Goal: Task Accomplishment & Management: Manage account settings

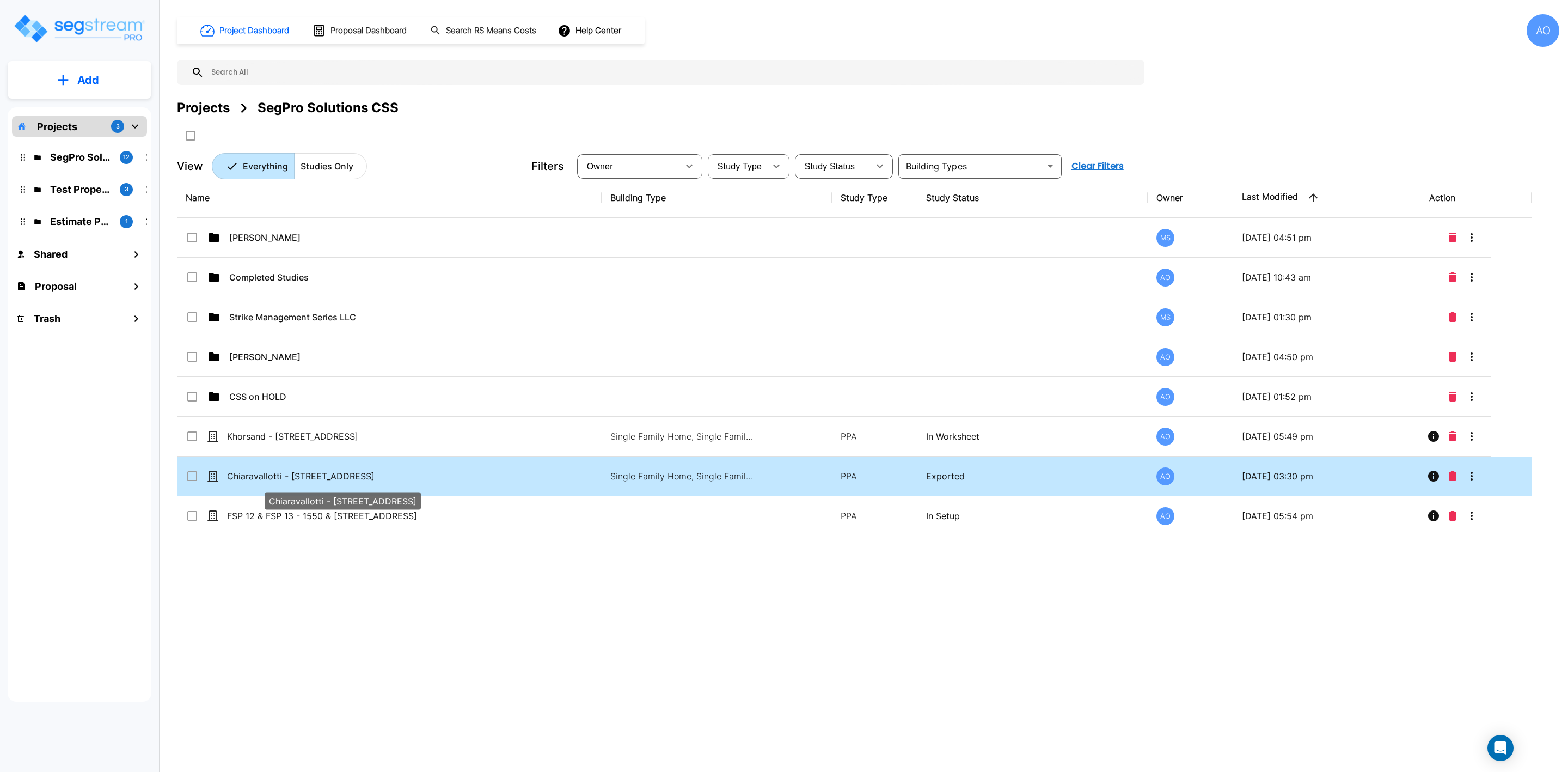
click at [294, 478] on p "Chiaravallotti - [STREET_ADDRESS]" at bounding box center [336, 475] width 217 height 13
checkbox input "true"
click at [294, 478] on p "Chiaravallotti - [STREET_ADDRESS]" at bounding box center [336, 475] width 217 height 13
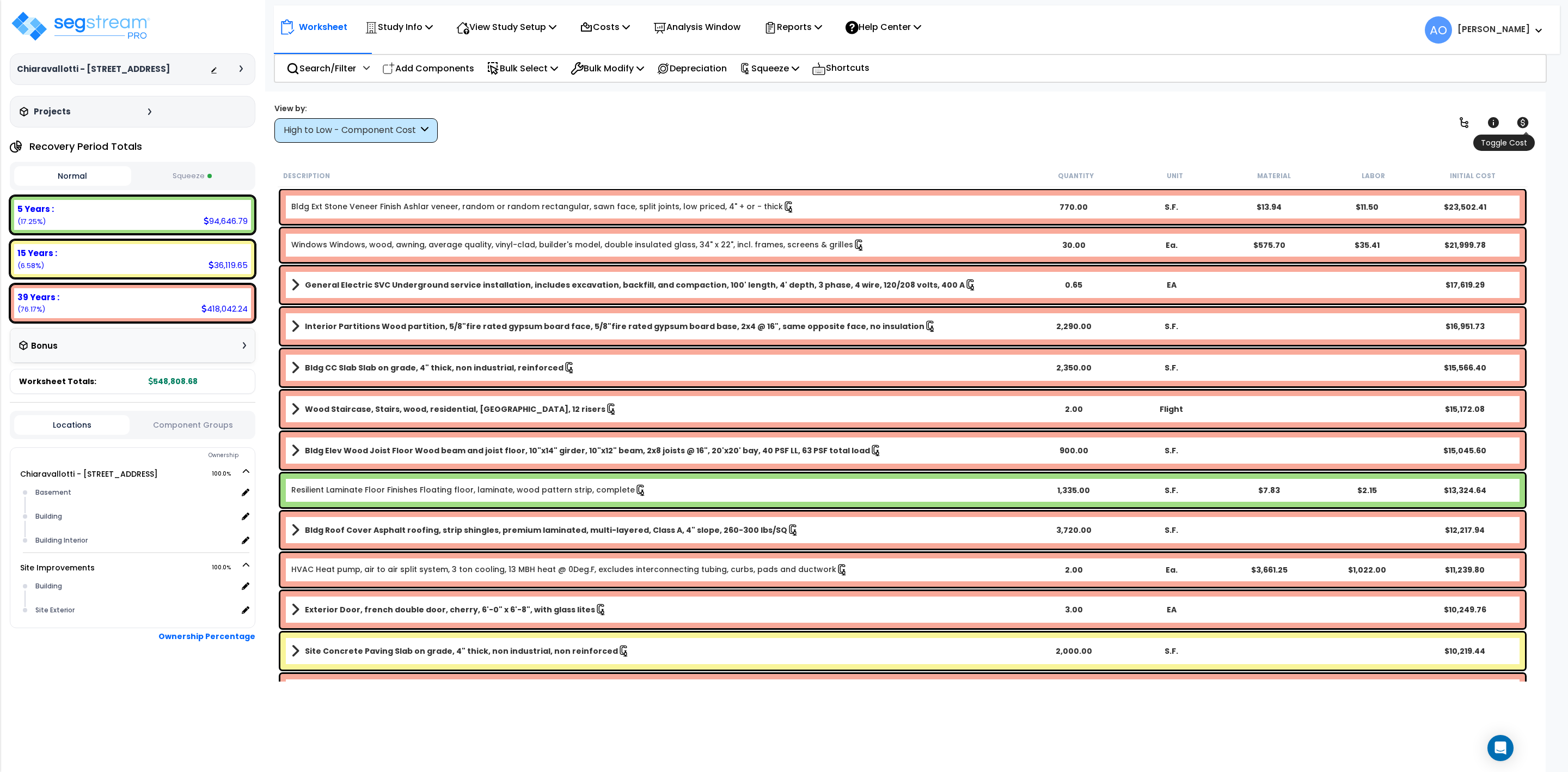
click at [1527, 124] on icon at bounding box center [1523, 123] width 12 height 11
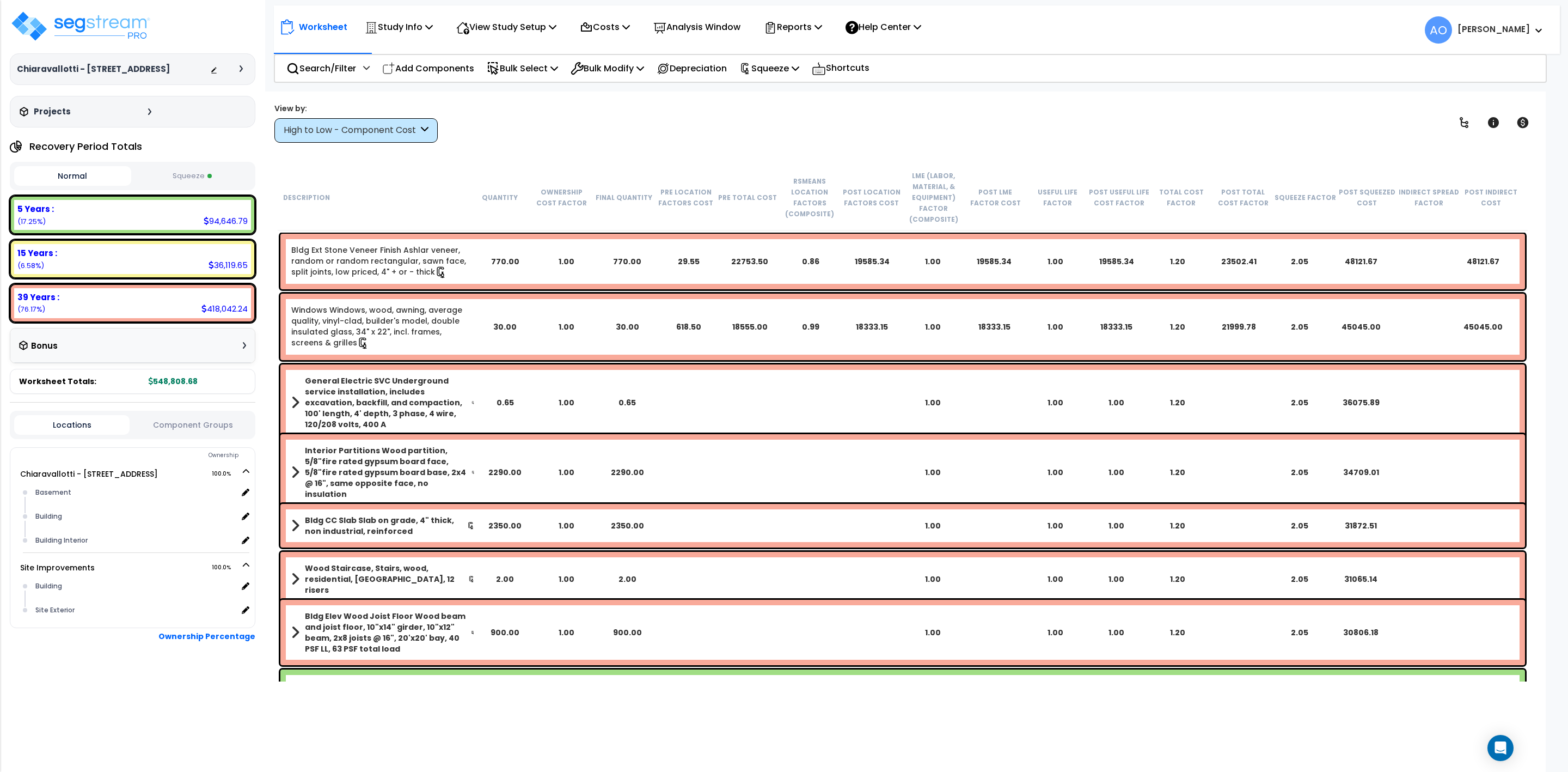
click at [194, 180] on button "Squeeze" at bounding box center [193, 176] width 117 height 19
click at [69, 169] on button "Normal" at bounding box center [73, 176] width 117 height 19
click at [181, 170] on button "Squeeze" at bounding box center [193, 176] width 117 height 19
click at [383, 27] on p "Study Info" at bounding box center [398, 27] width 68 height 15
click at [397, 49] on link "Study Setup" at bounding box center [414, 52] width 108 height 22
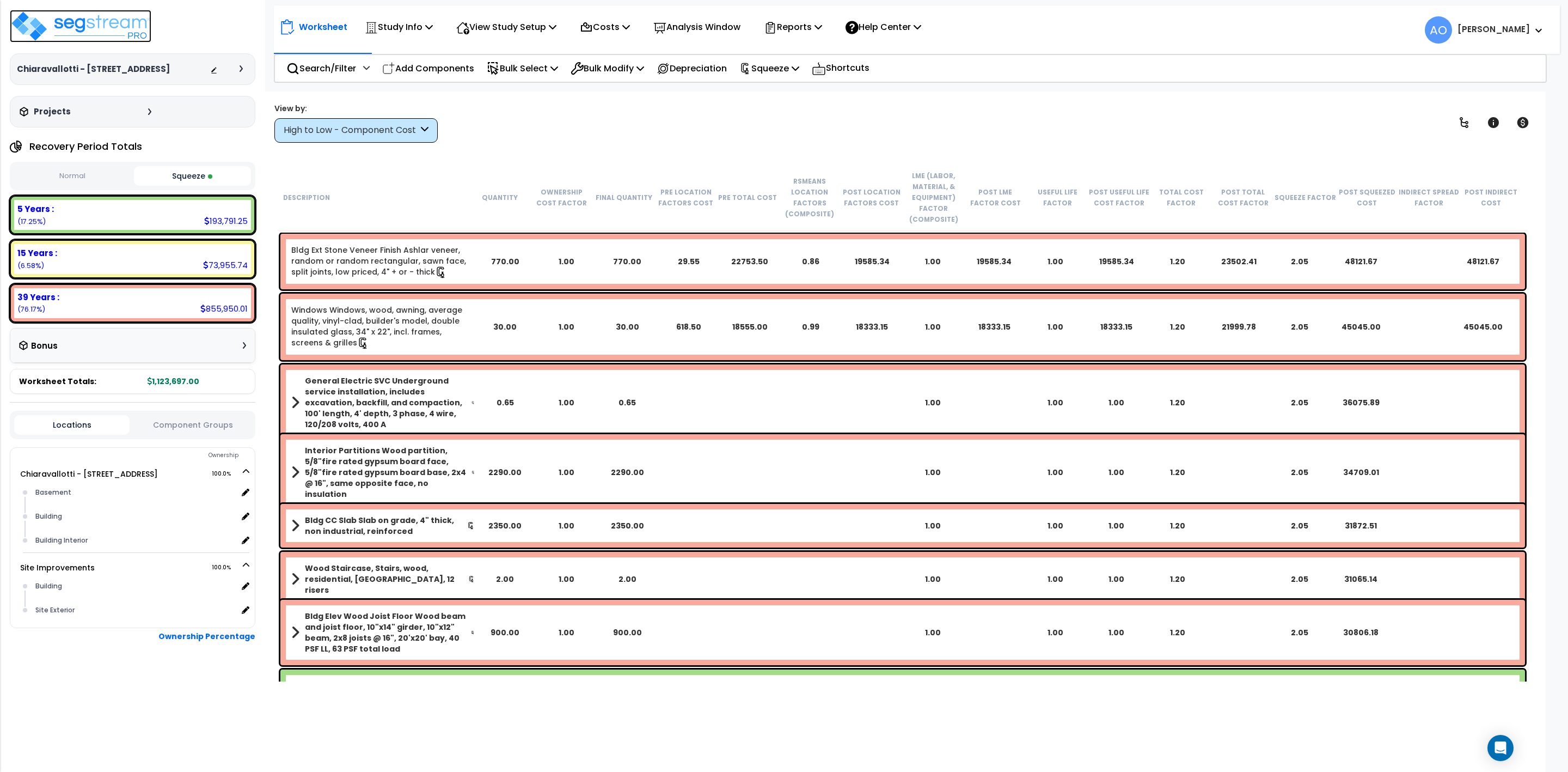
click at [80, 23] on img at bounding box center [80, 27] width 141 height 33
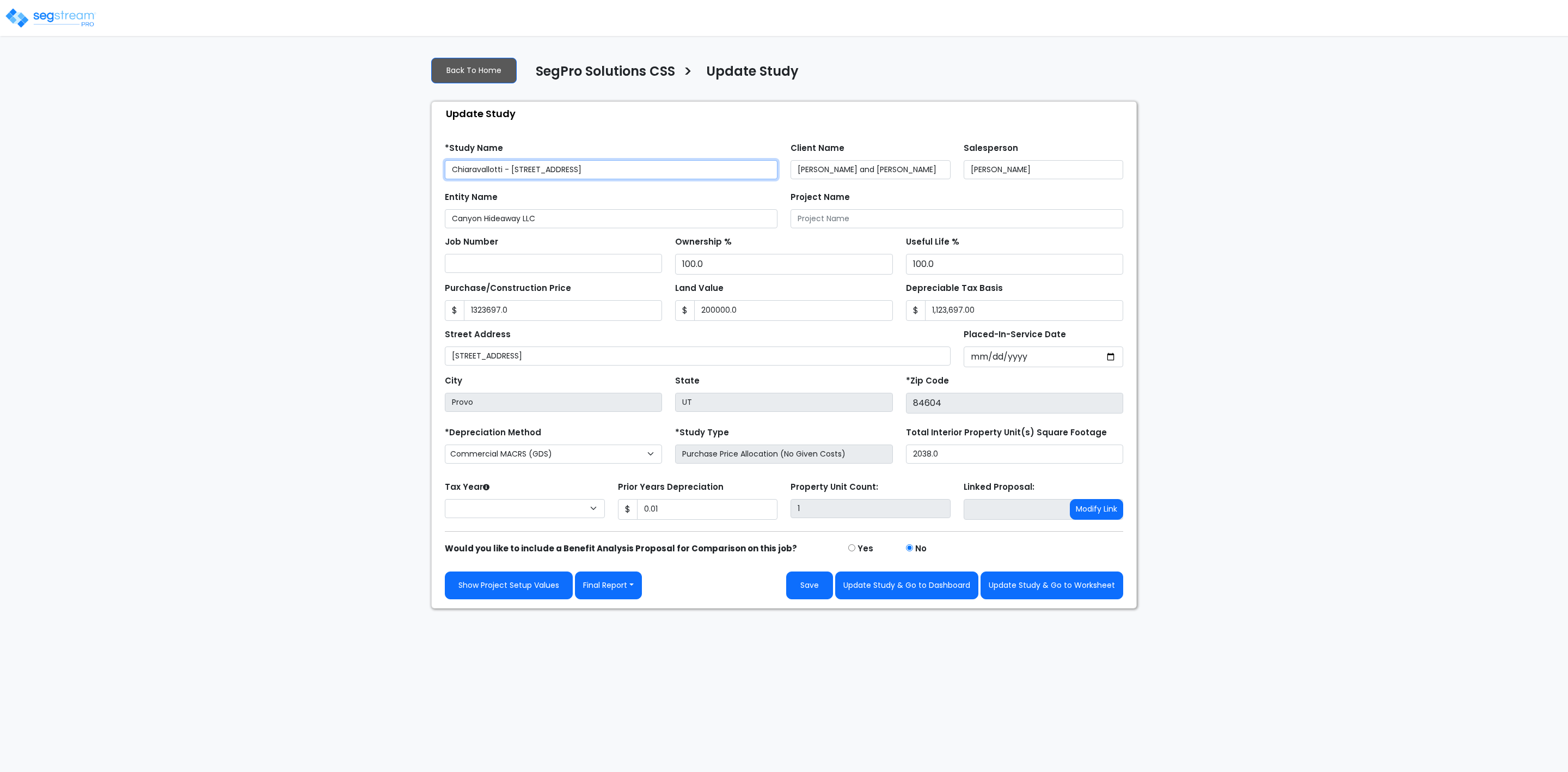
type input "1,323,697.0"
type input "200,000.0"
select select "2025"
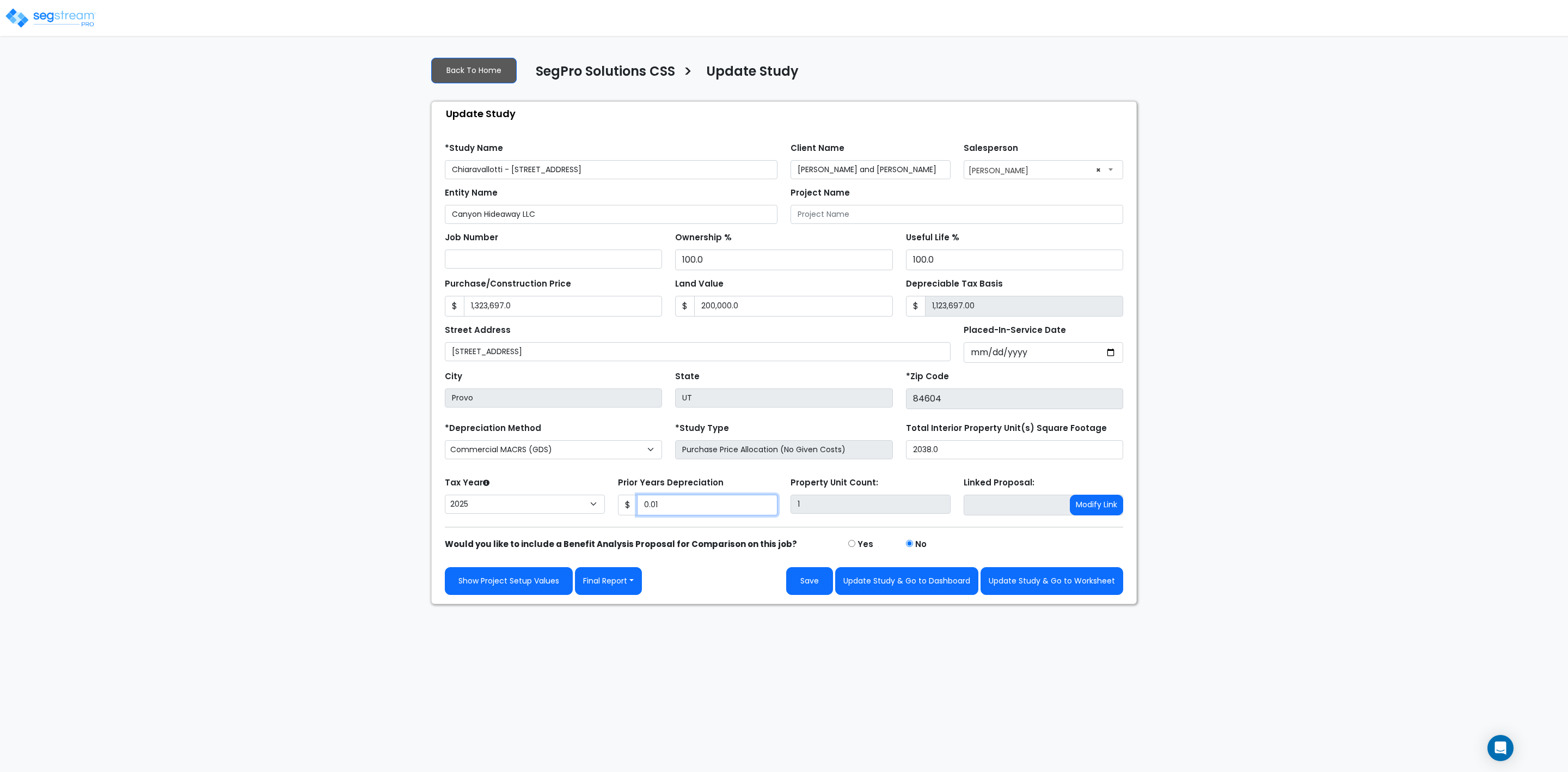
click at [698, 511] on input "0.01" at bounding box center [707, 505] width 141 height 21
type input "0.0"
click at [811, 592] on button "Save" at bounding box center [810, 581] width 47 height 28
type input "1323697"
type input "200000"
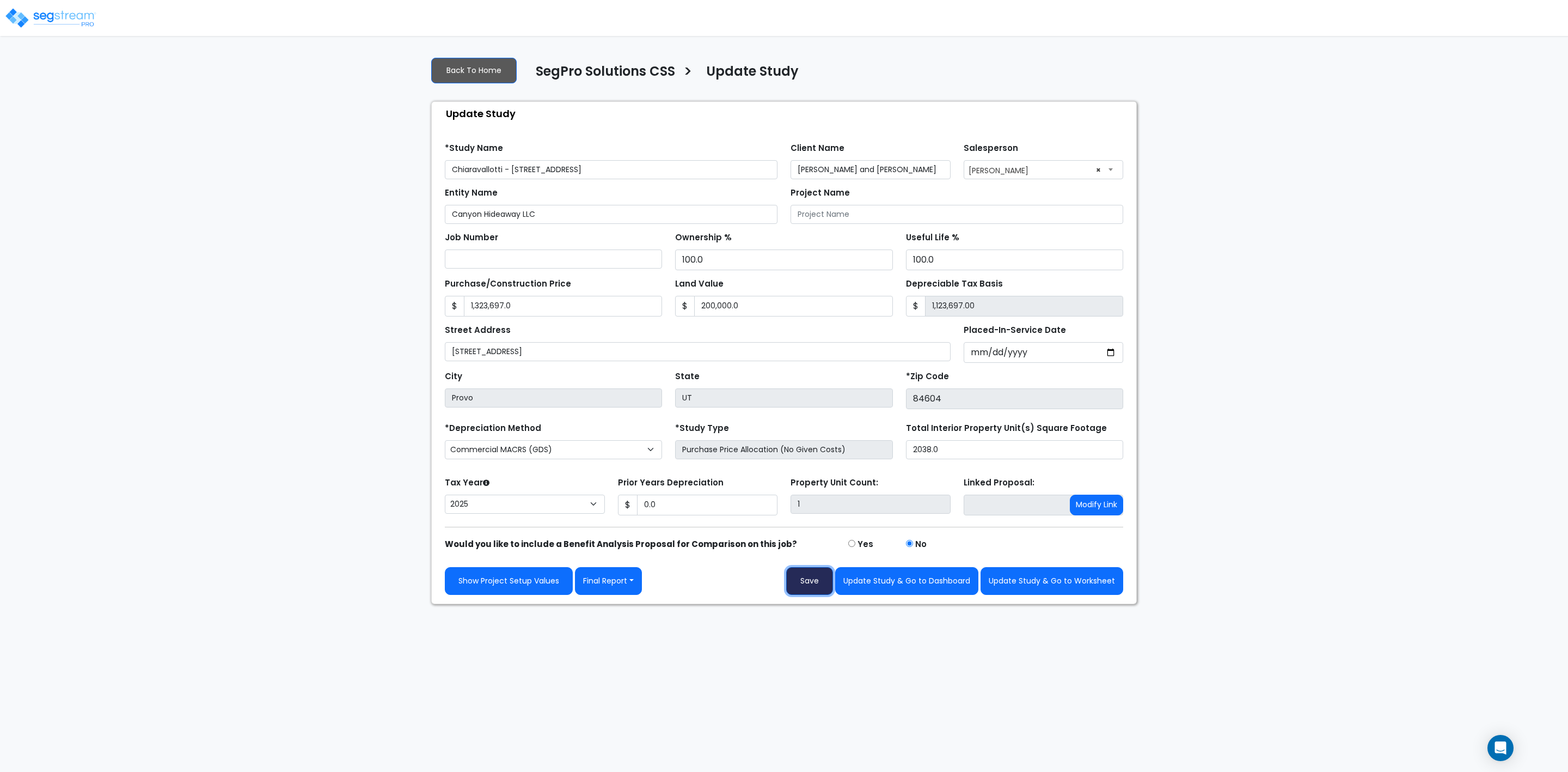
type input "0"
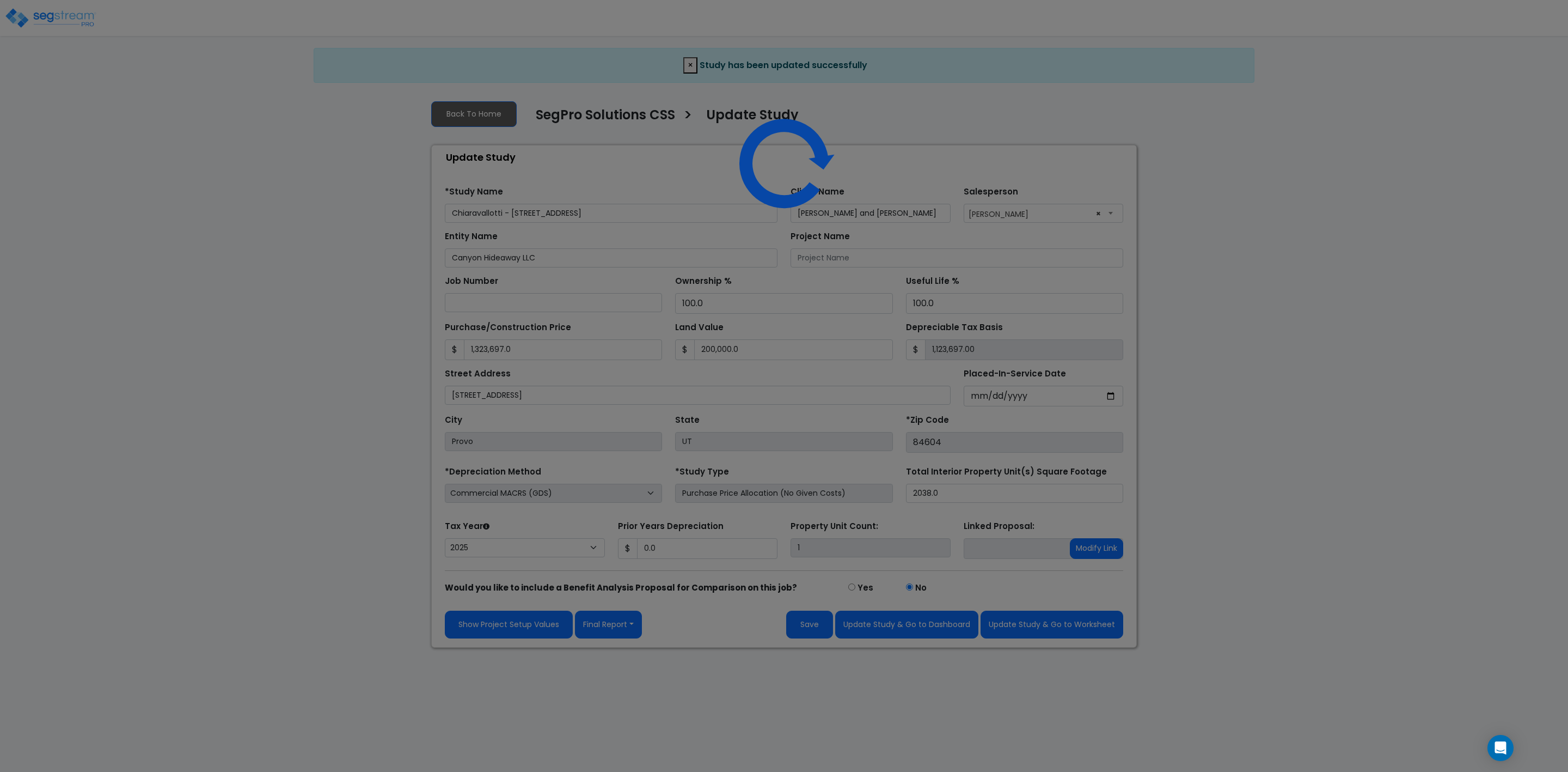
select select "2025"
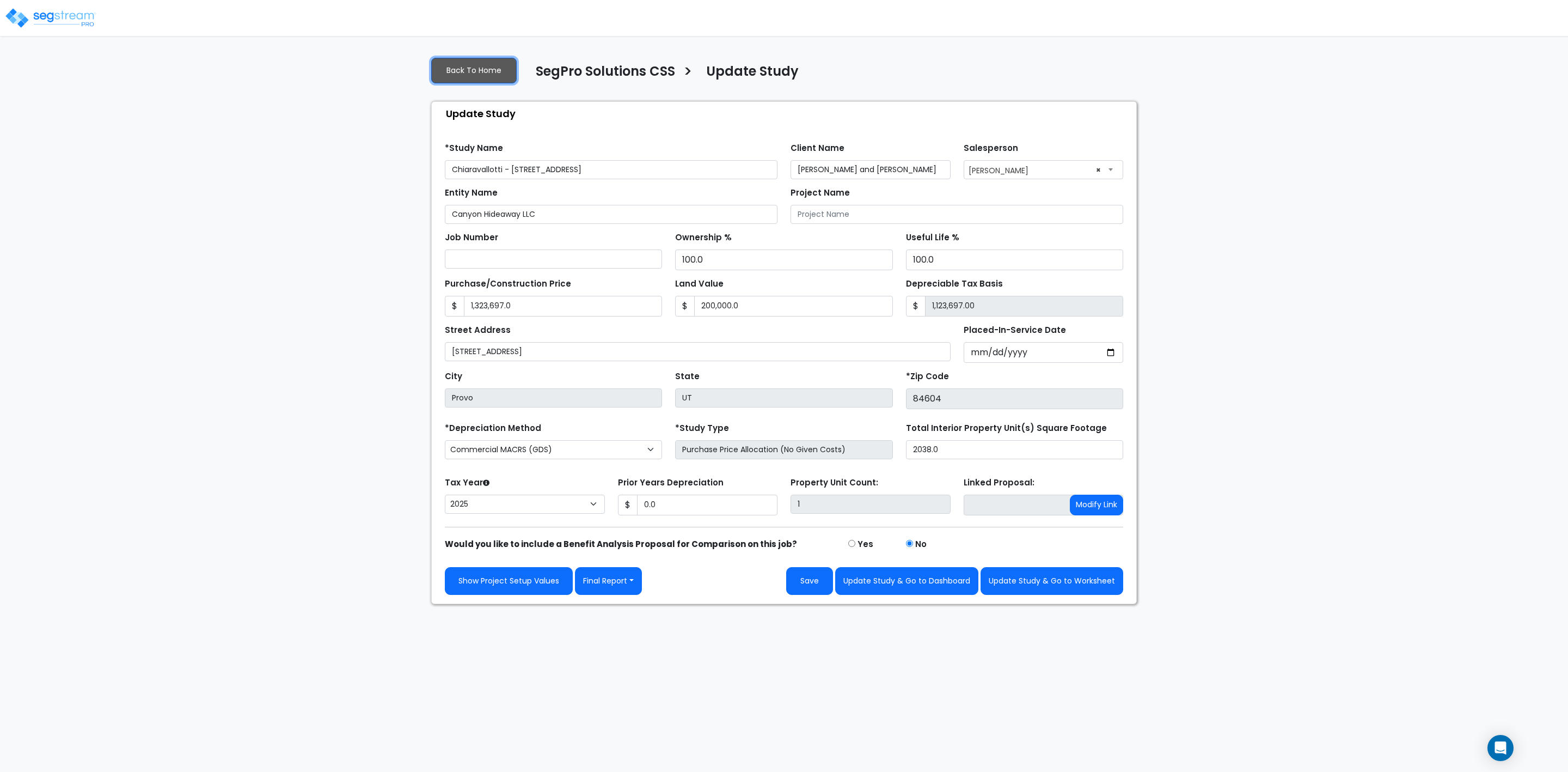
click at [448, 73] on link "Back To Home" at bounding box center [475, 70] width 86 height 26
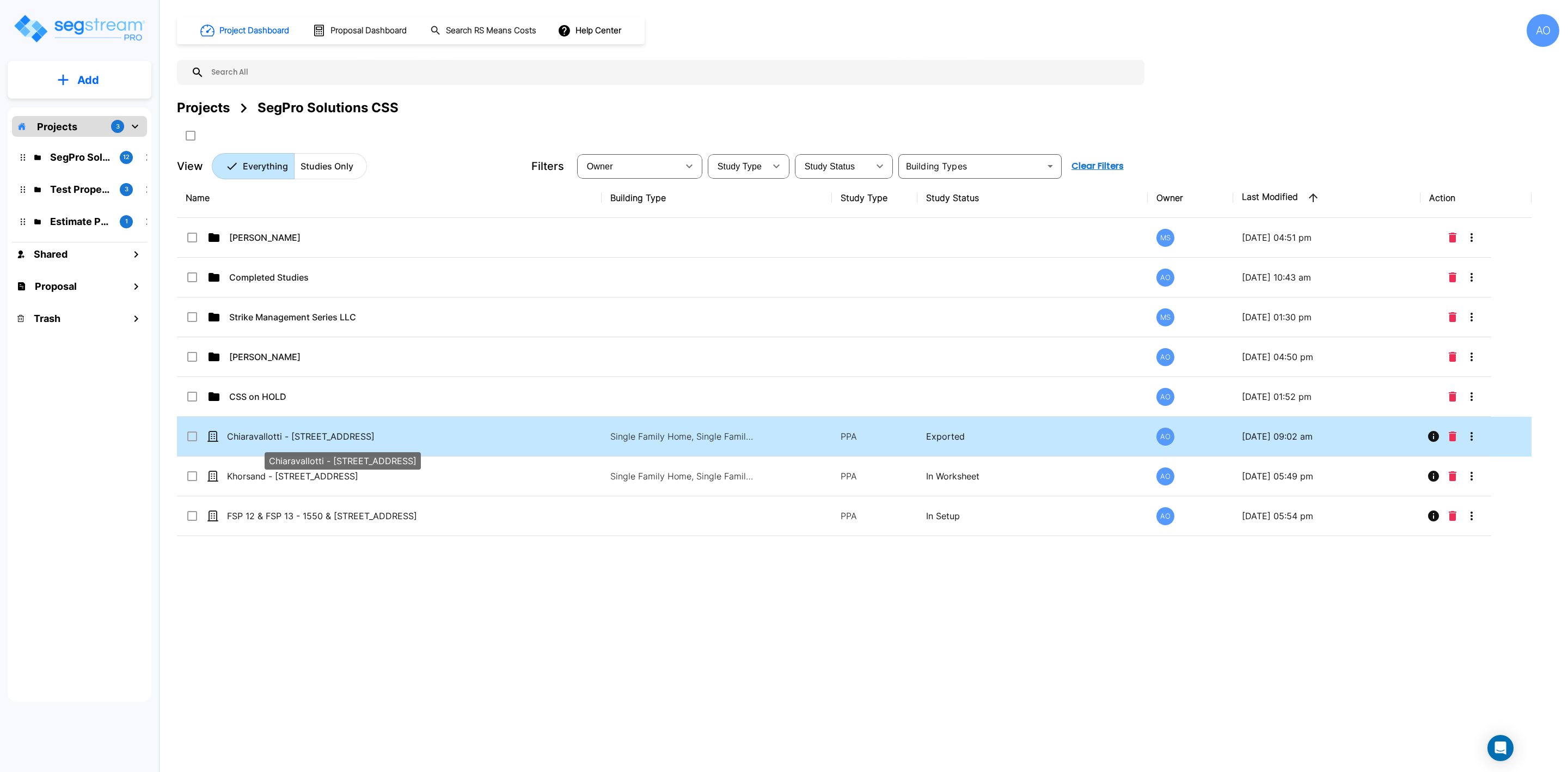
click at [250, 436] on p "Chiaravallotti - [STREET_ADDRESS]" at bounding box center [336, 436] width 217 height 13
checkbox input "false"
click at [250, 436] on p "Chiaravallotti - [STREET_ADDRESS]" at bounding box center [336, 436] width 217 height 13
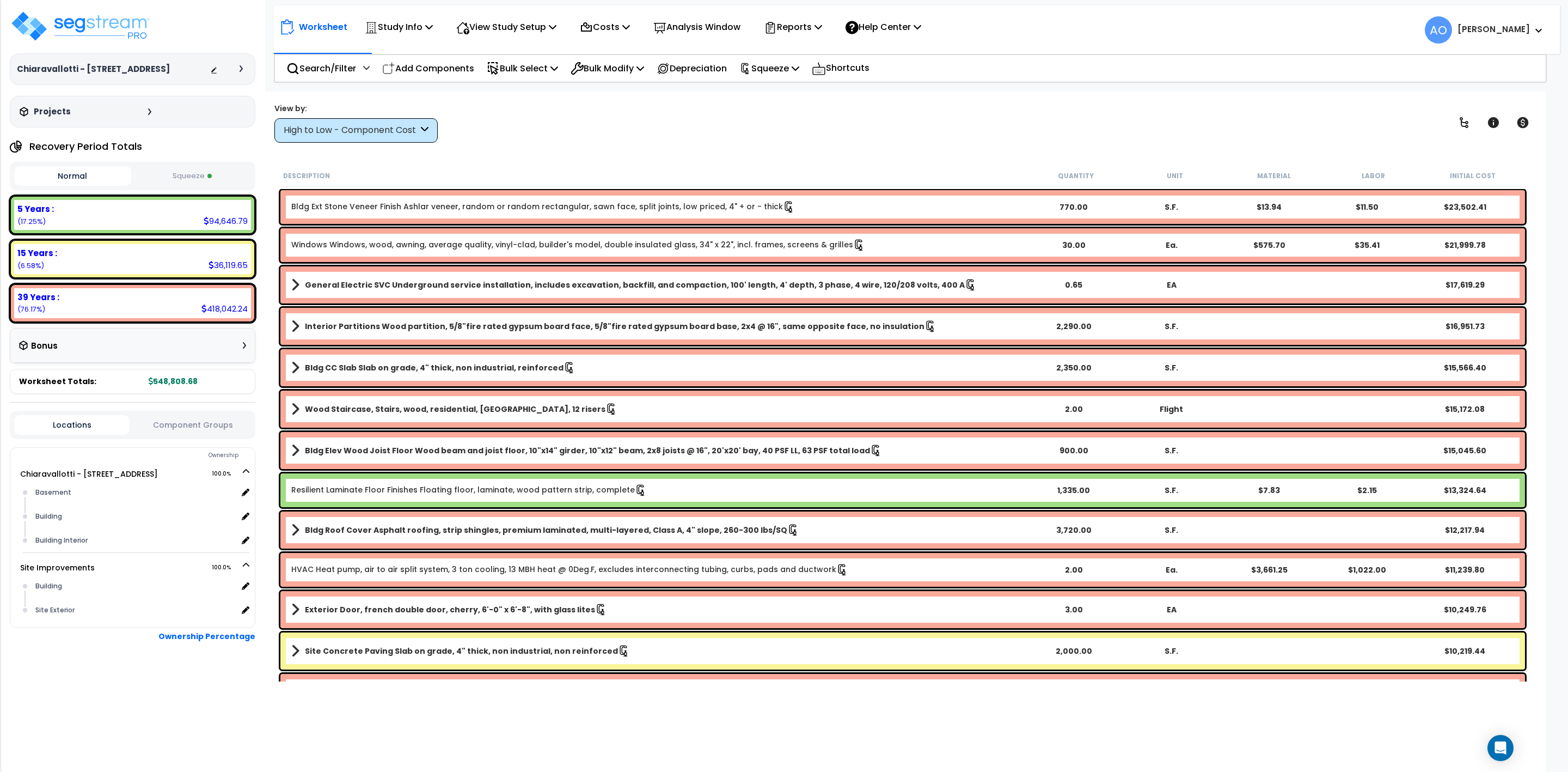
click at [199, 176] on button "Squeeze" at bounding box center [193, 176] width 117 height 19
drag, startPoint x: 702, startPoint y: 27, endPoint x: 705, endPoint y: 33, distance: 6.7
click at [705, 33] on p "Analysis Window" at bounding box center [697, 27] width 87 height 15
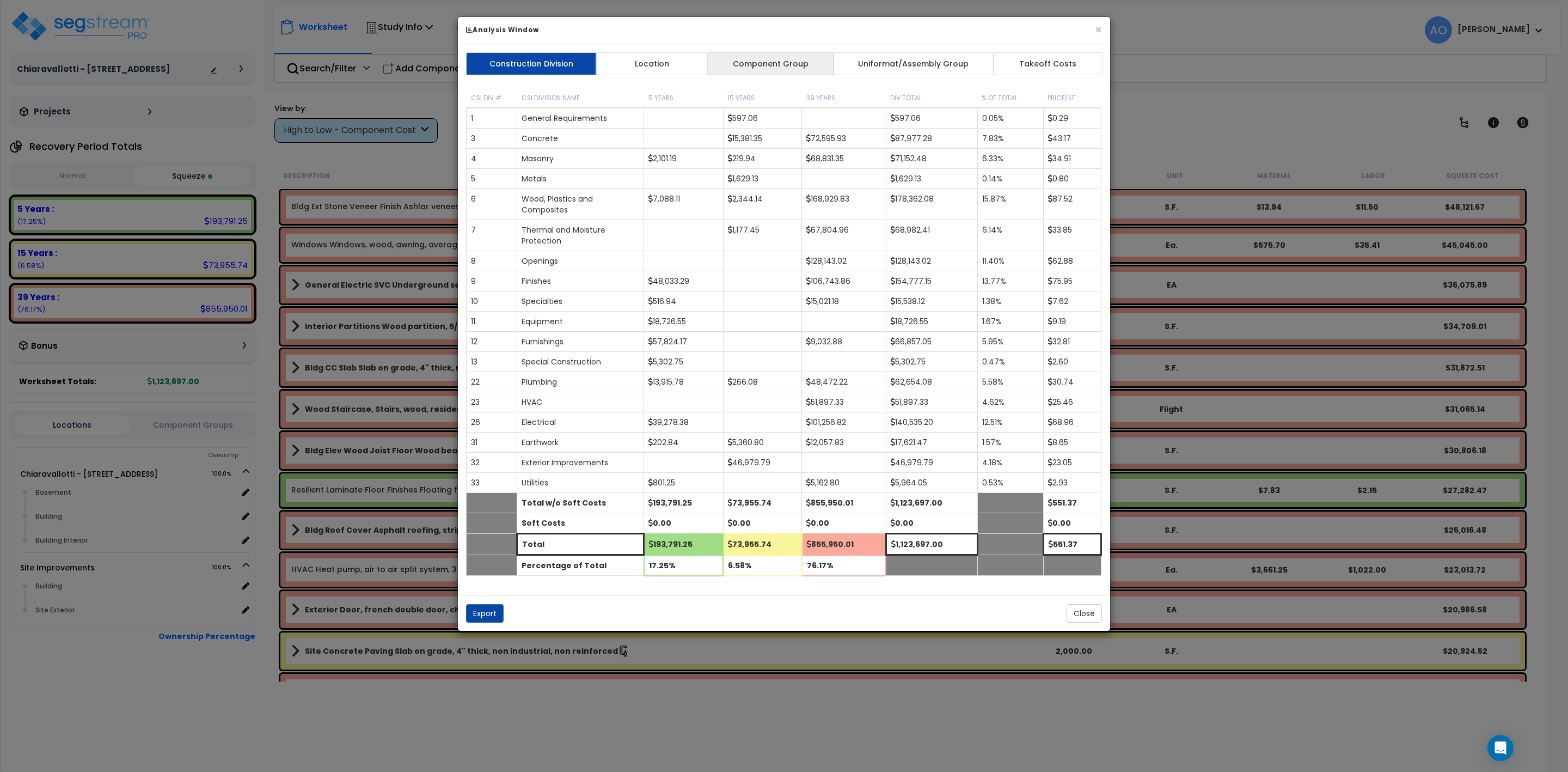
click at [748, 60] on link "Component Group" at bounding box center [770, 63] width 126 height 23
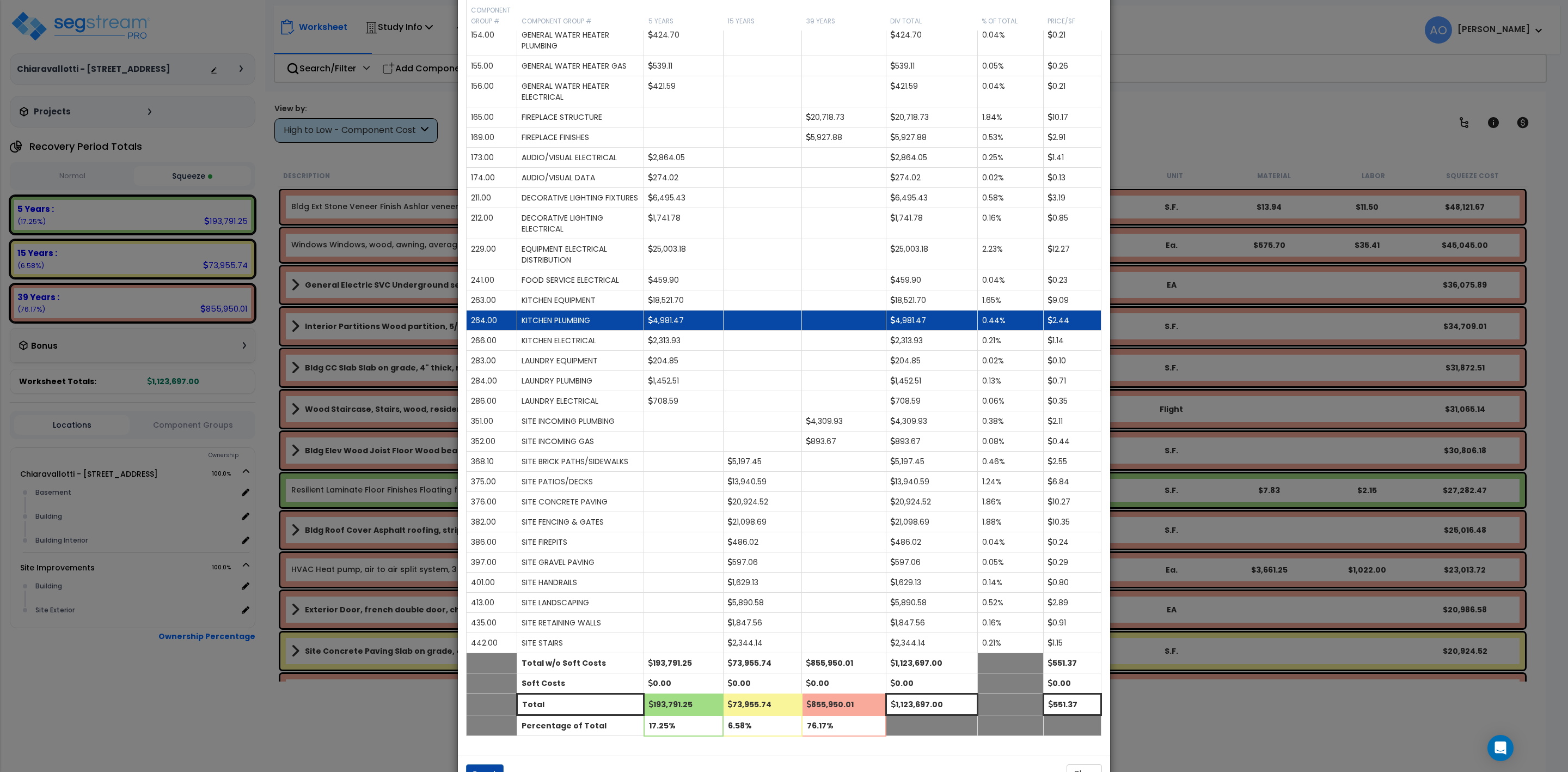
scroll to position [1194, 0]
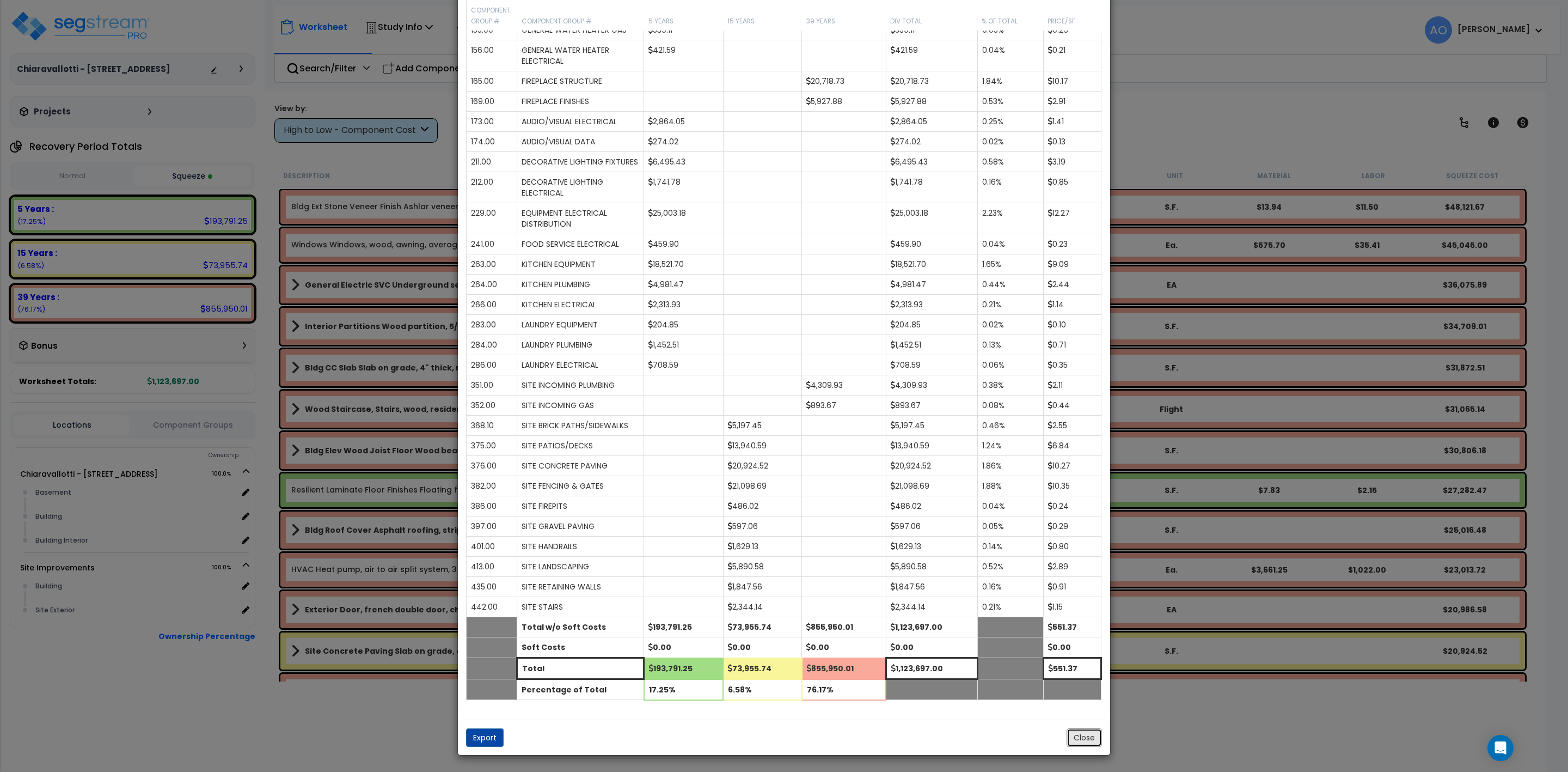
click at [1067, 735] on button "Close" at bounding box center [1084, 738] width 35 height 19
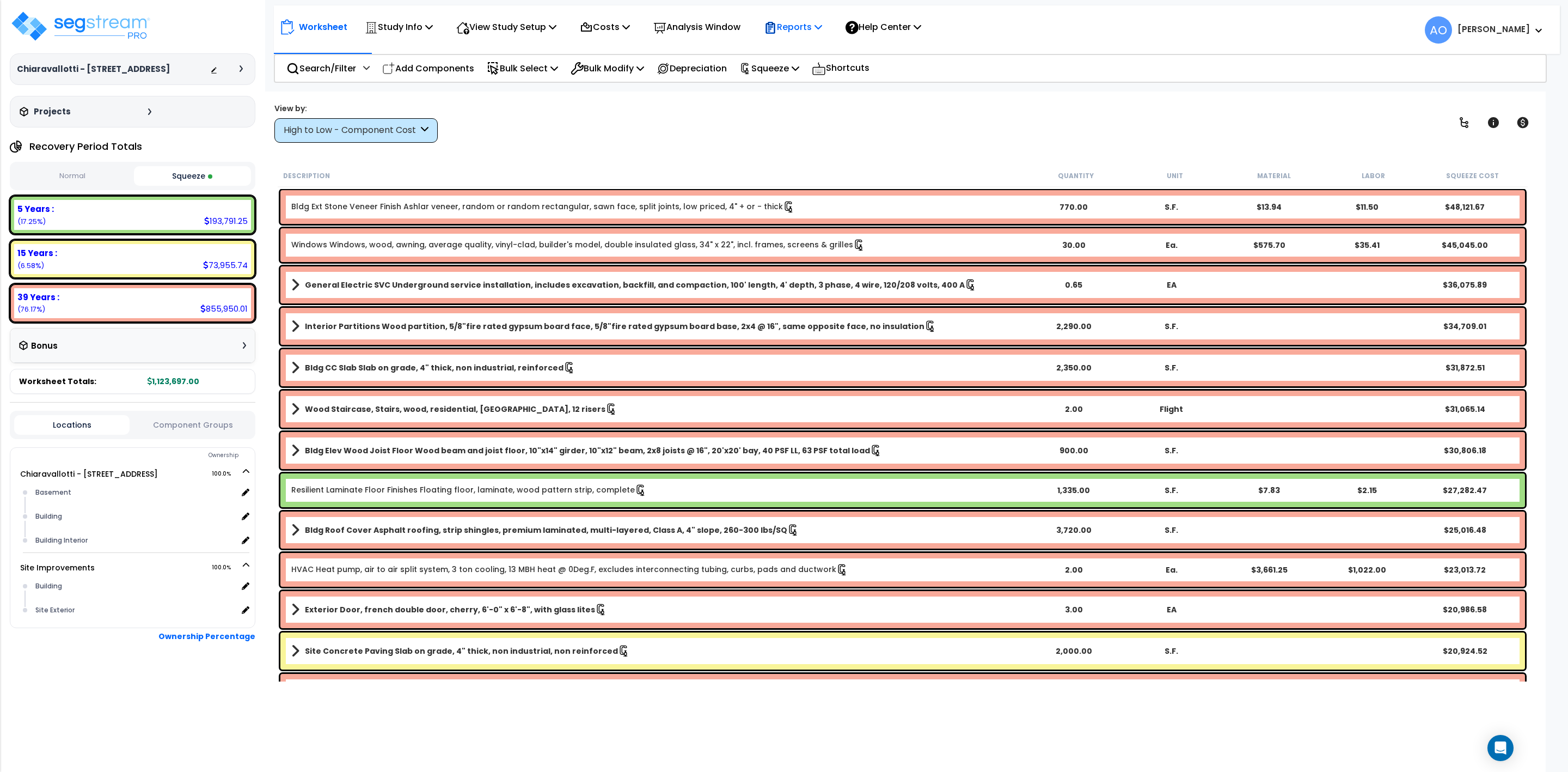
click at [802, 26] on p "Reports" at bounding box center [793, 27] width 59 height 15
click at [805, 52] on link "Get Report" at bounding box center [812, 52] width 108 height 22
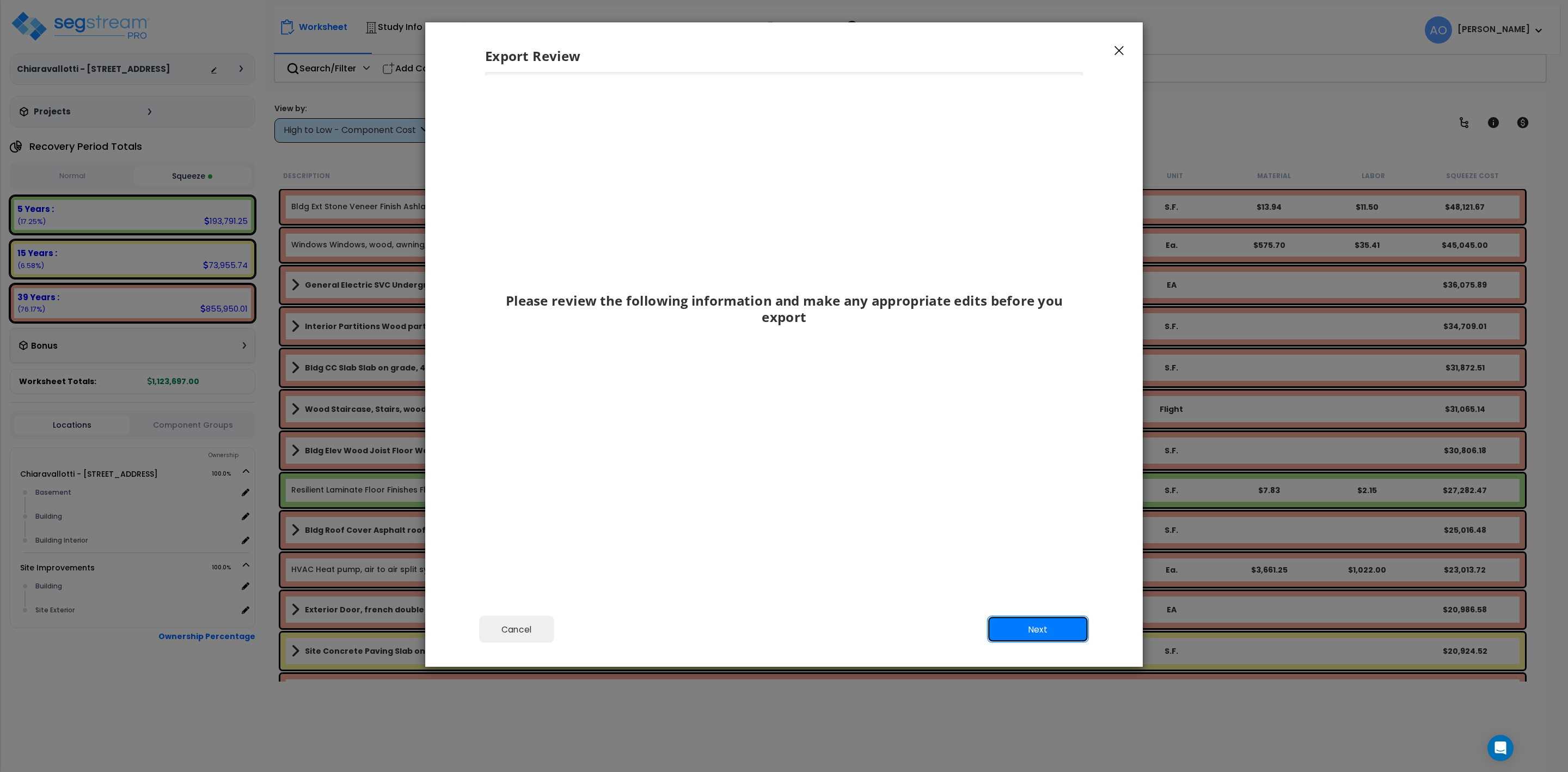
click at [1028, 624] on button "Next" at bounding box center [1038, 628] width 101 height 27
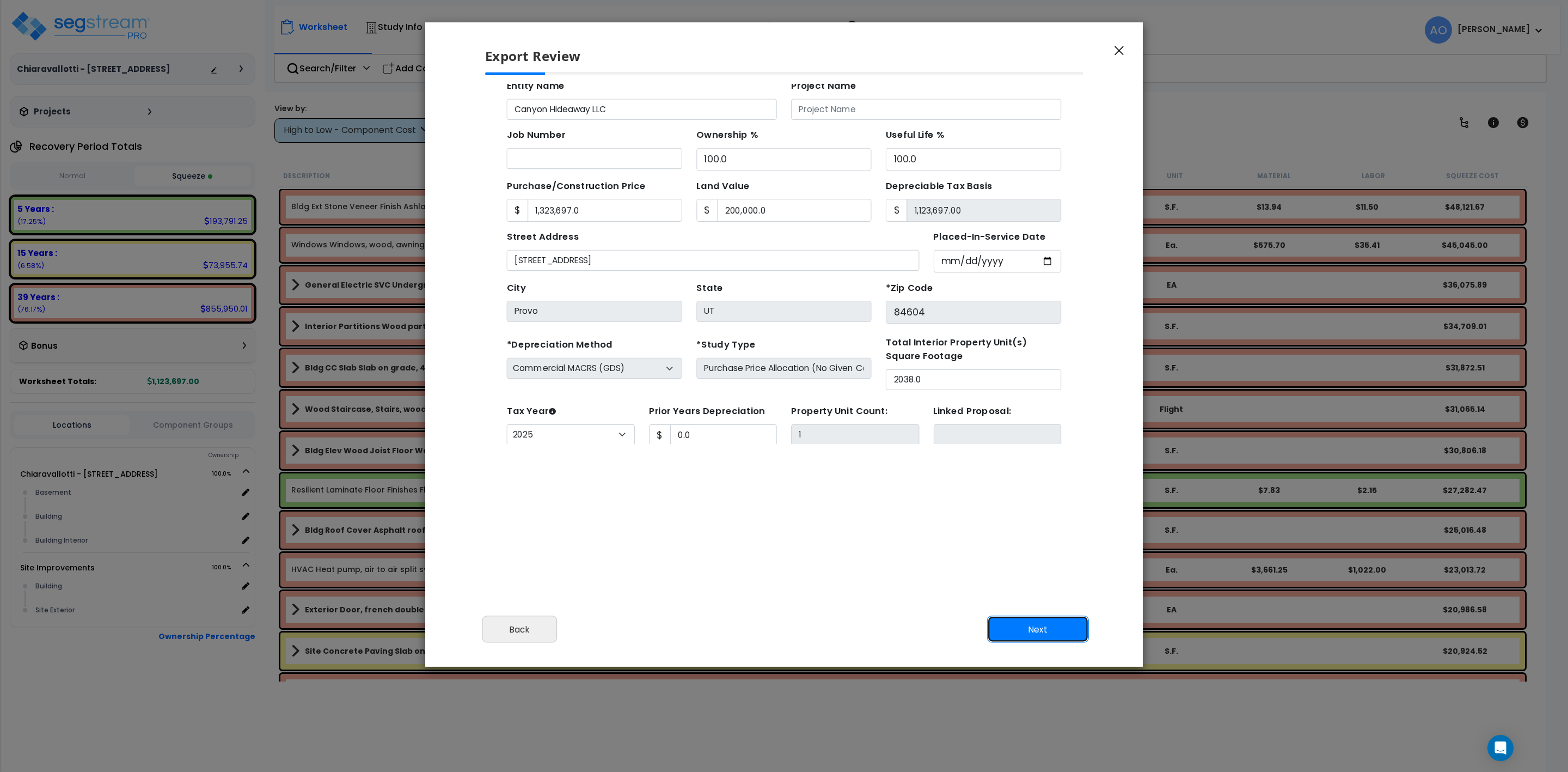
scroll to position [100, 0]
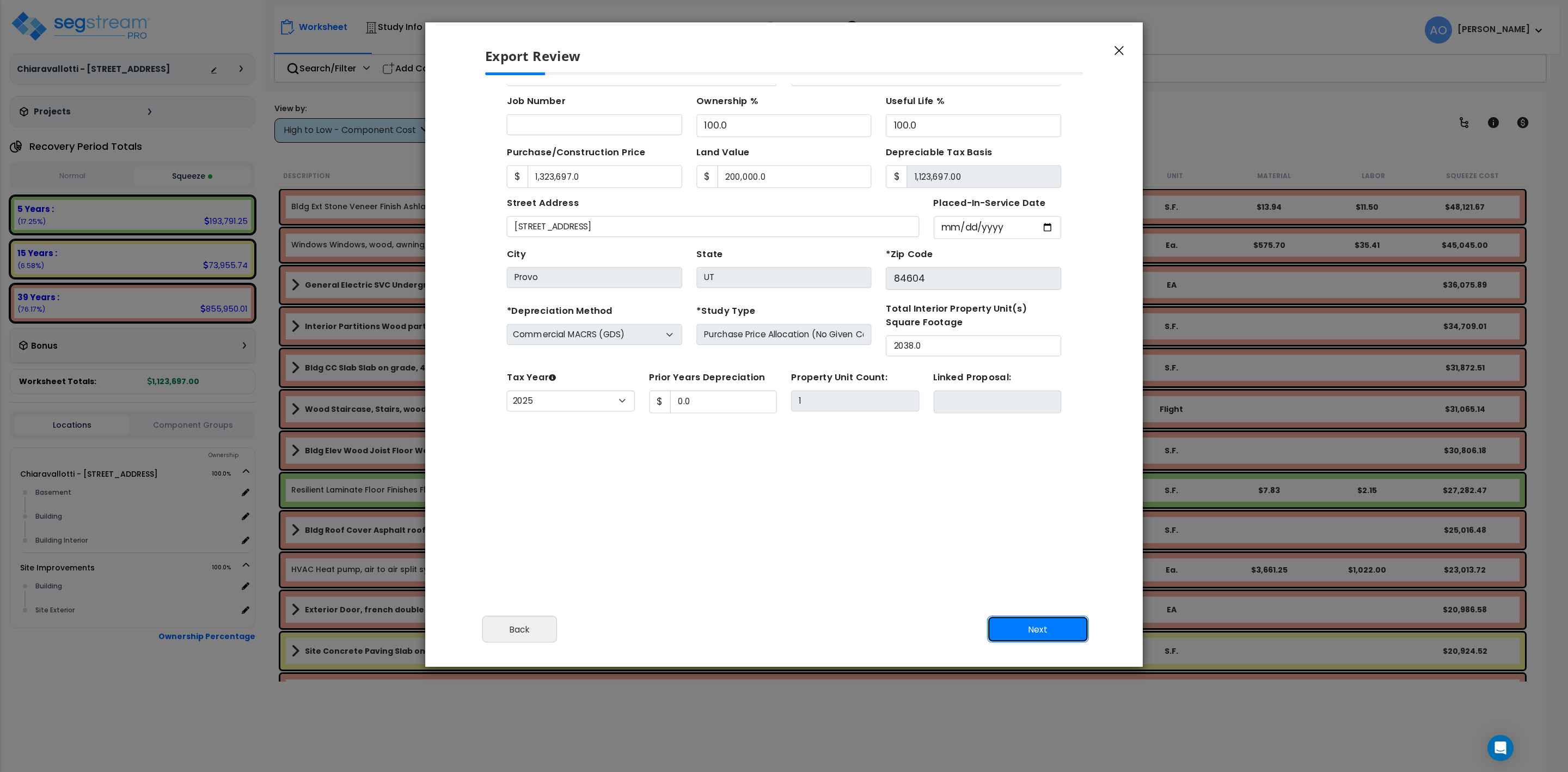
click at [1020, 628] on button "Next" at bounding box center [1038, 628] width 101 height 27
type input "1323697"
type input "200000"
type input "0"
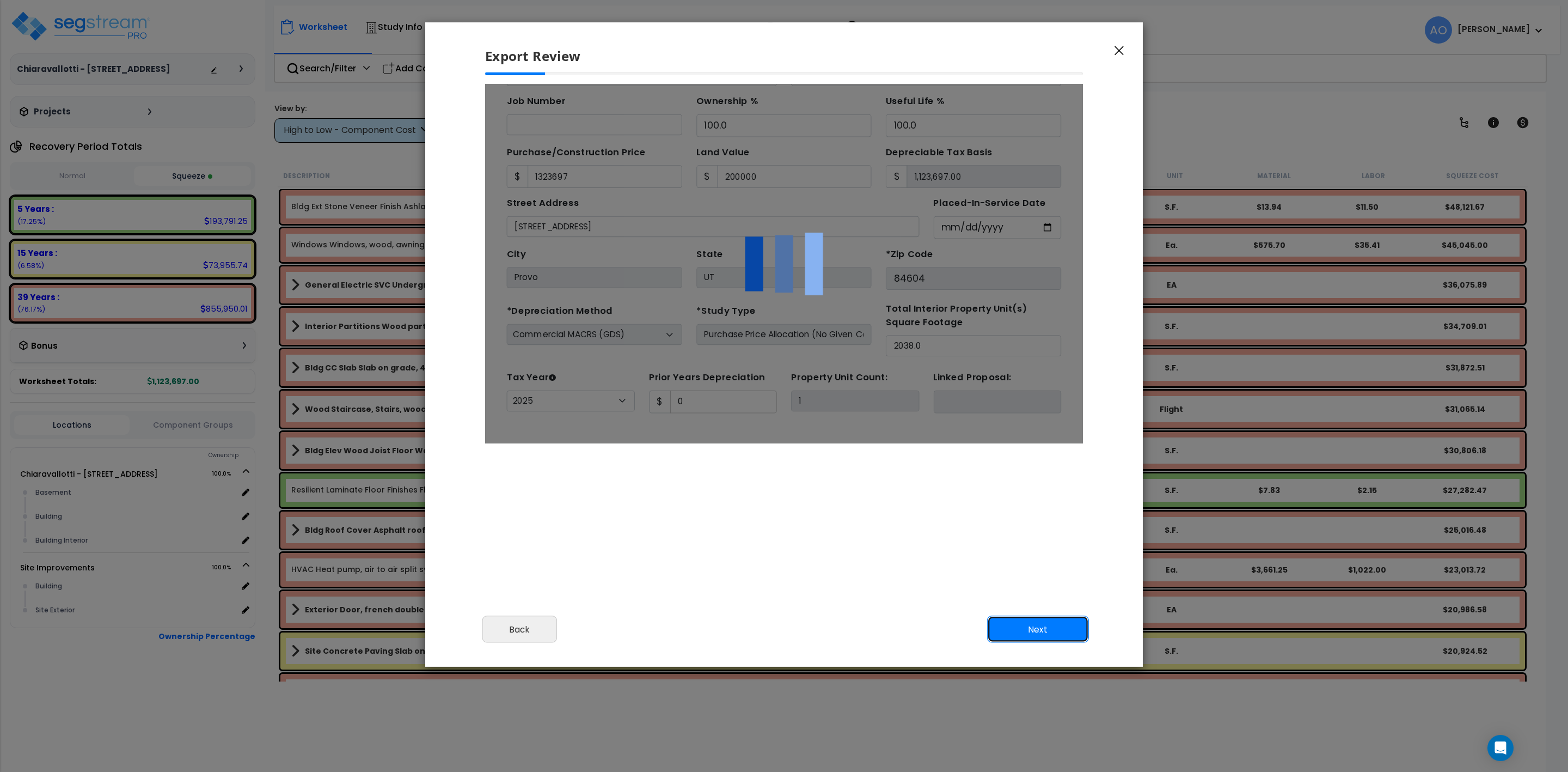
scroll to position [0, 0]
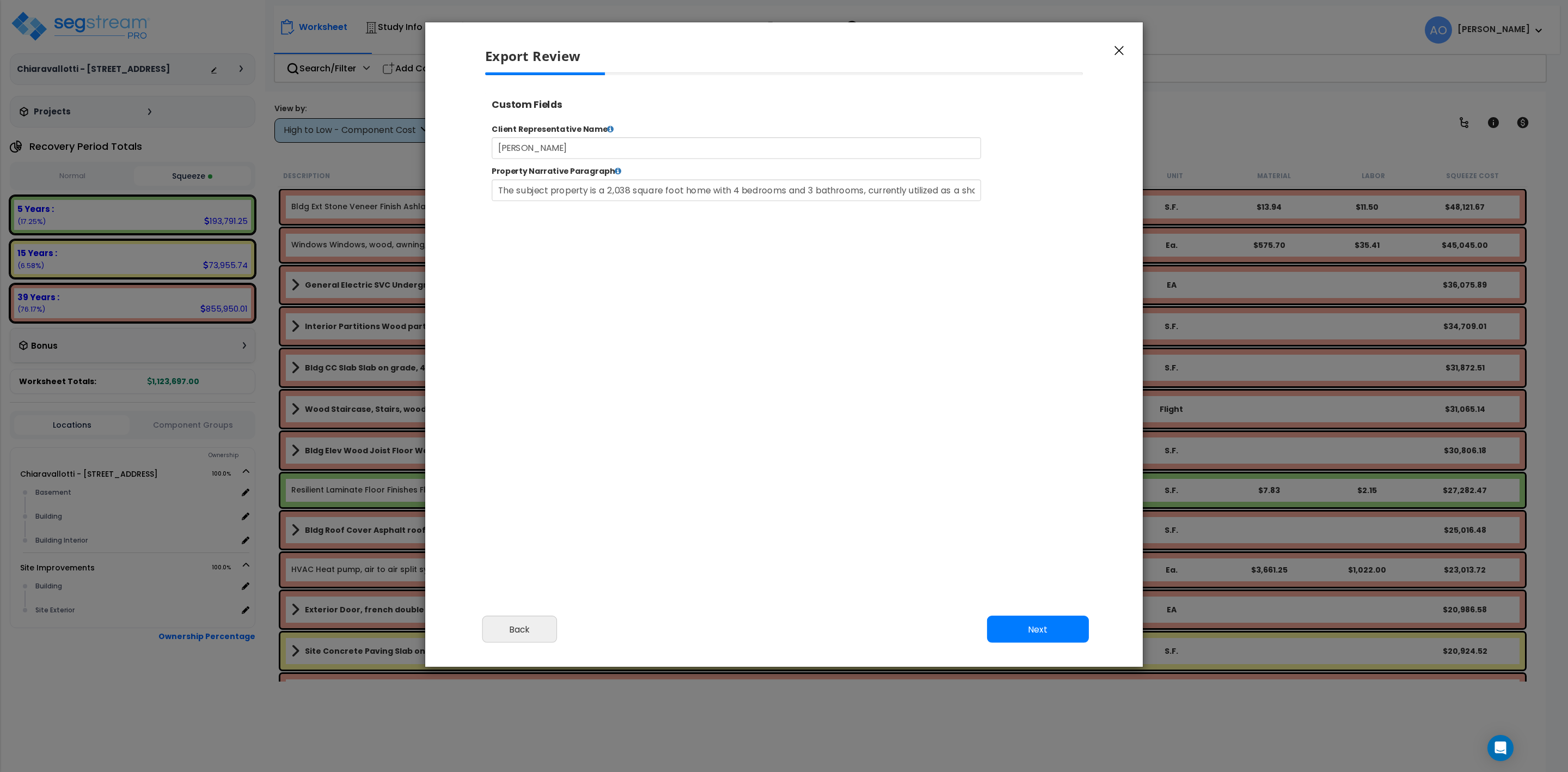
select select "2025"
click at [1044, 626] on button "Next" at bounding box center [1038, 628] width 101 height 27
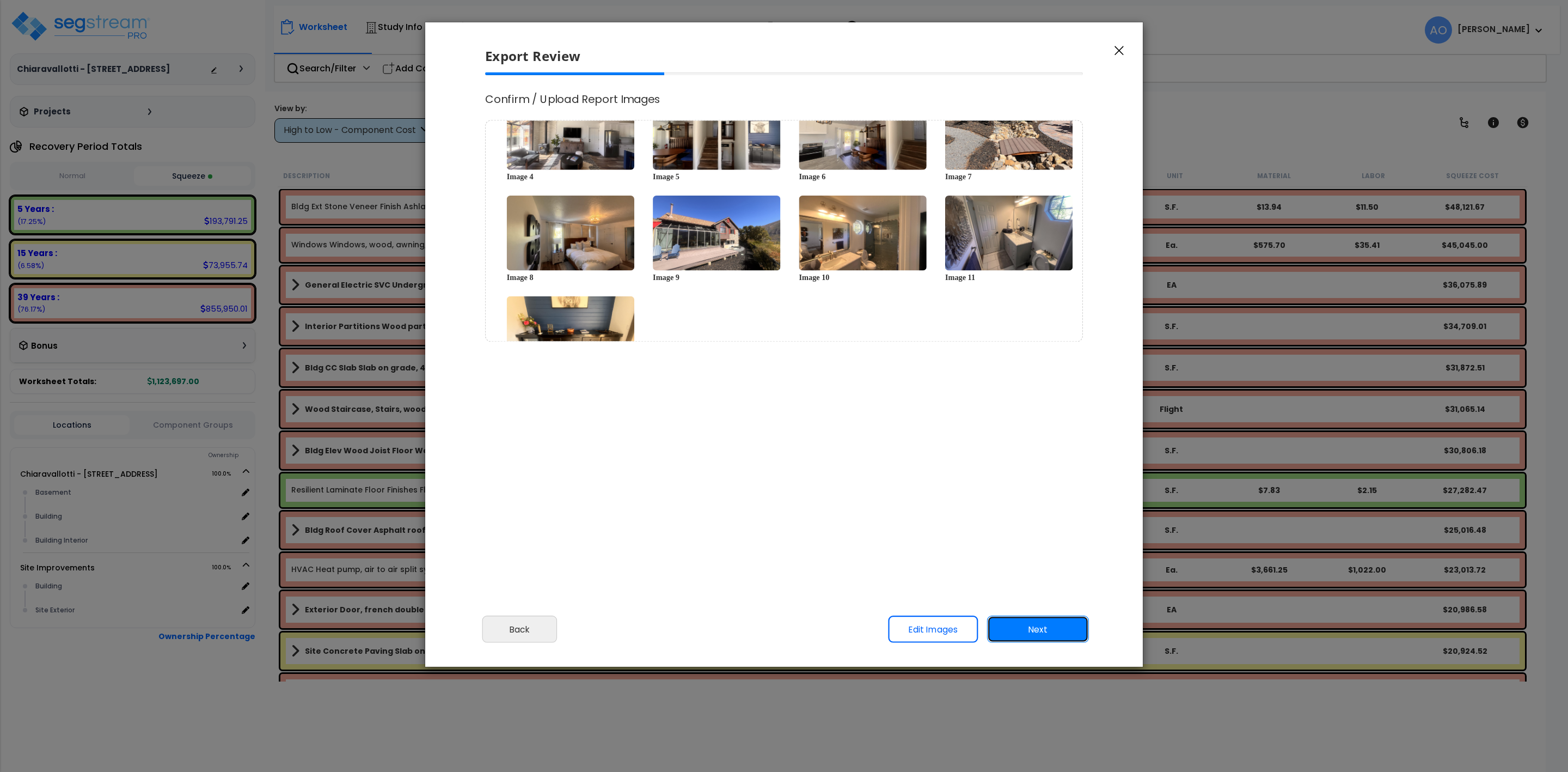
scroll to position [176, 0]
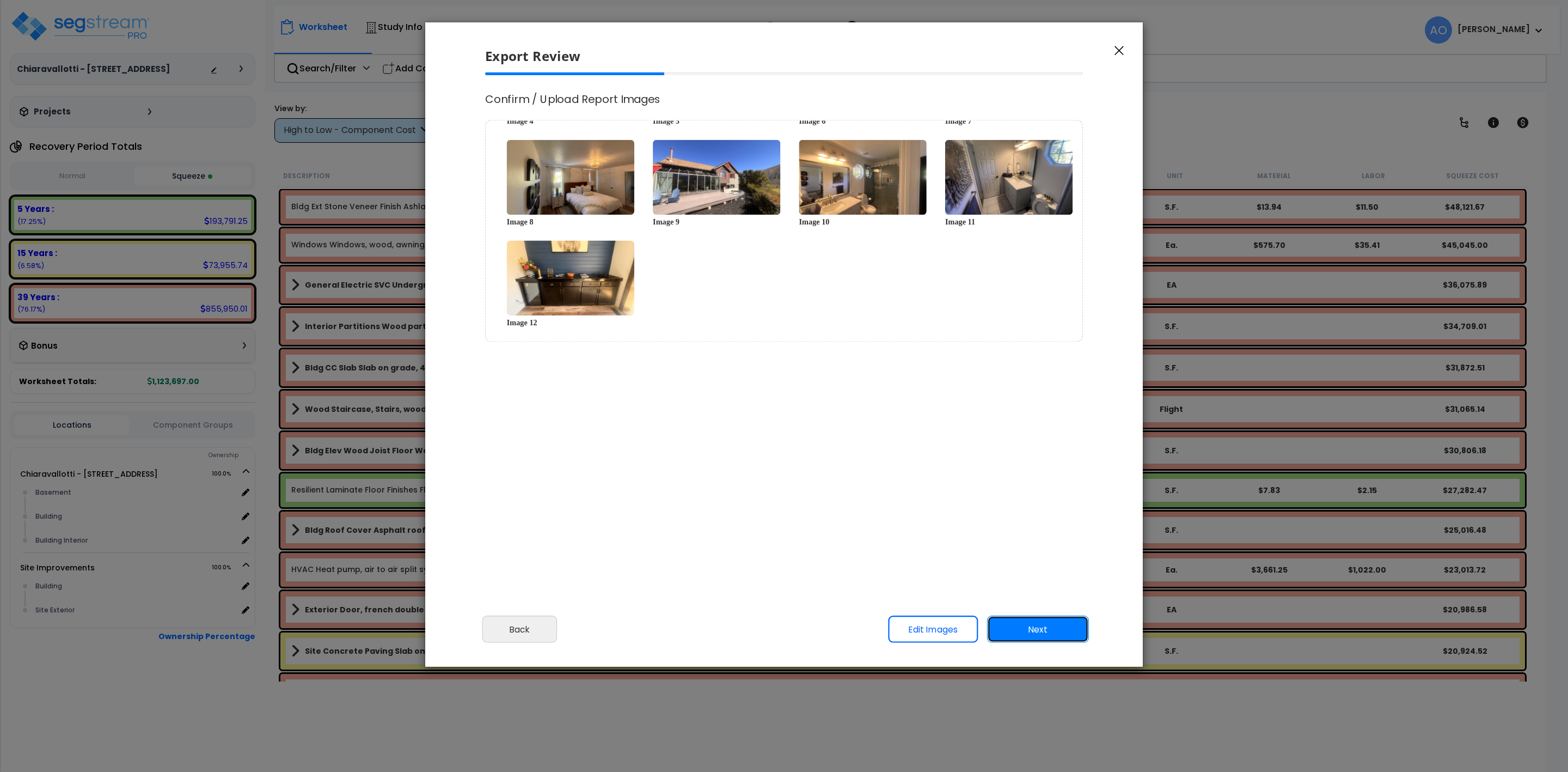
click at [1037, 630] on button "Next" at bounding box center [1038, 628] width 101 height 27
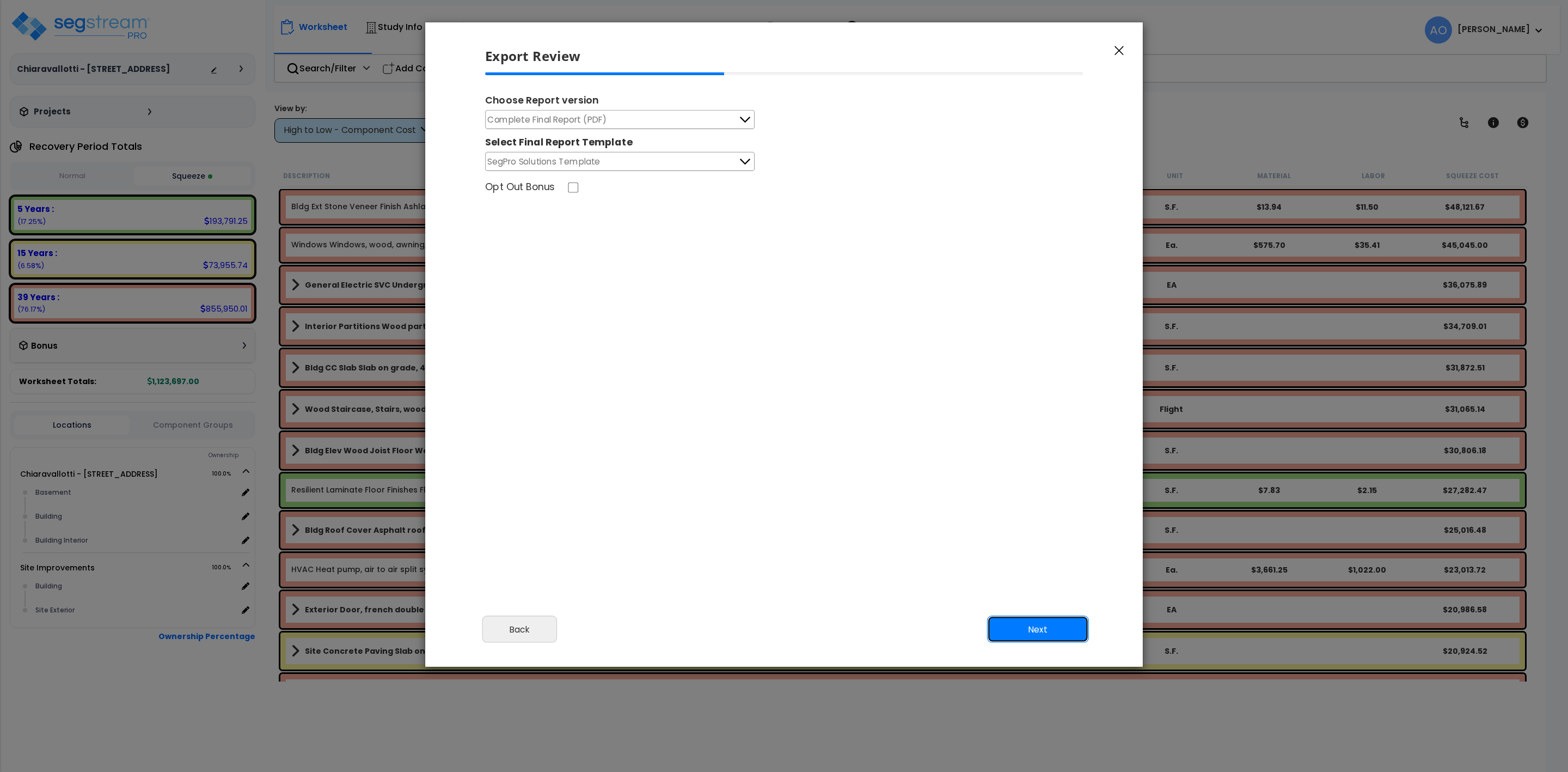
click at [1013, 629] on button "Next" at bounding box center [1038, 628] width 101 height 27
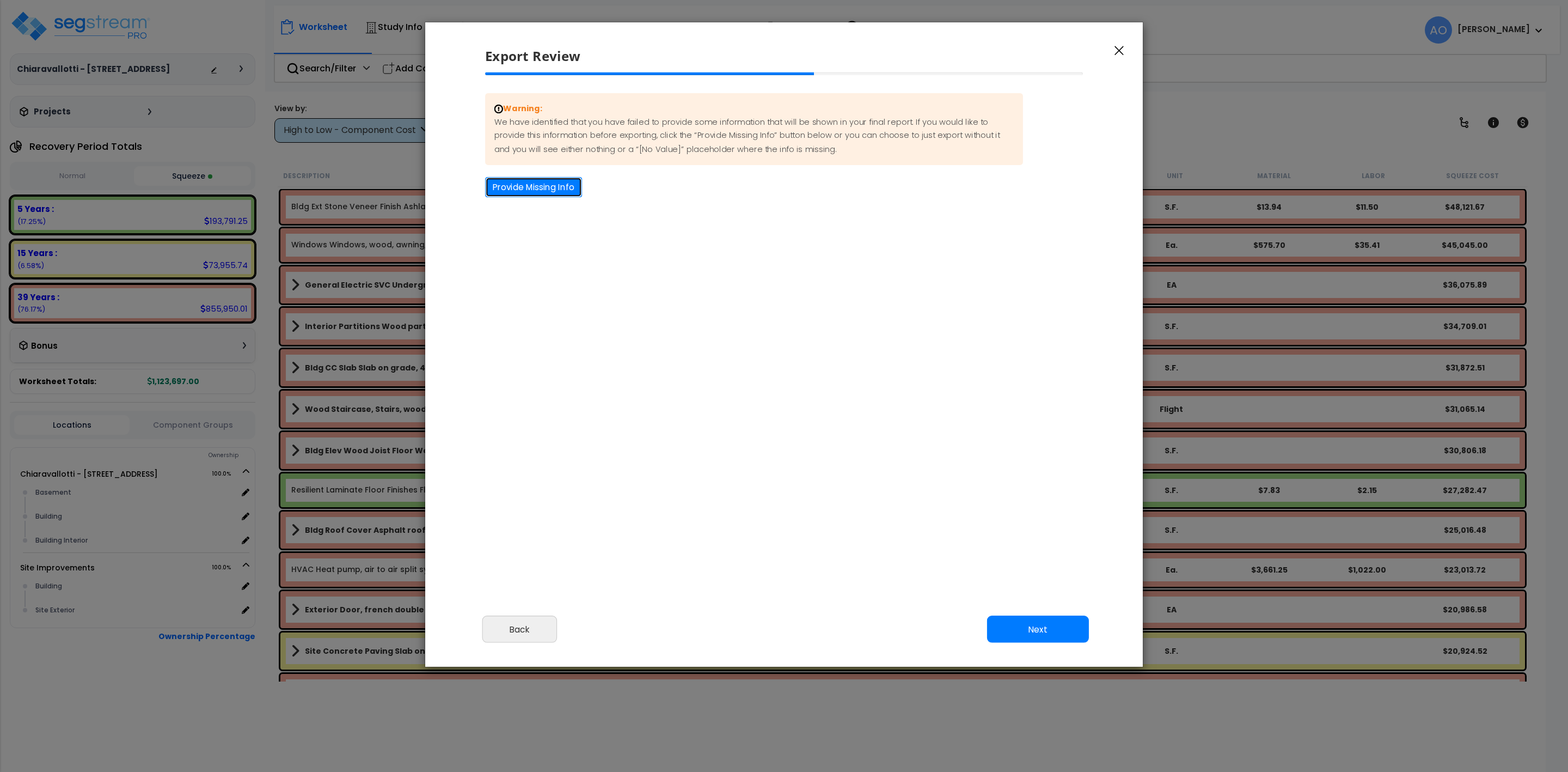
click at [513, 187] on button "Provide Missing Info" at bounding box center [534, 187] width 97 height 20
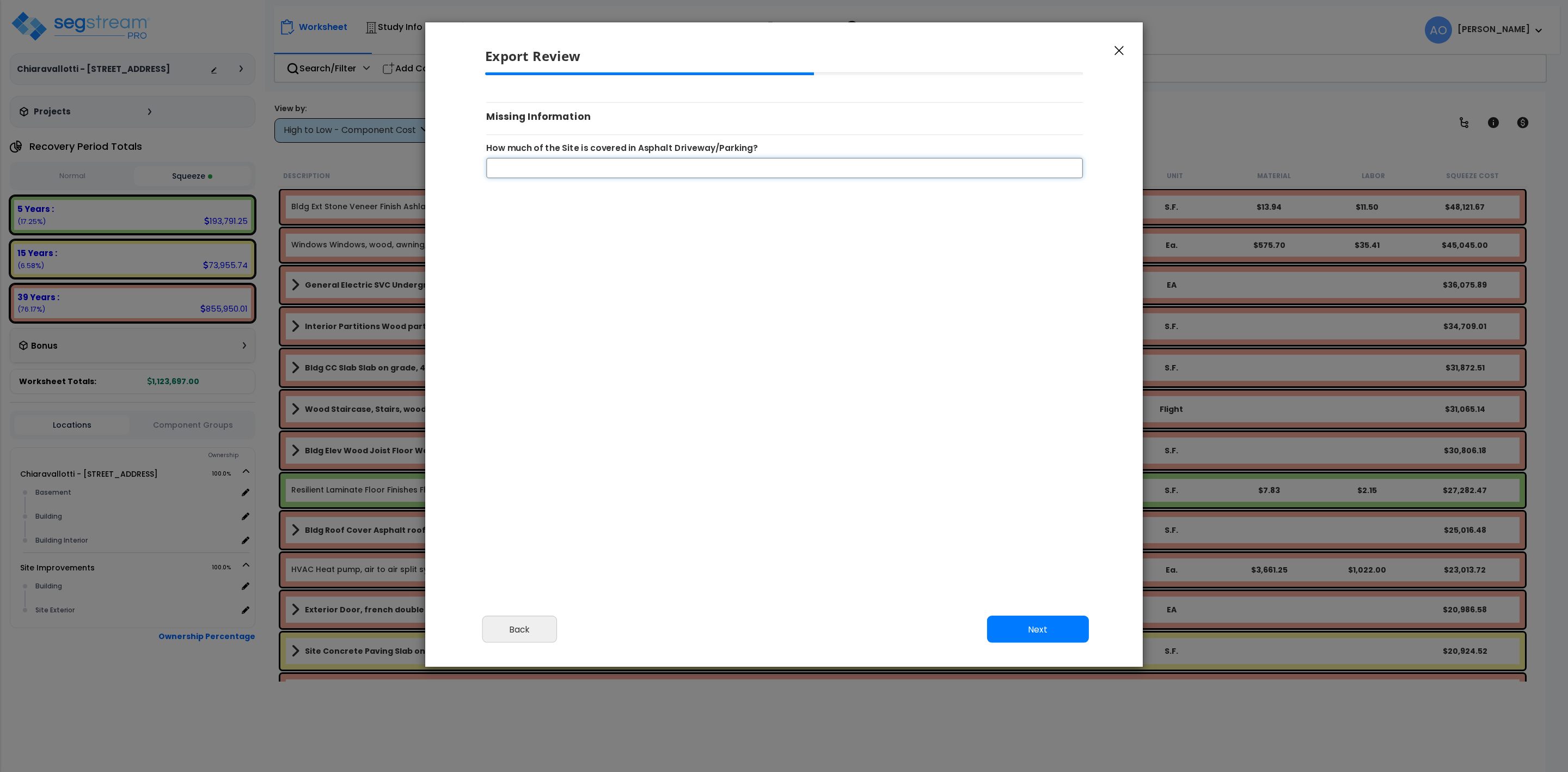
click at [567, 172] on input "How much of the Site is covered in Asphalt Driveway/Parking?" at bounding box center [784, 168] width 597 height 20
type input "0"
click at [1044, 632] on button "Next" at bounding box center [1038, 628] width 101 height 27
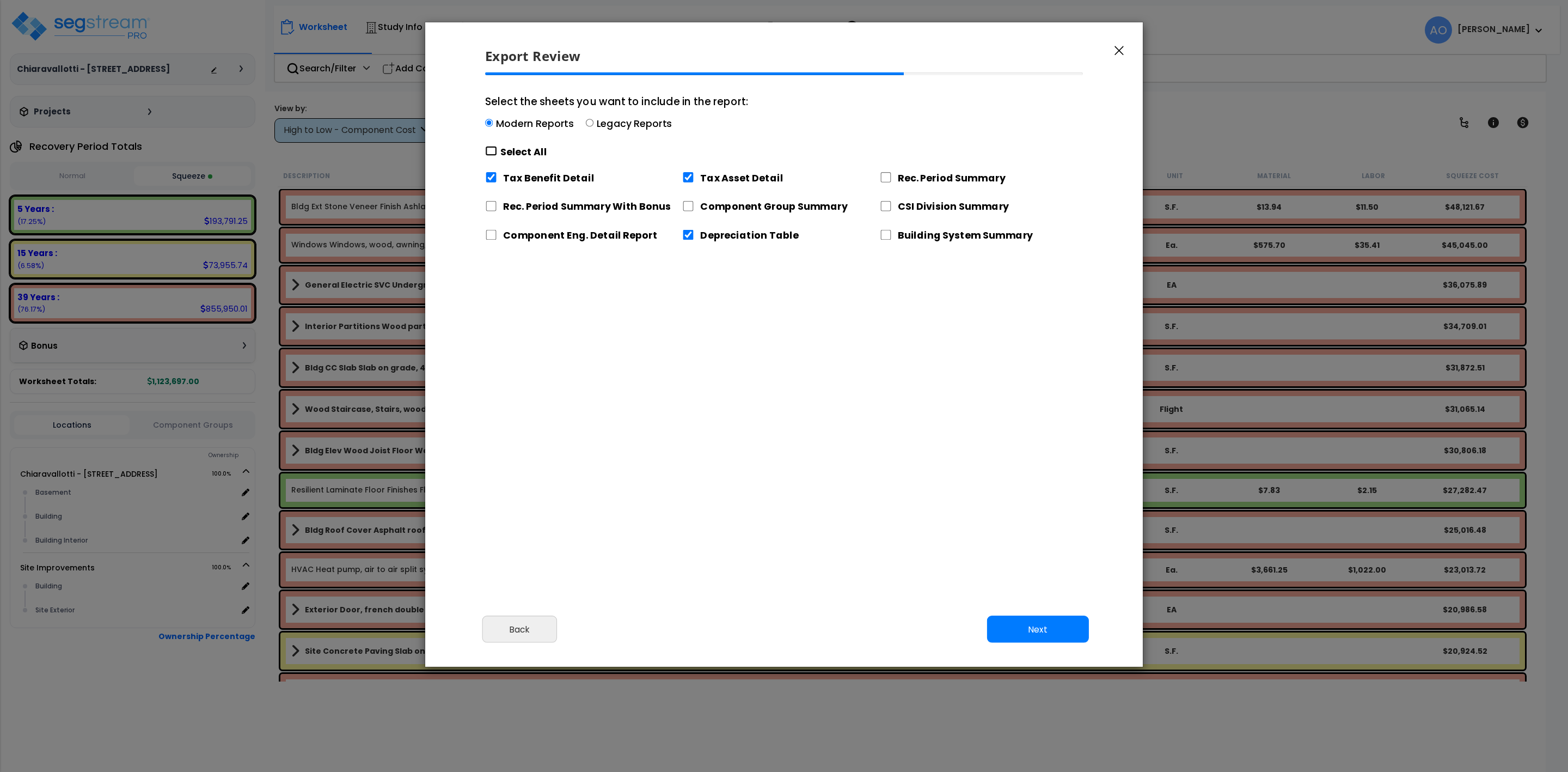
click at [492, 155] on input "Select the sheets you want to include in the report: Modern Reports Legacy Repo…" at bounding box center [491, 151] width 12 height 10
checkbox input "true"
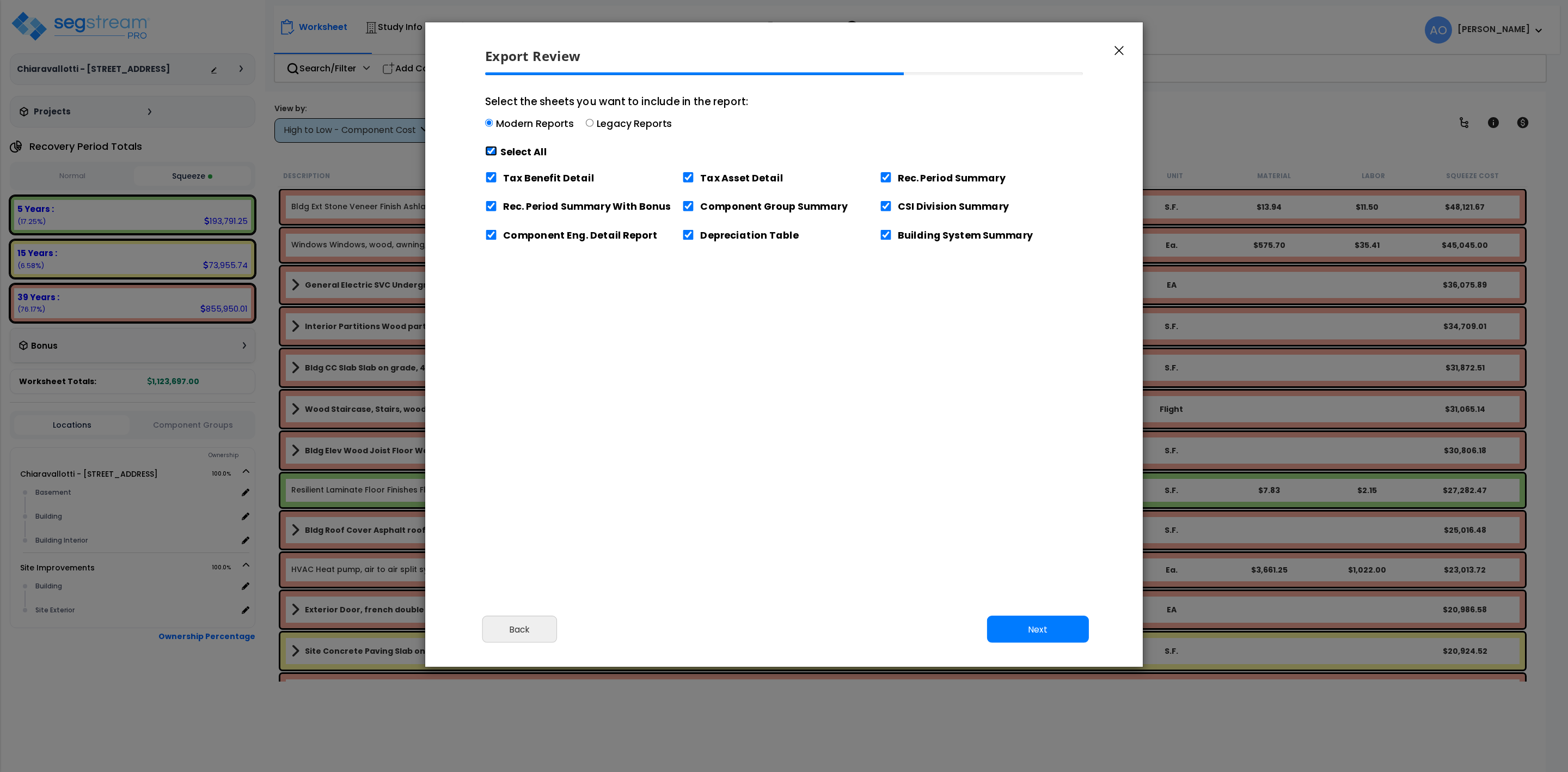
checkbox input "true"
click at [489, 179] on input "Tax Benefit Detail" at bounding box center [491, 176] width 12 height 10
checkbox input "false"
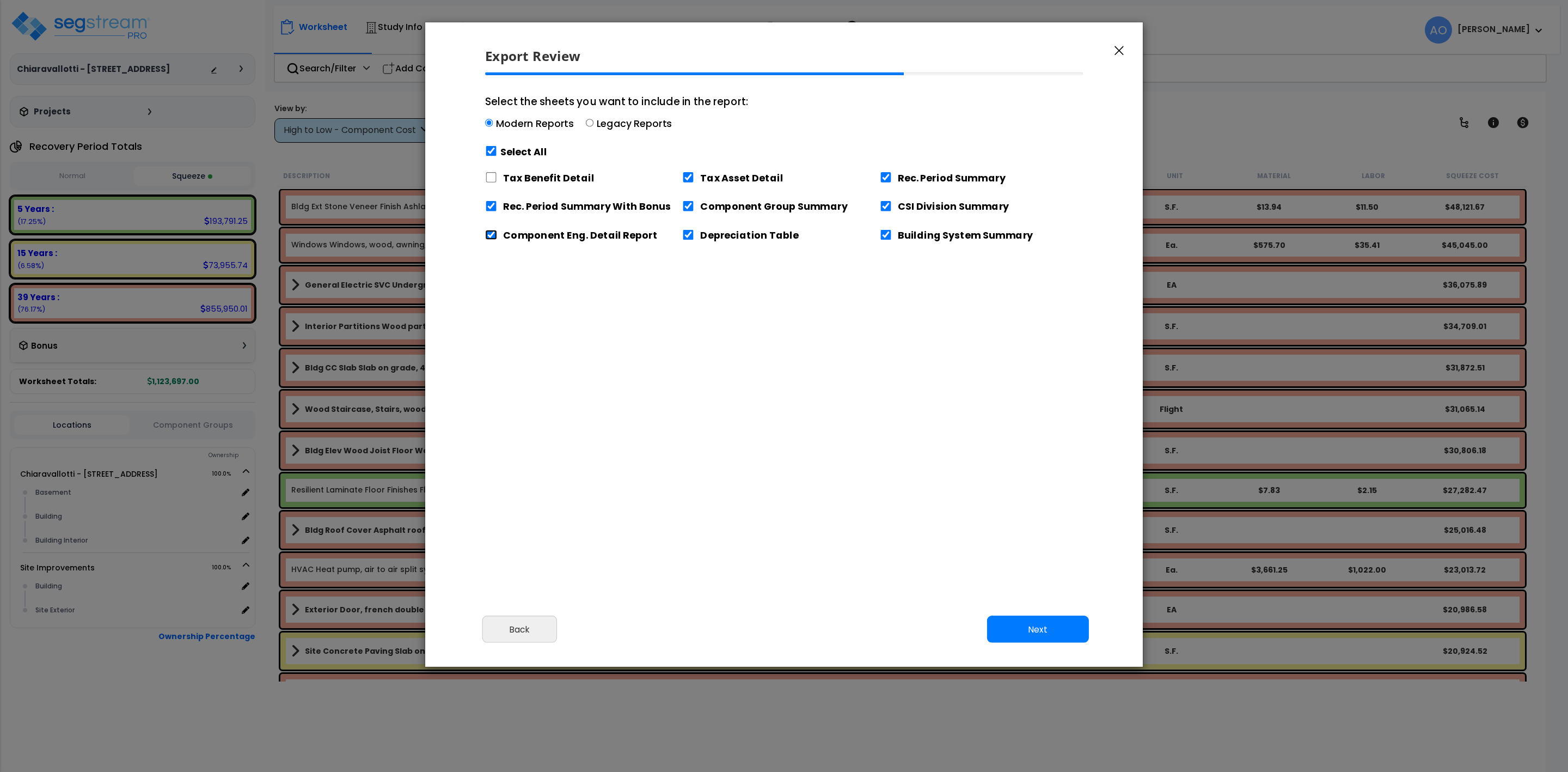
click at [492, 239] on input "Component Eng. Detail Report" at bounding box center [491, 234] width 12 height 10
checkbox input "false"
click at [887, 240] on input "Building System Summary" at bounding box center [886, 234] width 12 height 10
checkbox input "false"
click at [1023, 626] on button "Next" at bounding box center [1038, 628] width 101 height 27
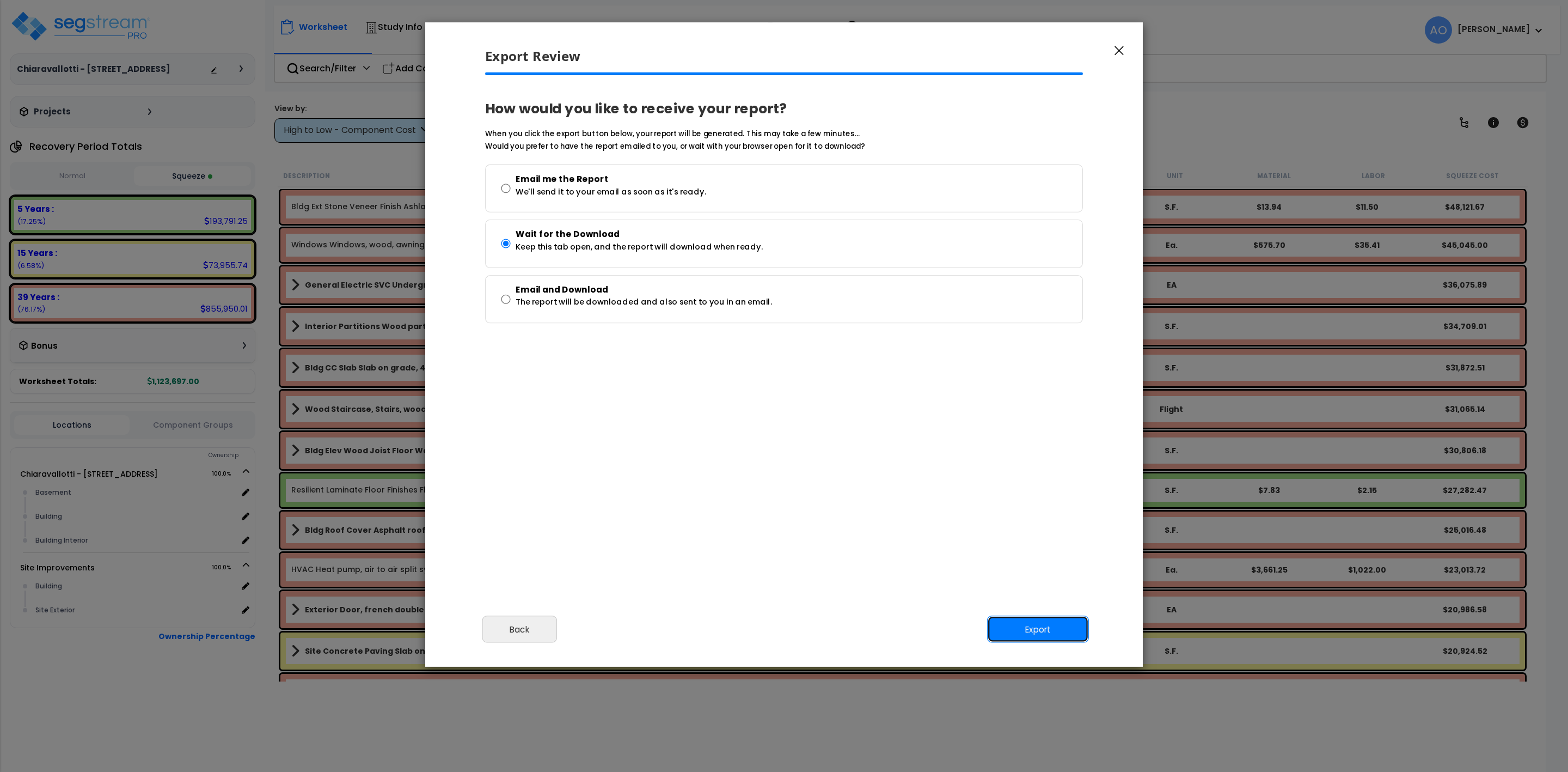
click at [1046, 631] on button "Export" at bounding box center [1038, 628] width 101 height 27
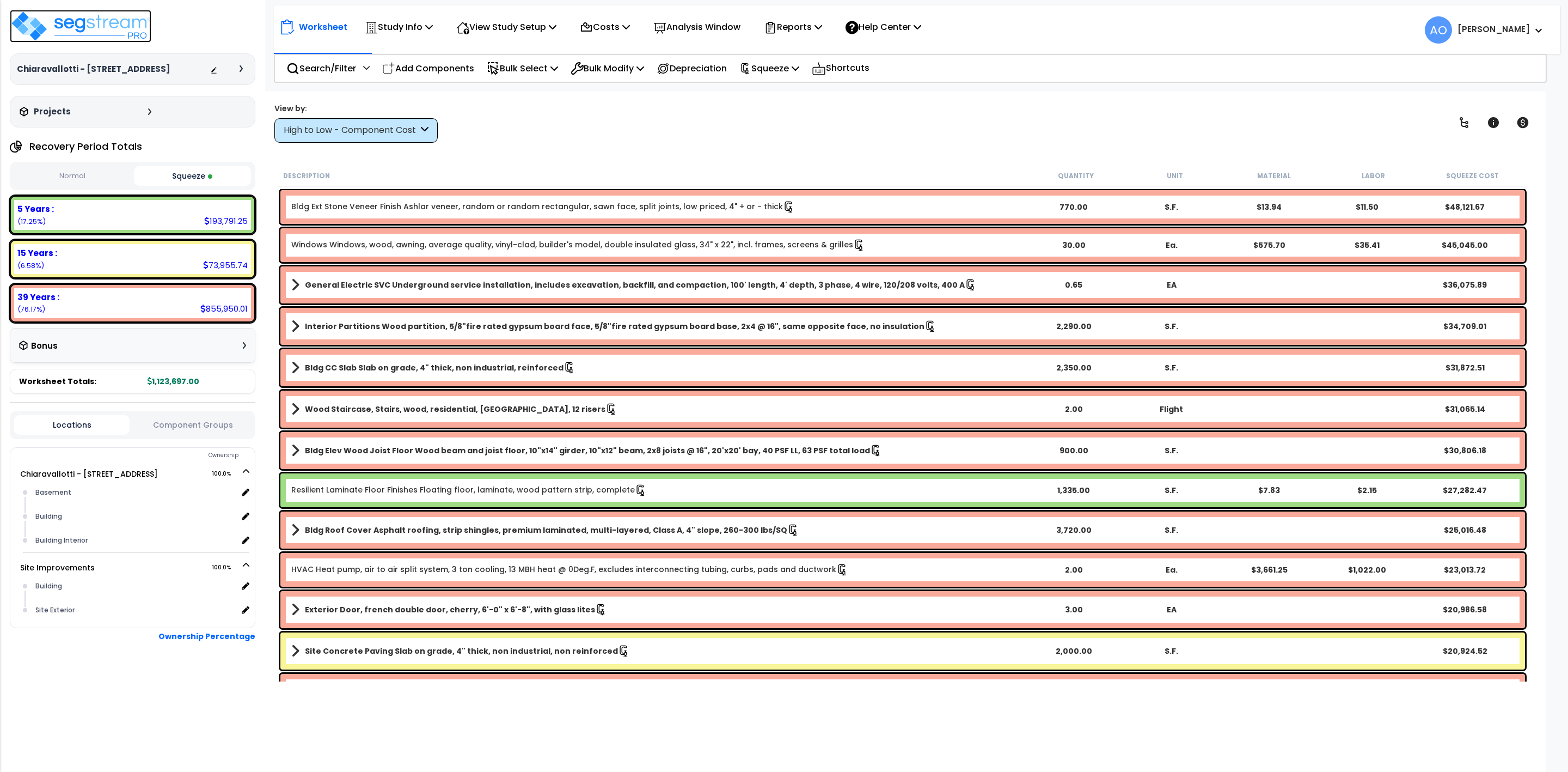
click at [51, 26] on img at bounding box center [80, 27] width 141 height 33
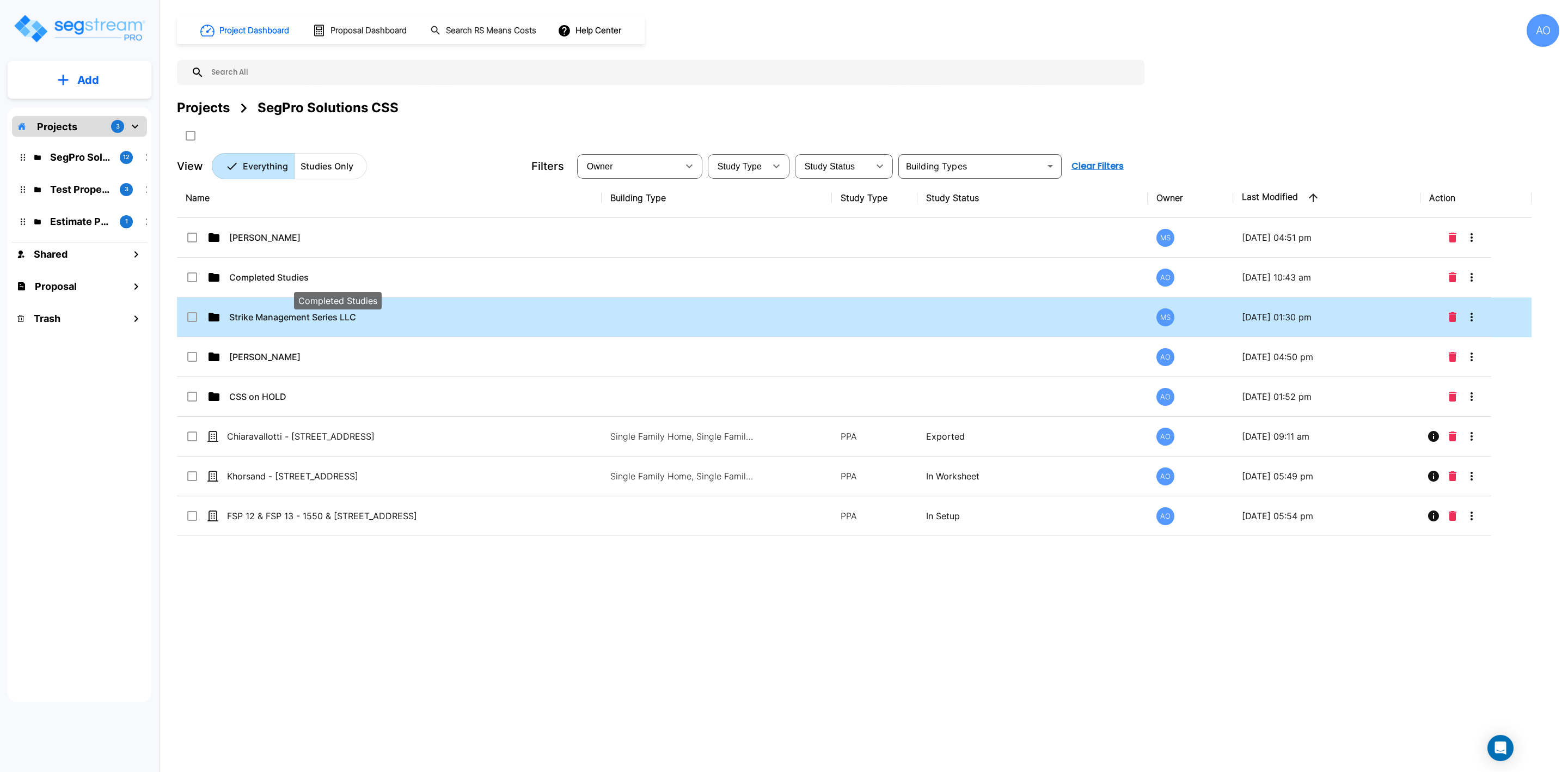
drag, startPoint x: 264, startPoint y: 439, endPoint x: 283, endPoint y: 318, distance: 122.5
click at [263, 275] on tbody "Angel Collaku MS 10/01/2025 - 04:51 pm Completed Studies AO 10/01/2025 - 10:43 …" at bounding box center [855, 376] width 1355 height 318
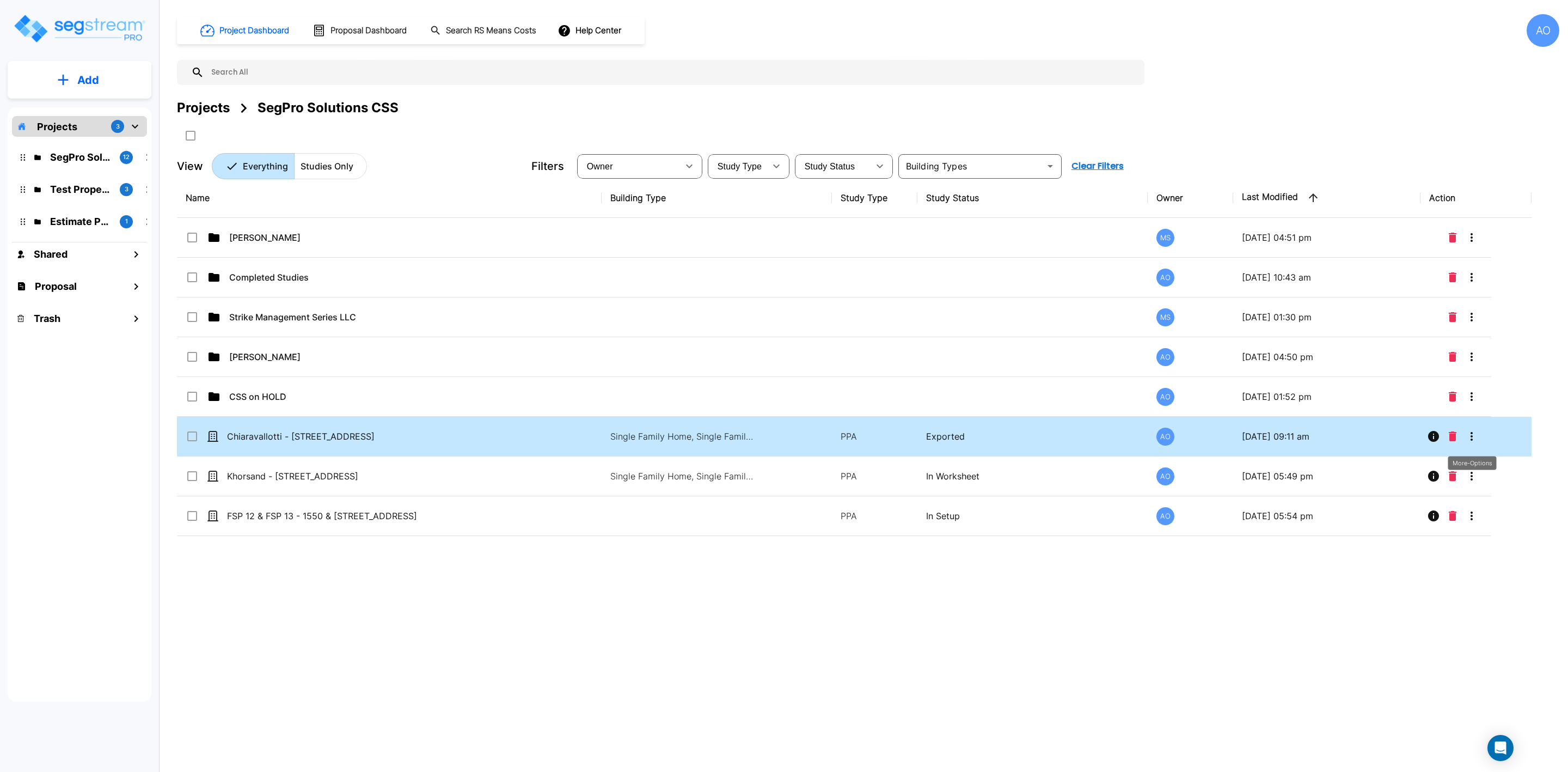
click at [1472, 440] on icon "More-Options" at bounding box center [1472, 436] width 2 height 9
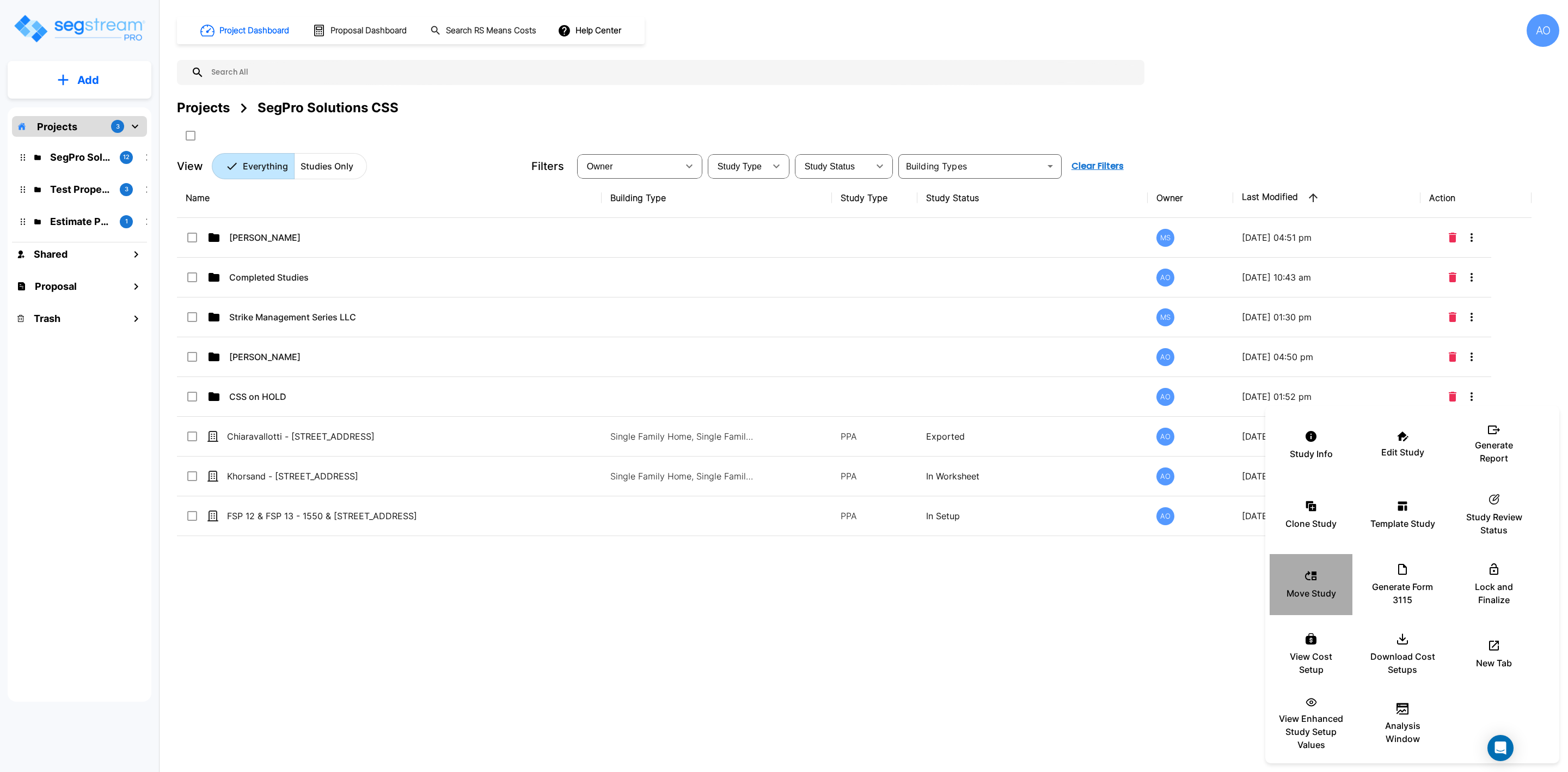
click at [1318, 589] on p "Move Study" at bounding box center [1311, 592] width 49 height 13
checkbox input "true"
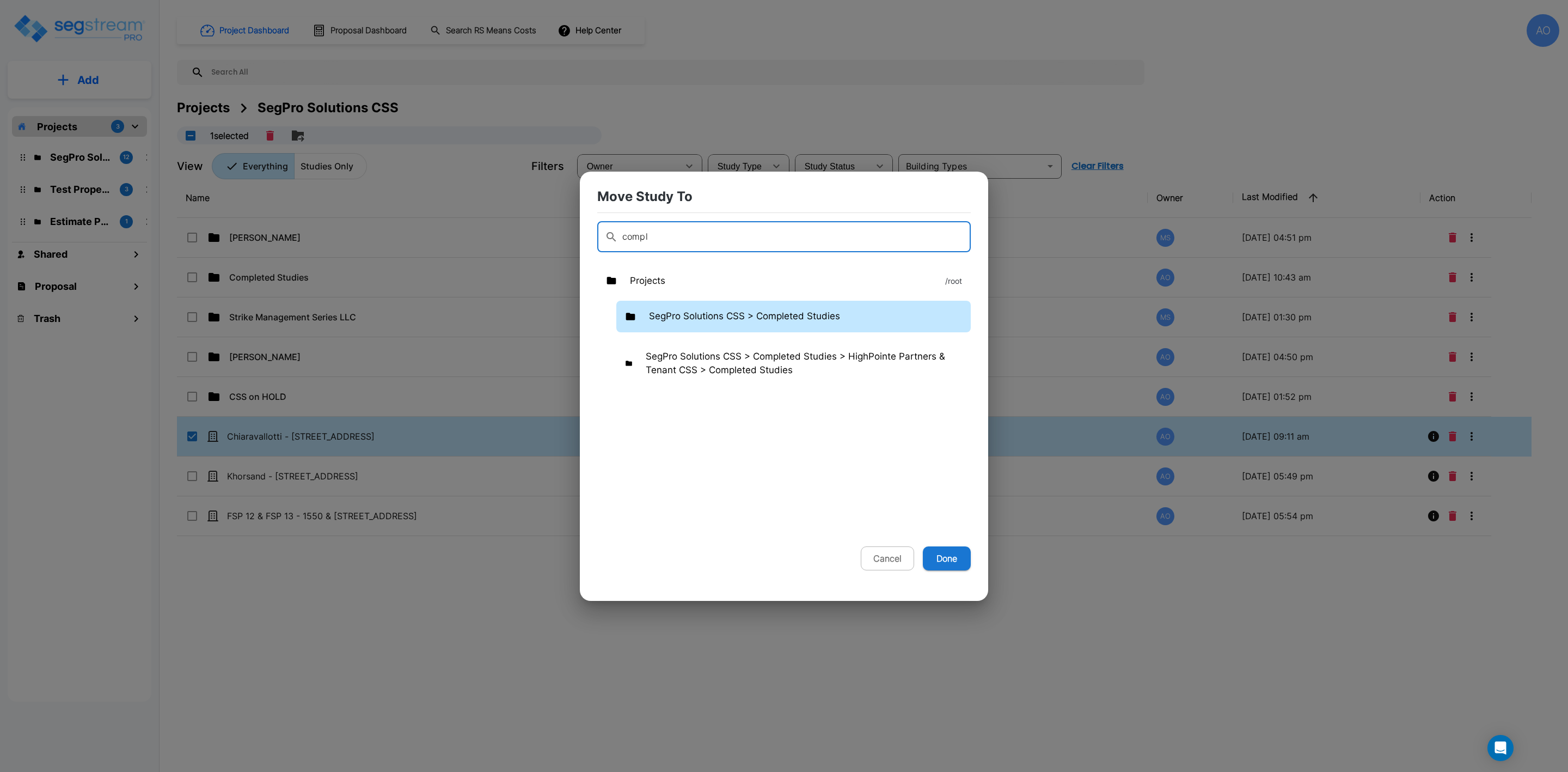
type input "compl"
click at [714, 315] on p "SegPro Solutions CSS > Completed Studies" at bounding box center [745, 316] width 191 height 14
click at [947, 557] on button "Done" at bounding box center [947, 558] width 48 height 24
checkbox input "false"
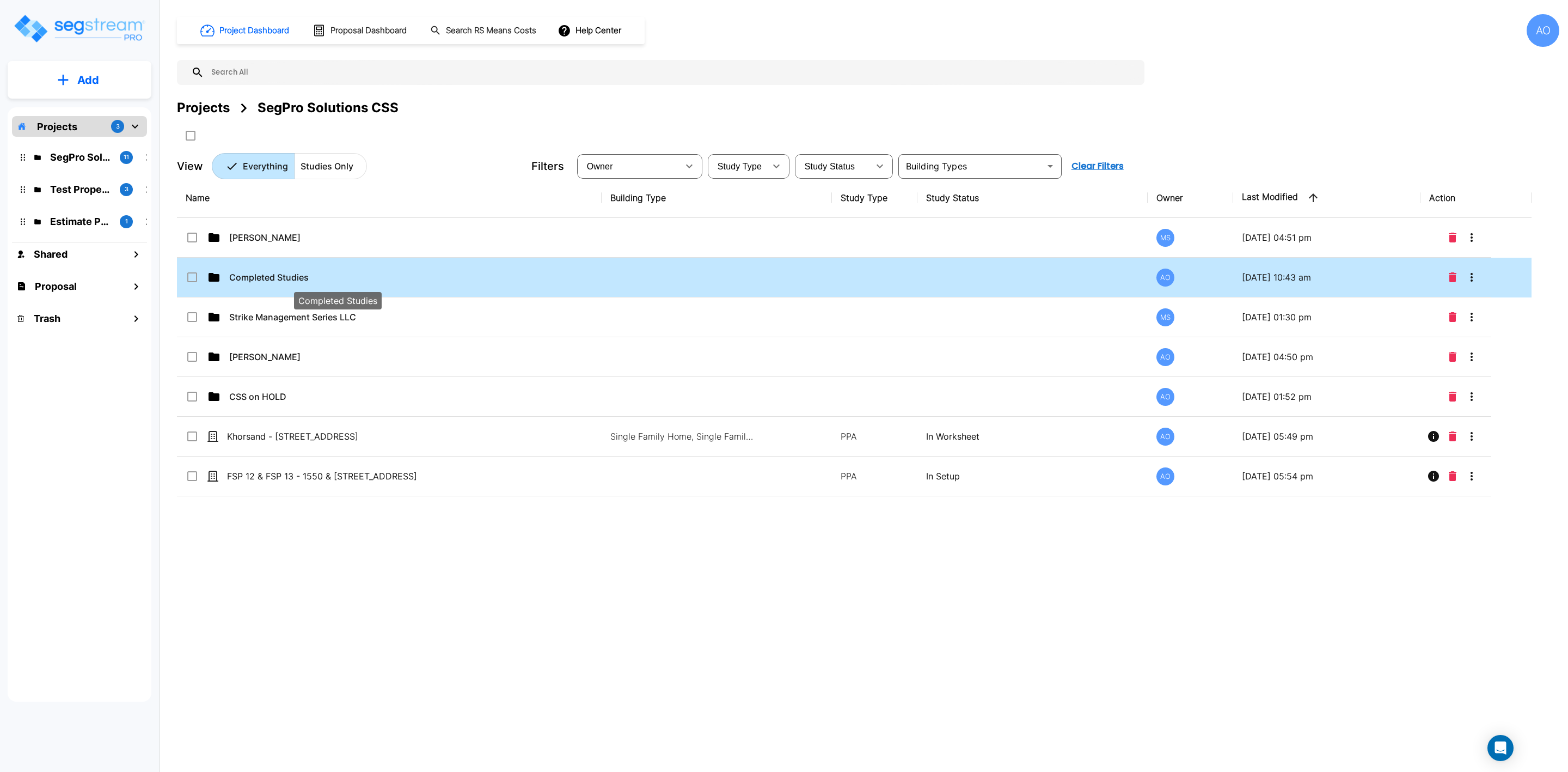
click at [268, 276] on p "Completed Studies" at bounding box center [338, 277] width 217 height 13
checkbox input "true"
click at [268, 276] on p "Completed Studies" at bounding box center [338, 277] width 217 height 13
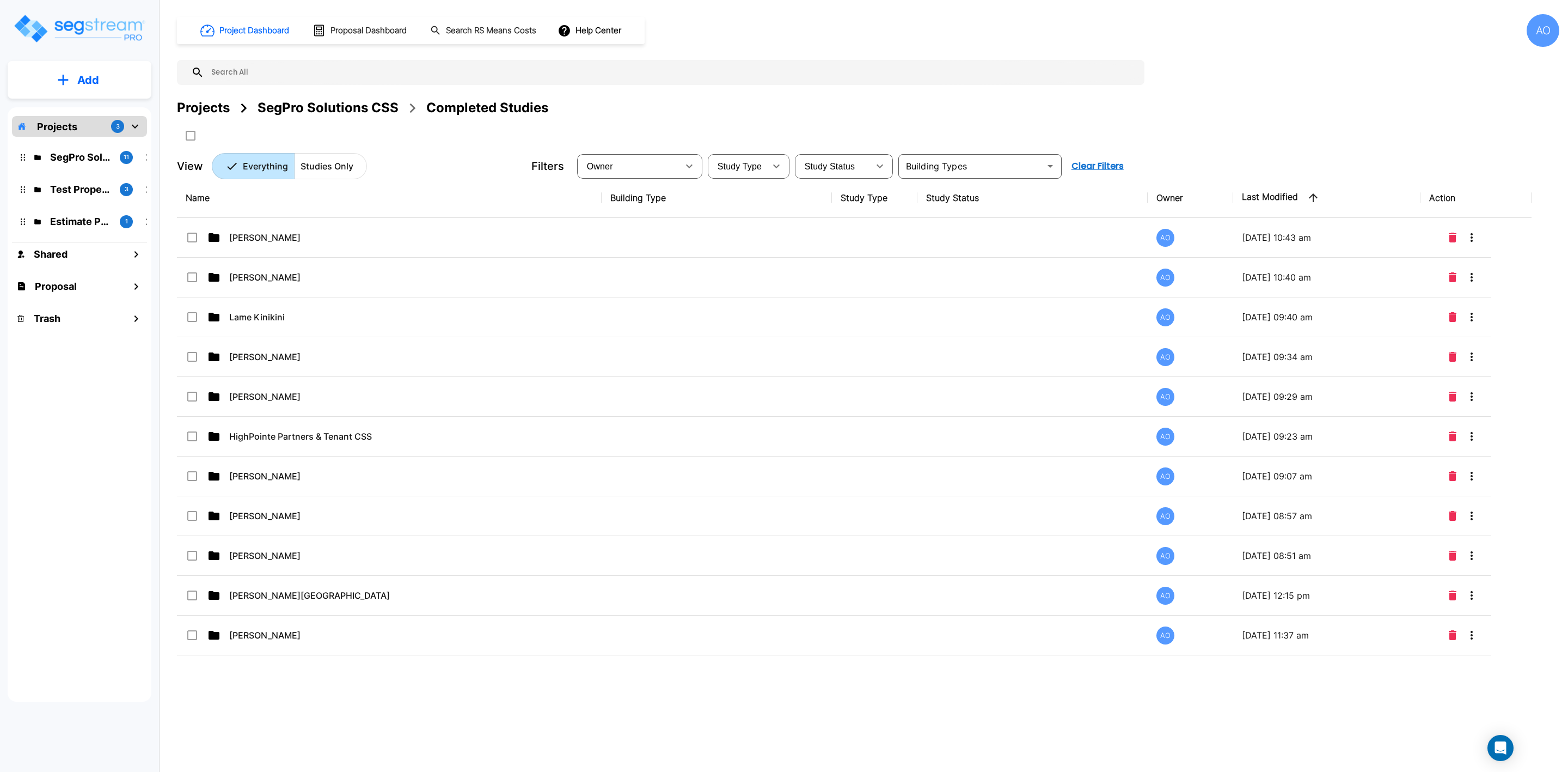
click at [404, 66] on input "text" at bounding box center [672, 73] width 935 height 25
type input "d"
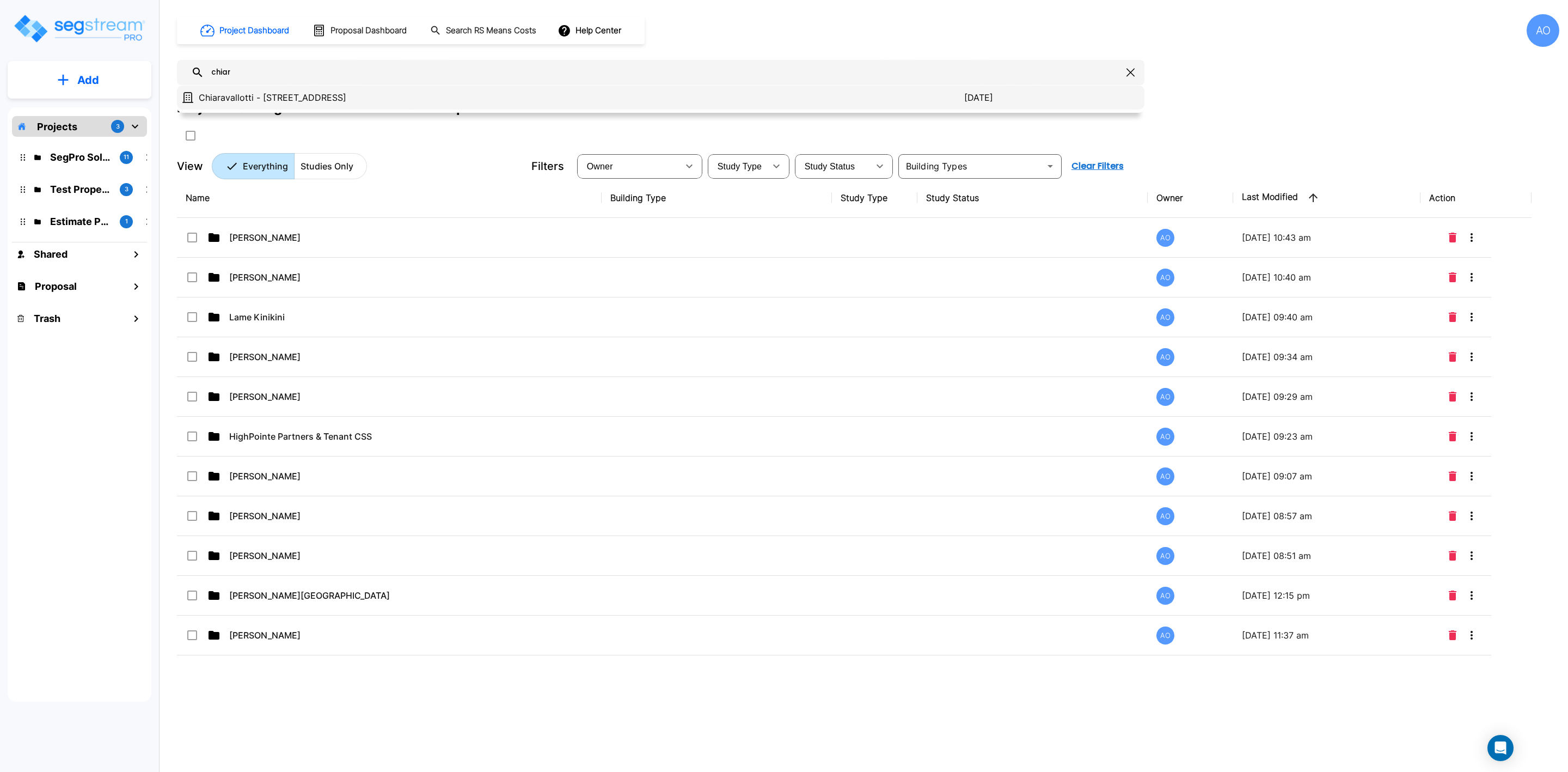
type input "chiar"
click at [312, 103] on p "Chiaravallotti - 8887 Meadow Dr" at bounding box center [581, 98] width 766 height 13
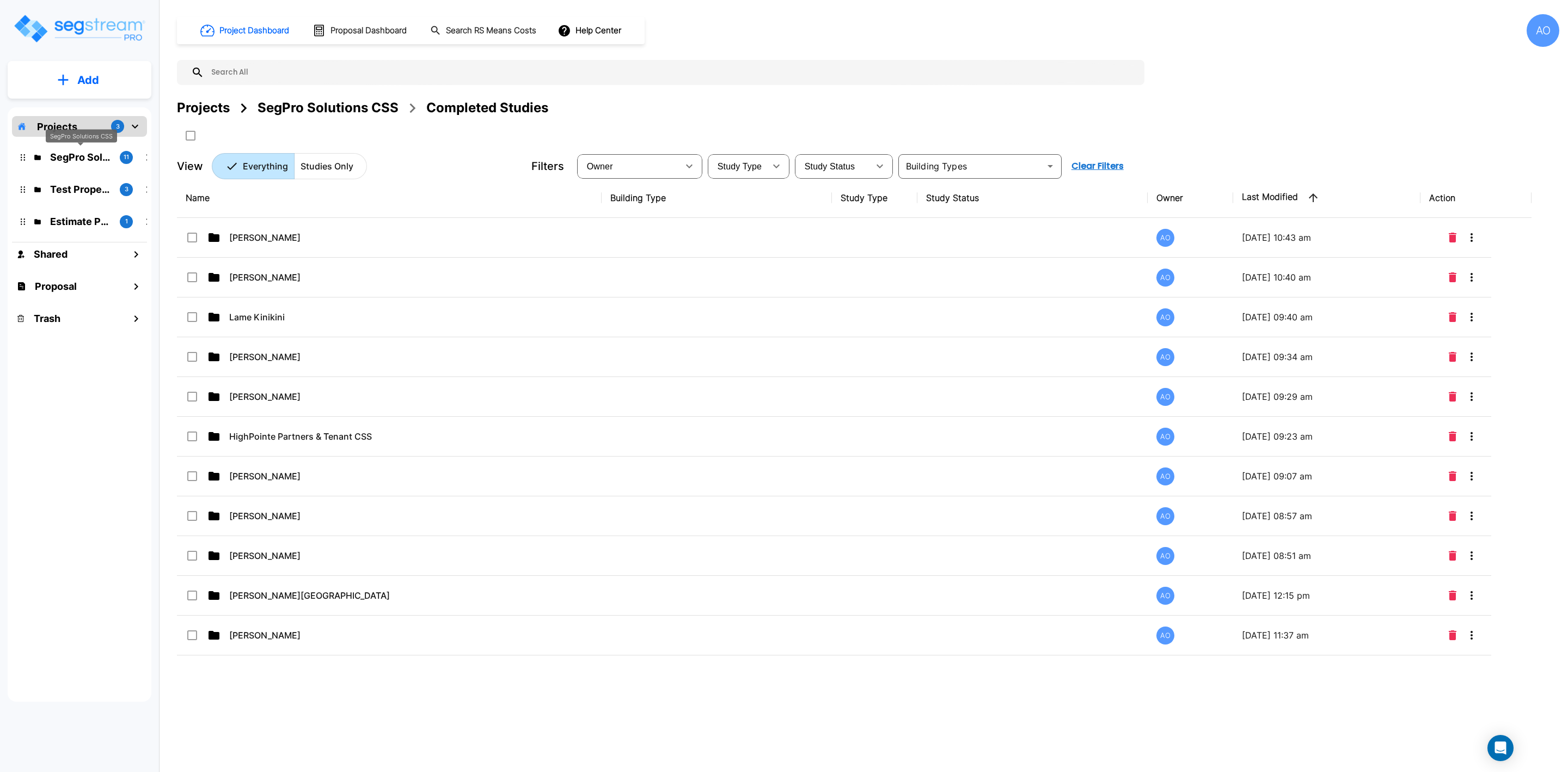
click at [76, 154] on p "SegPro Solutions CSS" at bounding box center [80, 157] width 61 height 15
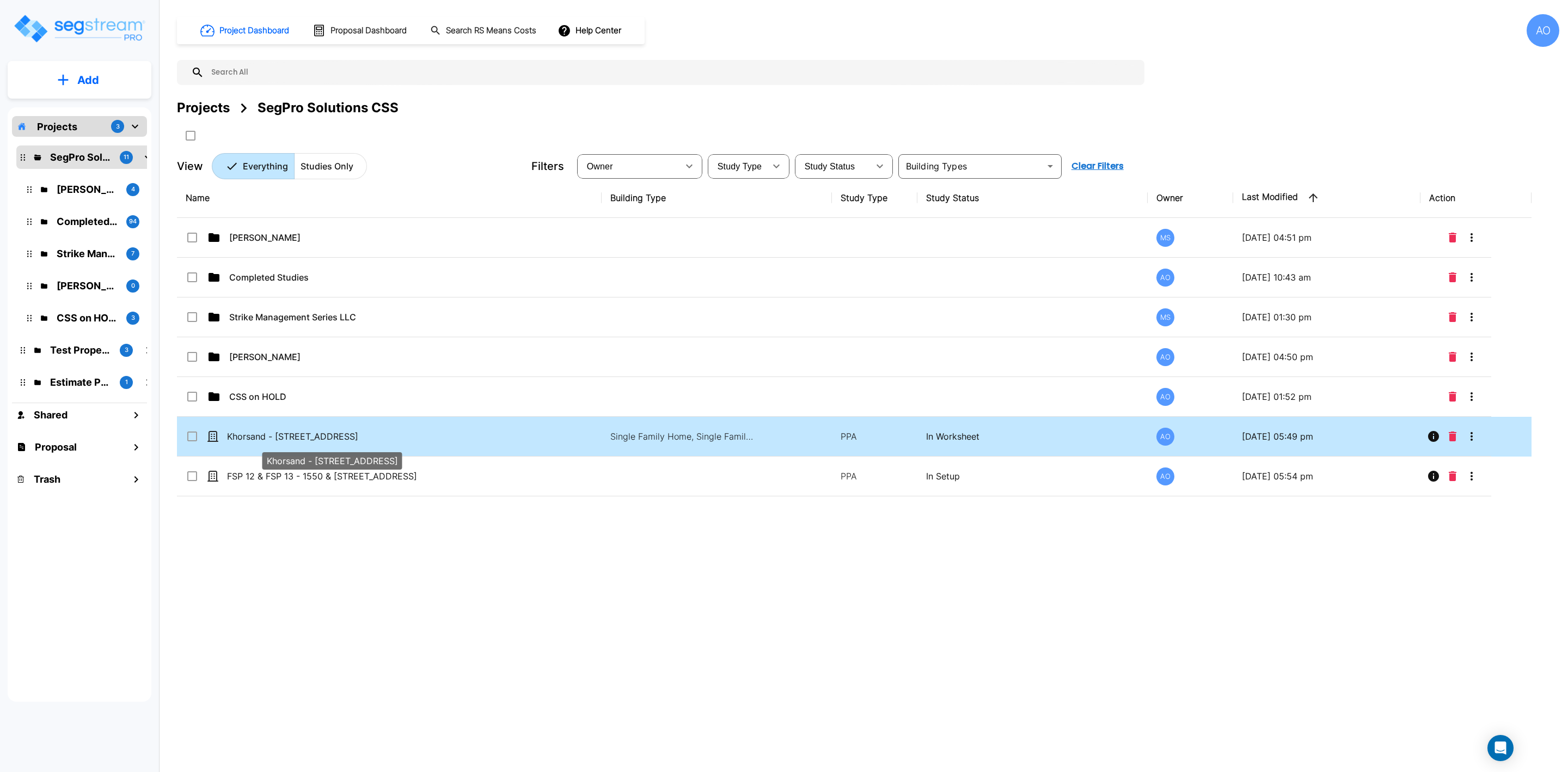
click at [312, 433] on p "Khorsand - [STREET_ADDRESS]" at bounding box center [336, 436] width 217 height 13
checkbox input "true"
click at [312, 433] on p "Khorsand - [STREET_ADDRESS]" at bounding box center [336, 436] width 217 height 13
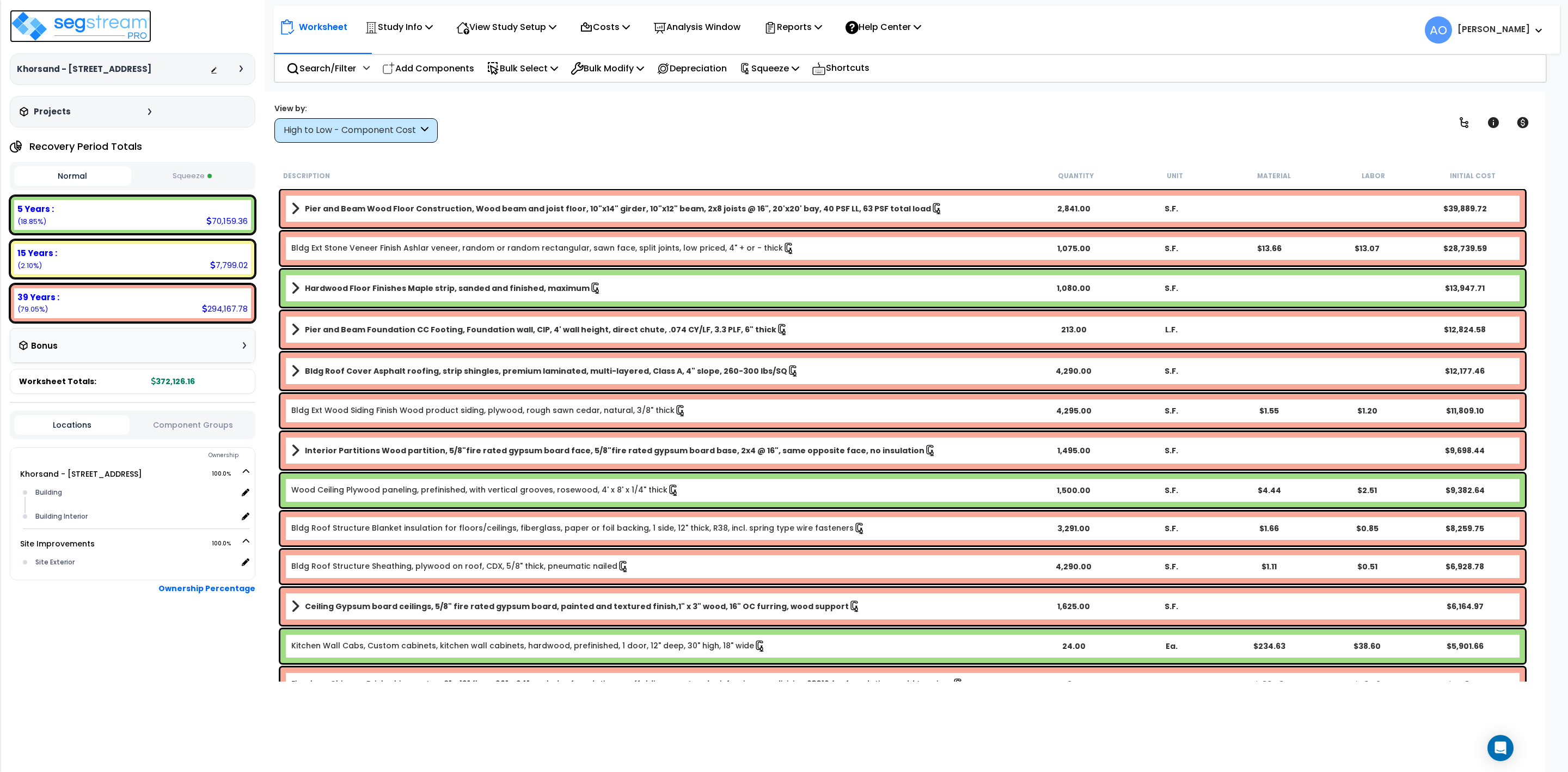
click at [59, 24] on img at bounding box center [80, 27] width 141 height 33
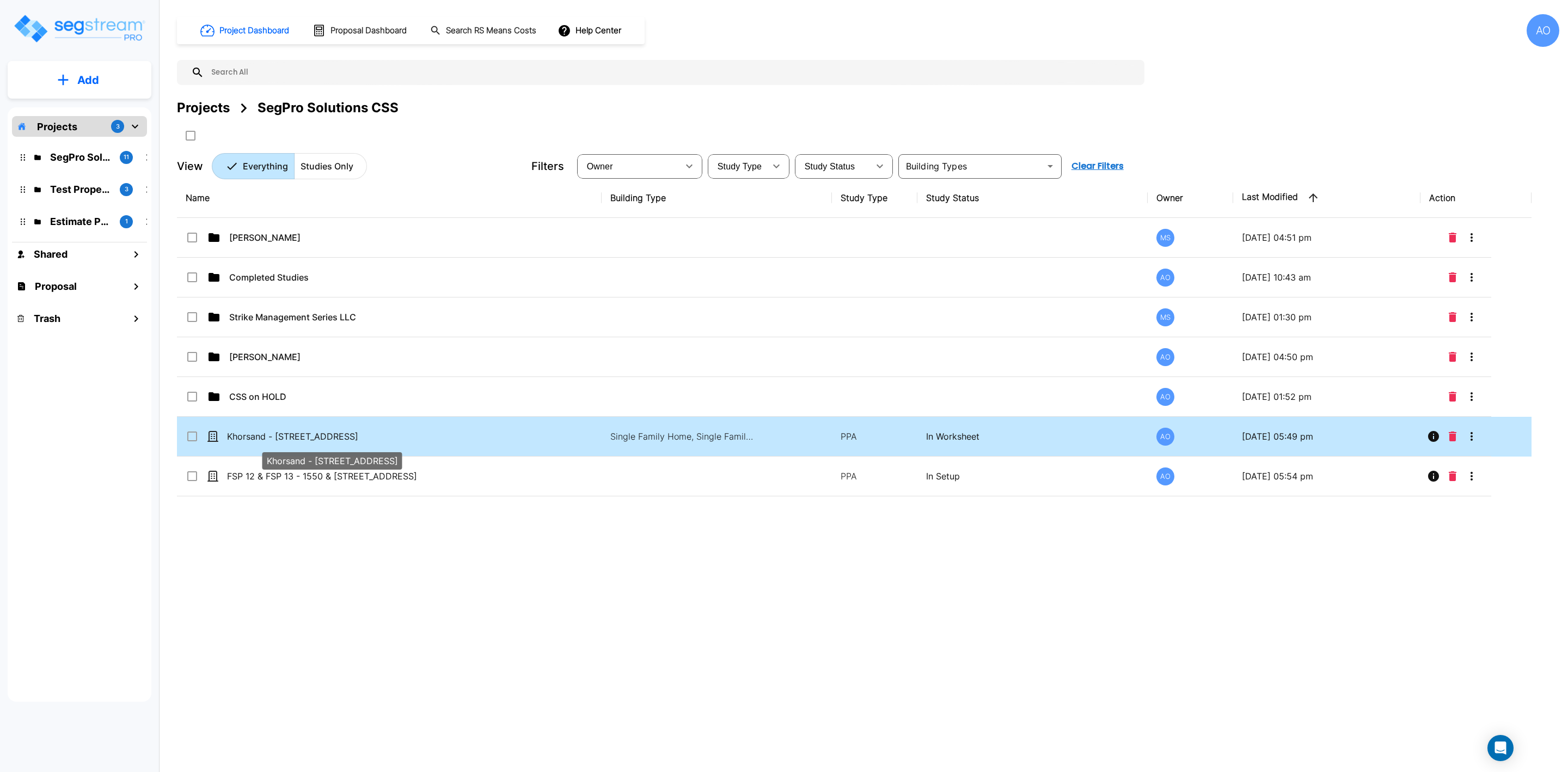
click at [285, 437] on p "Khorsand - [STREET_ADDRESS]" at bounding box center [336, 436] width 217 height 13
checkbox input "true"
click at [284, 435] on p "Khorsand - [STREET_ADDRESS]" at bounding box center [336, 436] width 217 height 13
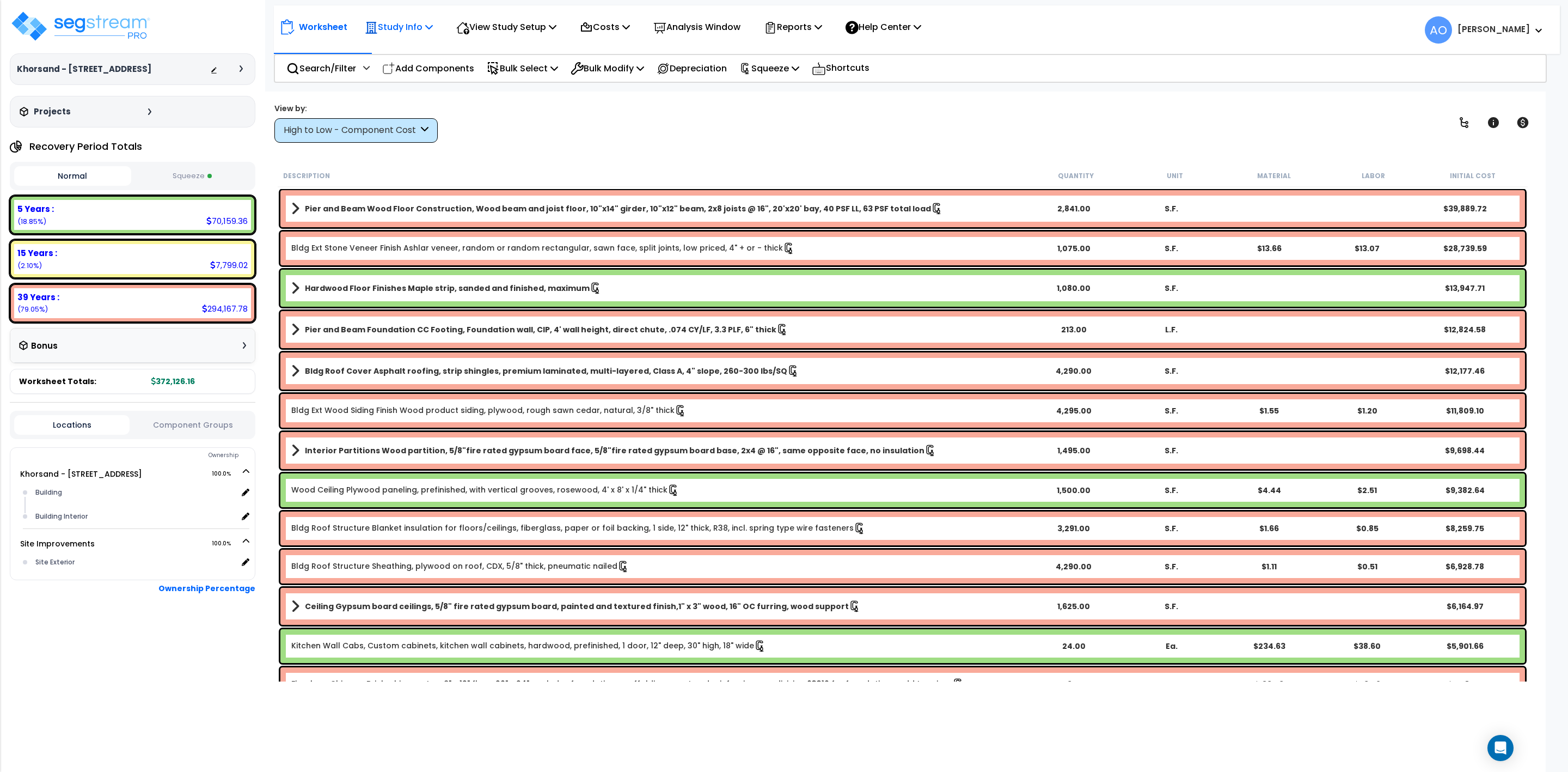
click at [389, 28] on p "Study Info" at bounding box center [398, 27] width 68 height 15
click at [399, 55] on link "Study Setup" at bounding box center [414, 52] width 108 height 22
click at [182, 176] on button "Squeeze" at bounding box center [193, 176] width 117 height 19
click at [1520, 120] on icon at bounding box center [1523, 123] width 12 height 11
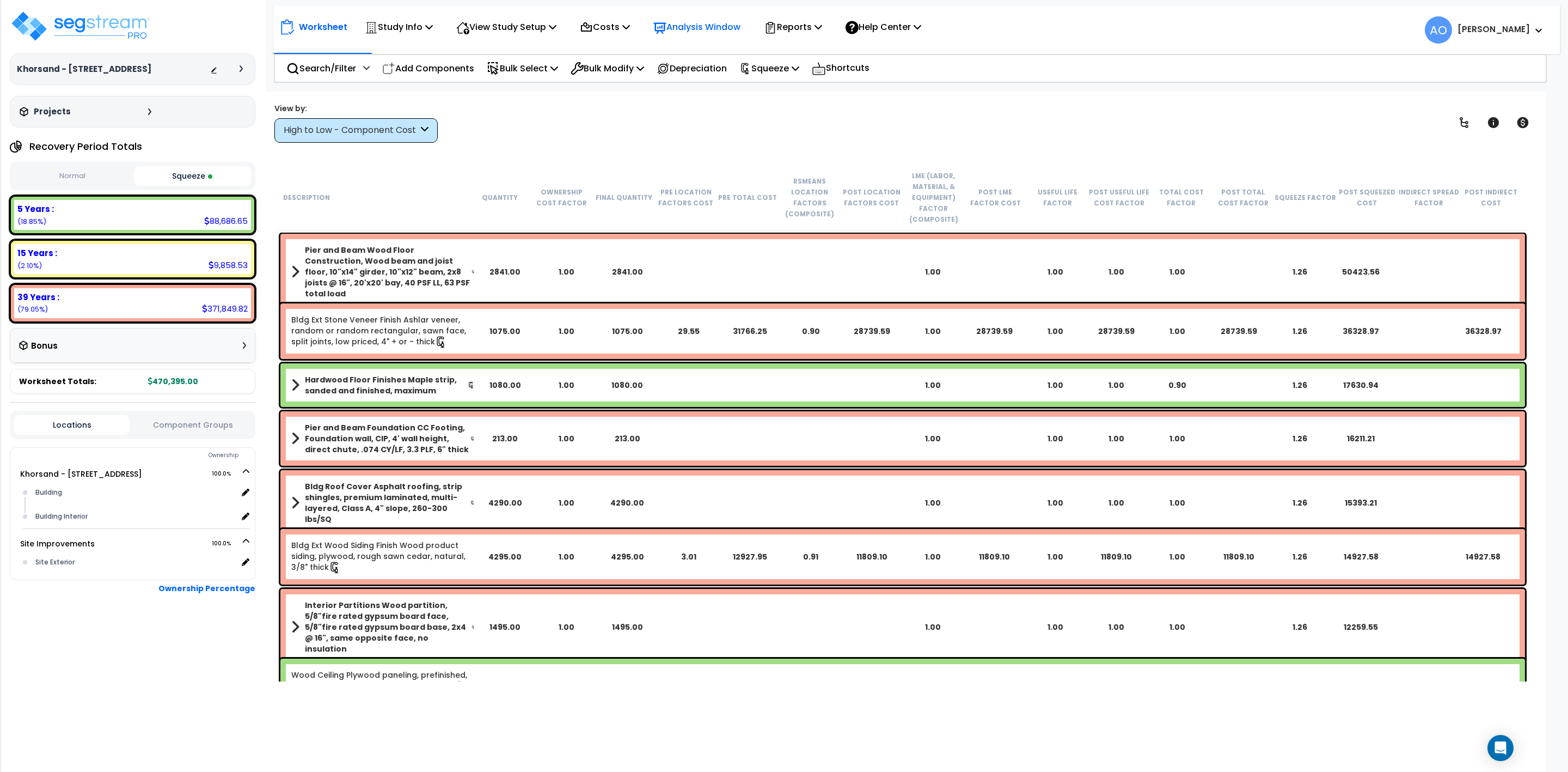
click at [709, 28] on p "Analysis Window" at bounding box center [697, 27] width 87 height 15
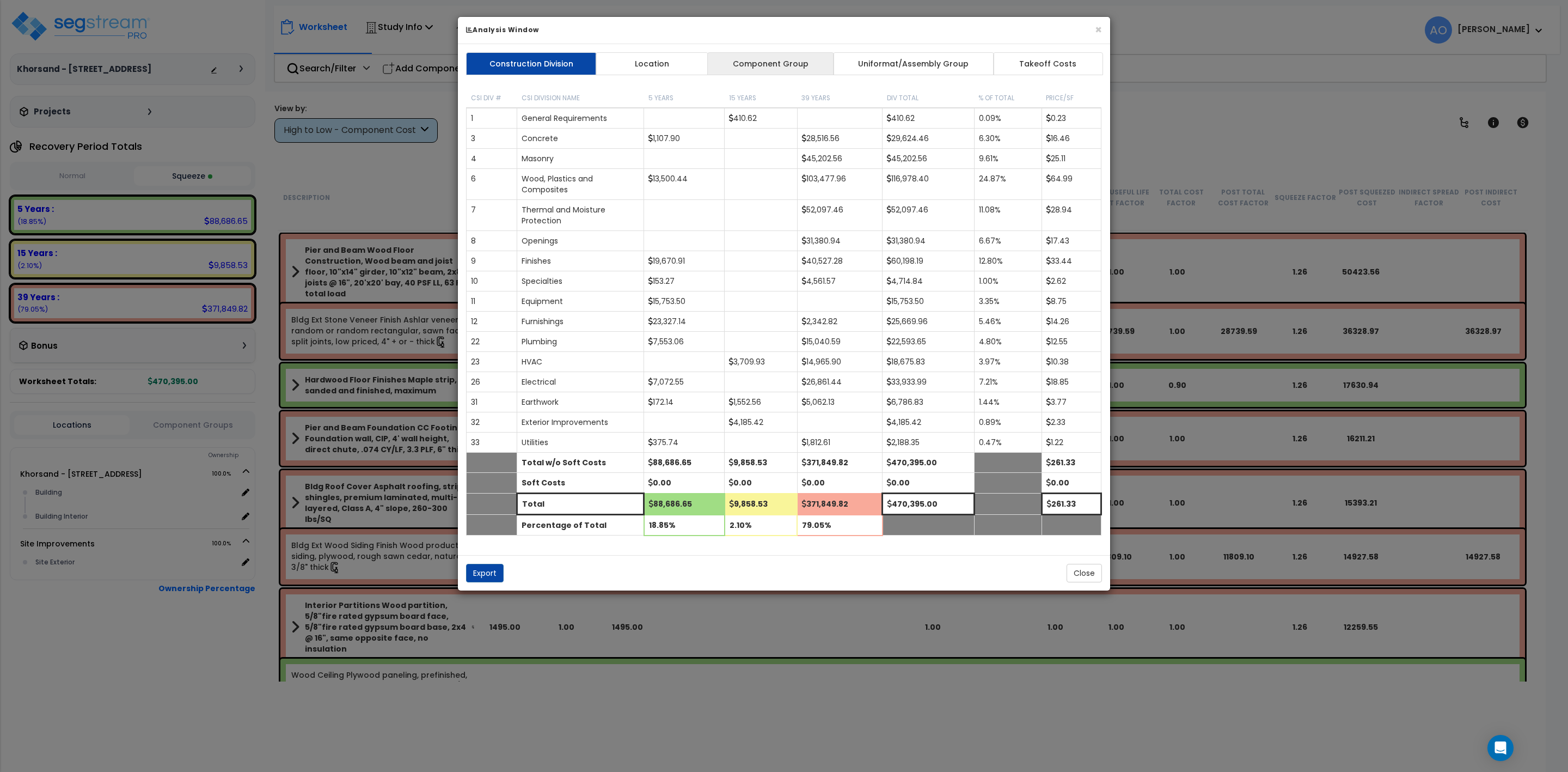
click at [776, 58] on link "Component Group" at bounding box center [770, 63] width 126 height 23
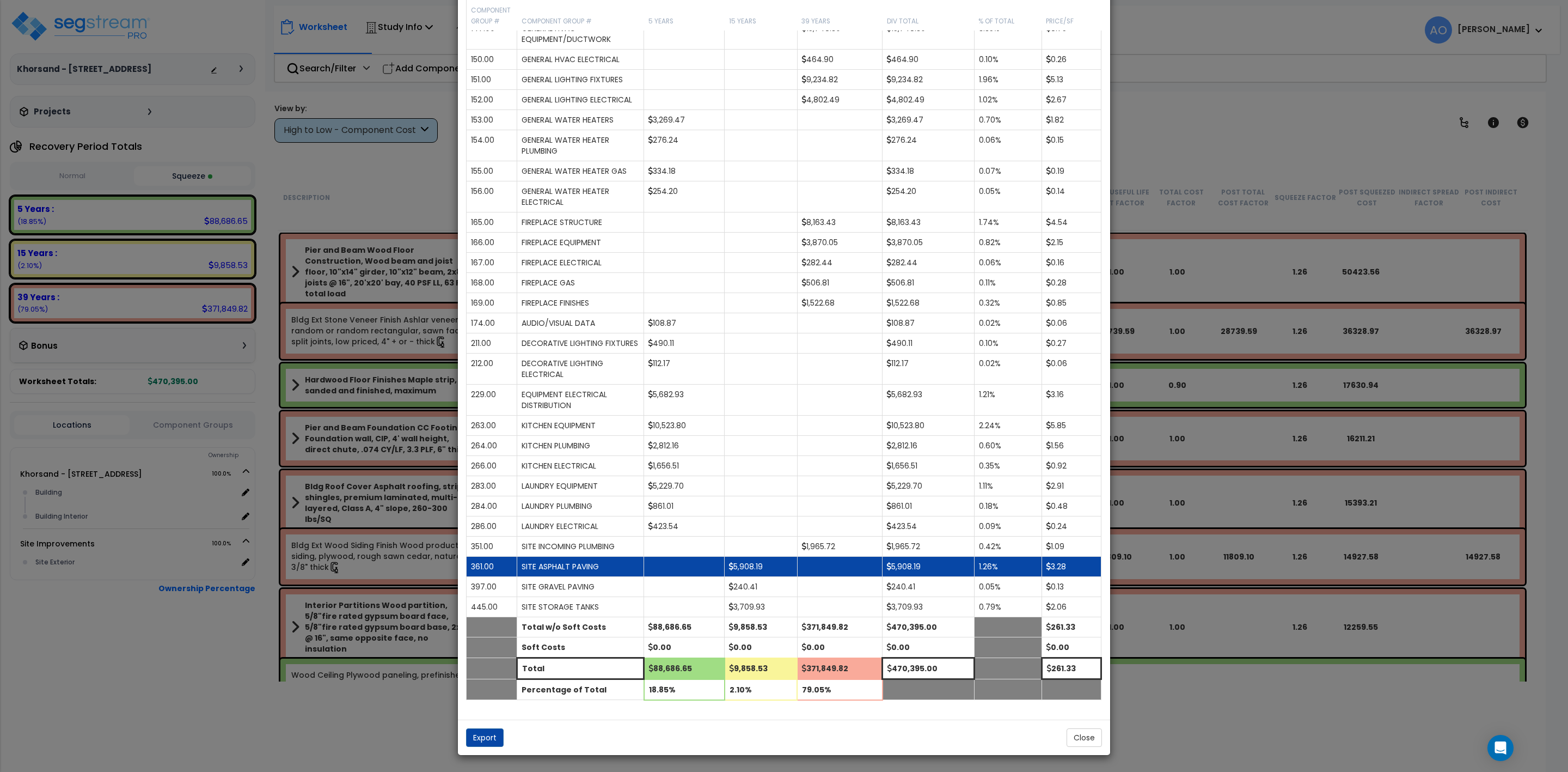
scroll to position [969, 0]
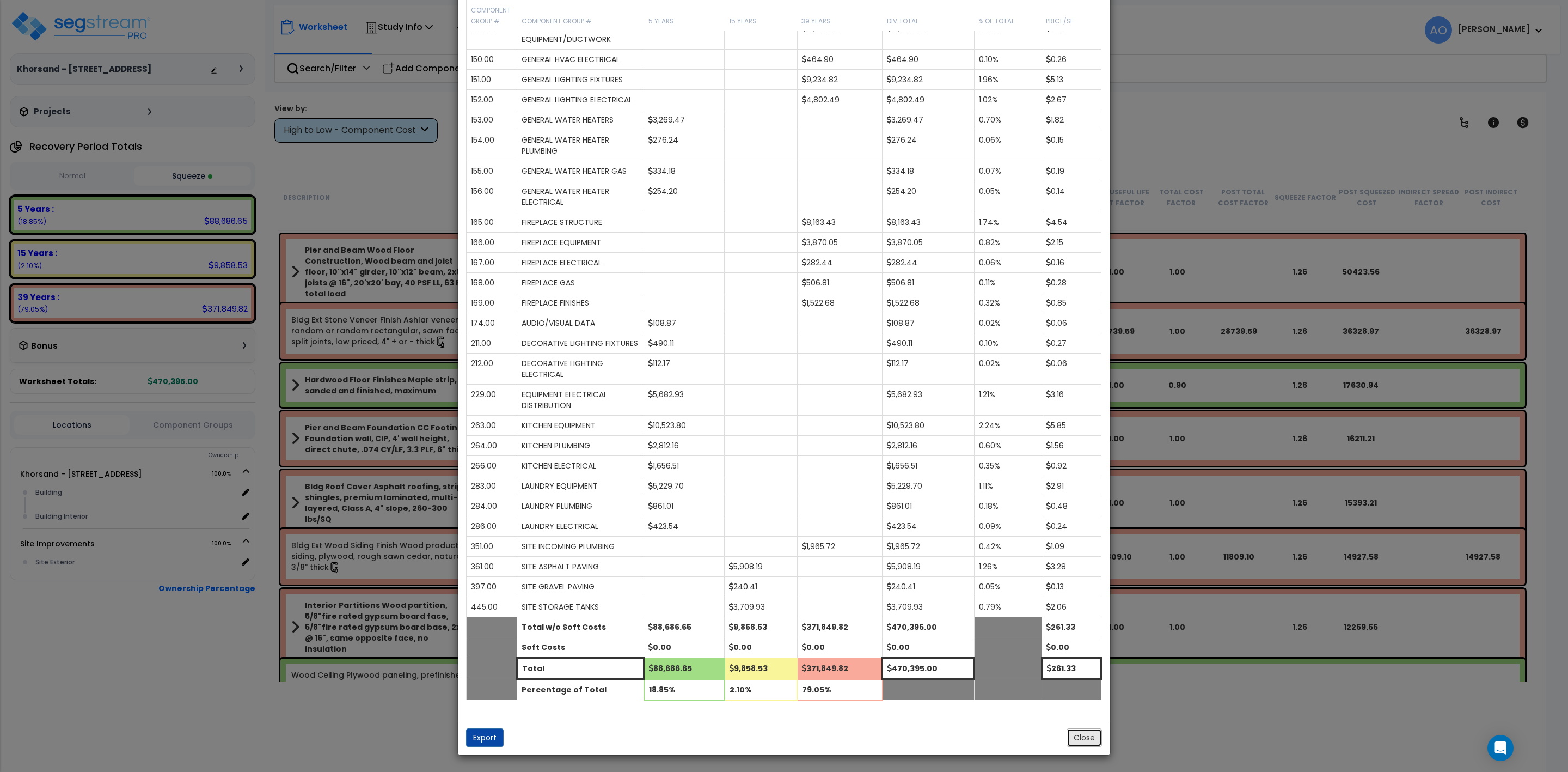
click at [1080, 732] on button "Close" at bounding box center [1084, 738] width 35 height 19
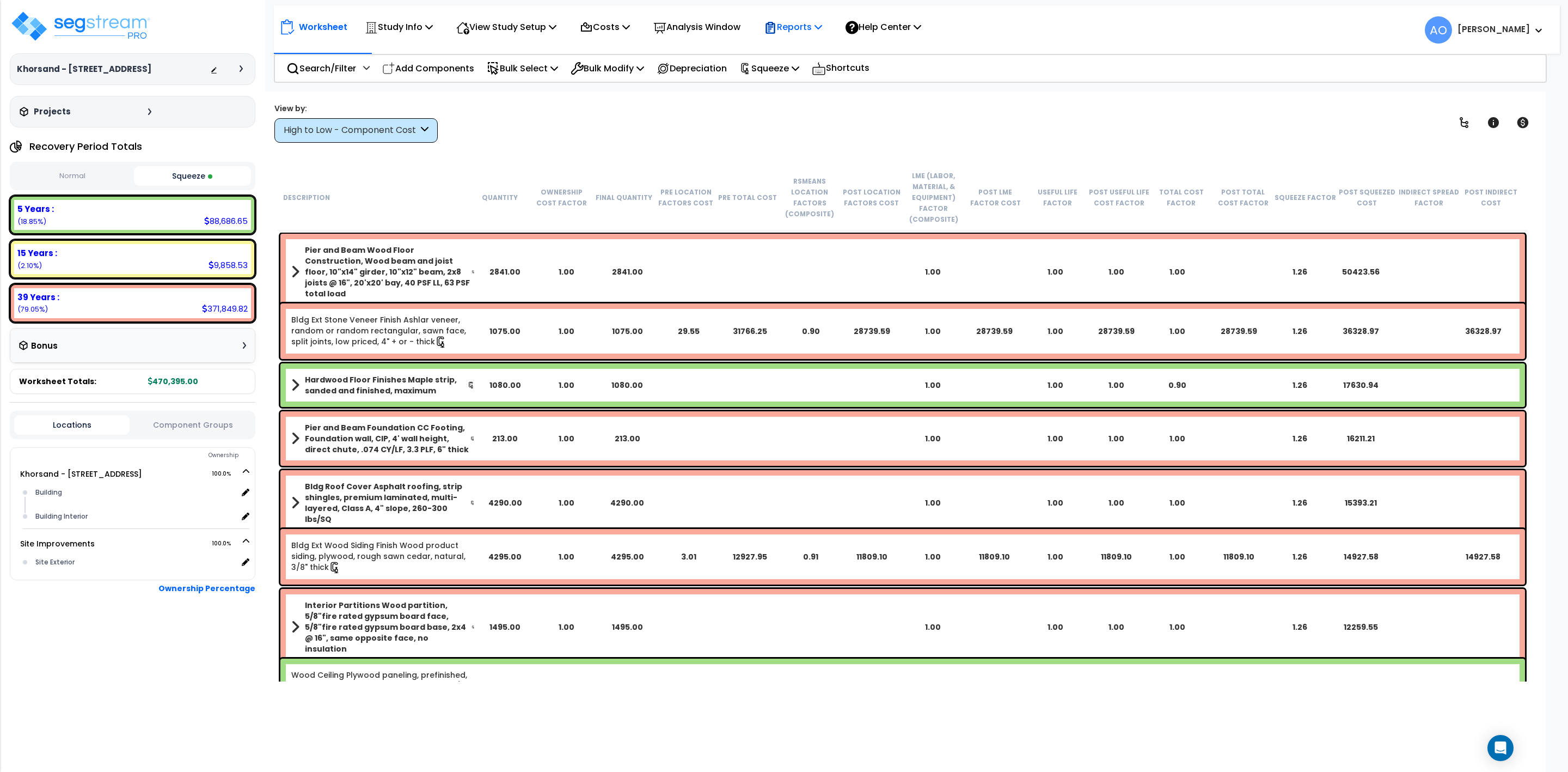
click at [809, 30] on p "Reports" at bounding box center [793, 27] width 59 height 15
click at [804, 52] on link "Get Report" at bounding box center [812, 52] width 108 height 22
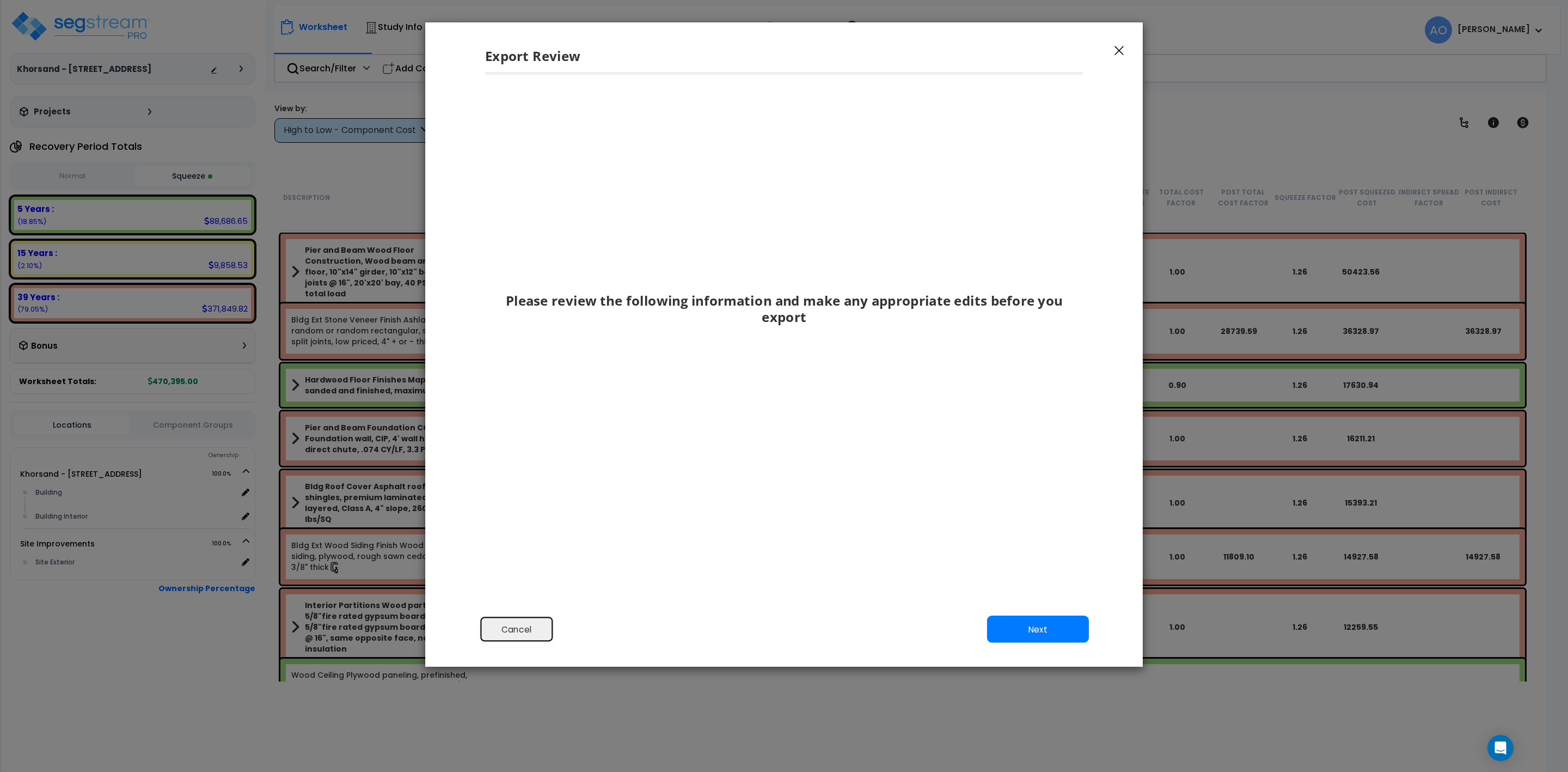
click at [508, 634] on button "Cancel" at bounding box center [517, 628] width 75 height 27
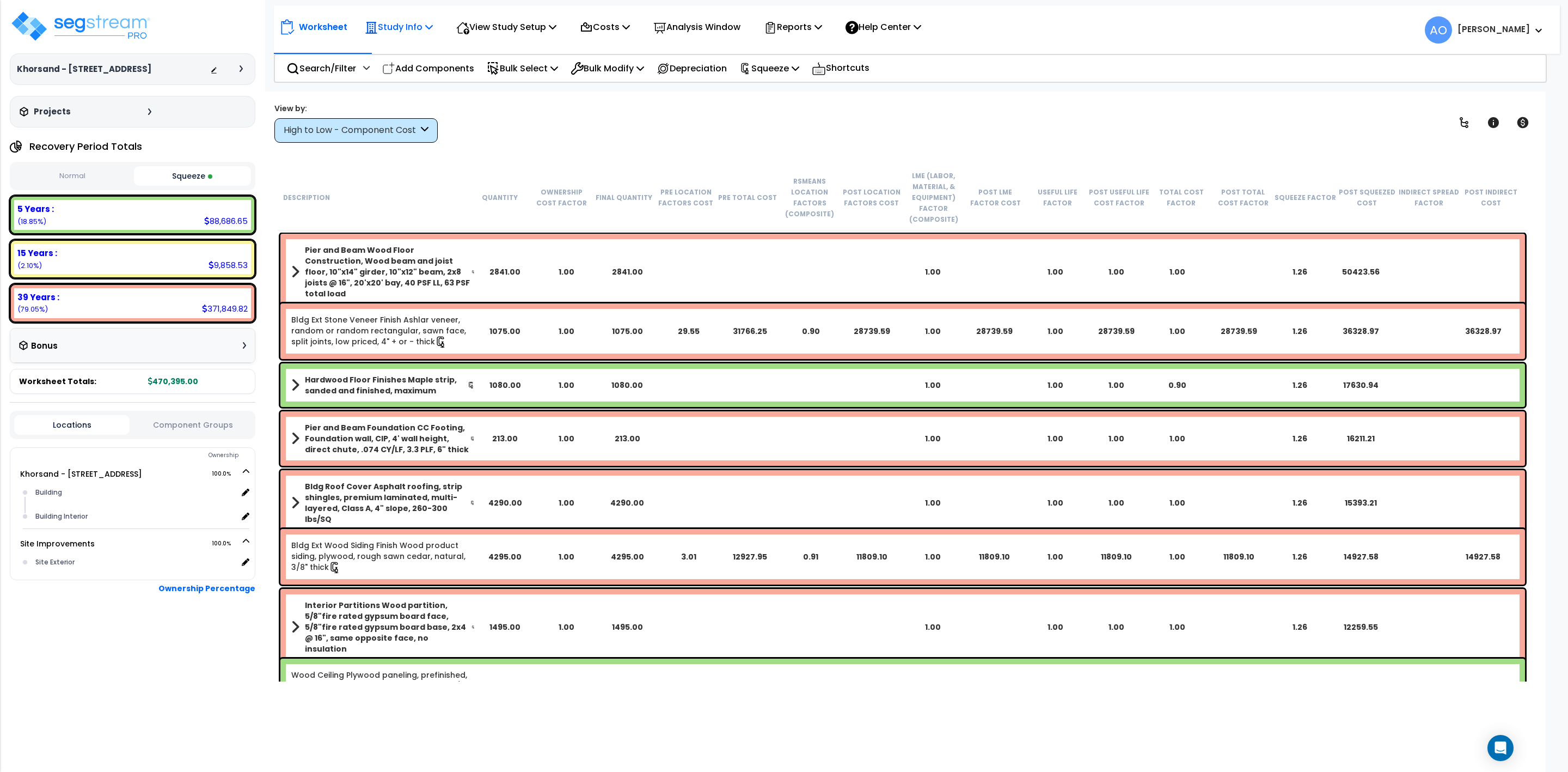
click at [409, 28] on p "Study Info" at bounding box center [398, 27] width 68 height 15
click at [538, 26] on p "View Study Setup" at bounding box center [507, 27] width 100 height 15
click at [512, 74] on link "View Questionnaire" at bounding box center [505, 75] width 108 height 22
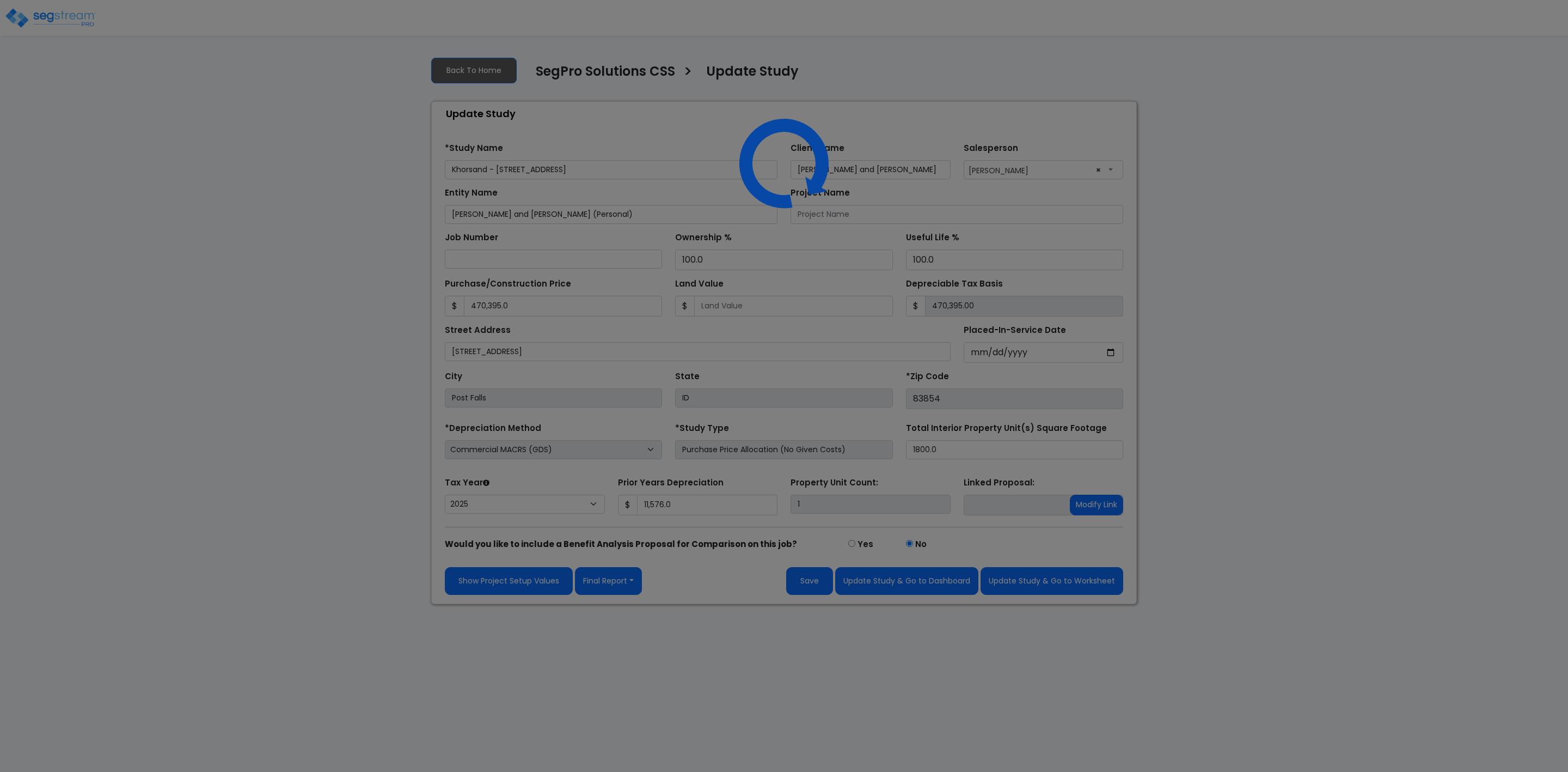
select select "2025"
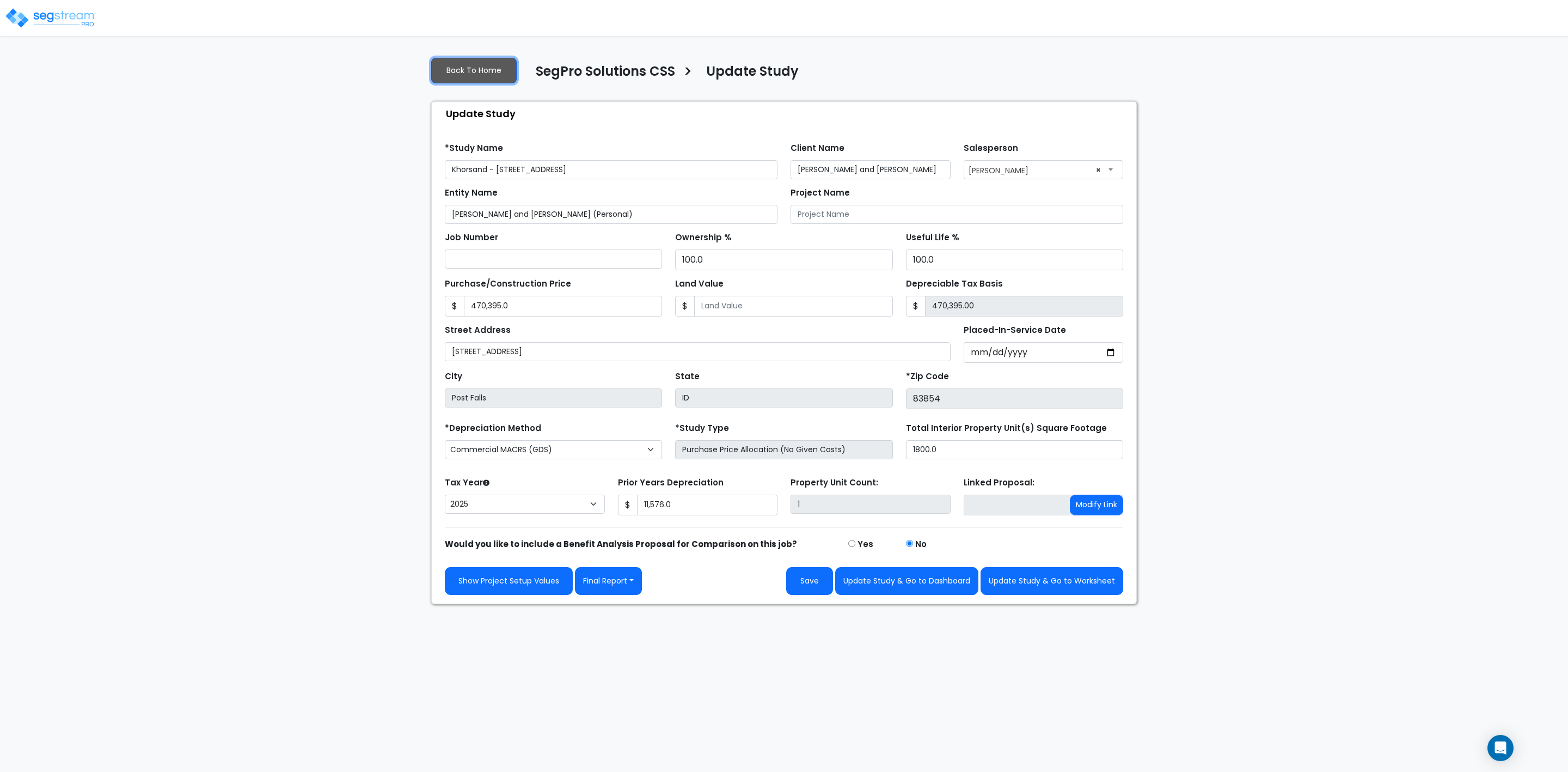
click at [462, 68] on link "Back To Home" at bounding box center [475, 70] width 86 height 26
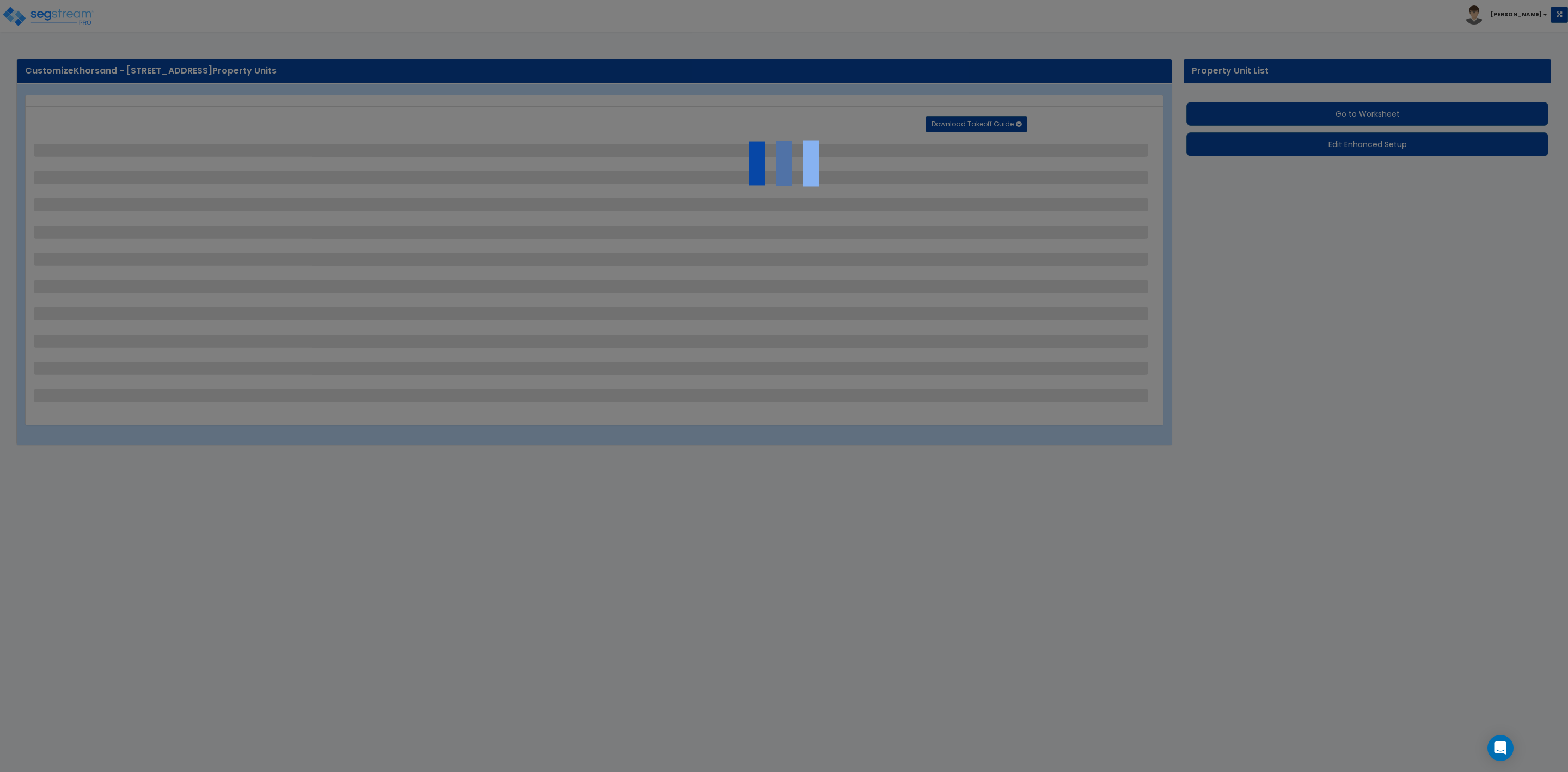
select select "2"
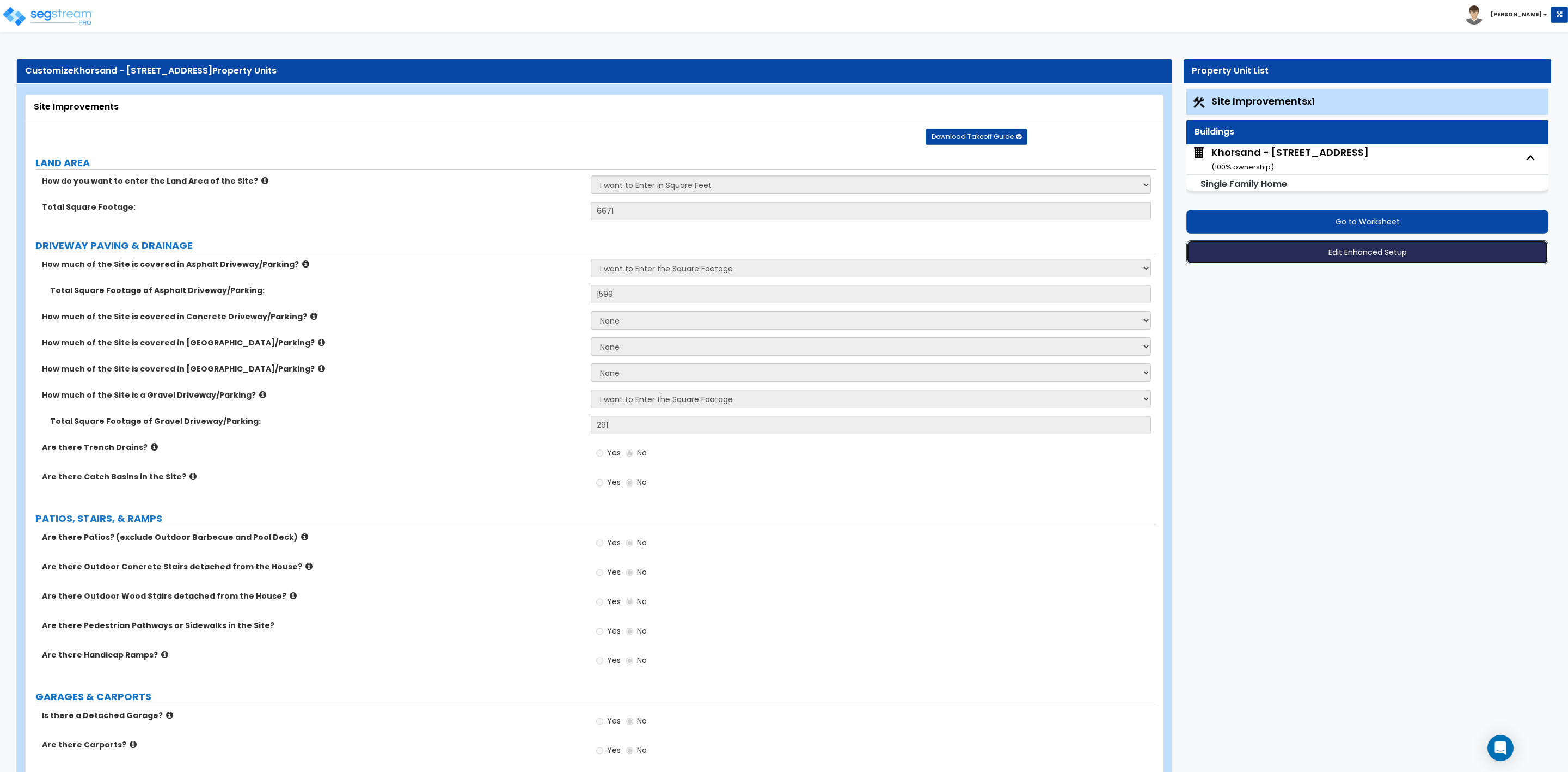
click at [1361, 255] on button "Edit Enhanced Setup" at bounding box center [1367, 252] width 362 height 24
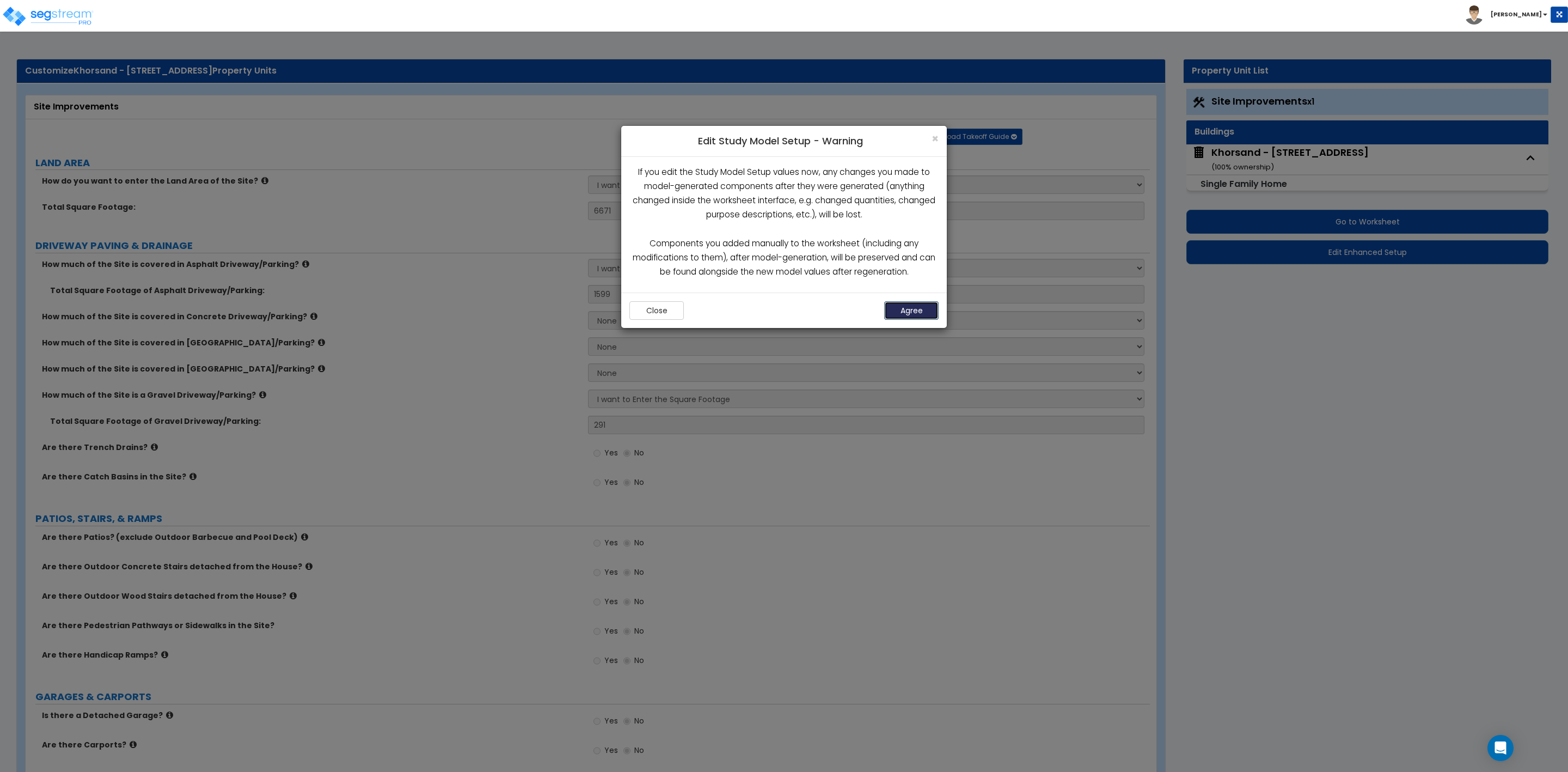
click at [911, 311] on button "Agree" at bounding box center [912, 311] width 55 height 19
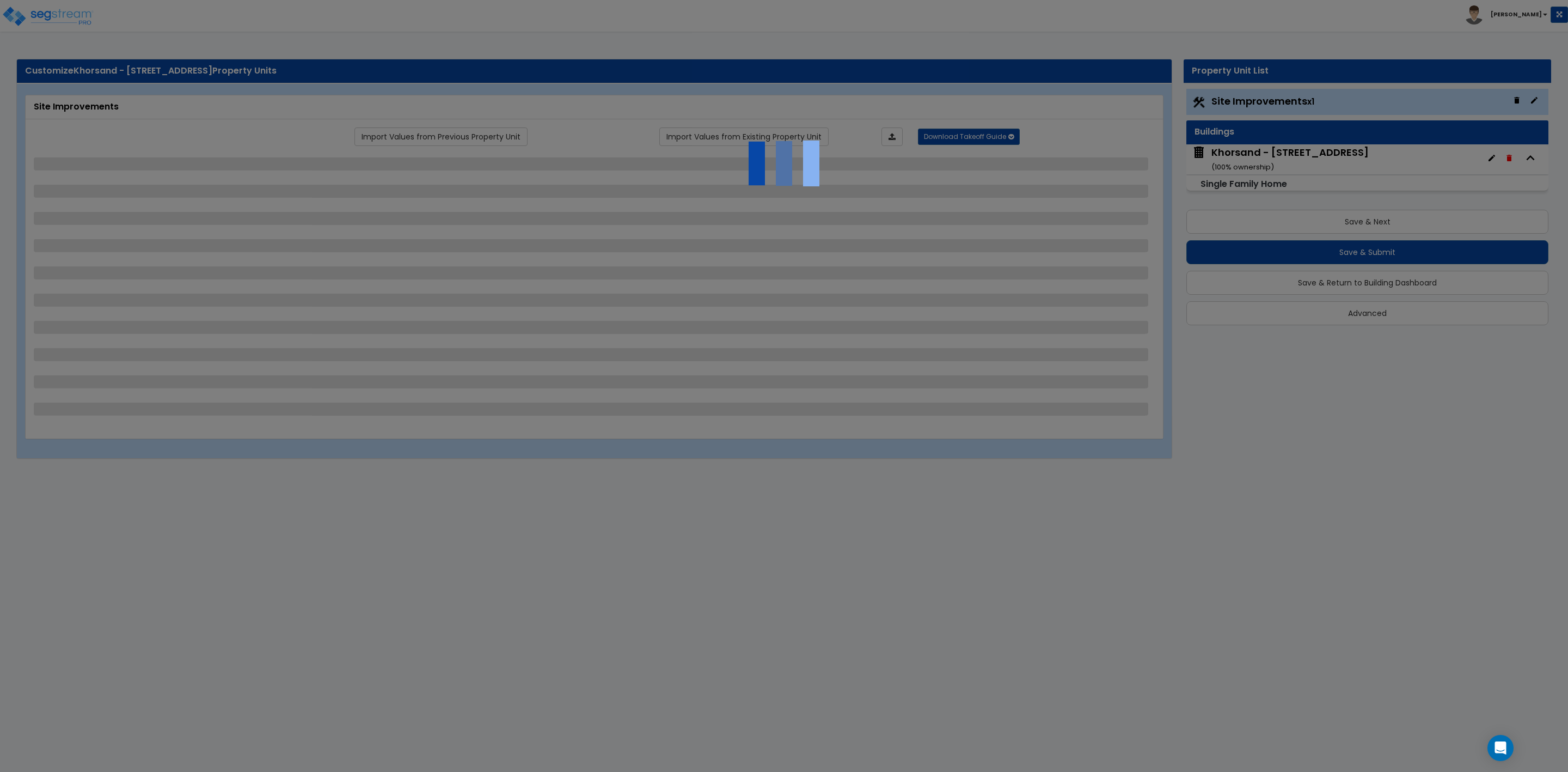
select select "2"
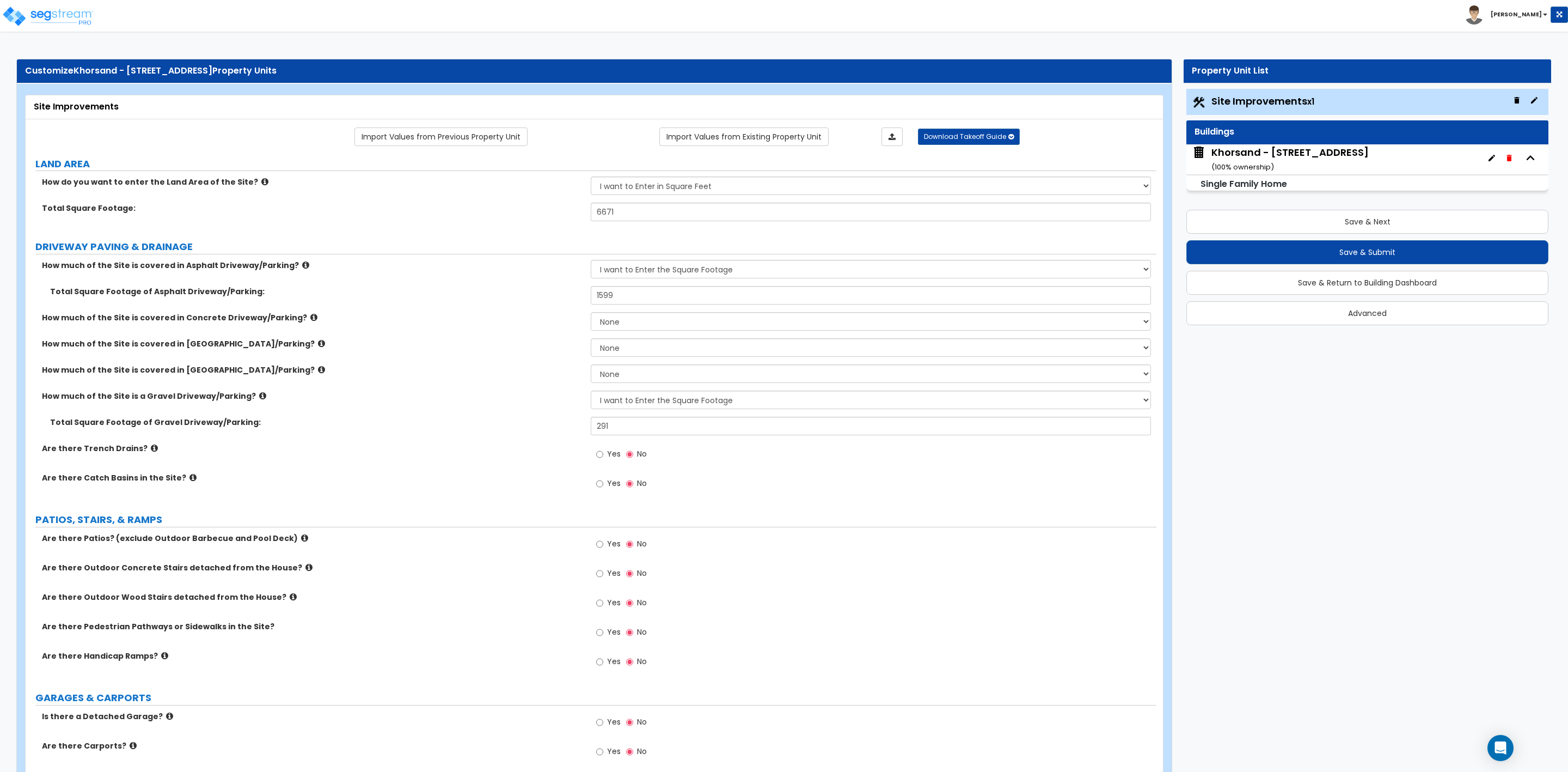
click at [1292, 152] on div "Khorsand - [STREET_ADDRESS] ( 100 % ownership)" at bounding box center [1290, 159] width 158 height 28
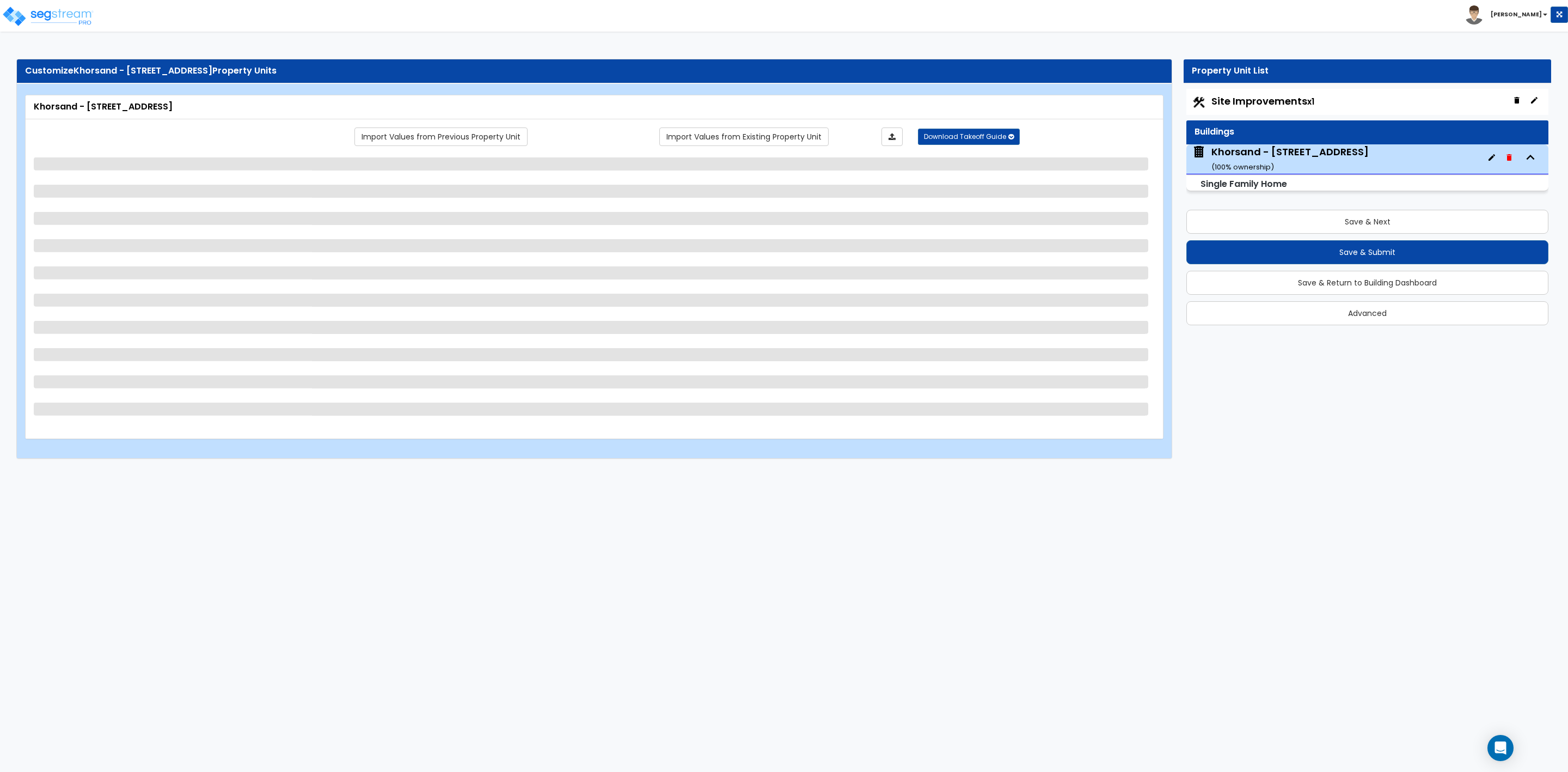
select select "2"
select select "7"
select select "1"
select select "2"
select select "4"
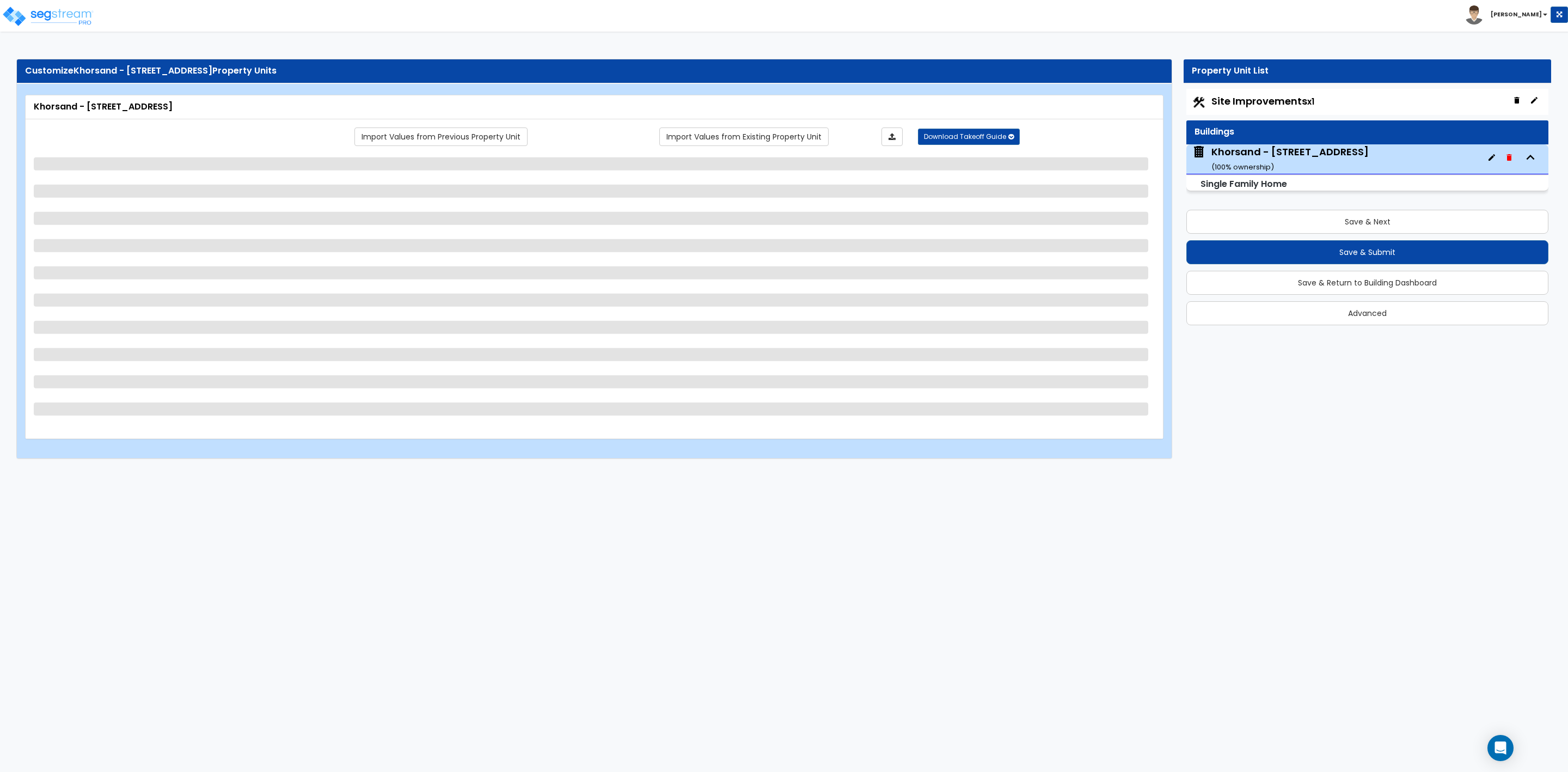
select select "3"
select select "1"
select select "2"
select select "1"
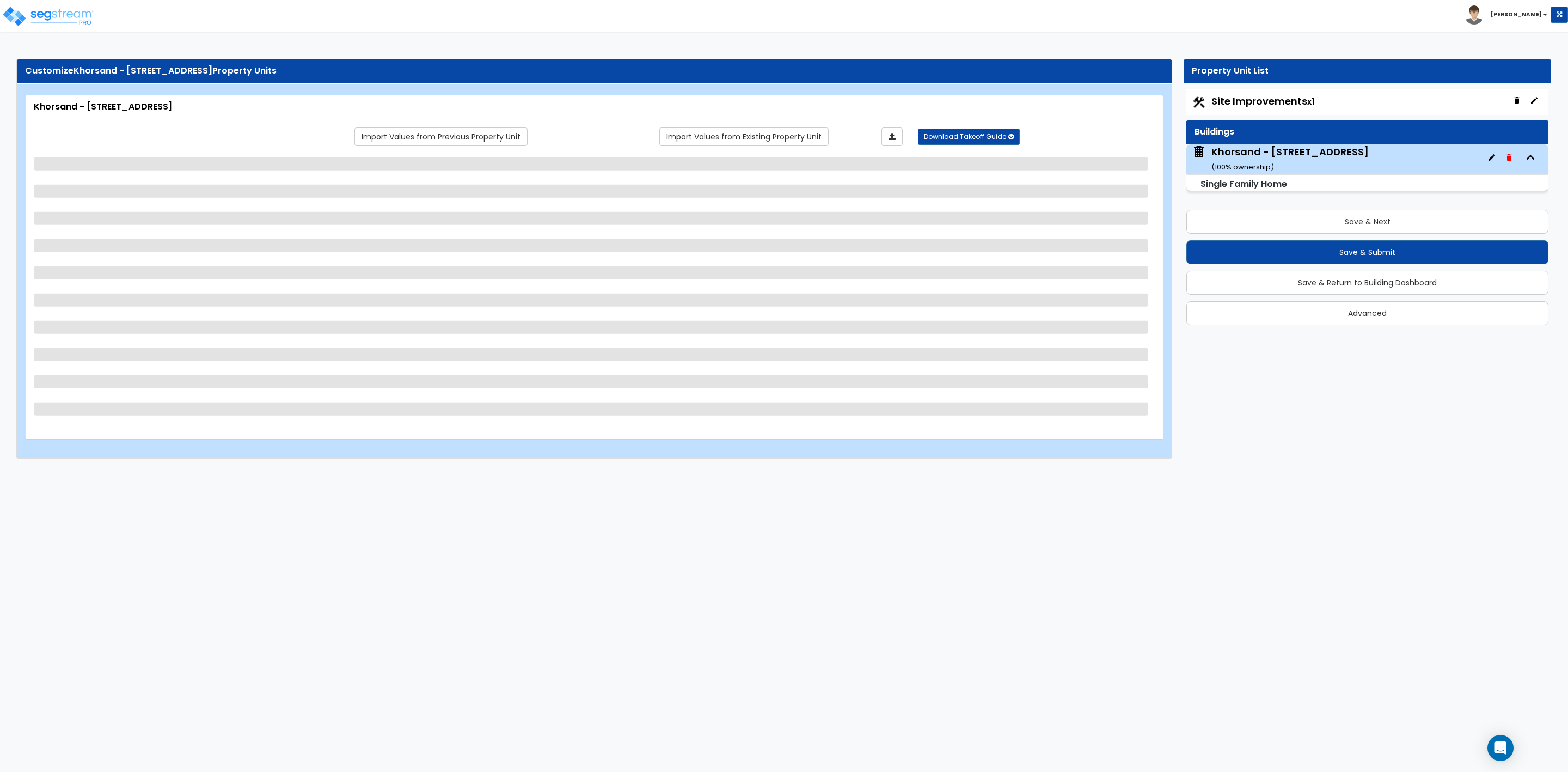
select select "1"
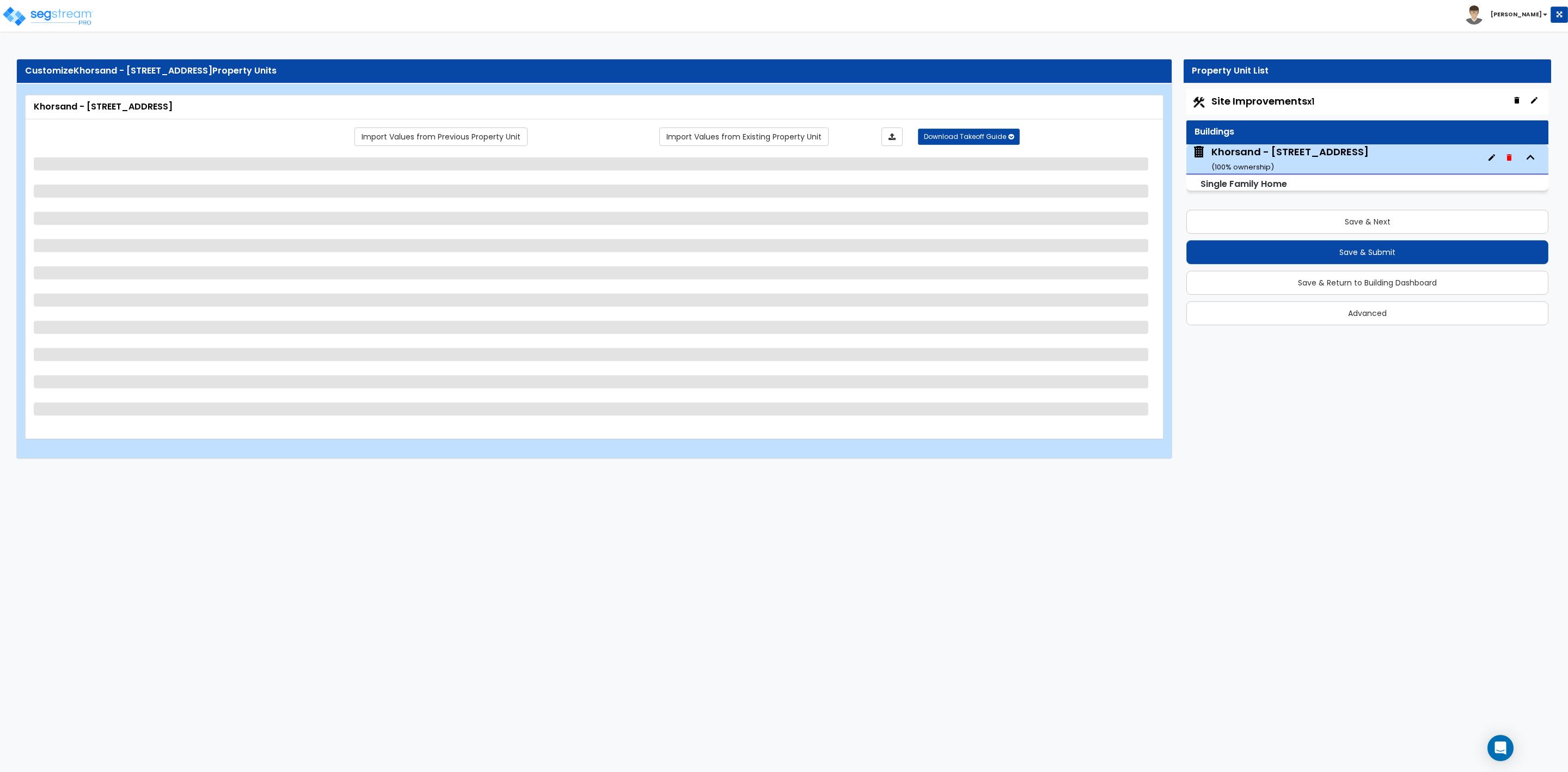
select select "1"
select select "2"
select select "3"
select select "2"
select select "5"
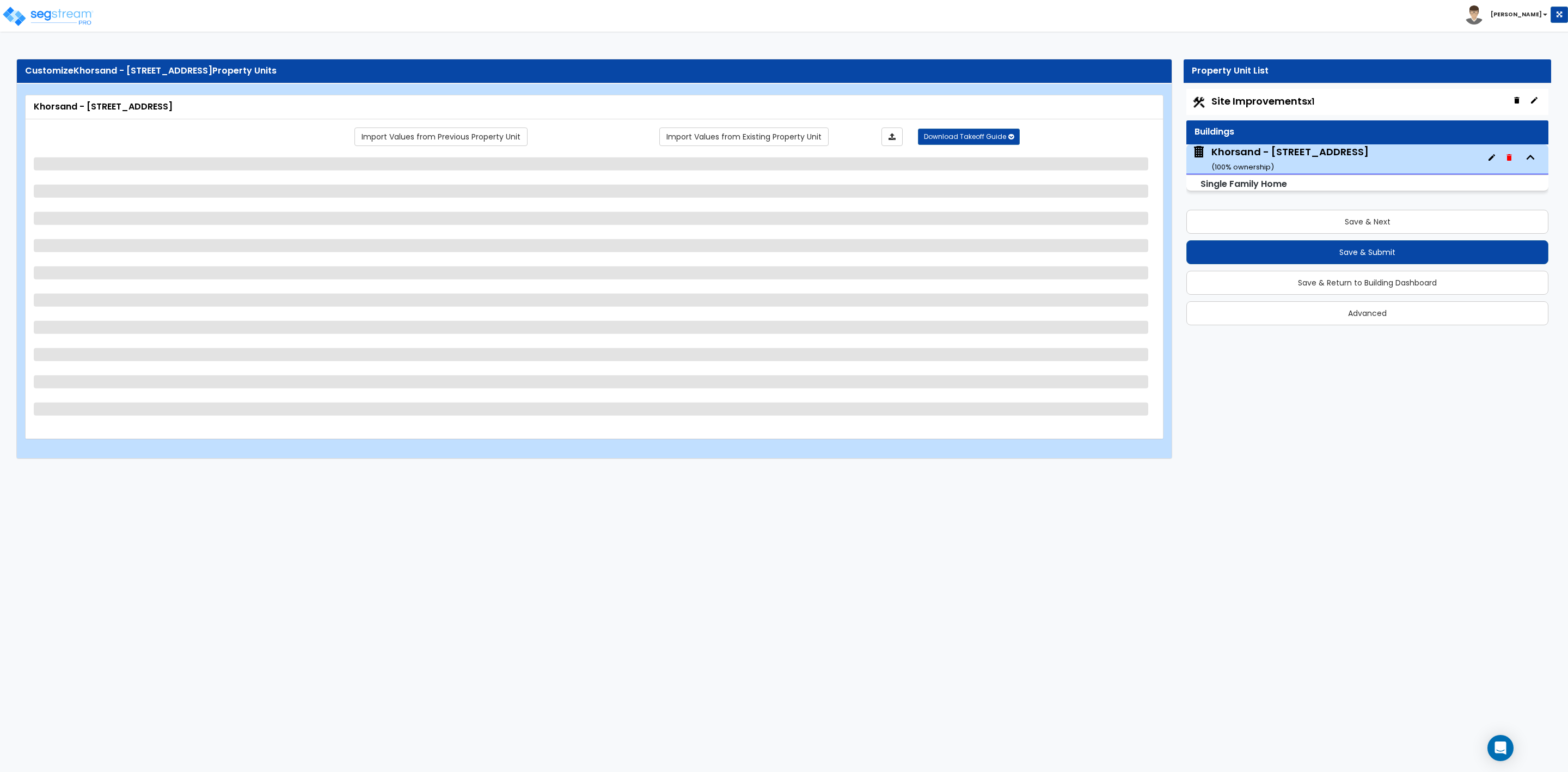
select select "1"
select select "2"
select select "3"
select select "2"
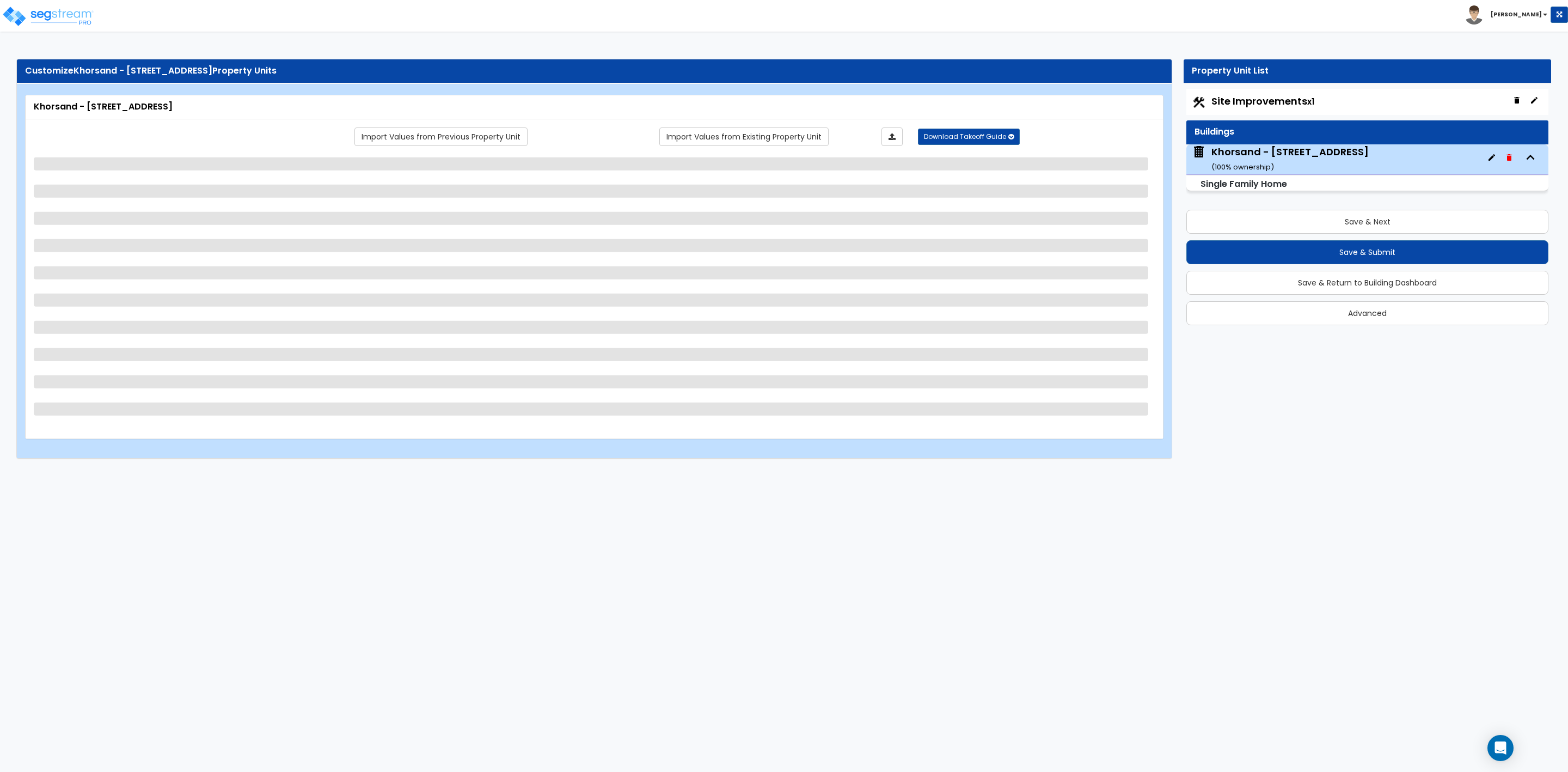
select select "2"
select select "1"
select select "3"
select select "2"
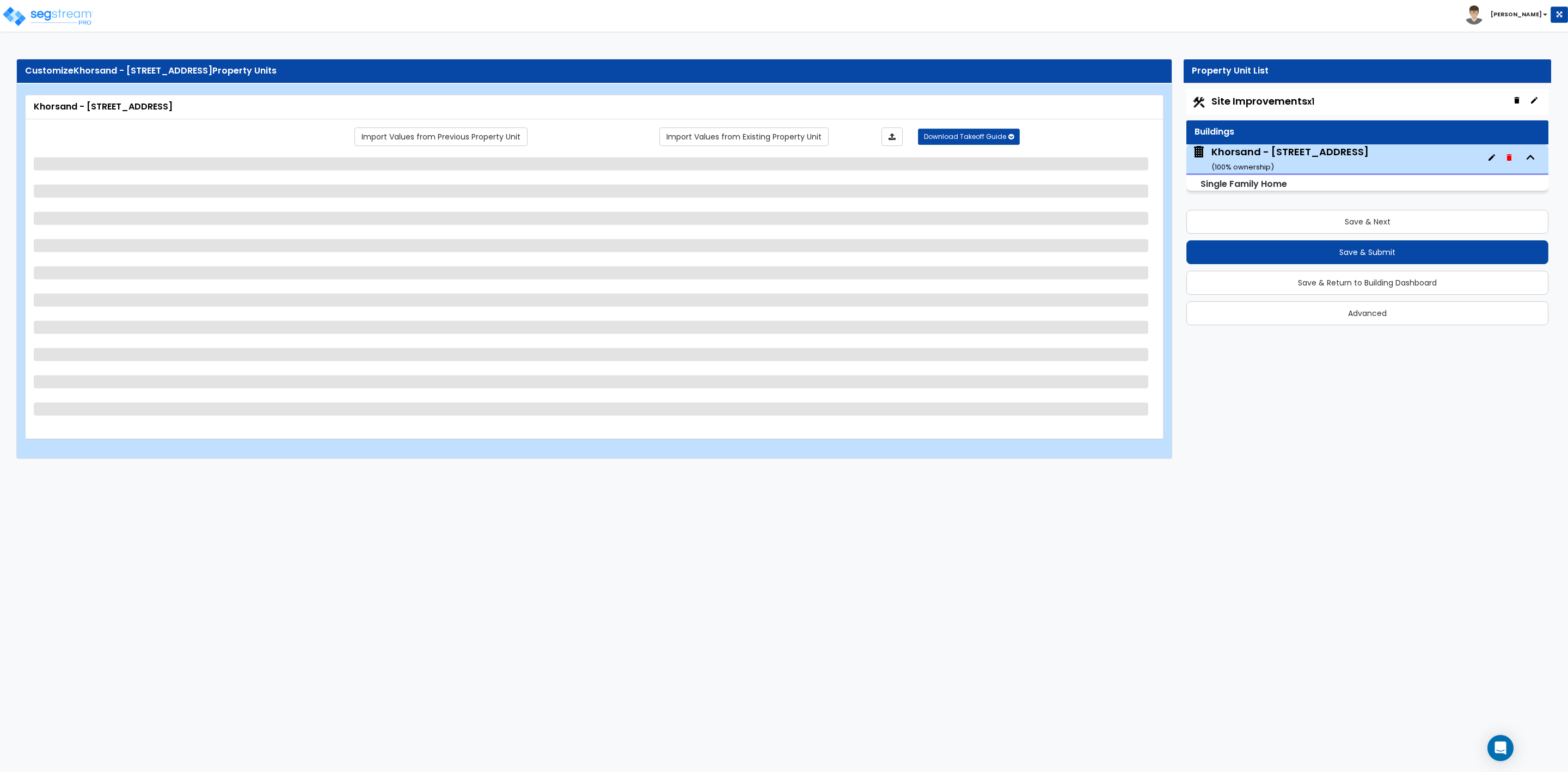
select select "1"
select select "2"
select select "1"
select select "2"
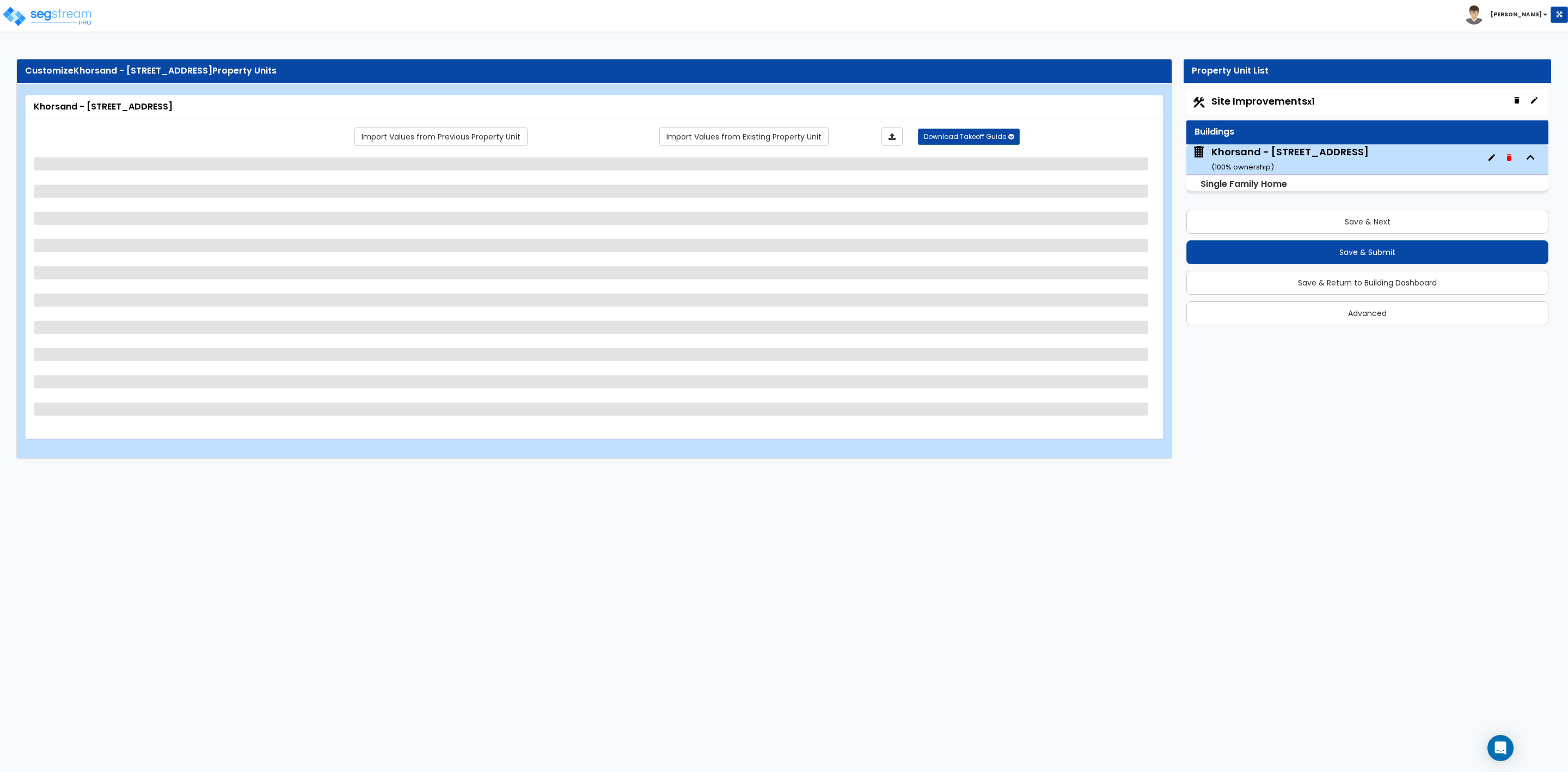
select select "1"
select select "2"
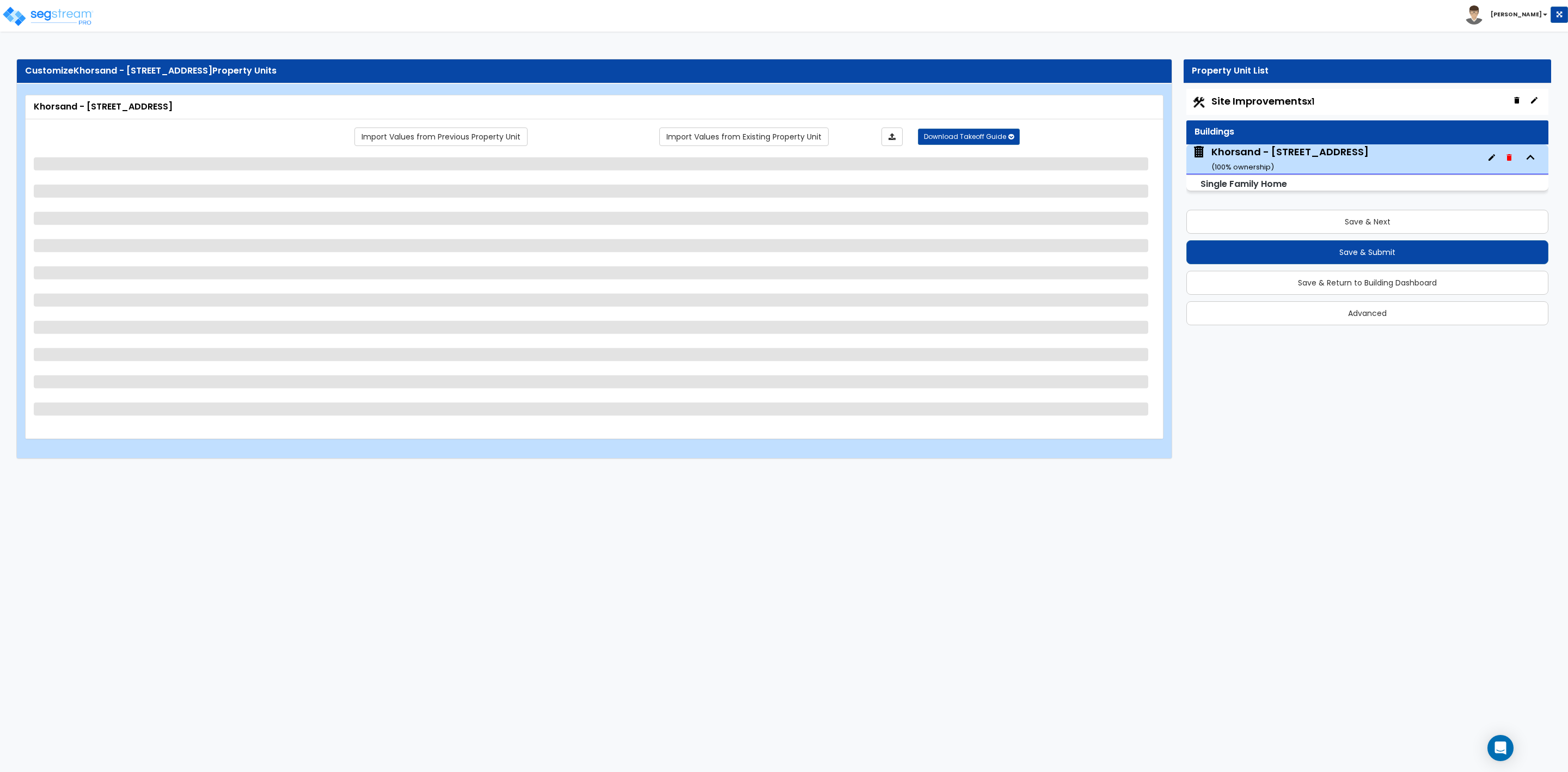
select select "2"
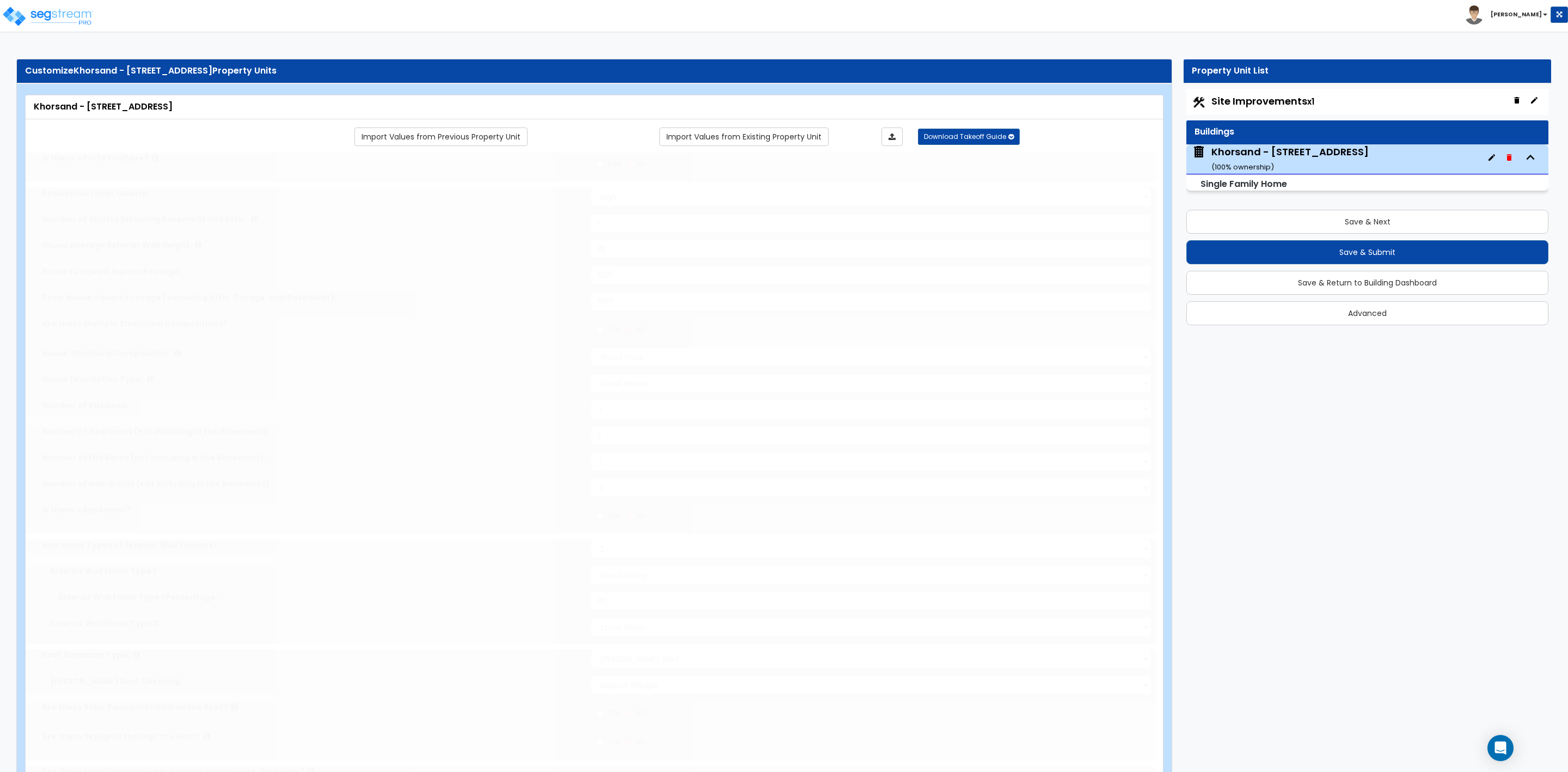
select select "1"
type input "2"
select select "2"
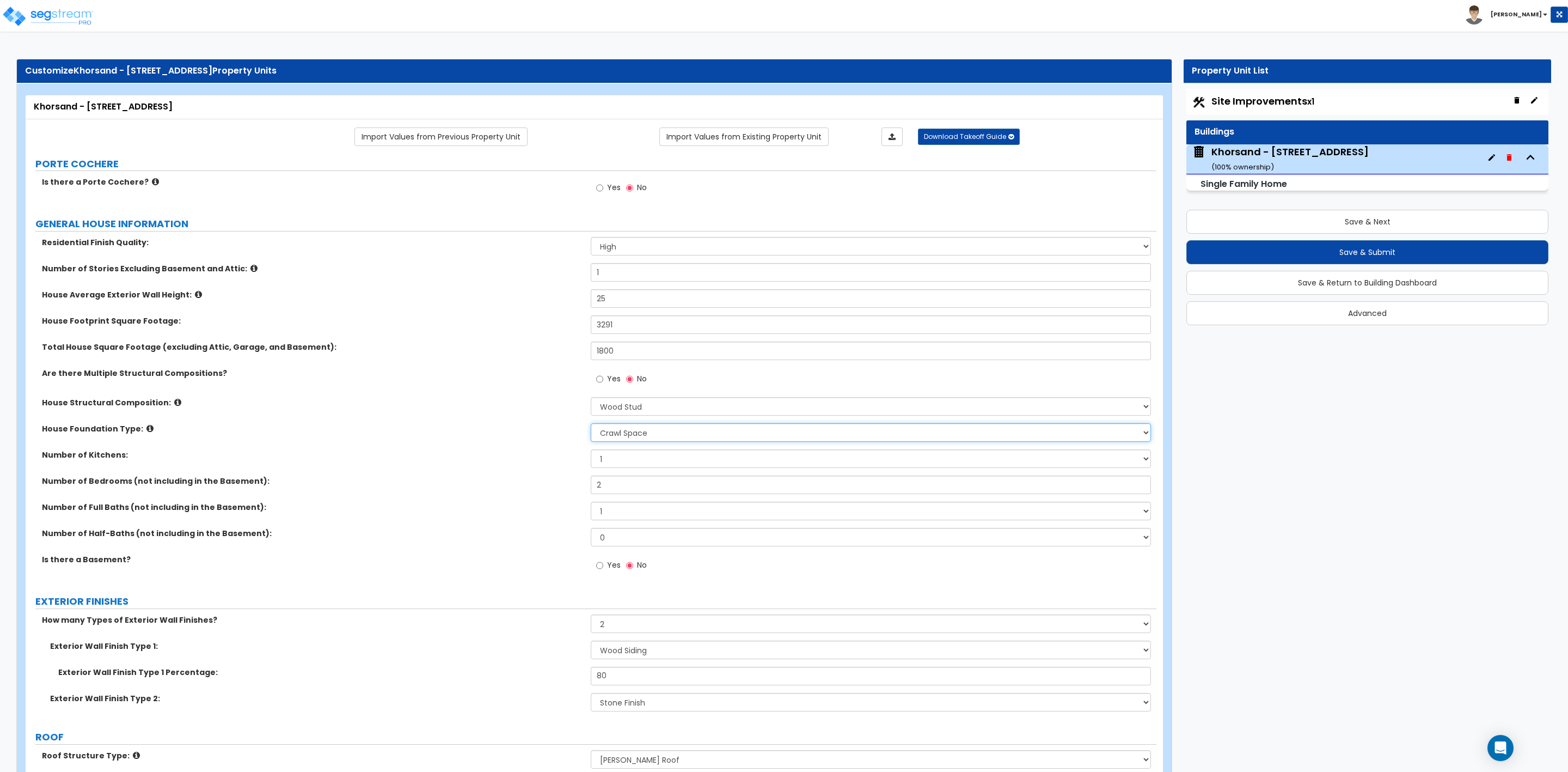
click at [667, 435] on select "Please Choose One Crawl Space Pier-Elevated First floor Slab on Grade" at bounding box center [870, 432] width 560 height 19
click at [591, 425] on select "Please Choose One Crawl Space Pier-Elevated First floor Slab on Grade" at bounding box center [870, 432] width 560 height 19
click at [610, 435] on select "Please Choose One Crawl Space Pier-Elevated First floor Slab on Grade" at bounding box center [870, 432] width 560 height 19
click at [512, 428] on label "House Foundation Type:" at bounding box center [312, 429] width 541 height 11
click at [639, 439] on select "Please Choose One Crawl Space Pier-Elevated First floor Slab on Grade" at bounding box center [870, 432] width 560 height 19
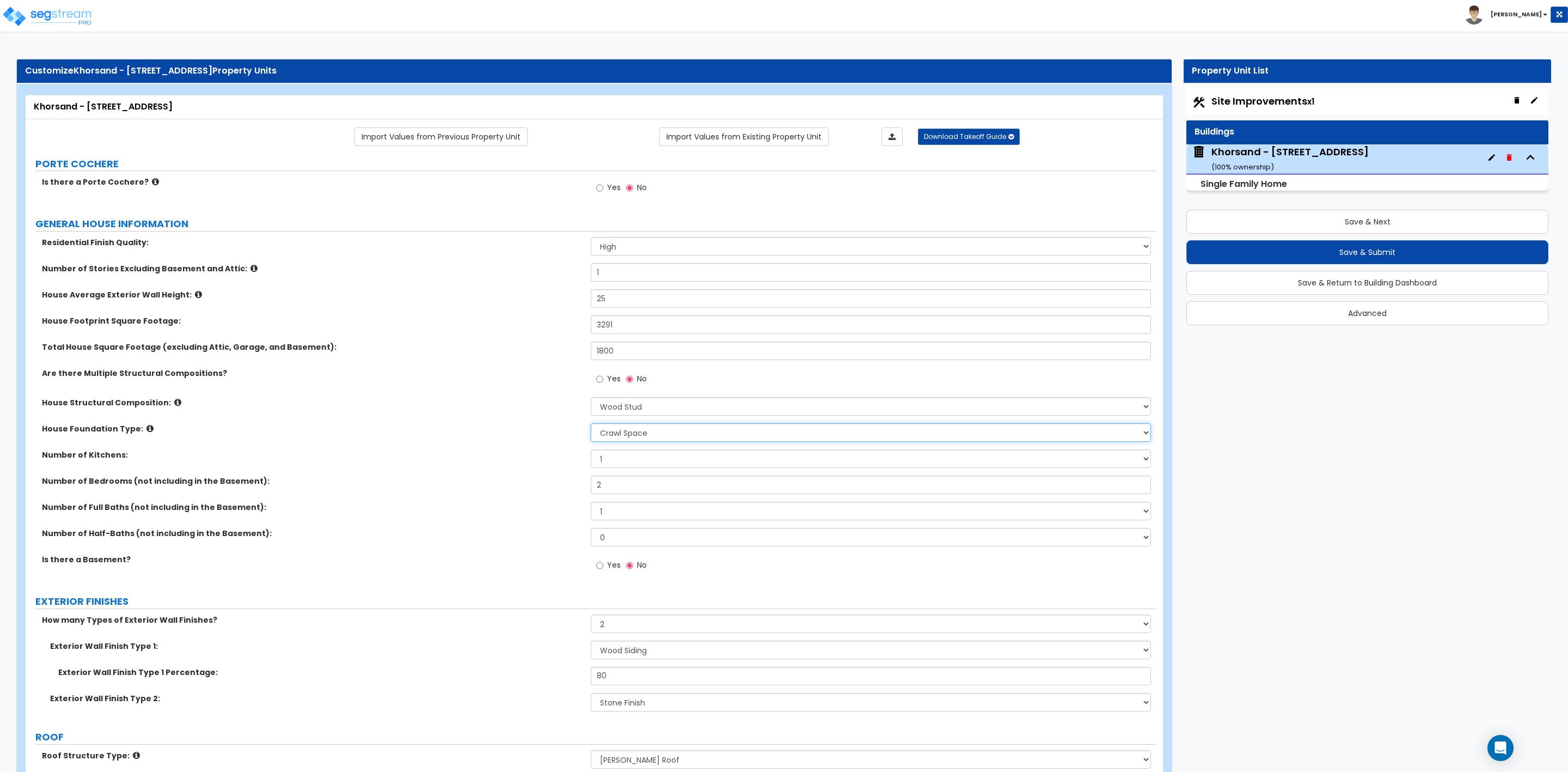
select select "3"
click at [591, 425] on select "Please Choose One Crawl Space Pier-Elevated First floor Slab on Grade" at bounding box center [870, 432] width 560 height 19
click at [491, 507] on label "Number of Full Baths (not including in the Basement):" at bounding box center [312, 507] width 541 height 11
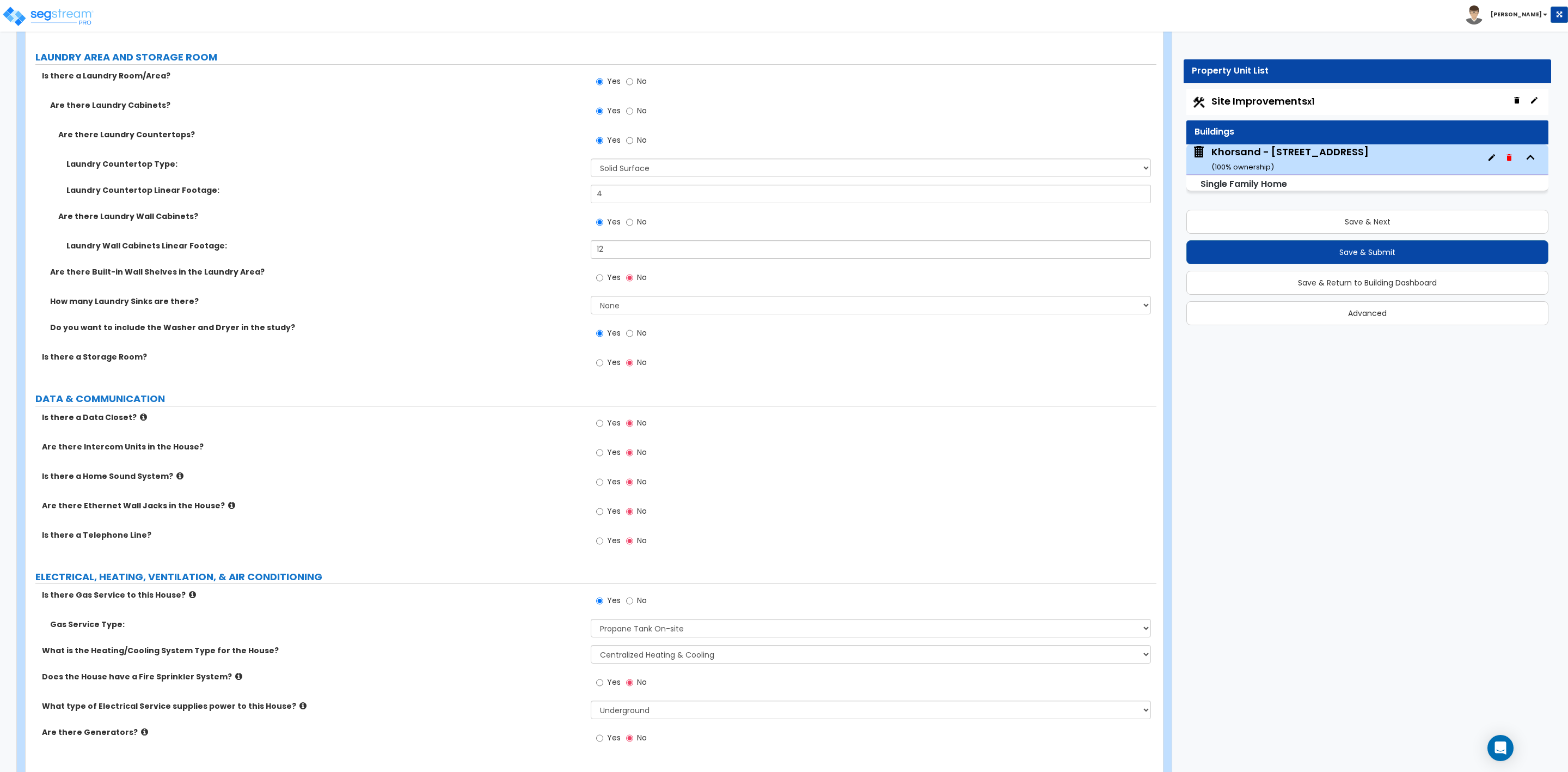
scroll to position [4500, 0]
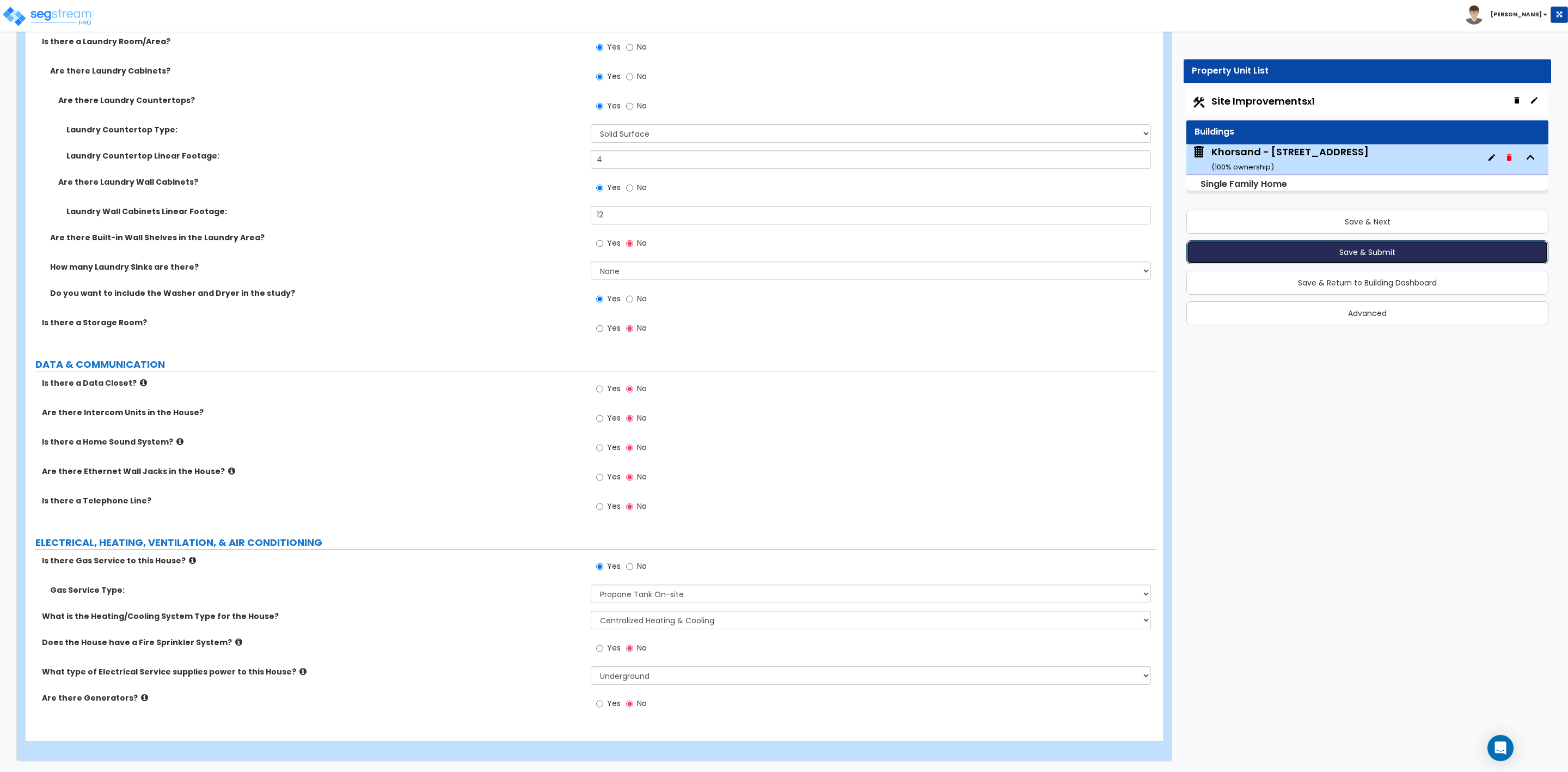
click at [1331, 253] on button "Save & Submit" at bounding box center [1367, 252] width 362 height 24
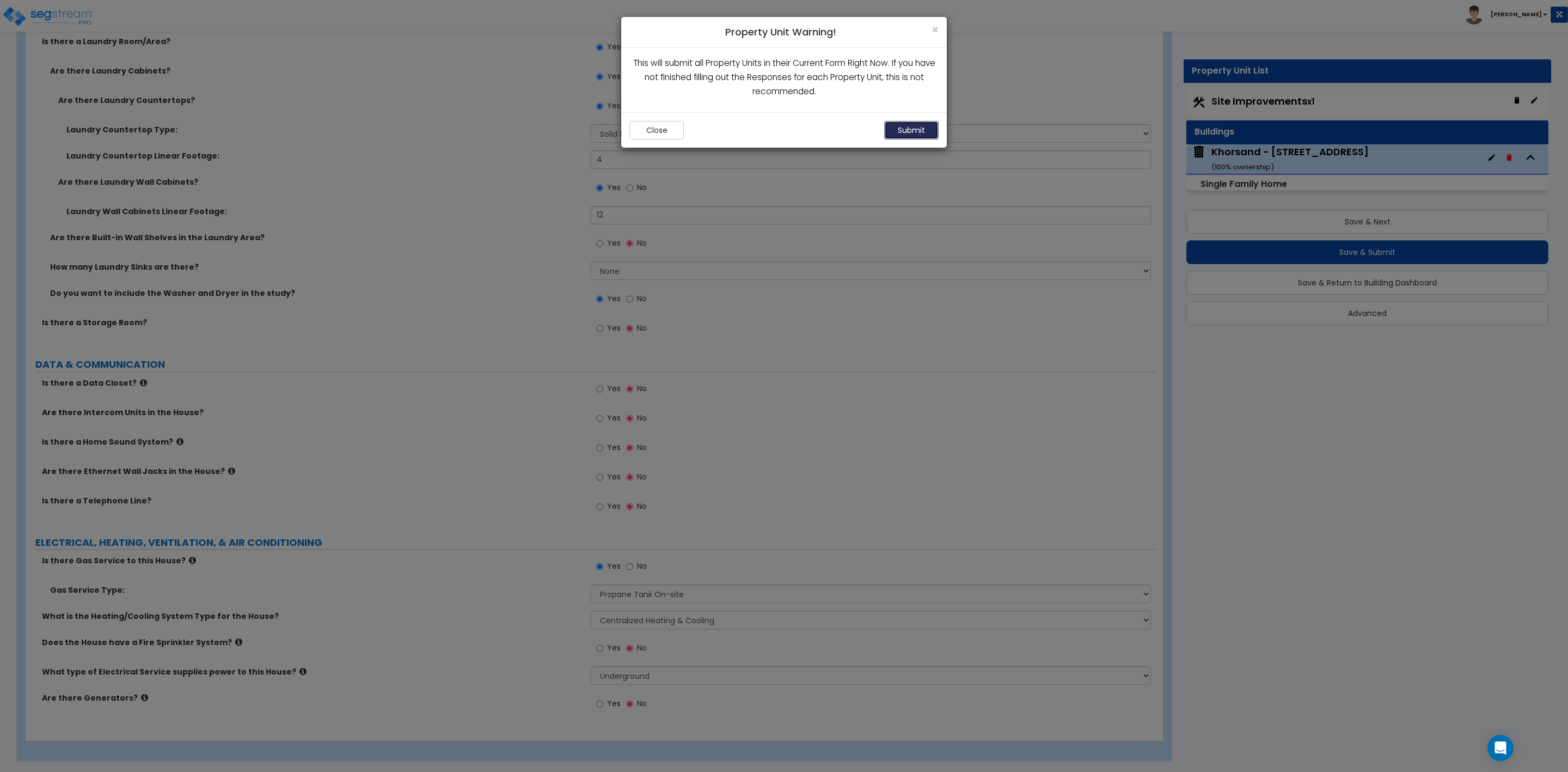
click at [901, 133] on button "Submit" at bounding box center [912, 130] width 55 height 19
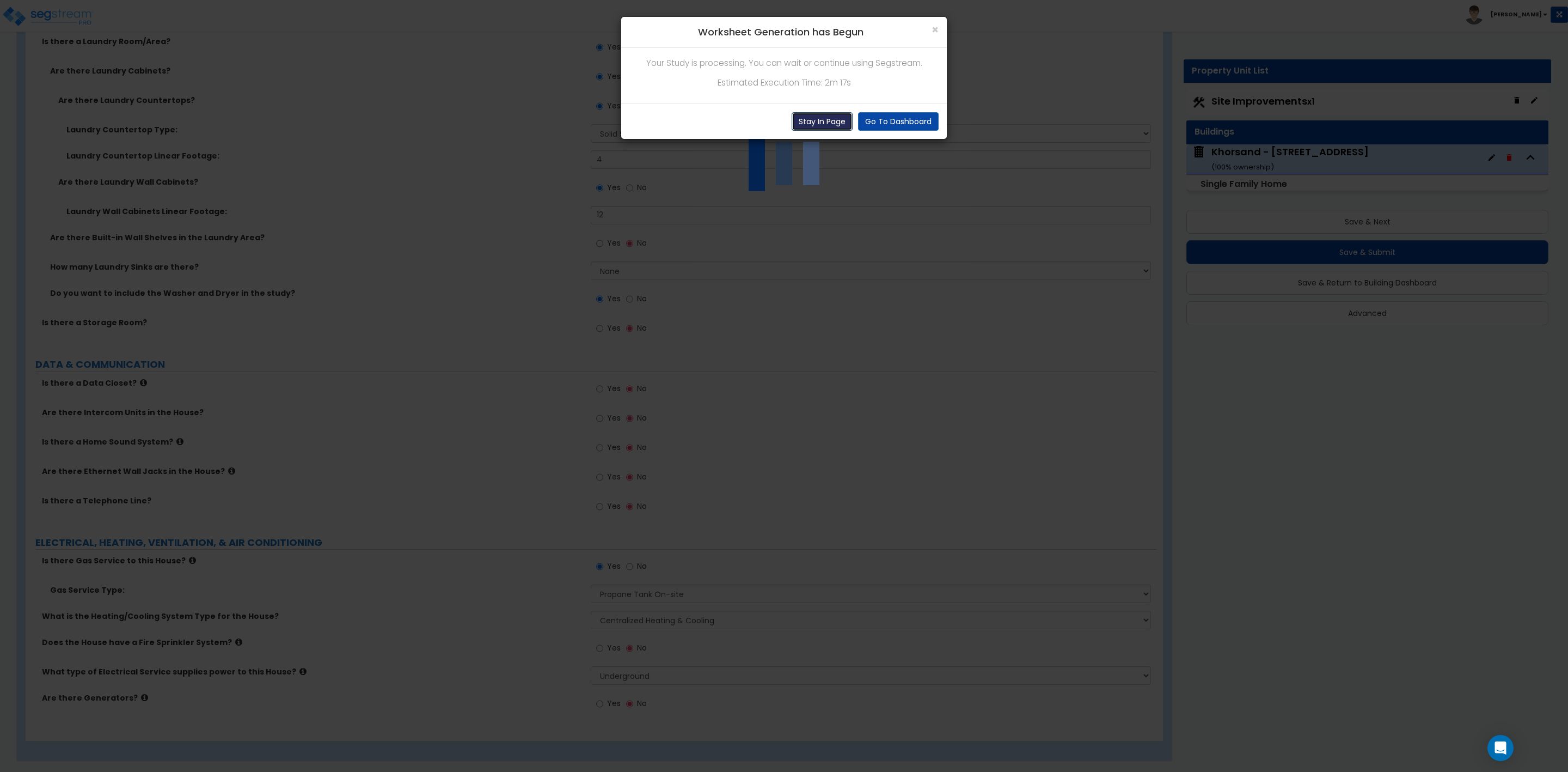
click at [811, 122] on button "Stay In Page" at bounding box center [823, 122] width 61 height 19
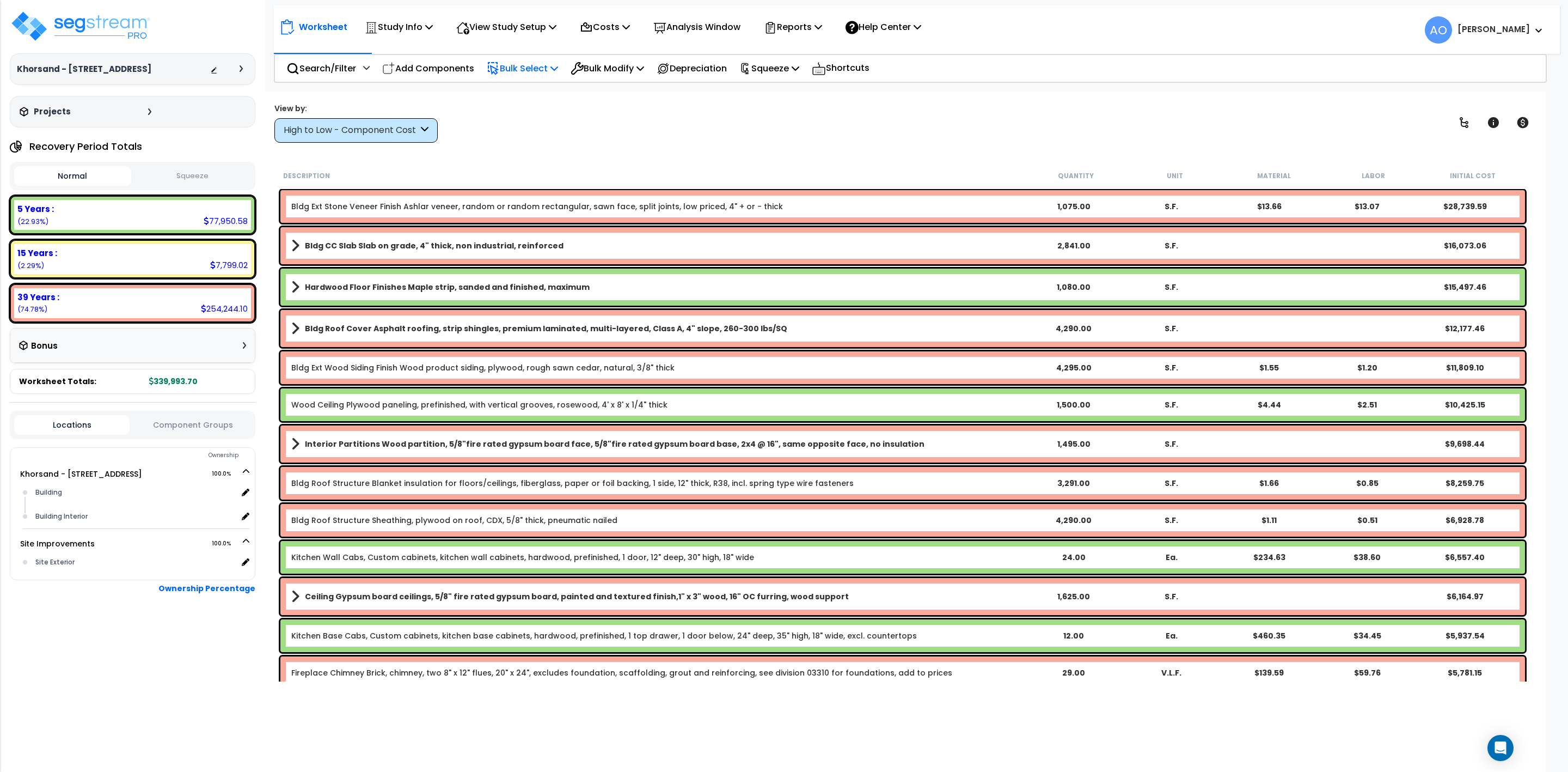
click at [534, 68] on p "Bulk Select" at bounding box center [522, 68] width 71 height 15
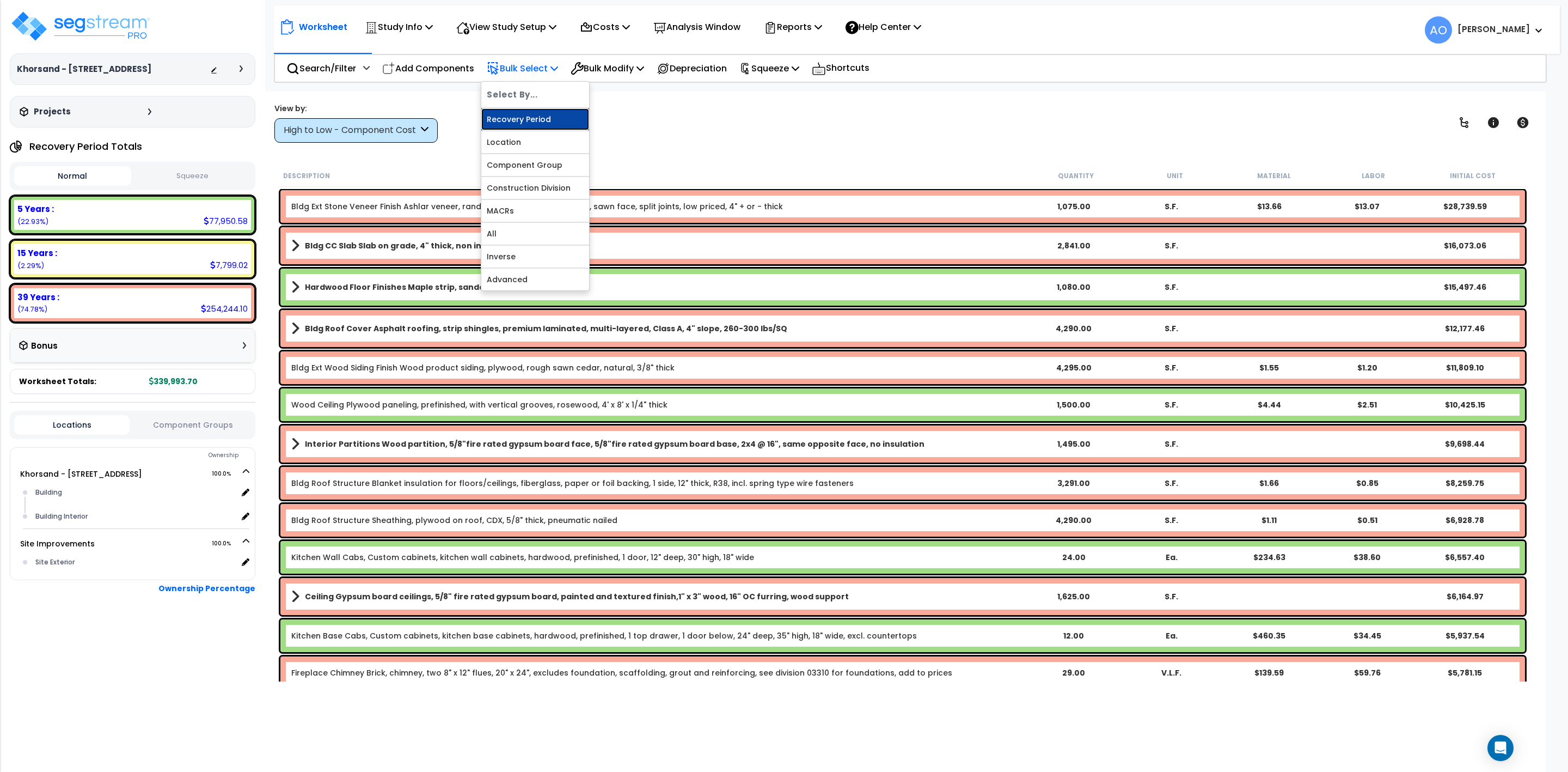
click at [528, 119] on link "Recovery Period" at bounding box center [535, 119] width 108 height 22
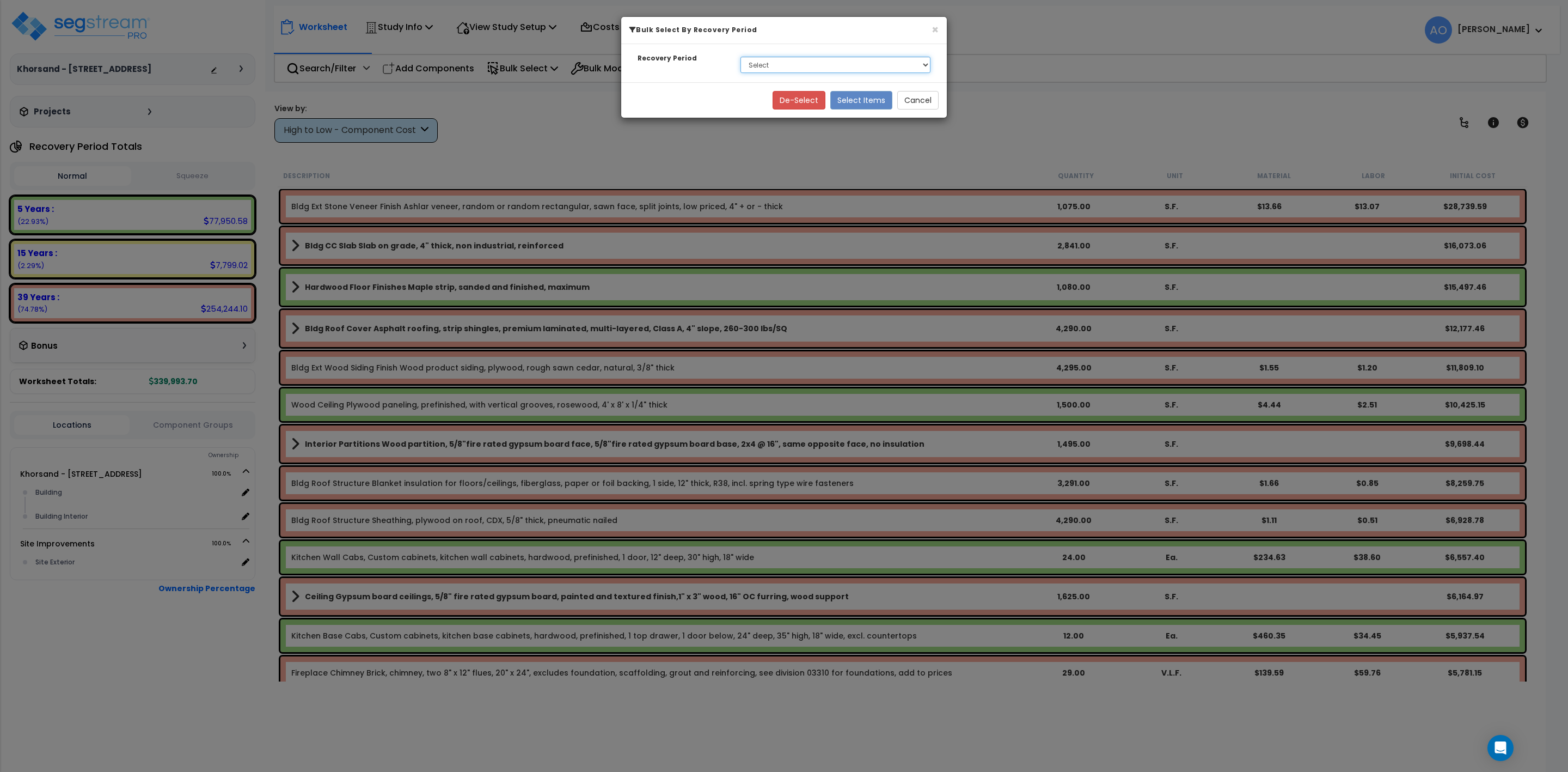
click at [760, 62] on select "Select 5 Years 15 Years 39 Years" at bounding box center [836, 65] width 190 height 16
select select "5Y"
click at [741, 57] on select "Select 5 Years 15 Years 39 Years" at bounding box center [836, 65] width 190 height 16
click at [853, 101] on button "Select Items" at bounding box center [862, 101] width 62 height 19
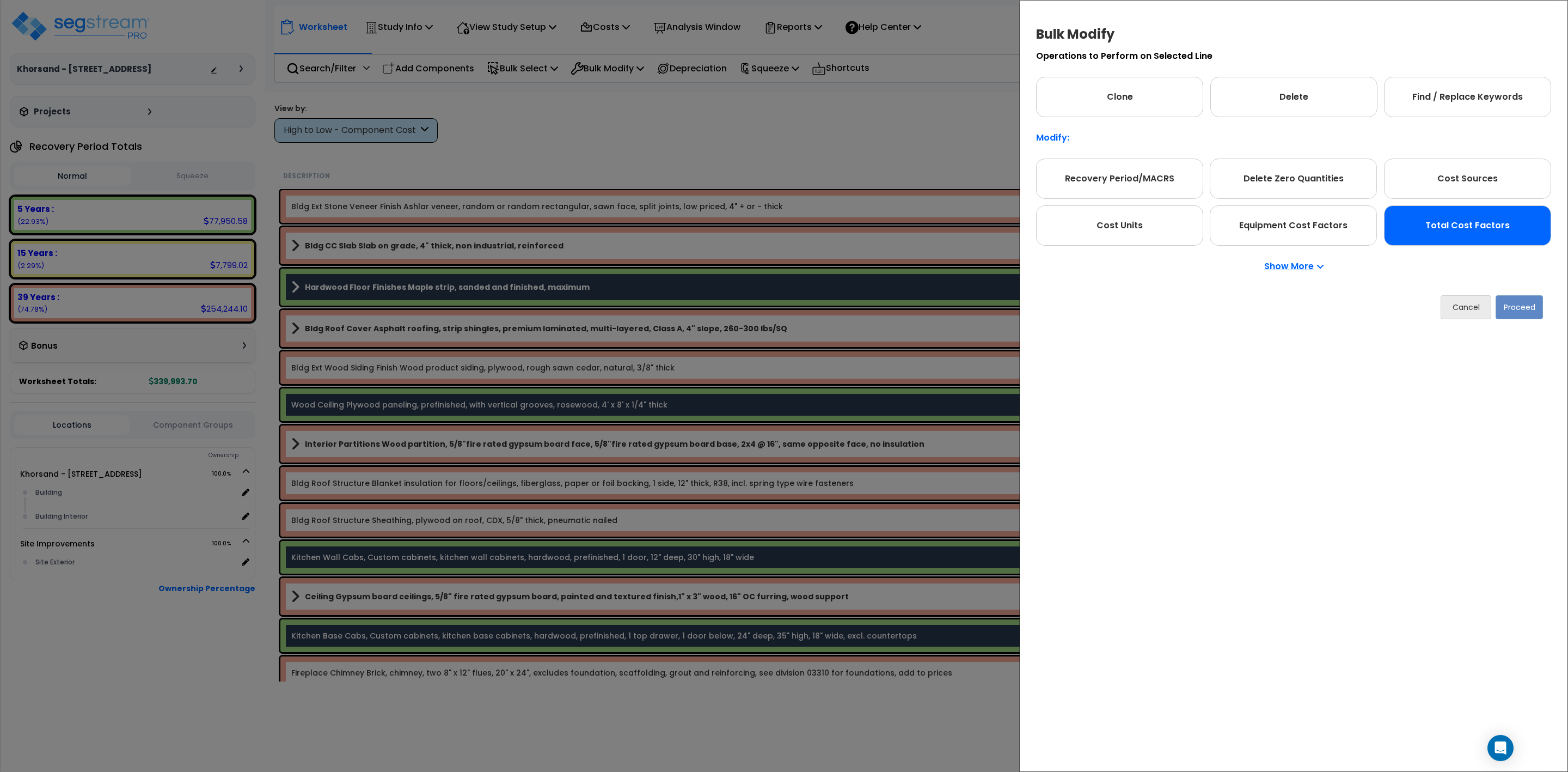
click at [1462, 232] on div "Total Cost Factors" at bounding box center [1468, 226] width 167 height 41
click at [1527, 308] on button "Proceed" at bounding box center [1520, 307] width 48 height 24
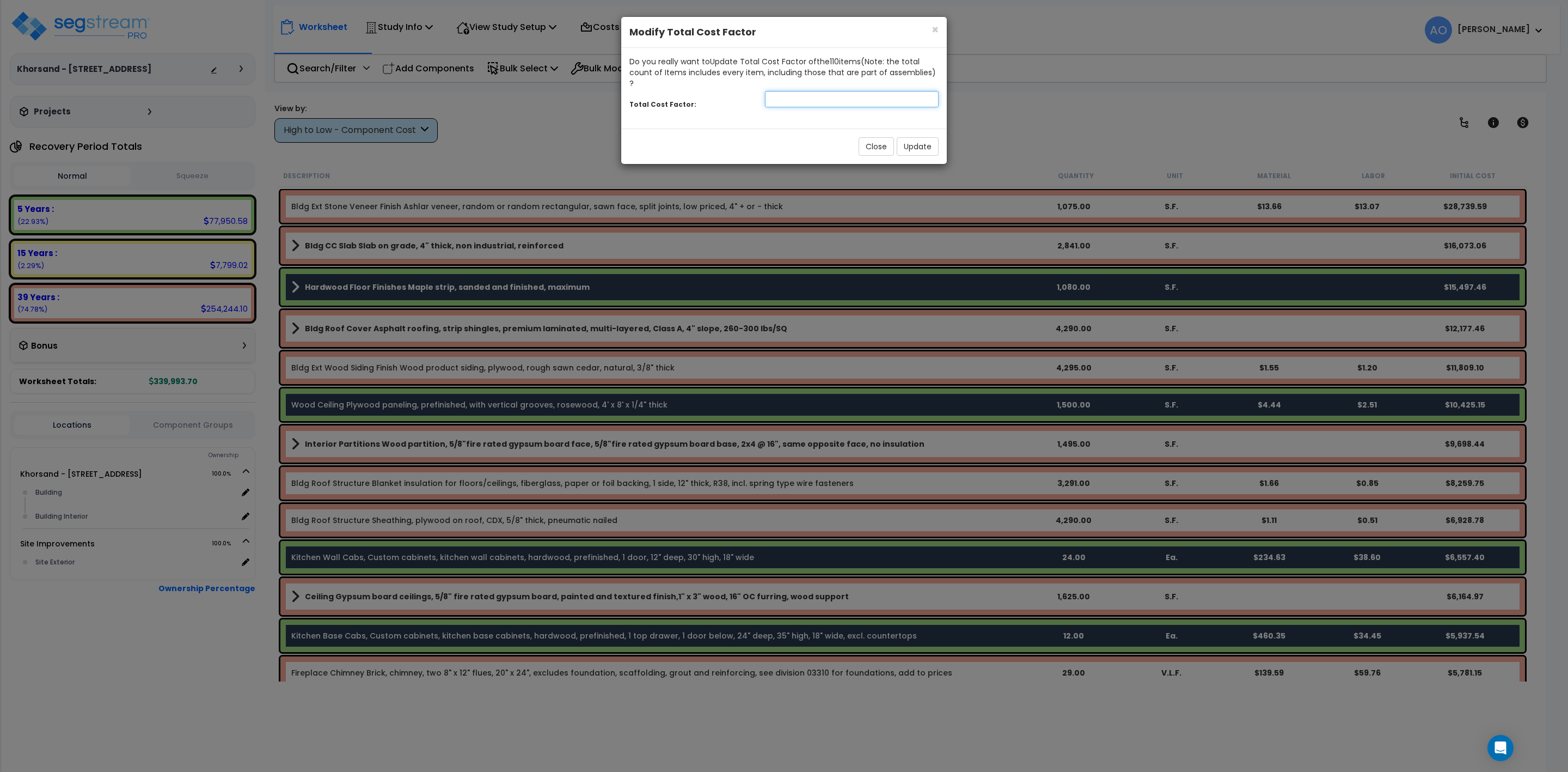
click at [798, 91] on input "number" at bounding box center [852, 99] width 174 height 16
type input "0.9"
click at [922, 141] on button "Update" at bounding box center [918, 147] width 42 height 19
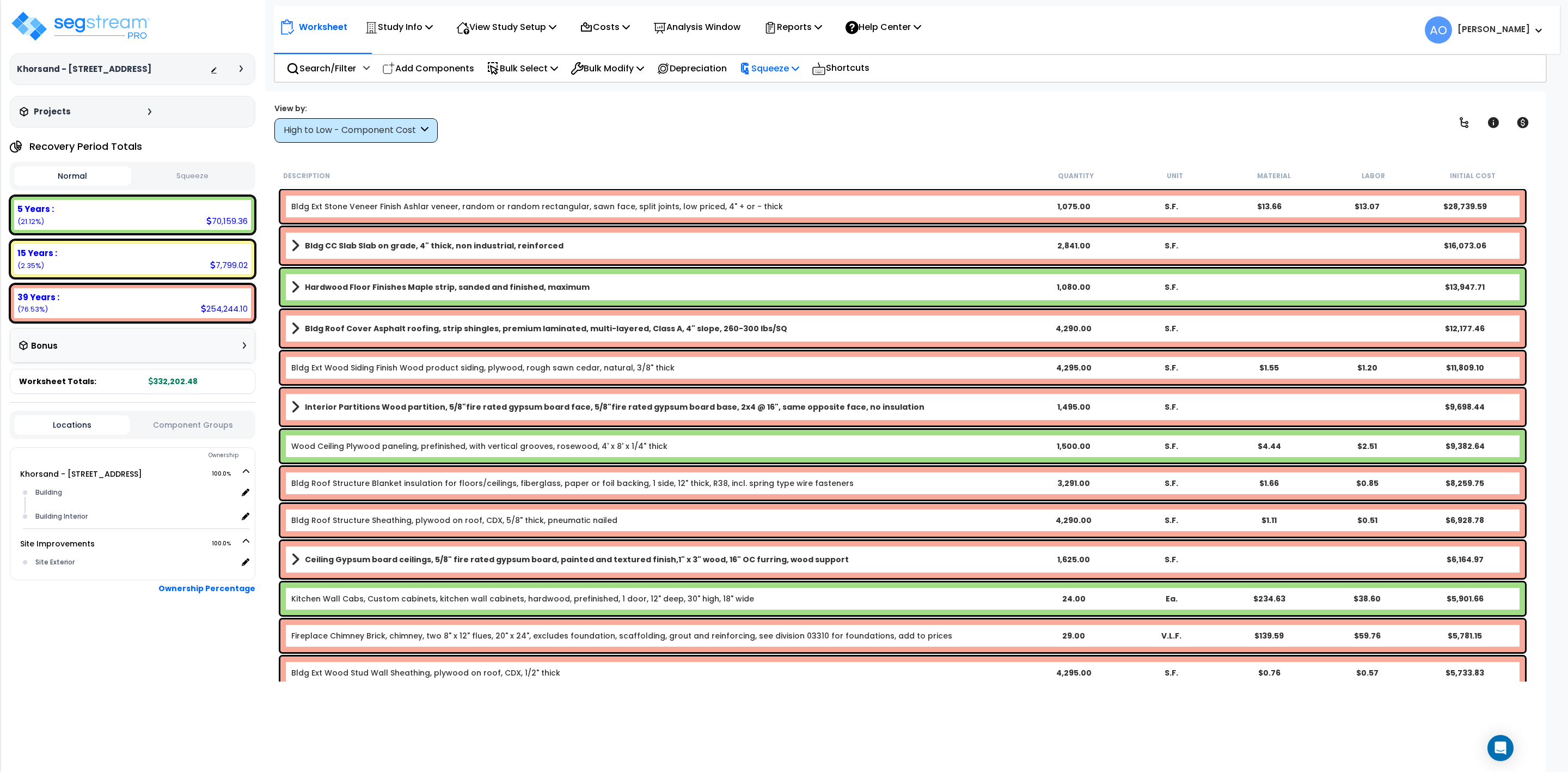
click at [774, 62] on p "Squeeze" at bounding box center [770, 68] width 60 height 15
click at [783, 94] on link "Squeeze" at bounding box center [788, 93] width 108 height 22
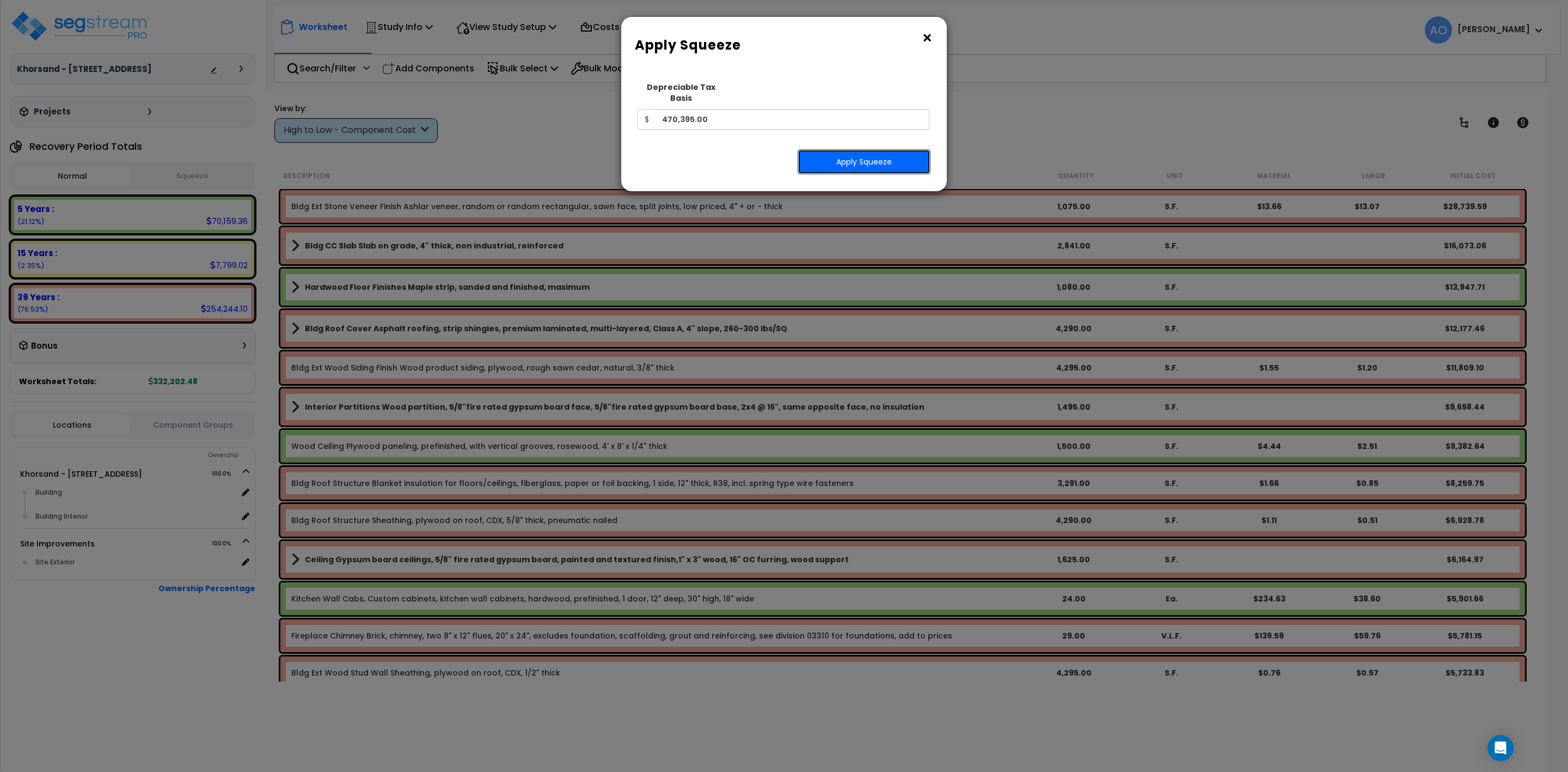
click at [859, 149] on button "Apply Squeeze" at bounding box center [864, 162] width 133 height 25
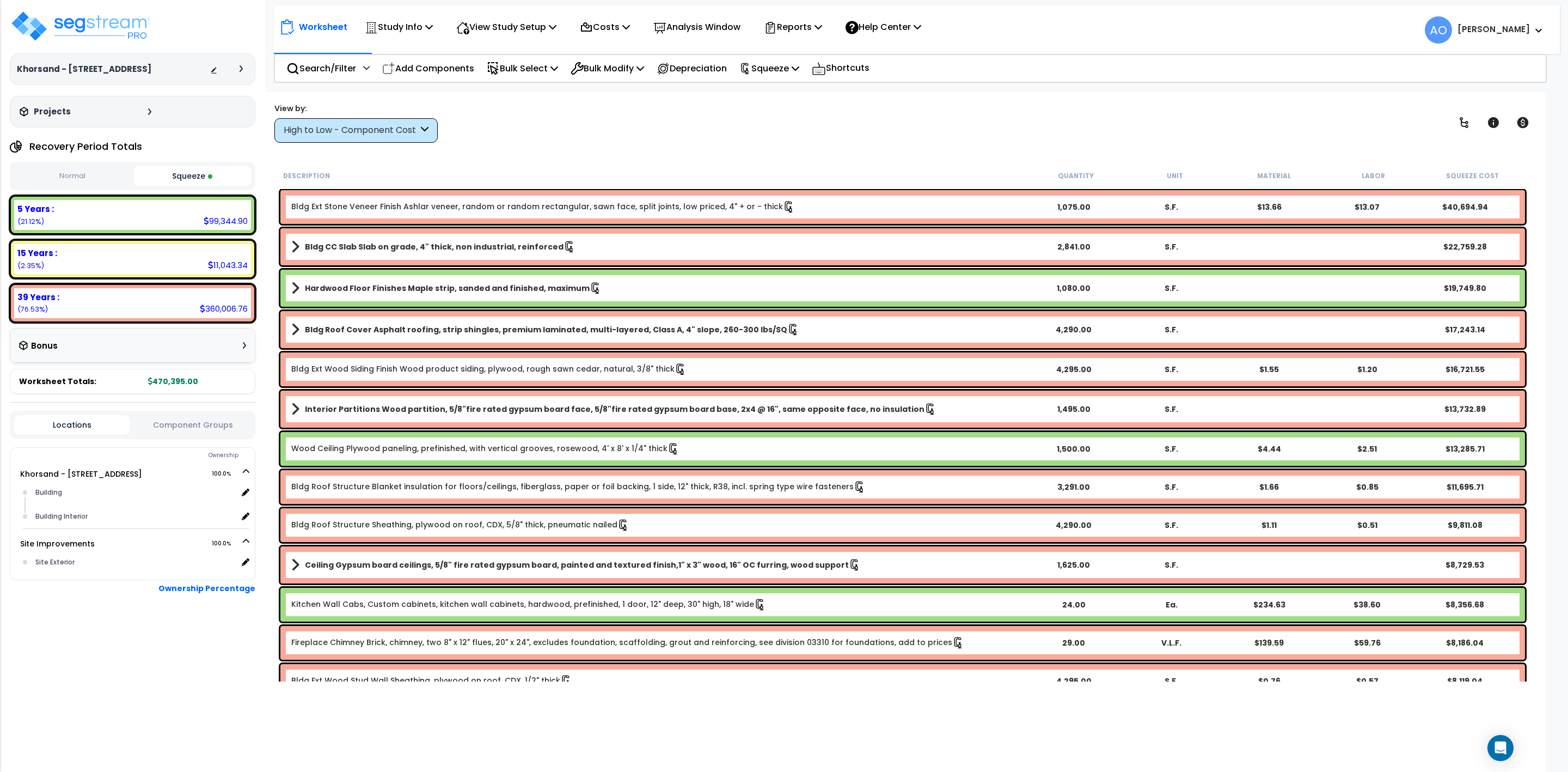
click at [399, 130] on div "High to Low - Component Cost" at bounding box center [351, 130] width 134 height 12
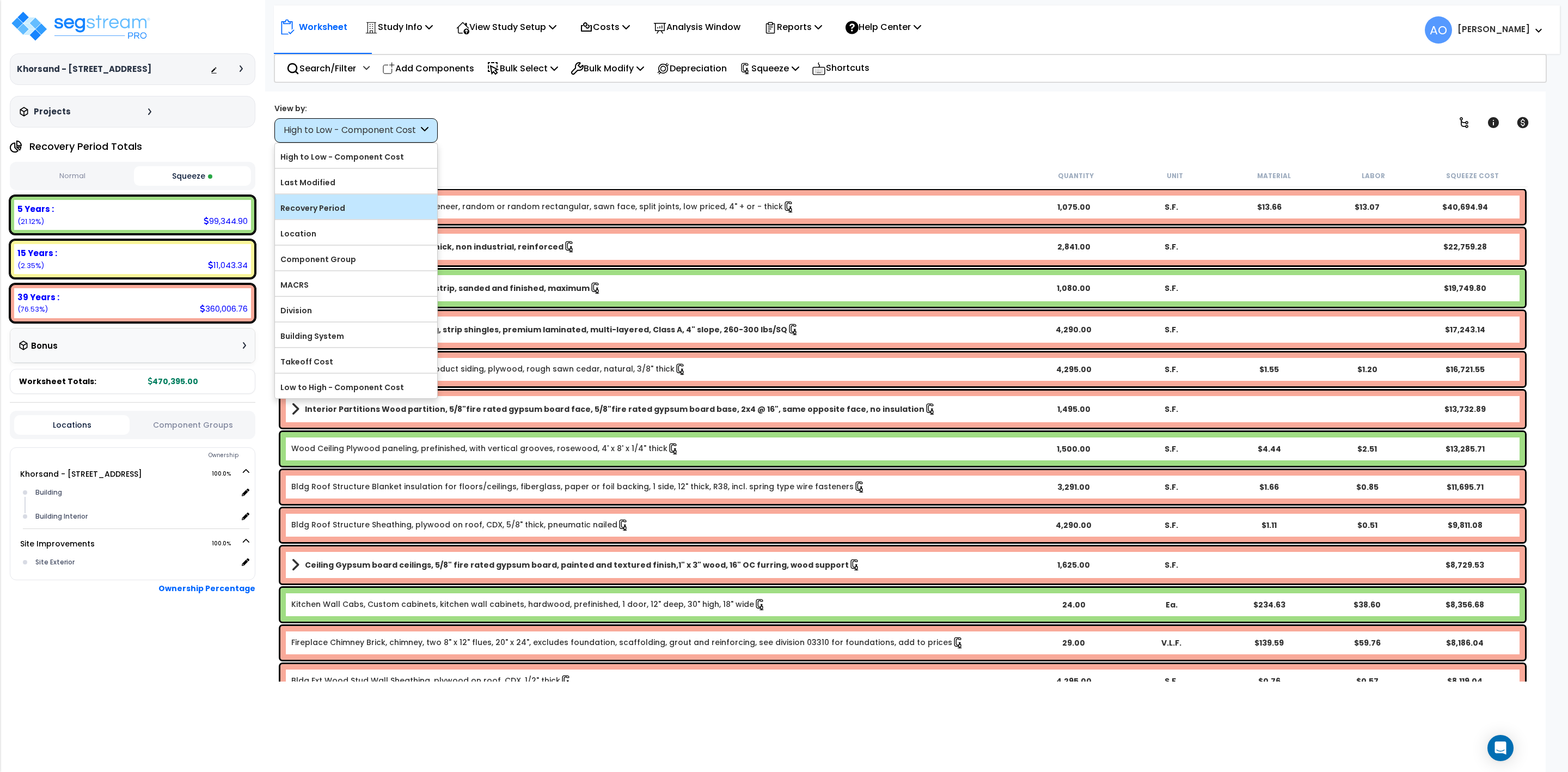
click at [327, 210] on label "Recovery Period" at bounding box center [356, 208] width 162 height 16
click at [0, 0] on input "Recovery Period" at bounding box center [0, 0] width 0 height 0
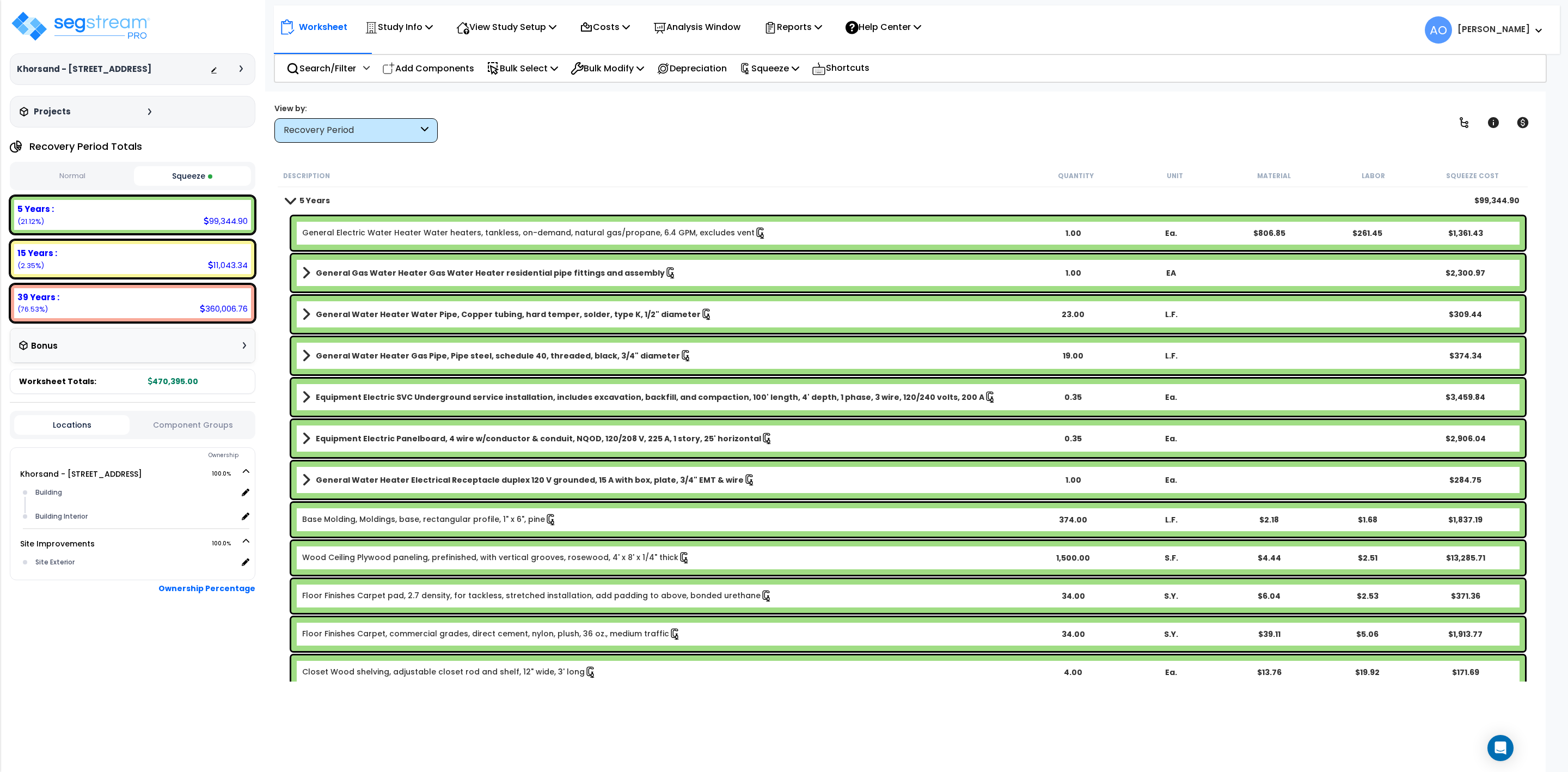
click at [421, 130] on icon at bounding box center [425, 130] width 8 height 12
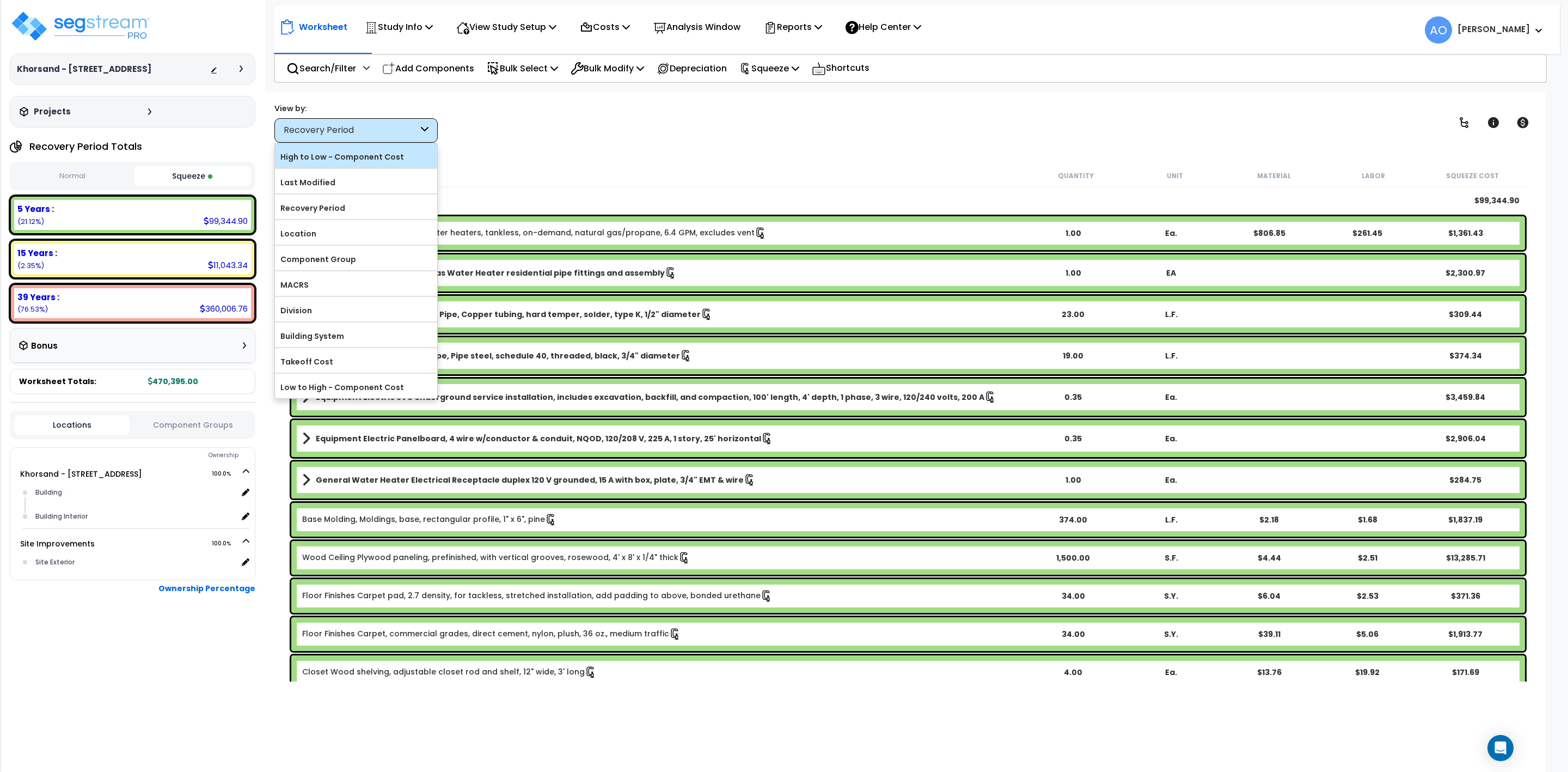
click at [364, 159] on label "High to Low - Component Cost" at bounding box center [356, 156] width 162 height 16
click at [0, 0] on input "High to Low - Component Cost" at bounding box center [0, 0] width 0 height 0
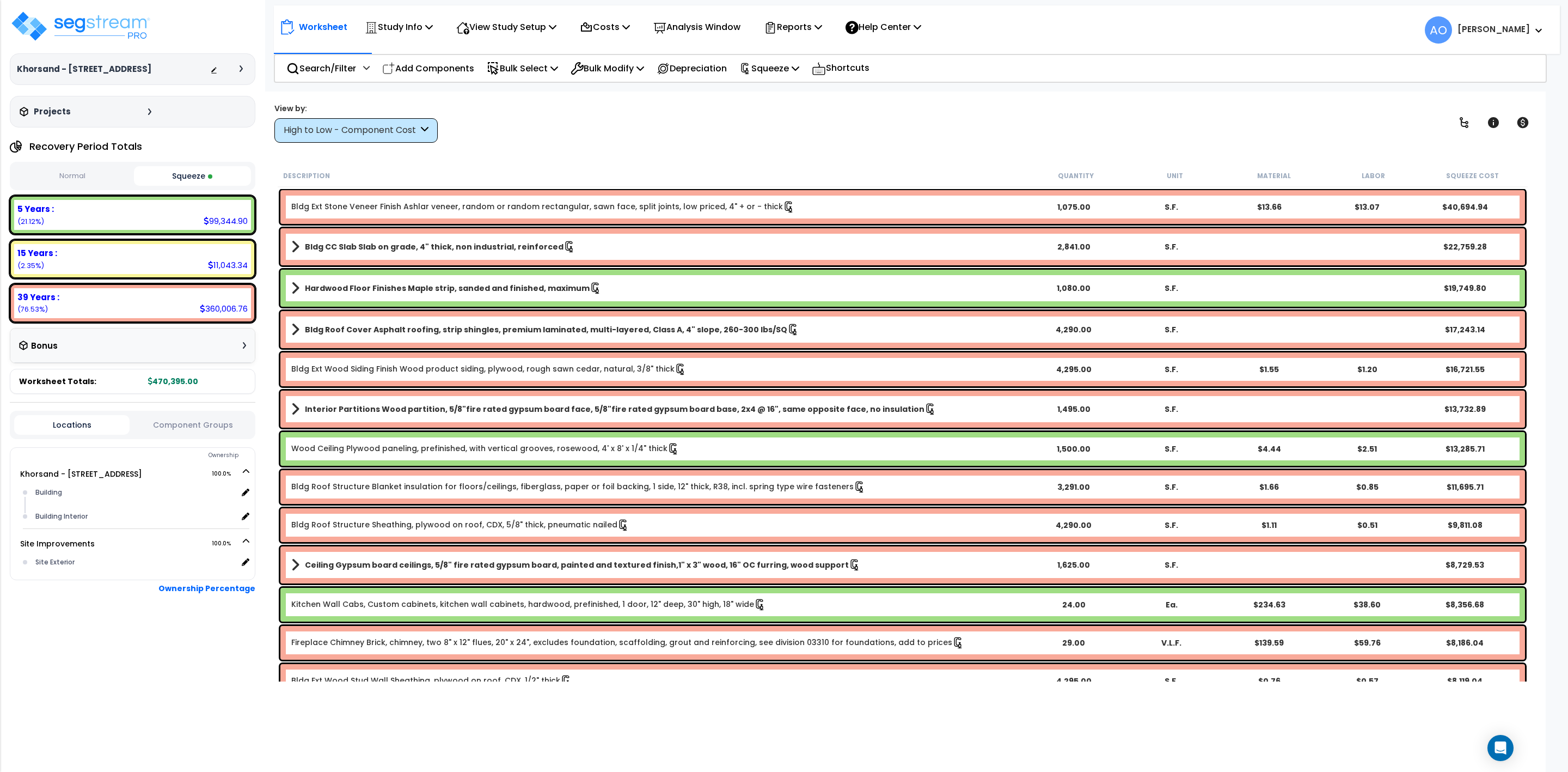
click at [439, 283] on b "Hardwood Floor Finishes Maple strip, sanded and finished, maximum" at bounding box center [447, 288] width 285 height 11
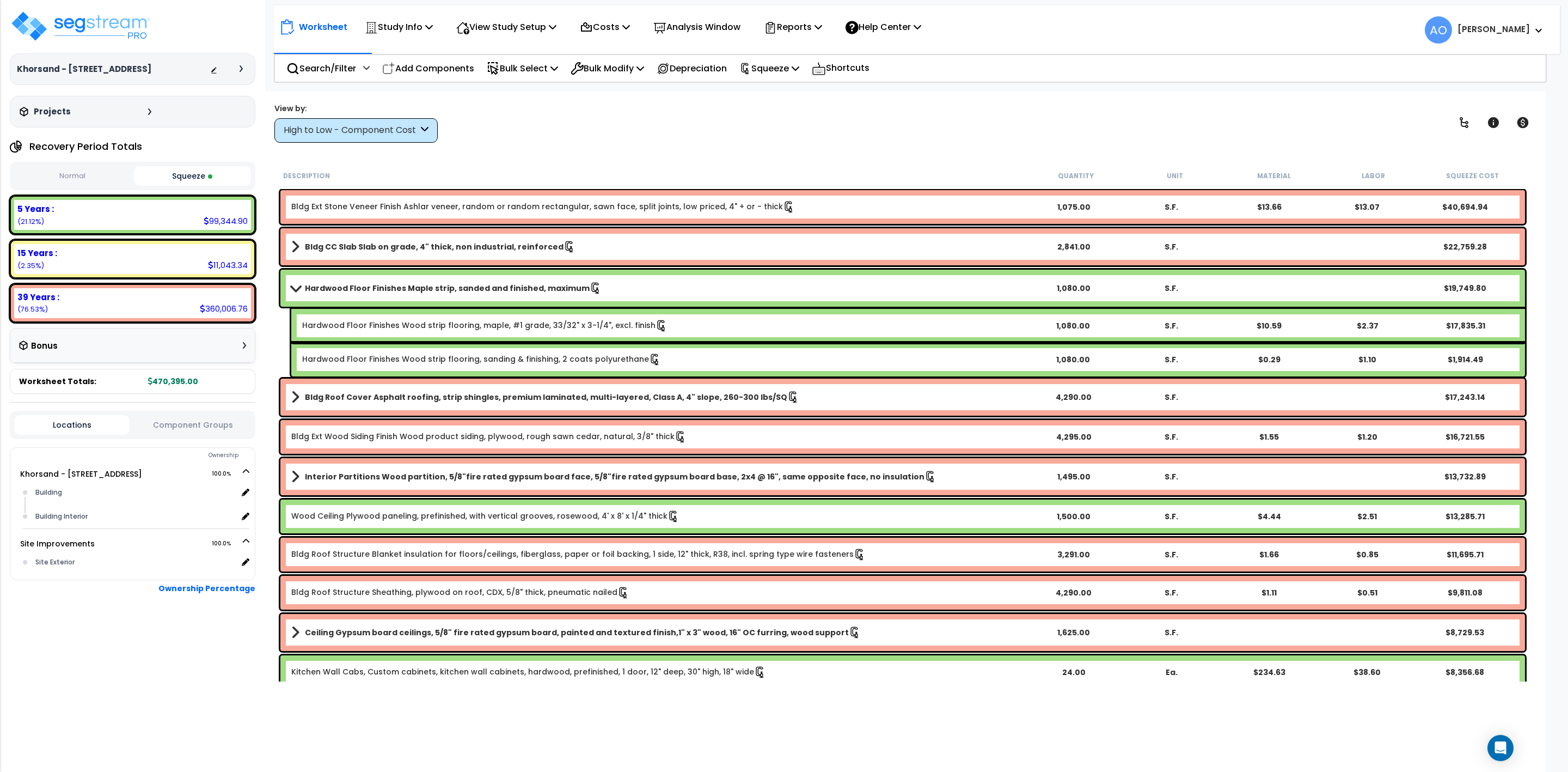
click at [439, 283] on b "Hardwood Floor Finishes Maple strip, sanded and finished, maximum" at bounding box center [447, 288] width 285 height 11
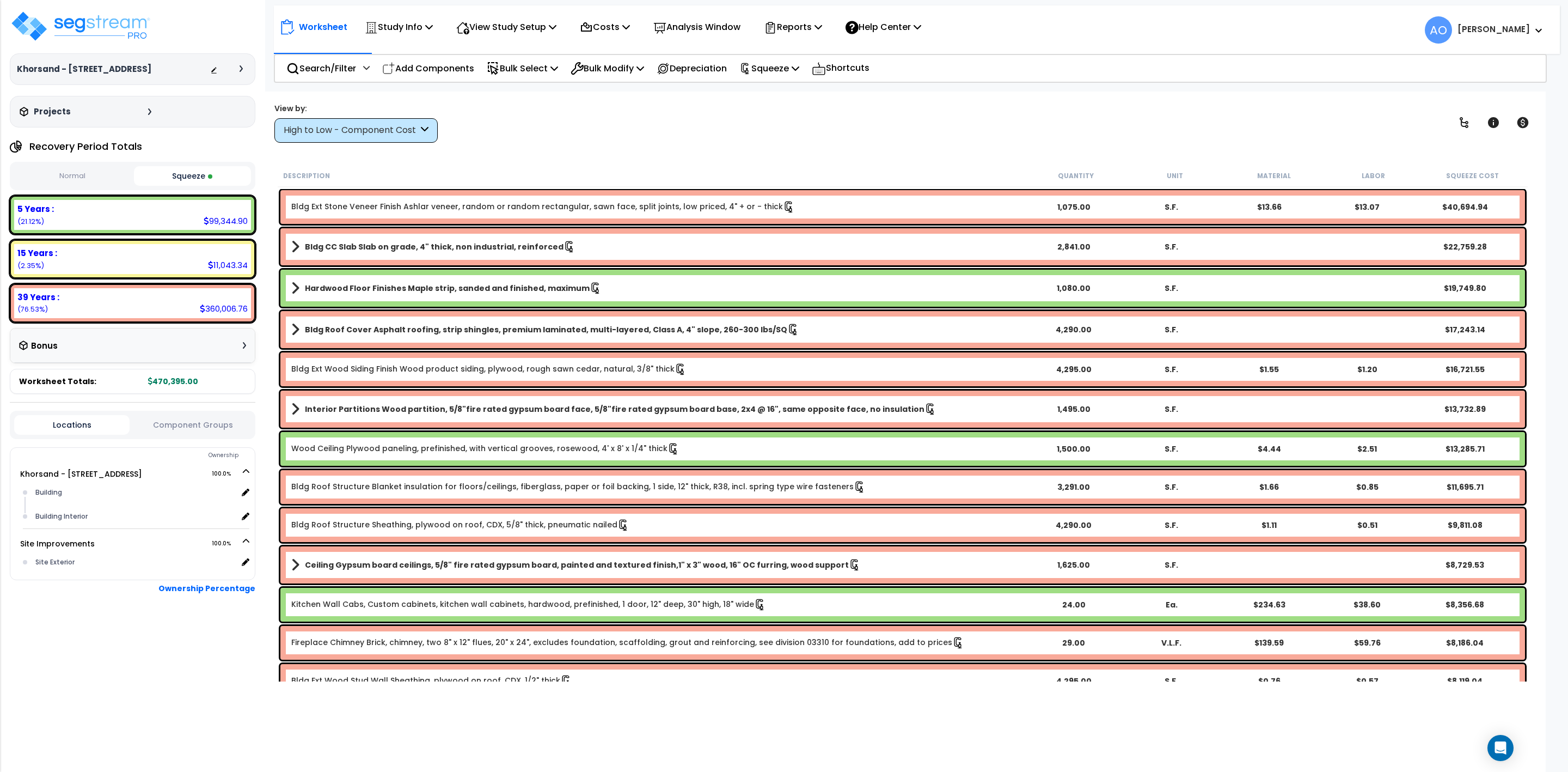
click at [439, 283] on b "Hardwood Floor Finishes Maple strip, sanded and finished, maximum" at bounding box center [447, 288] width 285 height 11
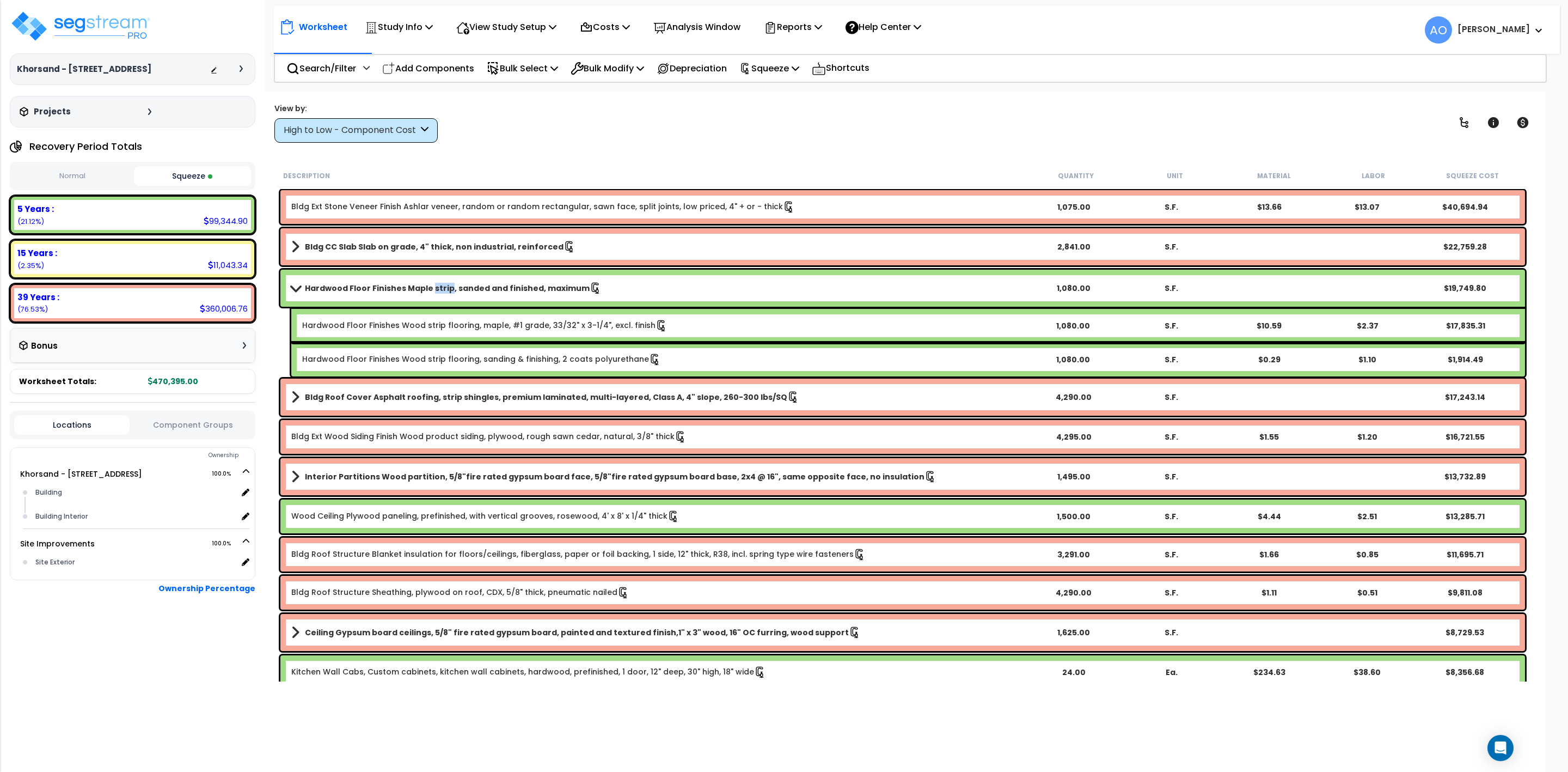
click at [439, 283] on b "Hardwood Floor Finishes Maple strip, sanded and finished, maximum" at bounding box center [447, 288] width 285 height 11
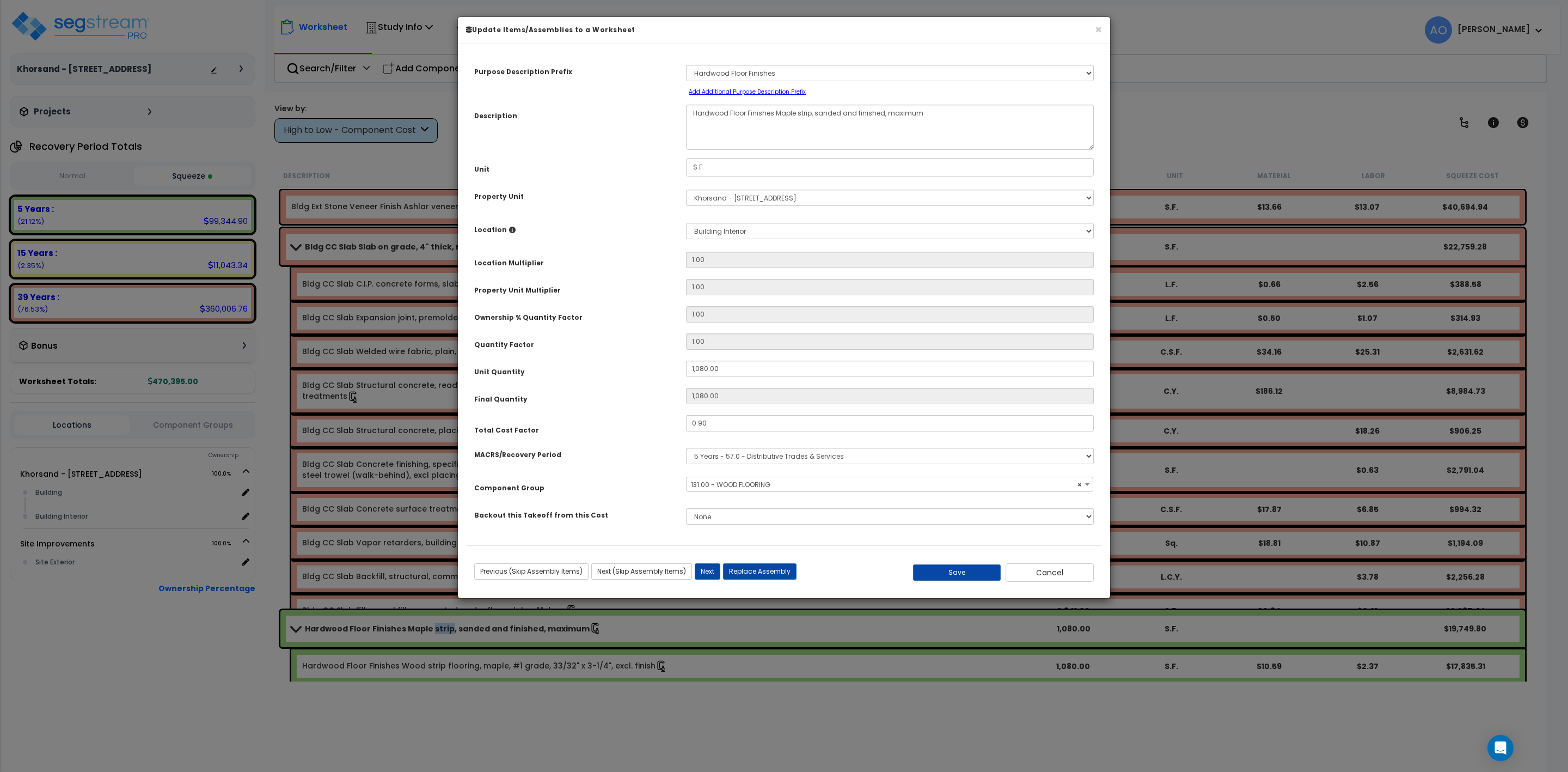
select select "45955"
type input "0.8"
click at [940, 571] on button "Save" at bounding box center [957, 572] width 88 height 16
type input "1080.00"
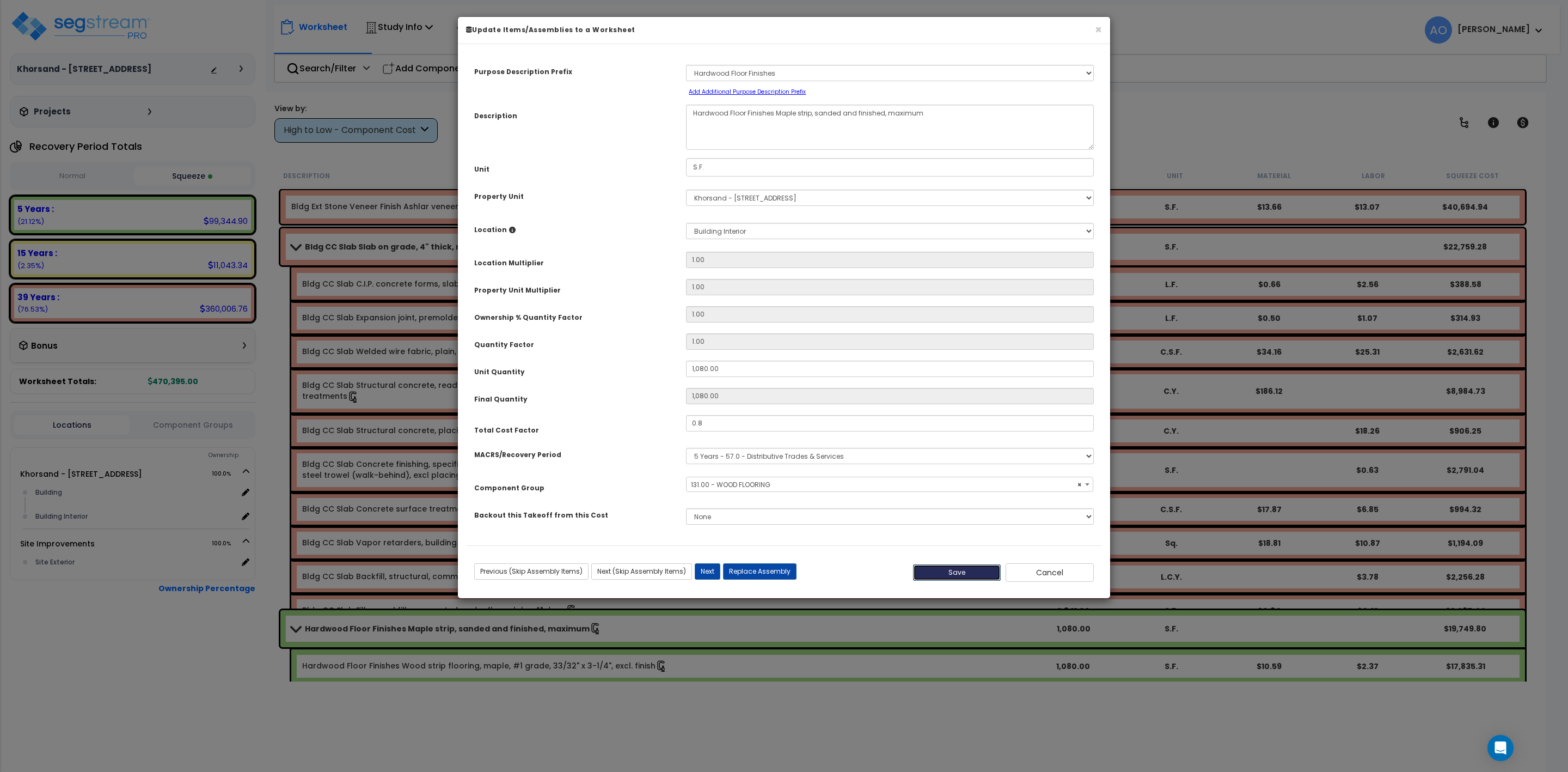
type input "0.80"
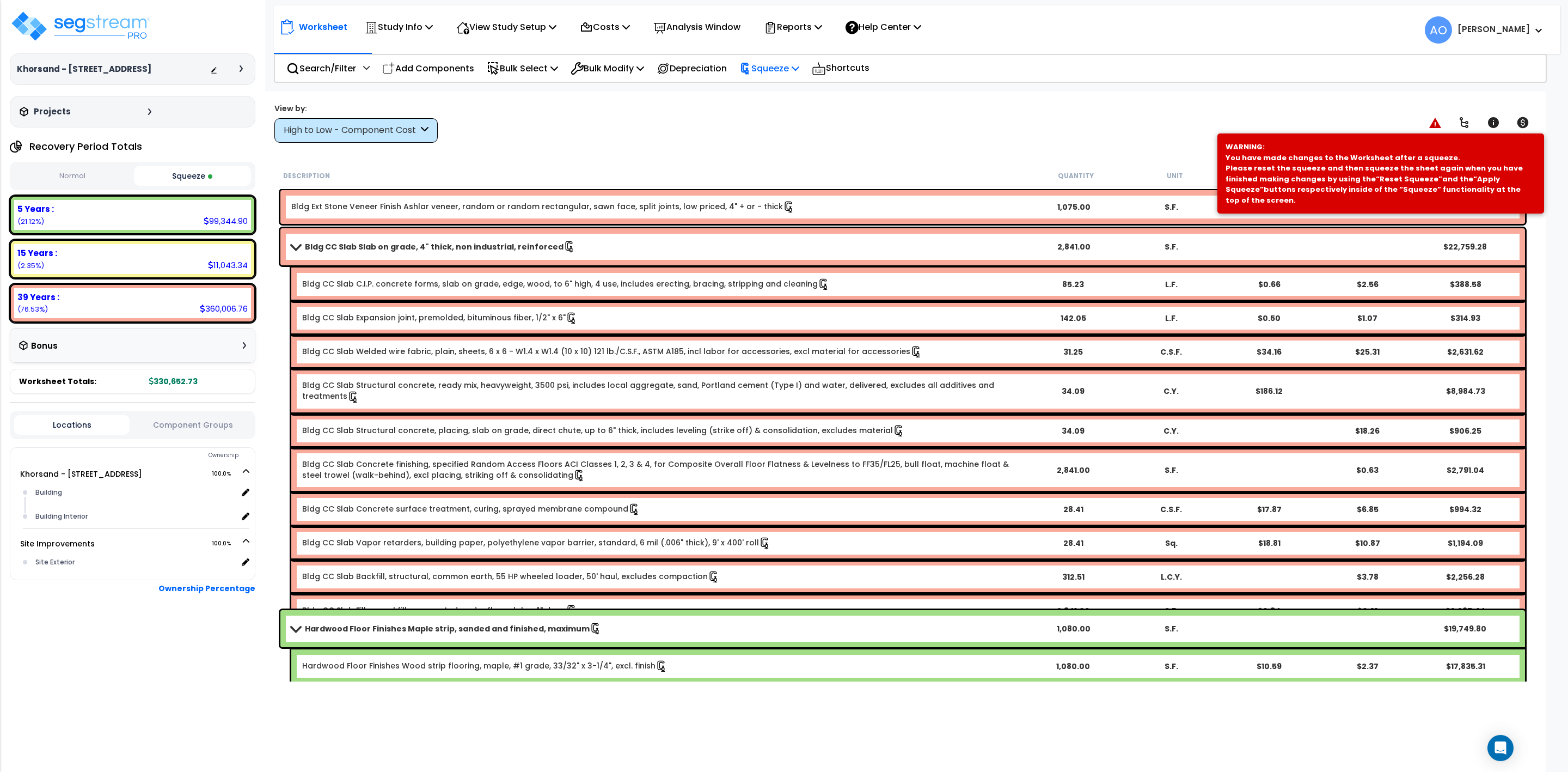
click at [797, 73] on p "Squeeze" at bounding box center [770, 68] width 60 height 15
click at [791, 100] on link "Re-squeeze" at bounding box center [788, 94] width 108 height 25
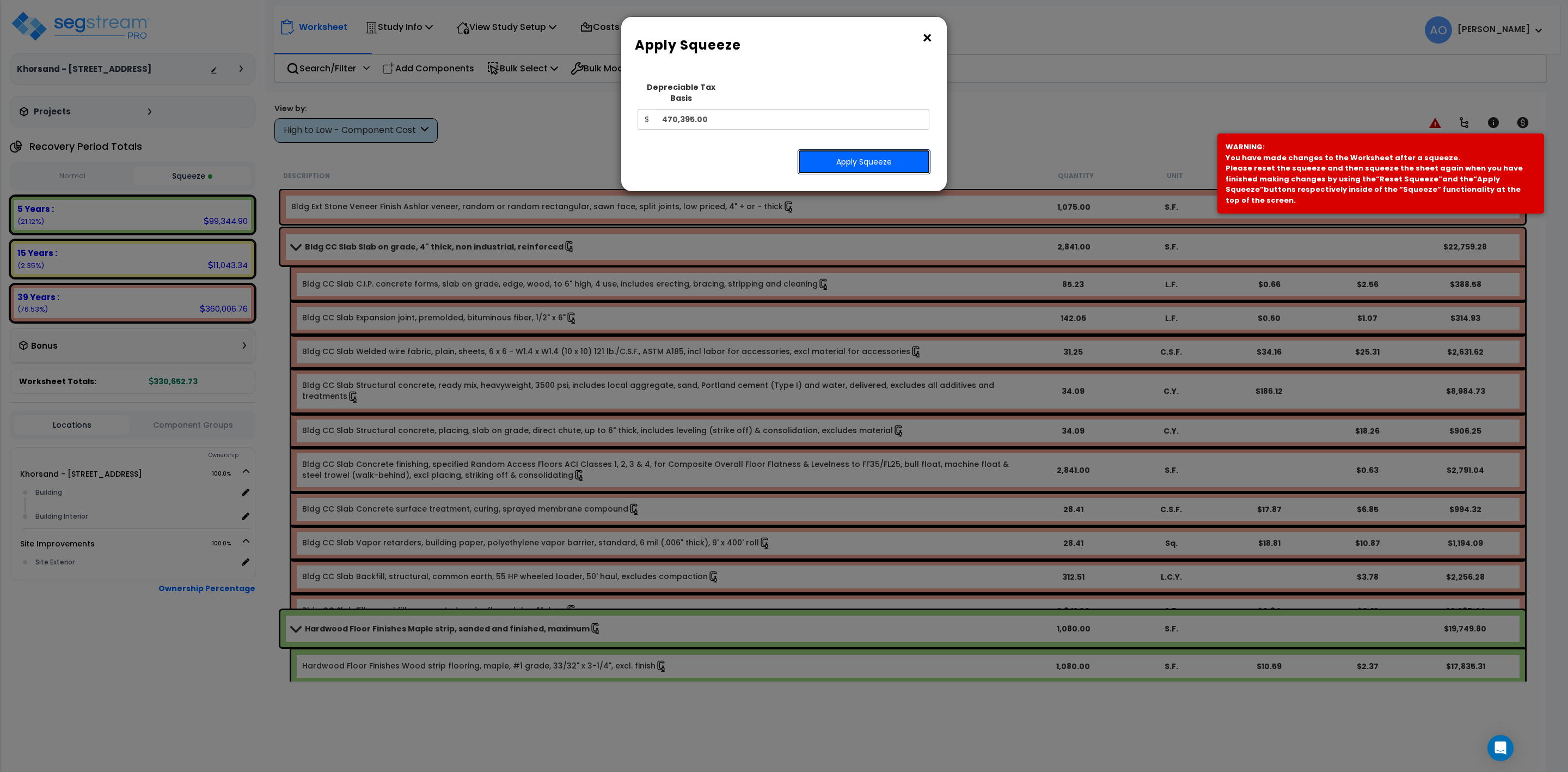
click at [842, 156] on button "Apply Squeeze" at bounding box center [864, 162] width 133 height 25
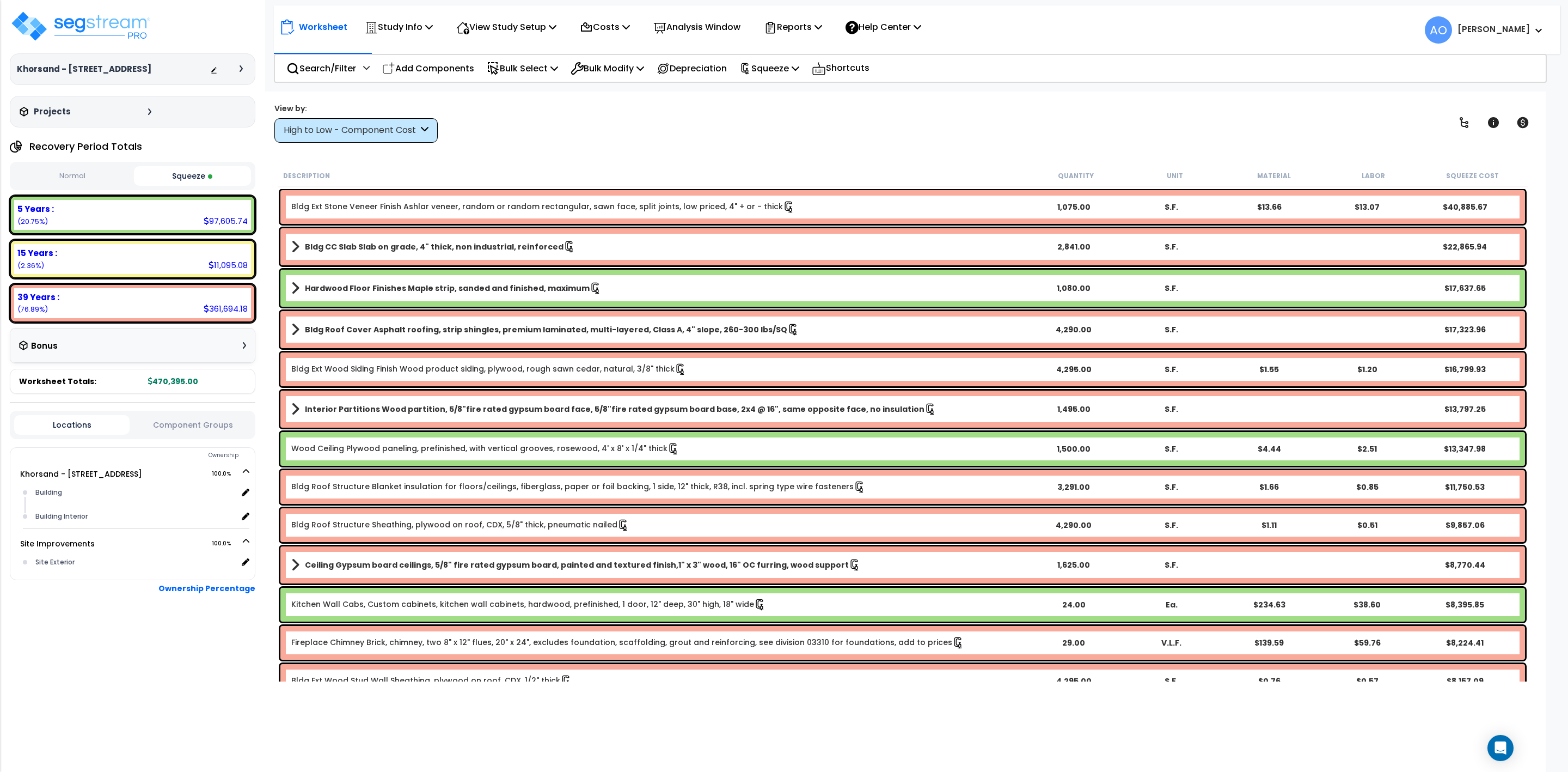
click at [427, 284] on b "Hardwood Floor Finishes Maple strip, sanded and finished, maximum" at bounding box center [447, 288] width 285 height 11
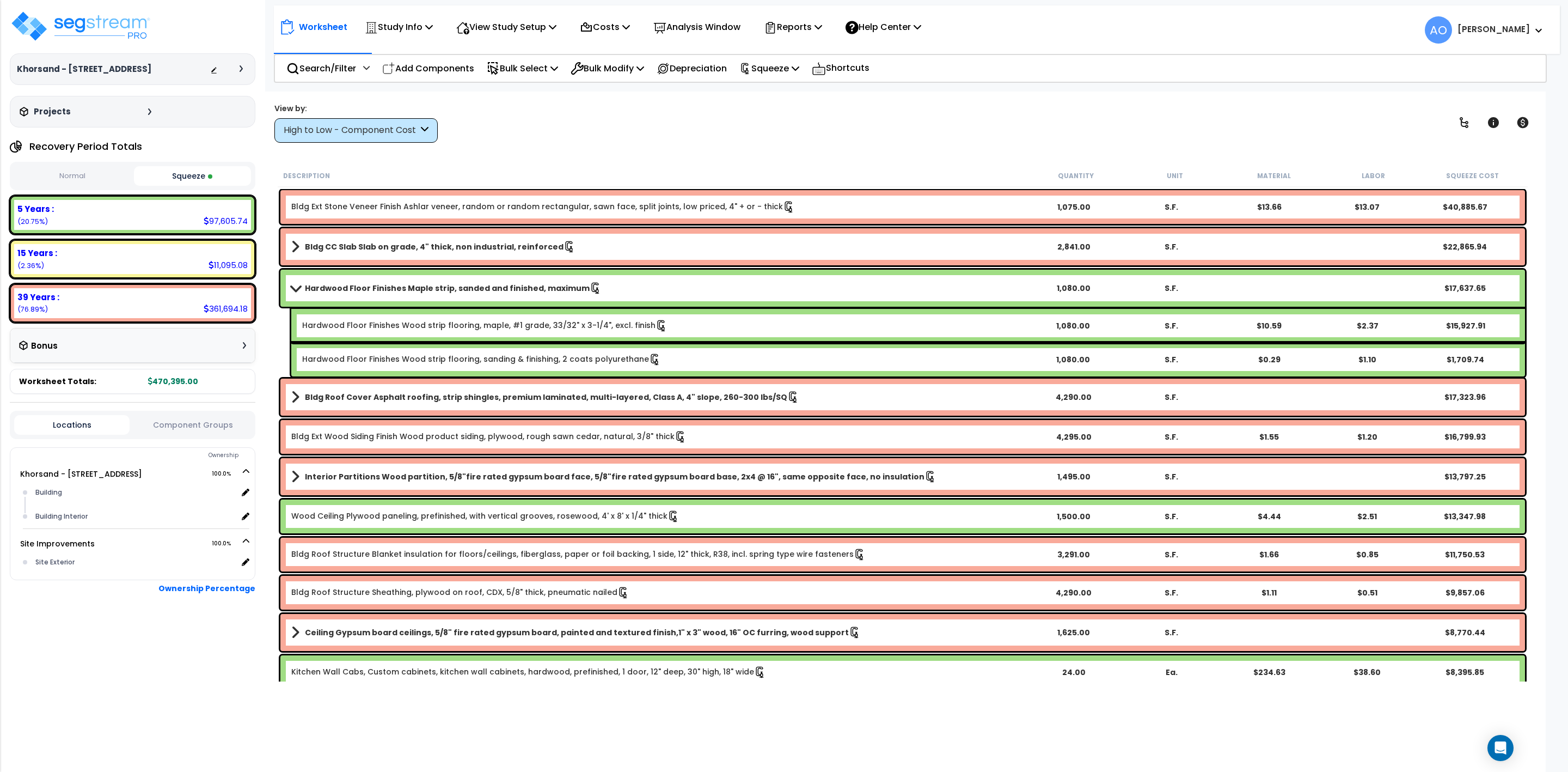
click at [420, 514] on link "Wood Ceiling Plywood paneling, prefinished, with vertical grooves, rosewood, 4'…" at bounding box center [485, 516] width 388 height 12
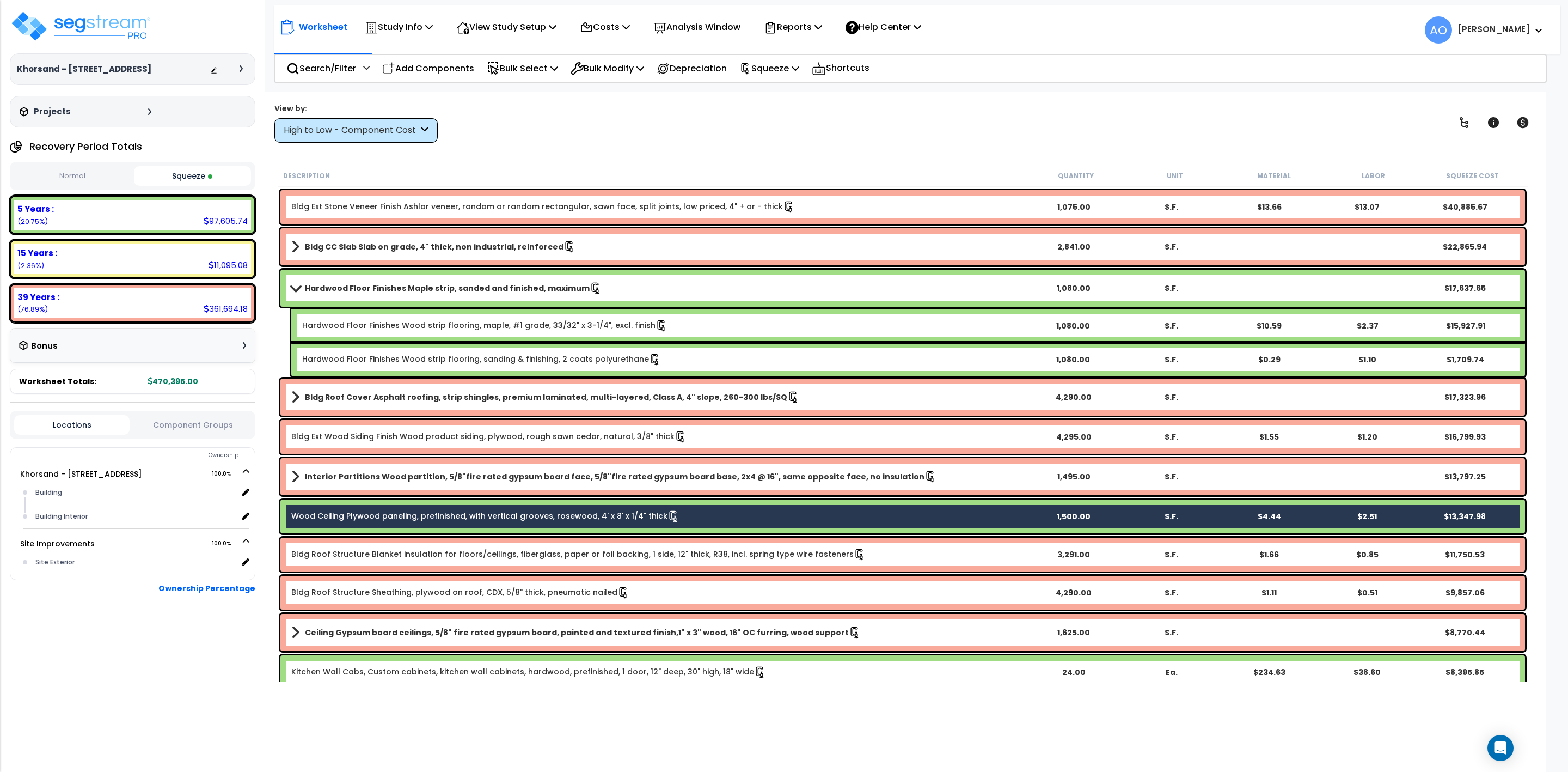
click at [547, 285] on b "Hardwood Floor Finishes Maple strip, sanded and finished, maximum" at bounding box center [447, 288] width 285 height 11
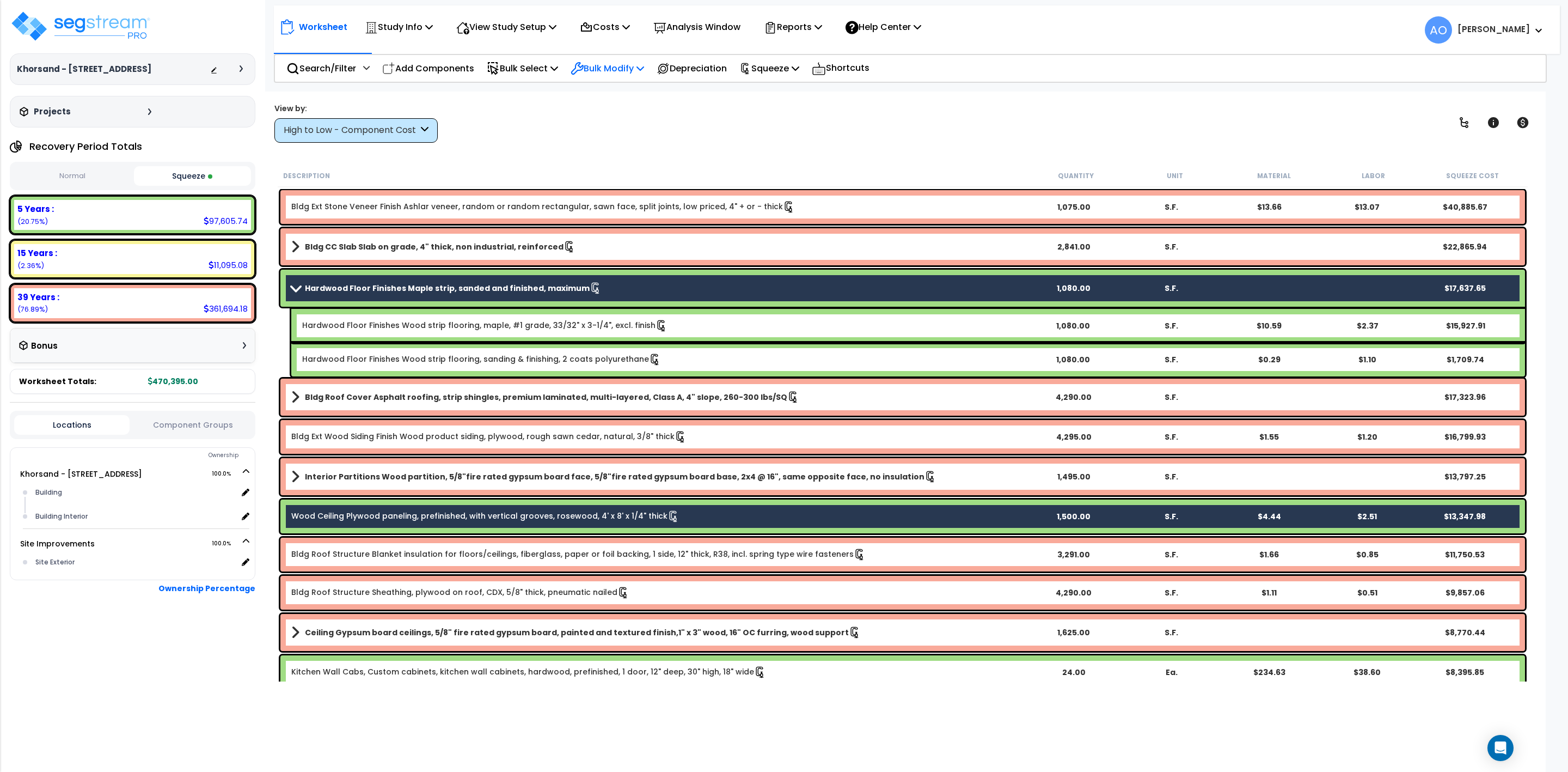
click at [623, 71] on p "Bulk Modify" at bounding box center [607, 68] width 73 height 15
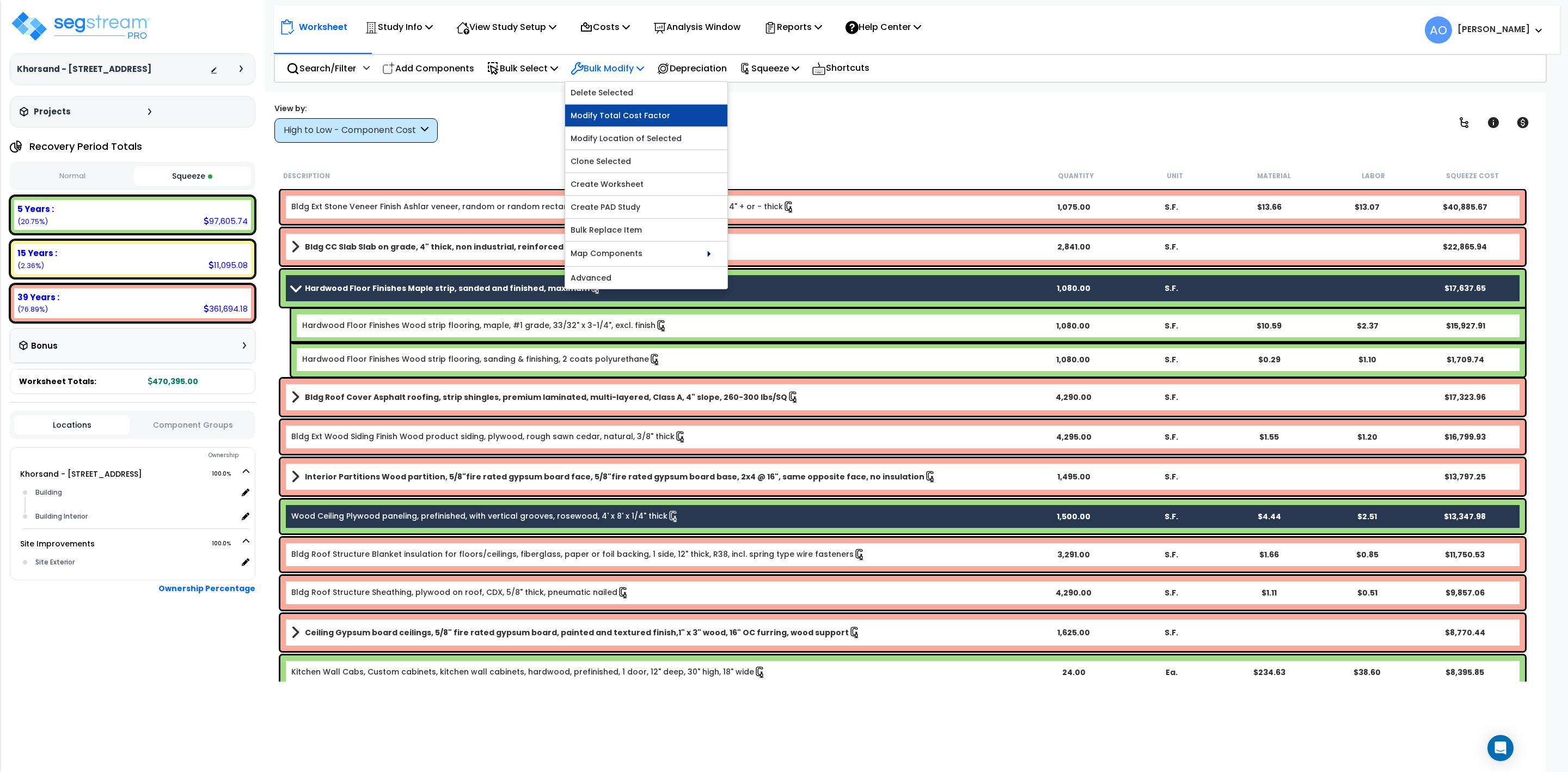
click at [626, 116] on link "Modify Total Cost Factor" at bounding box center [646, 116] width 162 height 22
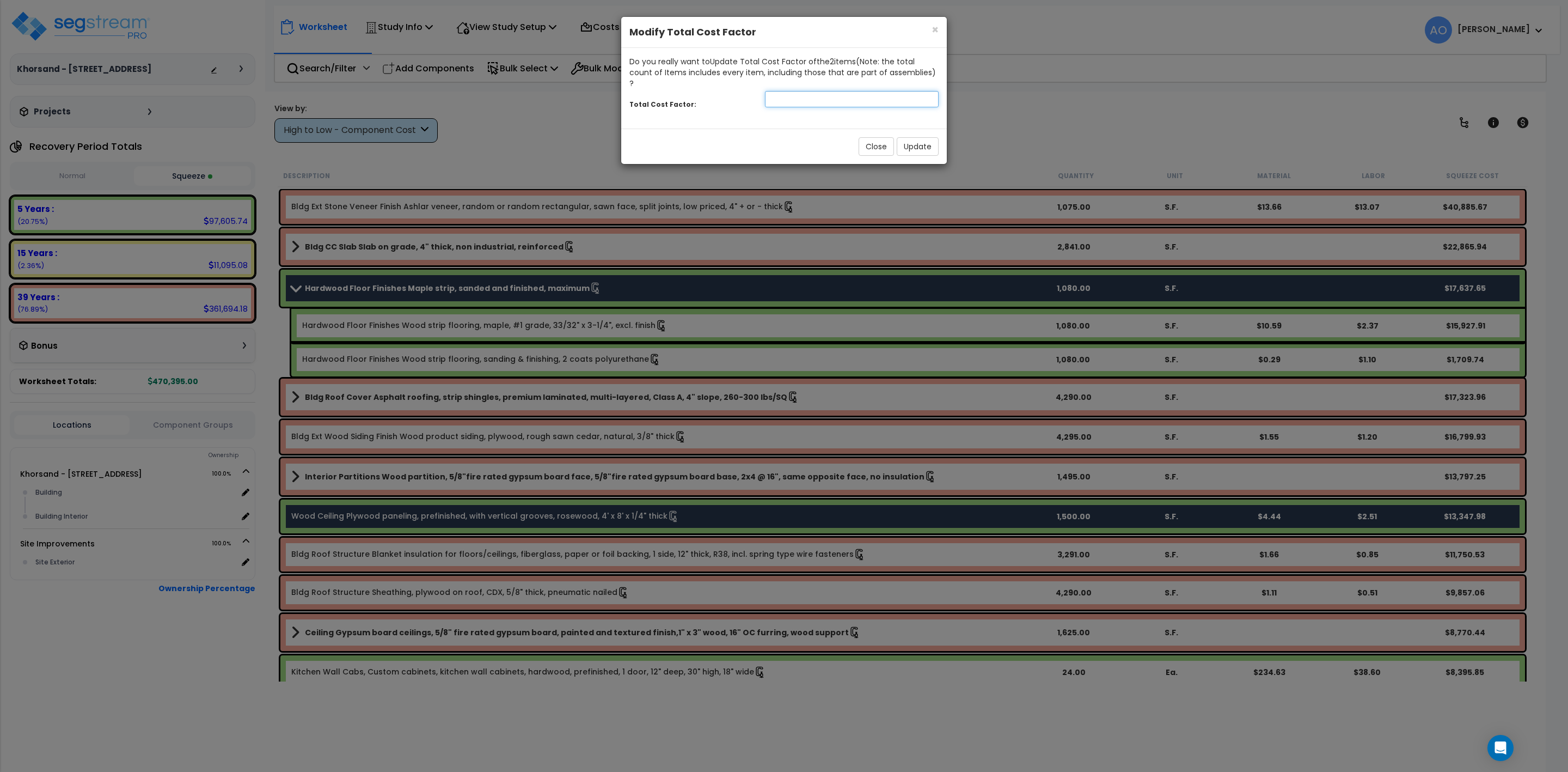
click at [780, 91] on input "number" at bounding box center [852, 99] width 174 height 16
type input "0.7"
click at [910, 137] on button "Update" at bounding box center [918, 147] width 42 height 19
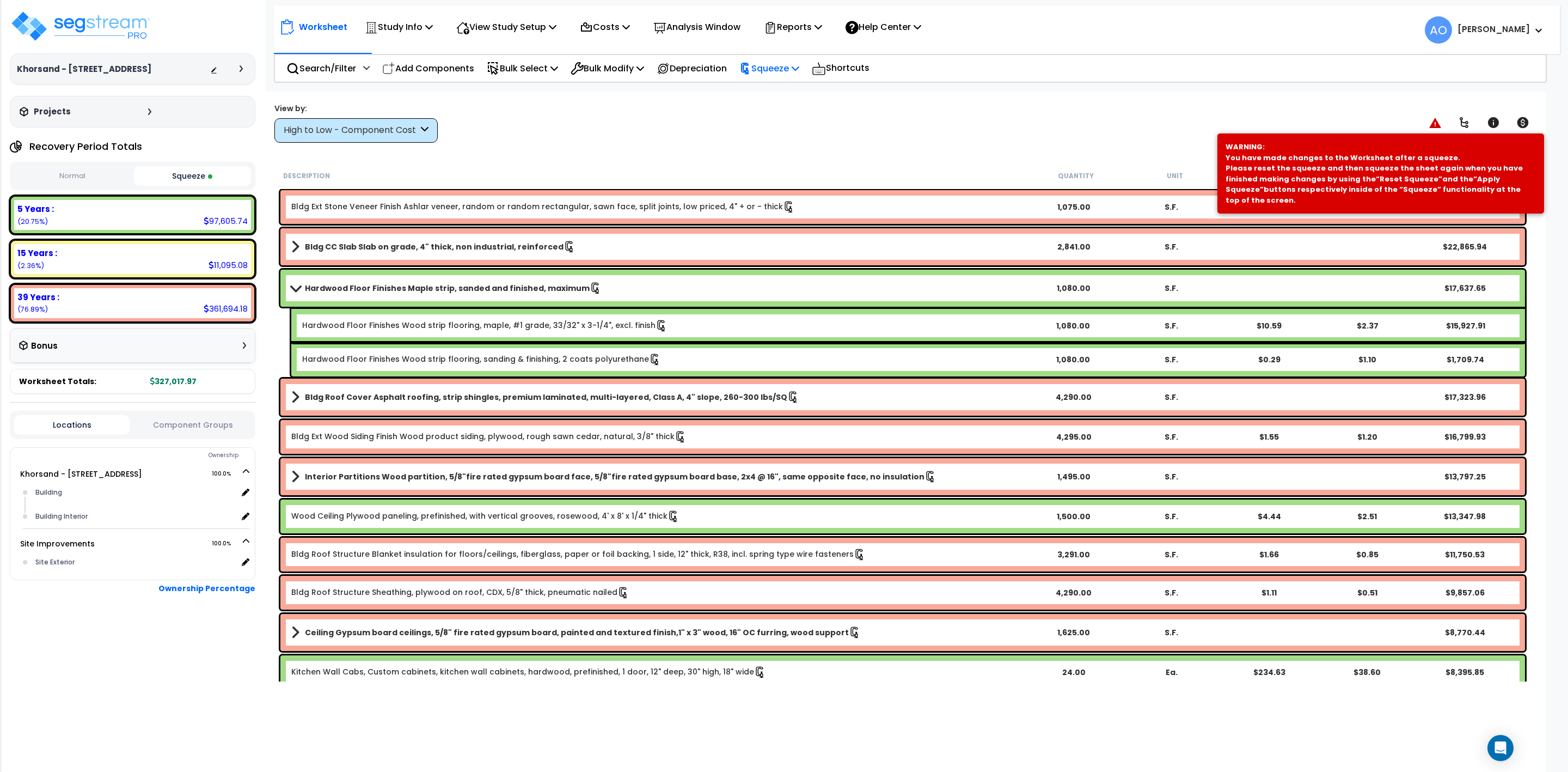
click at [789, 62] on p "Squeeze" at bounding box center [770, 68] width 60 height 15
click at [794, 94] on link "Re-squeeze" at bounding box center [788, 94] width 108 height 25
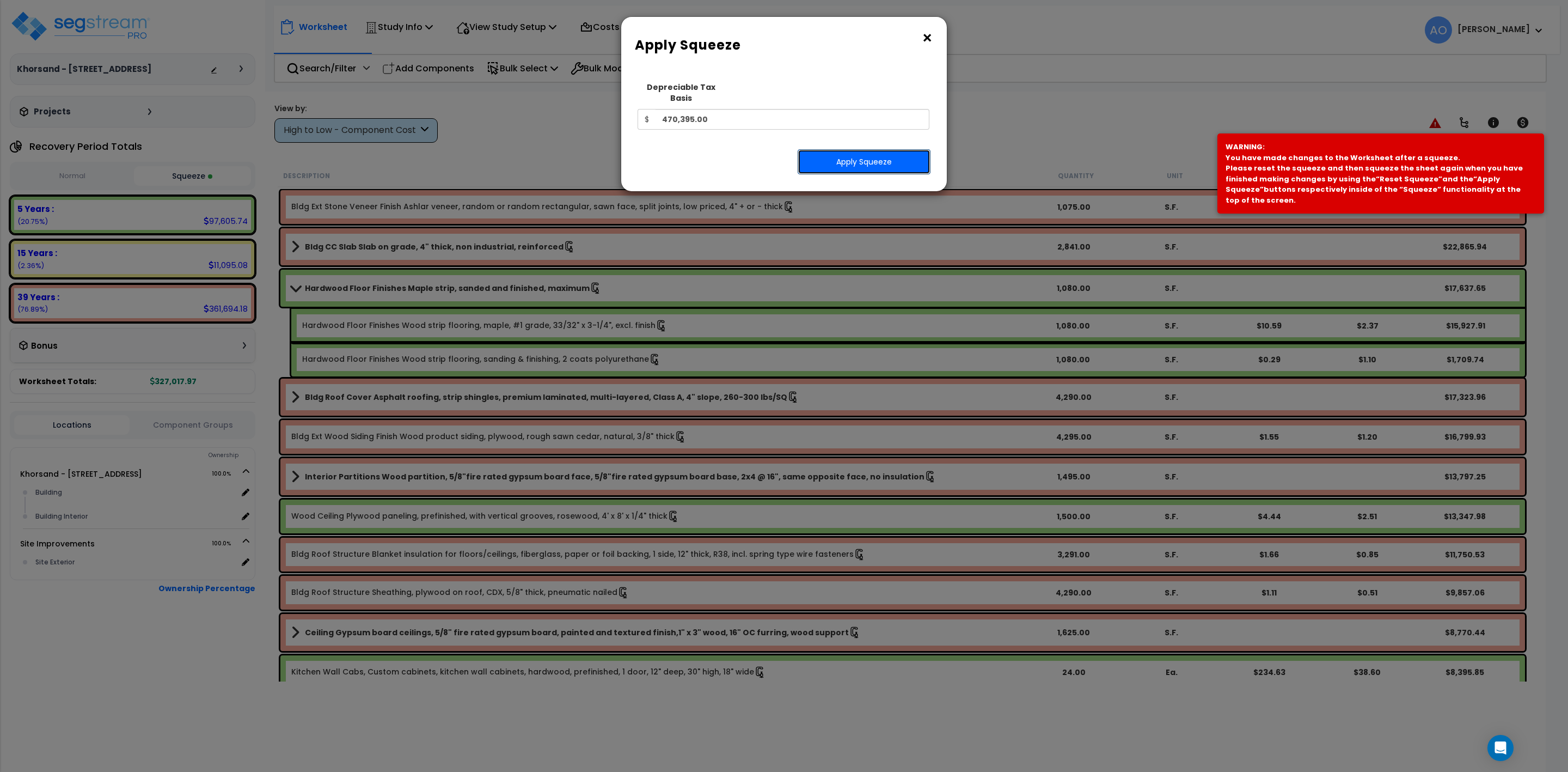
click at [835, 149] on button "Apply Squeeze" at bounding box center [864, 162] width 133 height 25
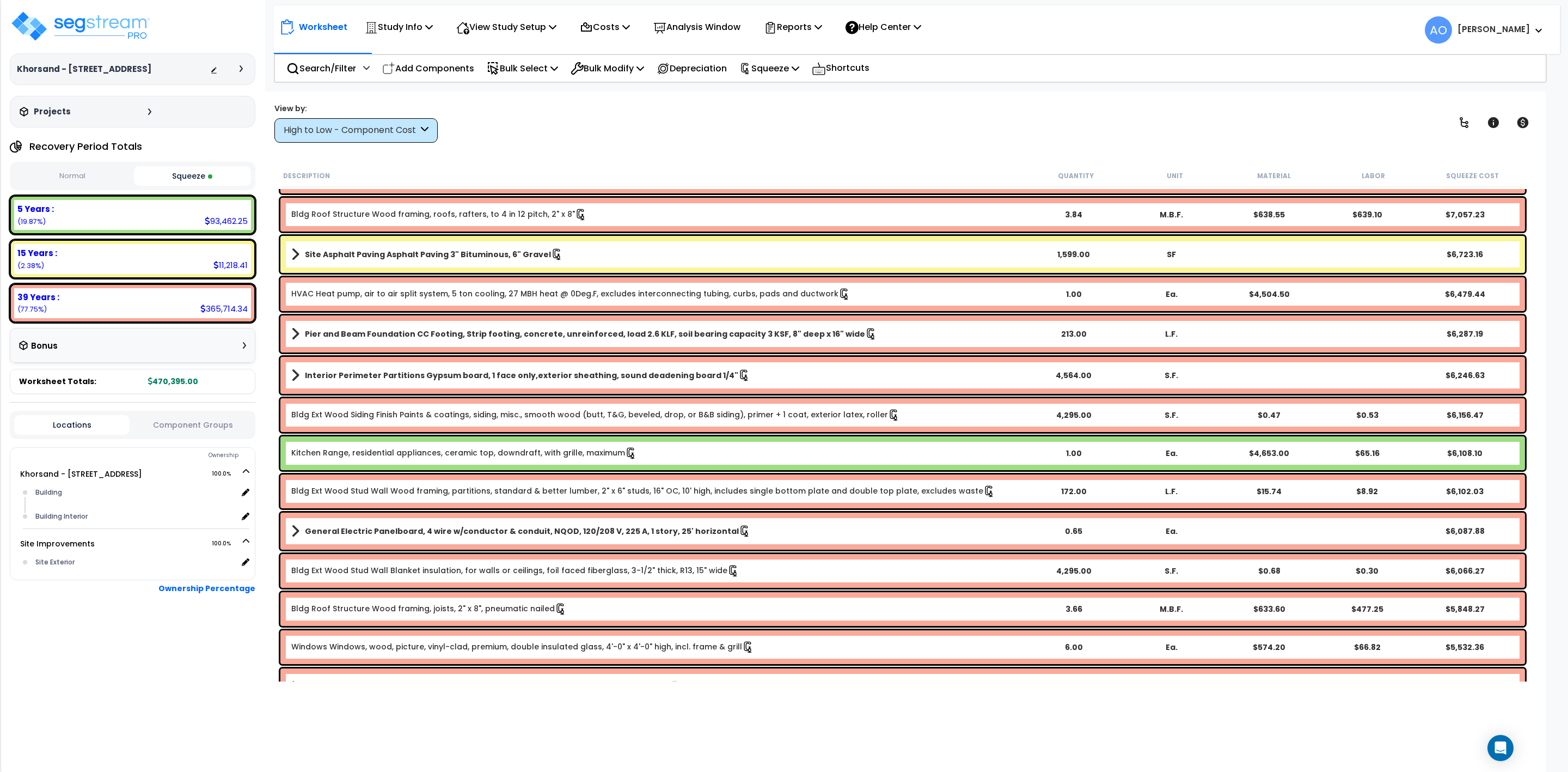
scroll to position [817, 0]
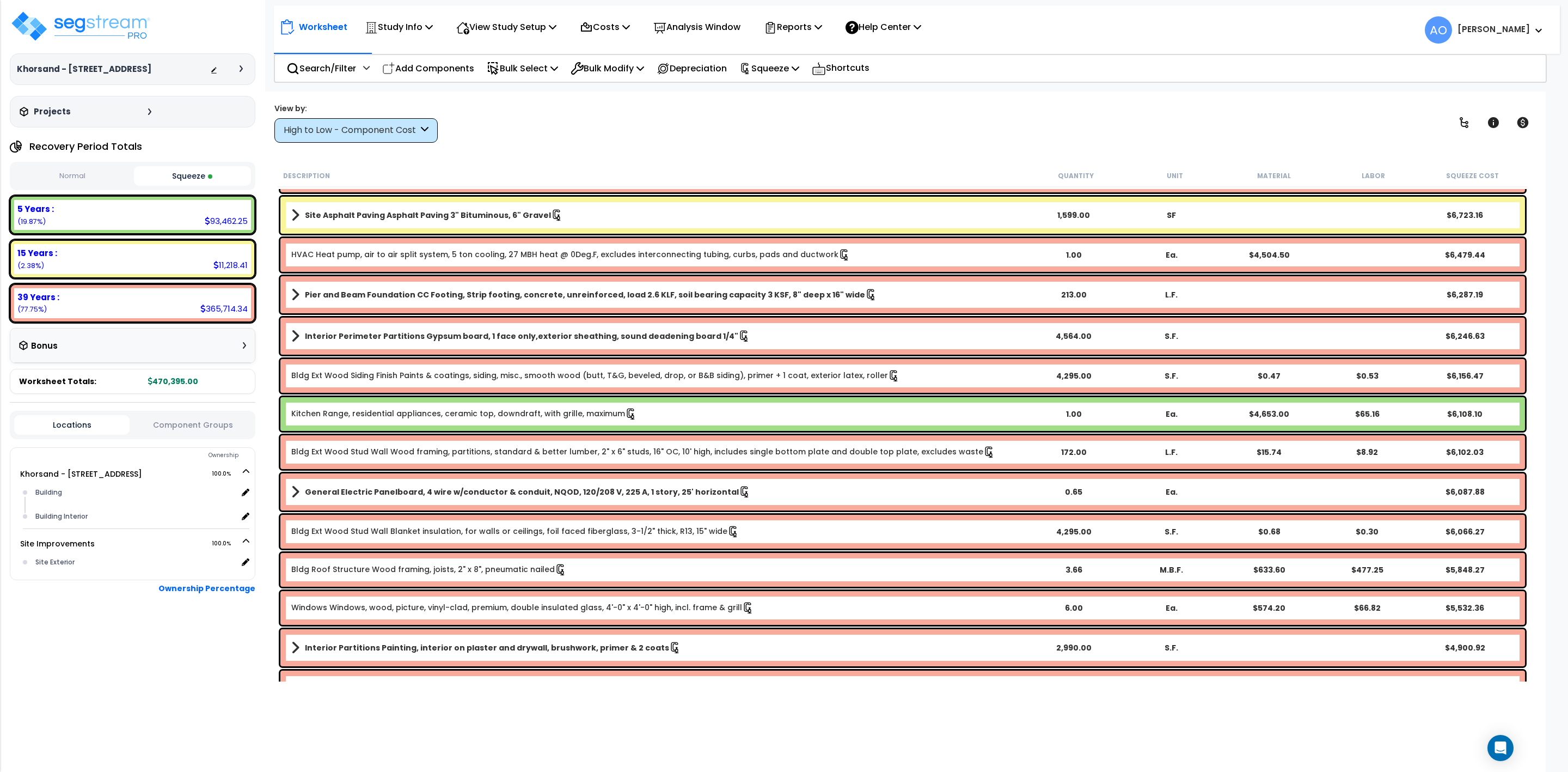
click at [667, 412] on b "Kitchen Range, residential appliances, ceramic top, downdraft, with grille, max…" at bounding box center [658, 414] width 734 height 12
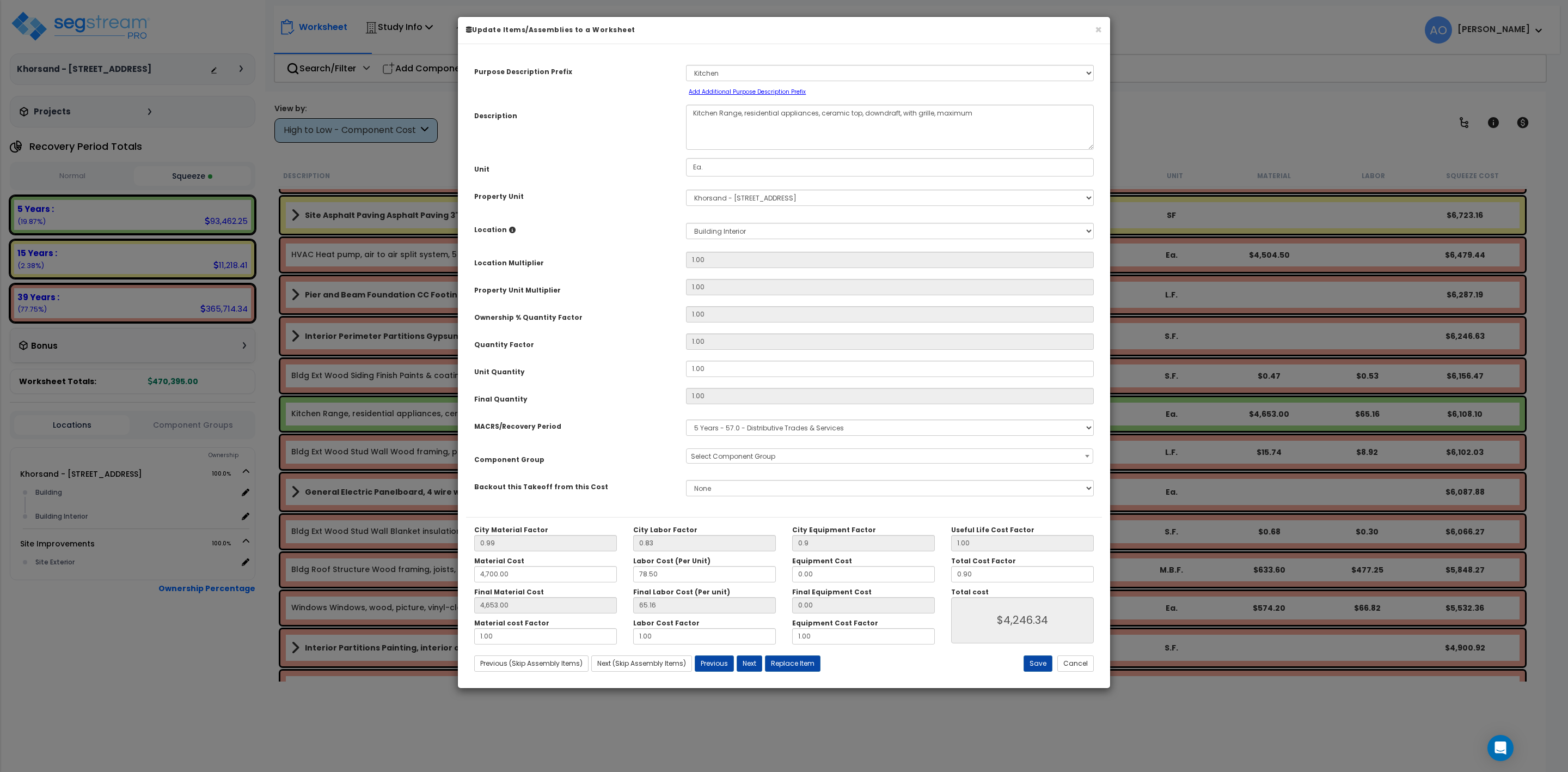
select select "45836"
drag, startPoint x: 988, startPoint y: 574, endPoint x: 874, endPoint y: 590, distance: 115.1
click at [880, 590] on div "City Material Factor 0.99 City Labor Factor 0.83 City Equipment Factor 0.9 Mate…" at bounding box center [784, 585] width 636 height 119
type input "4,653.00"
type input "0"
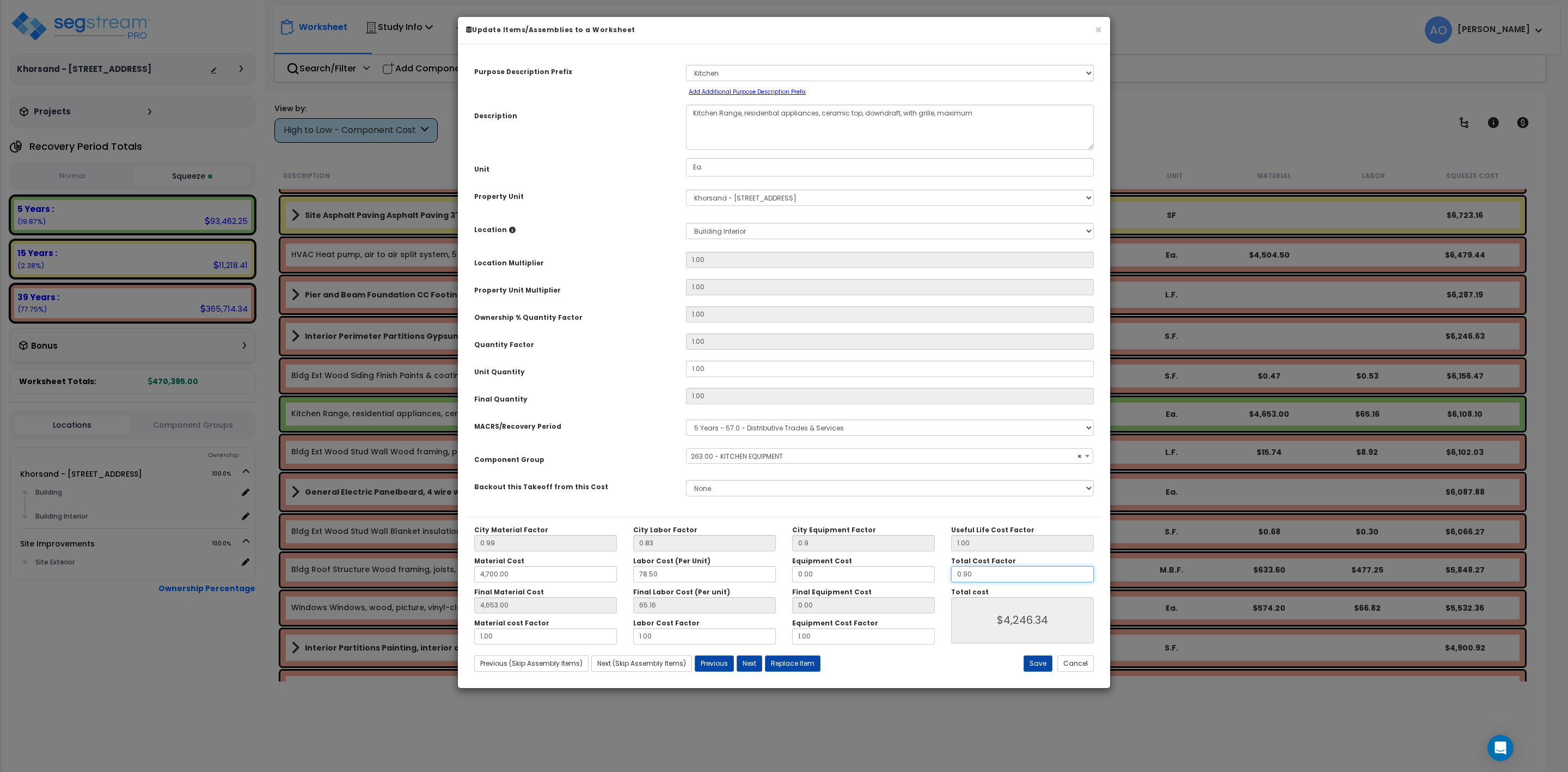
type input "$4,246.34"
type input "4,653.00"
type input "0."
type input "$0.00"
type input "4,653.00"
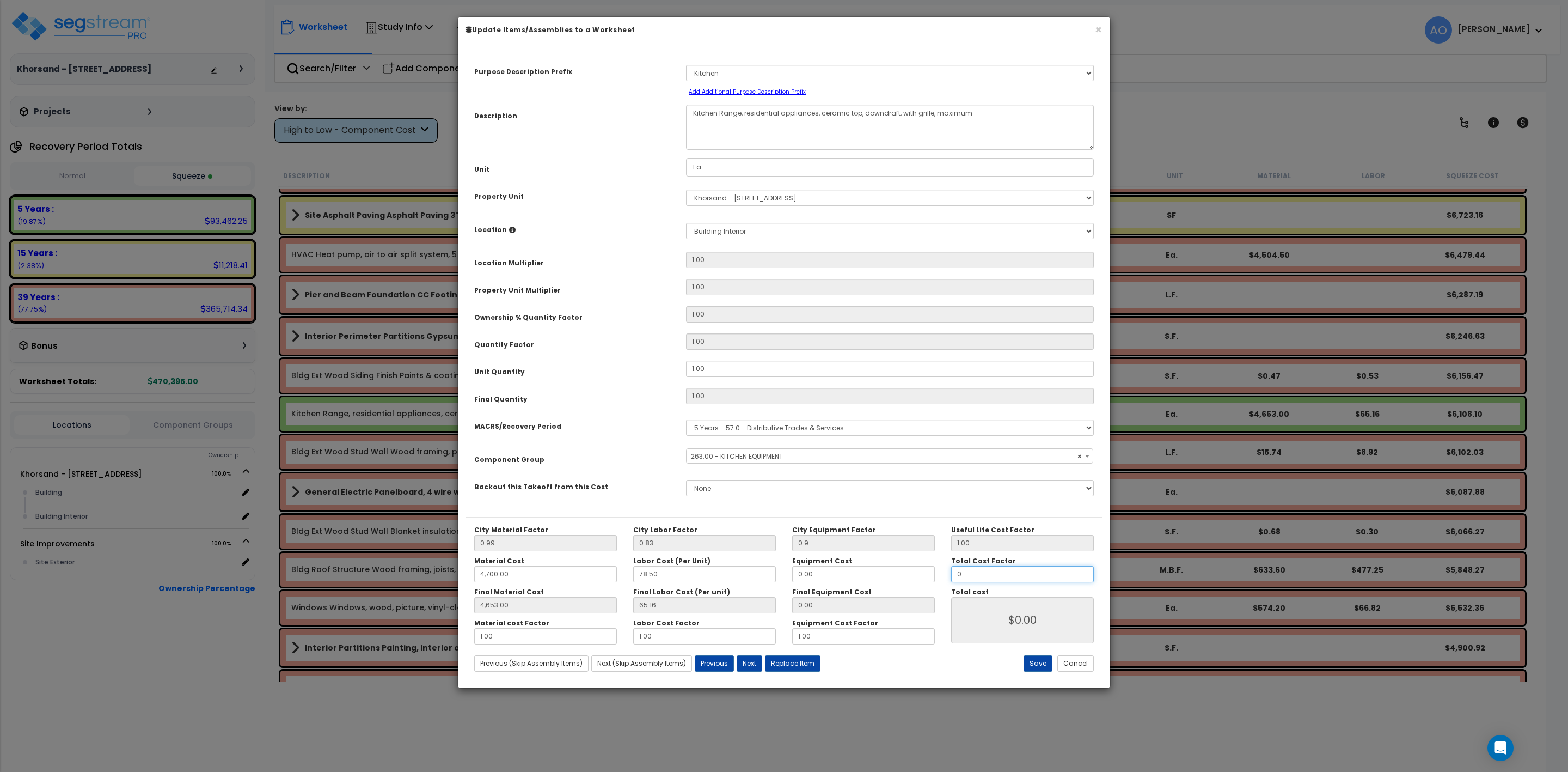
type input "0.8"
type input "4,653.00"
type input "$3,774.53"
type input "0.8"
type input "4,653.00"
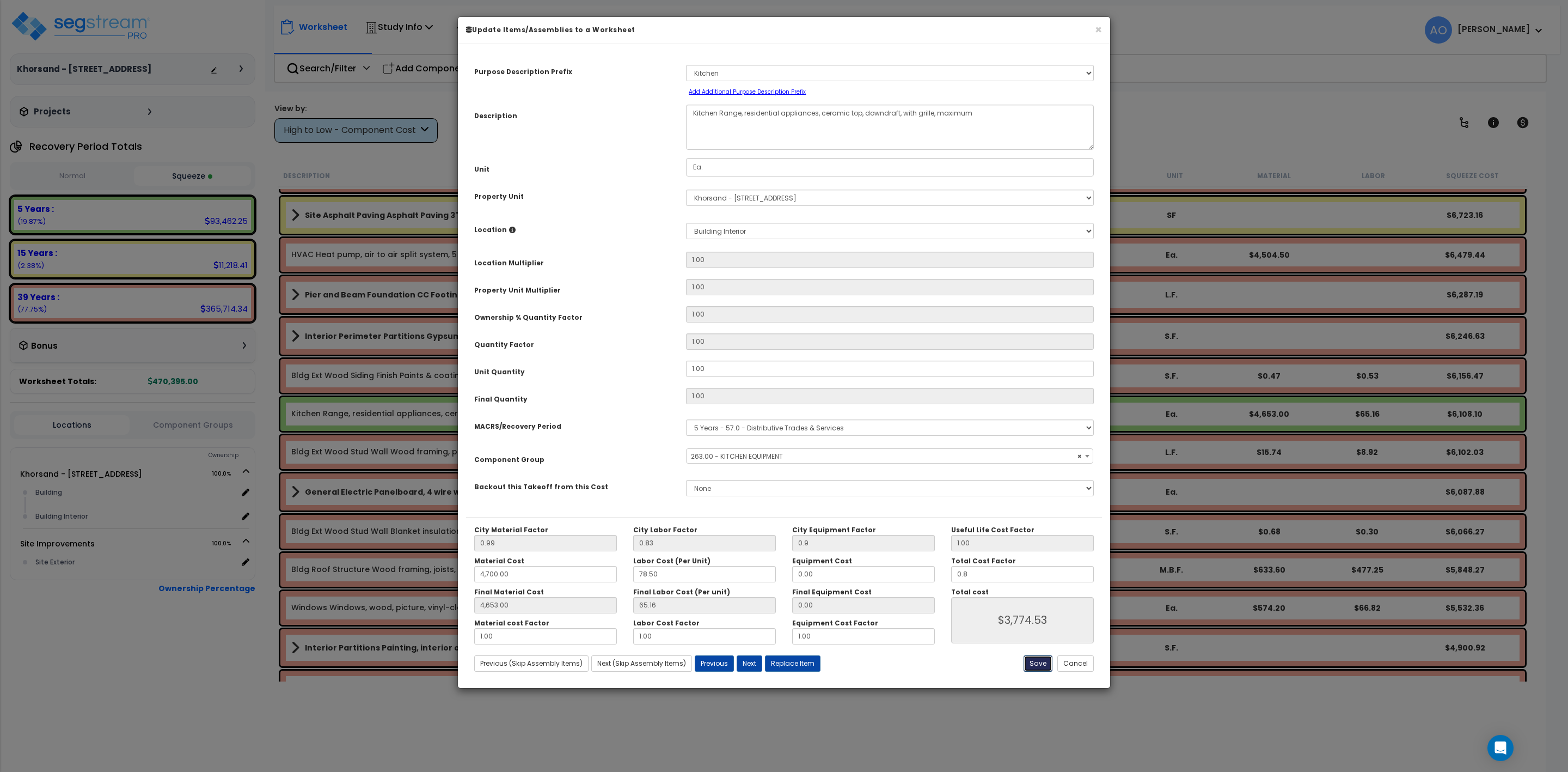
type input "$3,774.53"
click at [1038, 665] on button "Save" at bounding box center [1038, 663] width 29 height 16
type input "0.90"
type input "4700.00"
type input "4653.00"
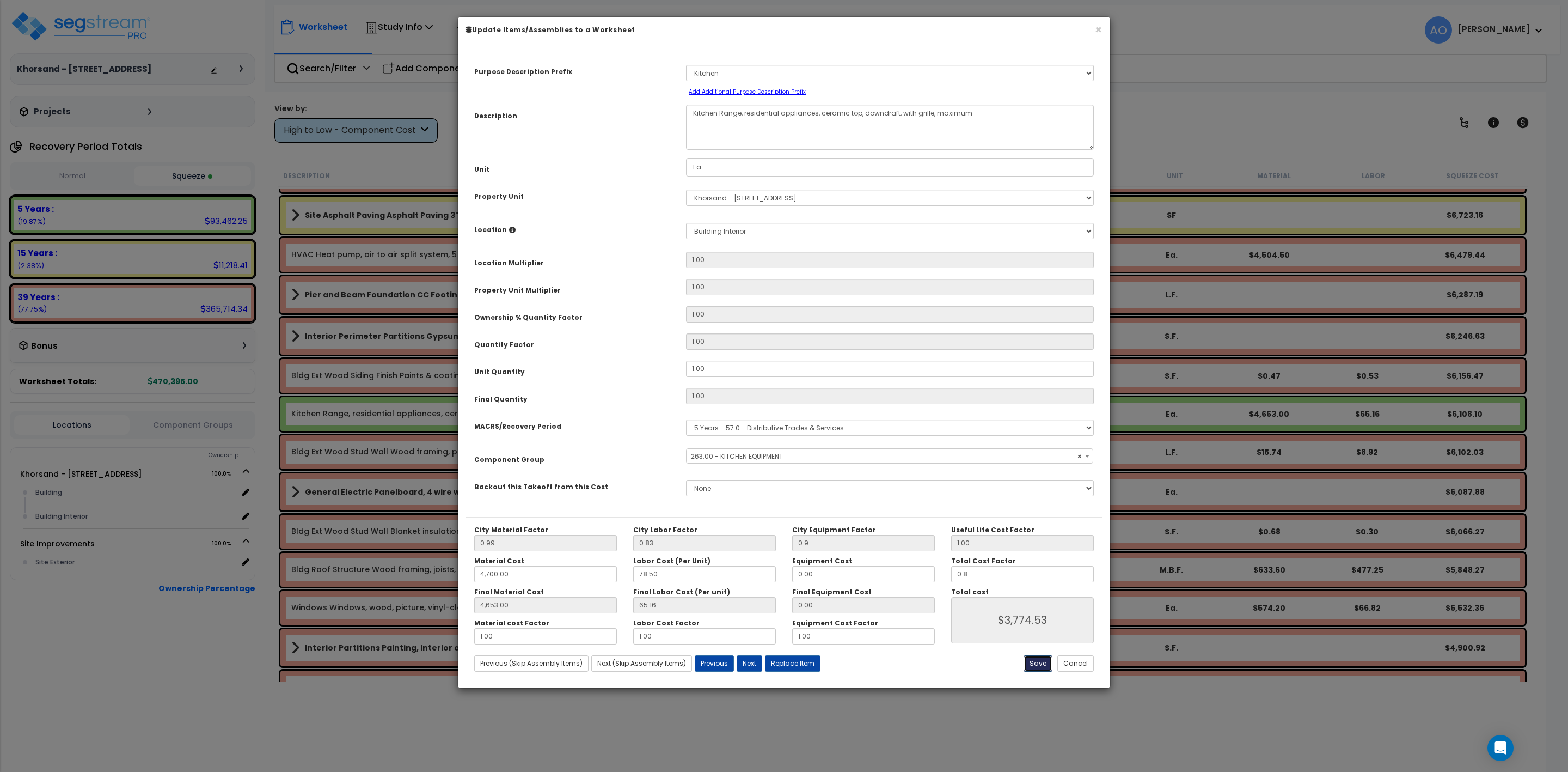
type input "0.80"
type input "3774.53"
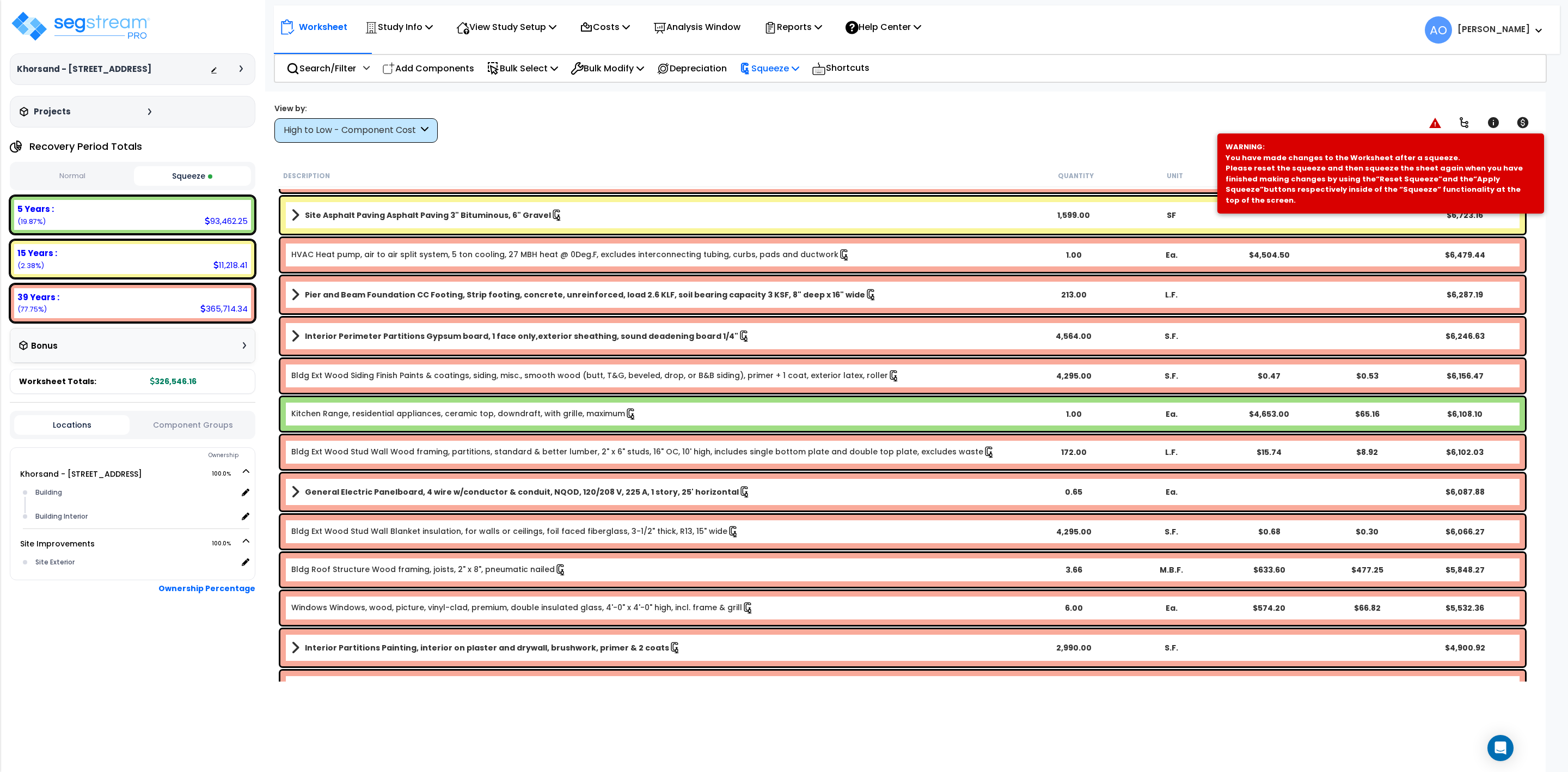
drag, startPoint x: 773, startPoint y: 72, endPoint x: 777, endPoint y: 76, distance: 5.7
click at [773, 73] on p "Squeeze" at bounding box center [770, 68] width 60 height 15
click at [783, 94] on link "Re-squeeze" at bounding box center [788, 94] width 108 height 25
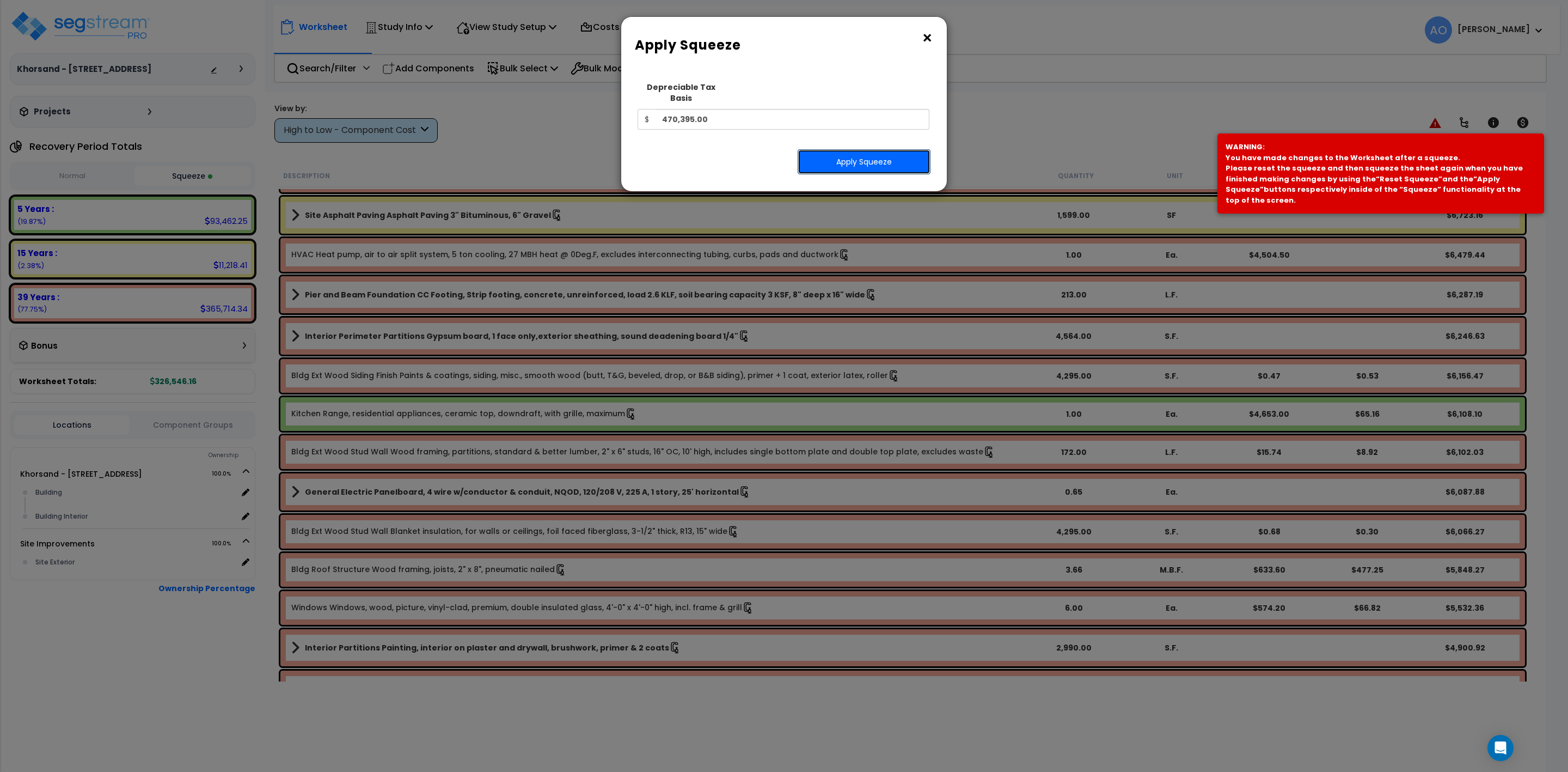
click at [805, 151] on button "Apply Squeeze" at bounding box center [864, 162] width 133 height 25
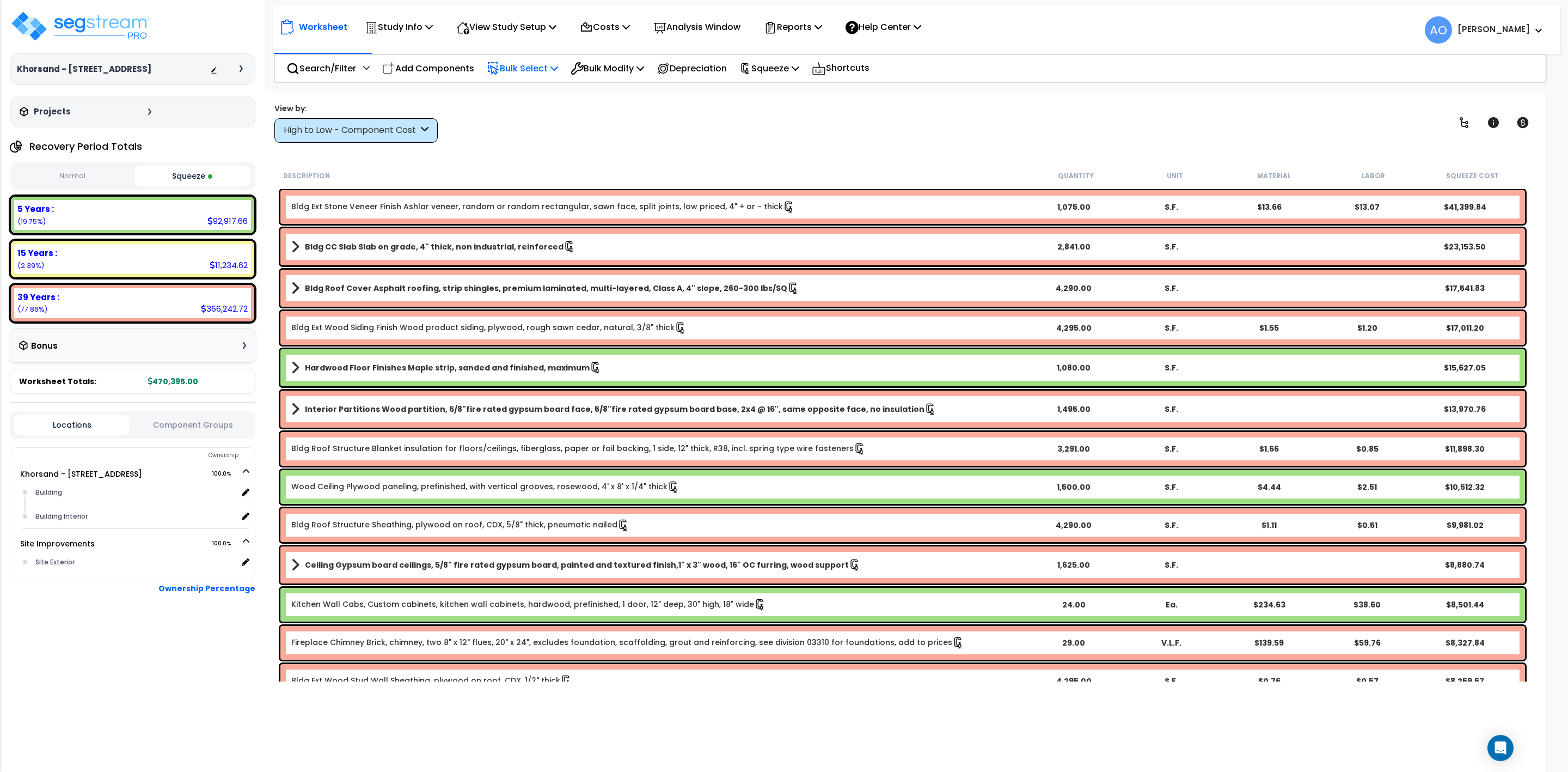
click at [525, 71] on p "Bulk Select" at bounding box center [522, 68] width 71 height 15
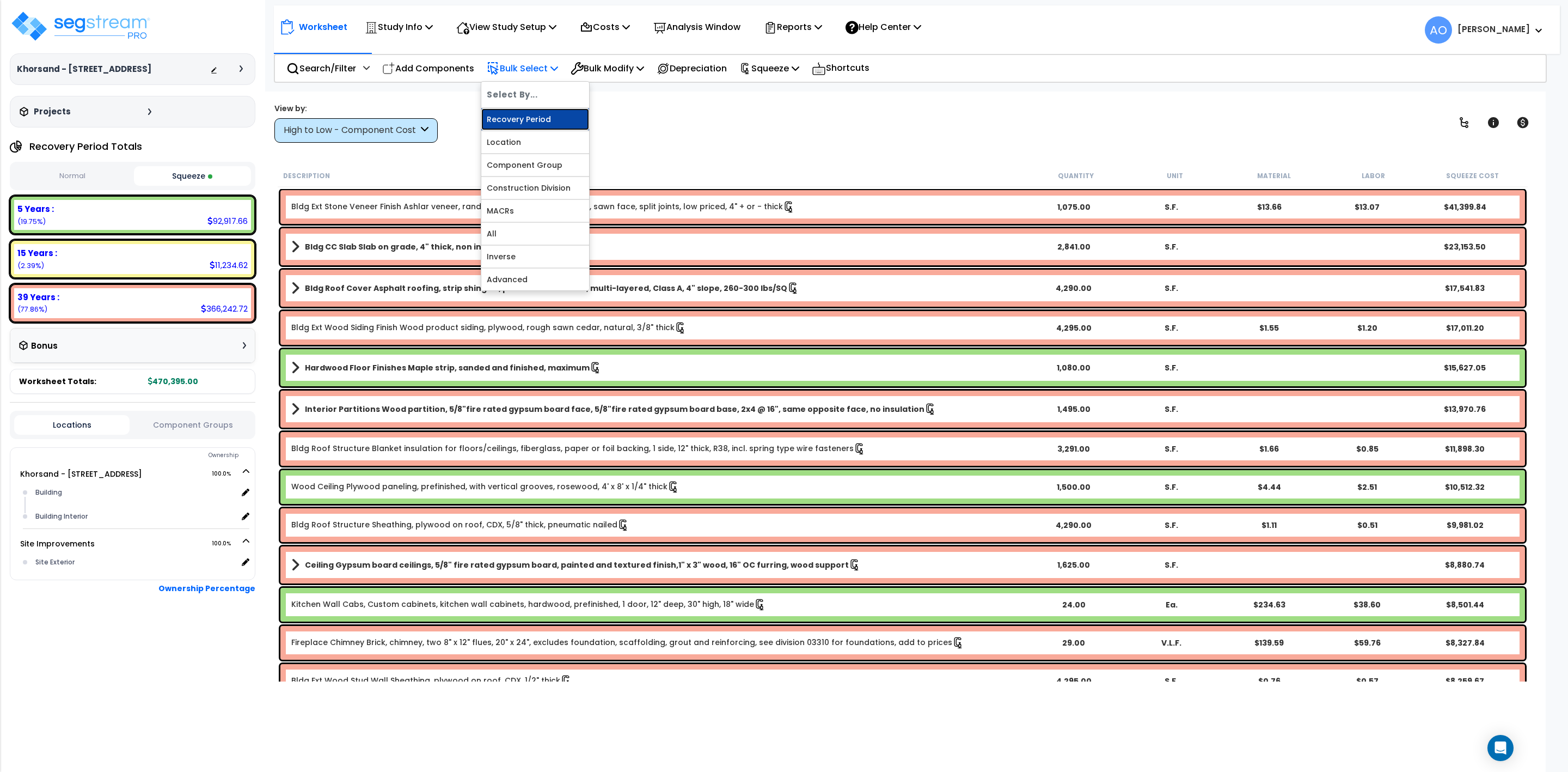
click at [534, 118] on link "Recovery Period" at bounding box center [535, 119] width 108 height 22
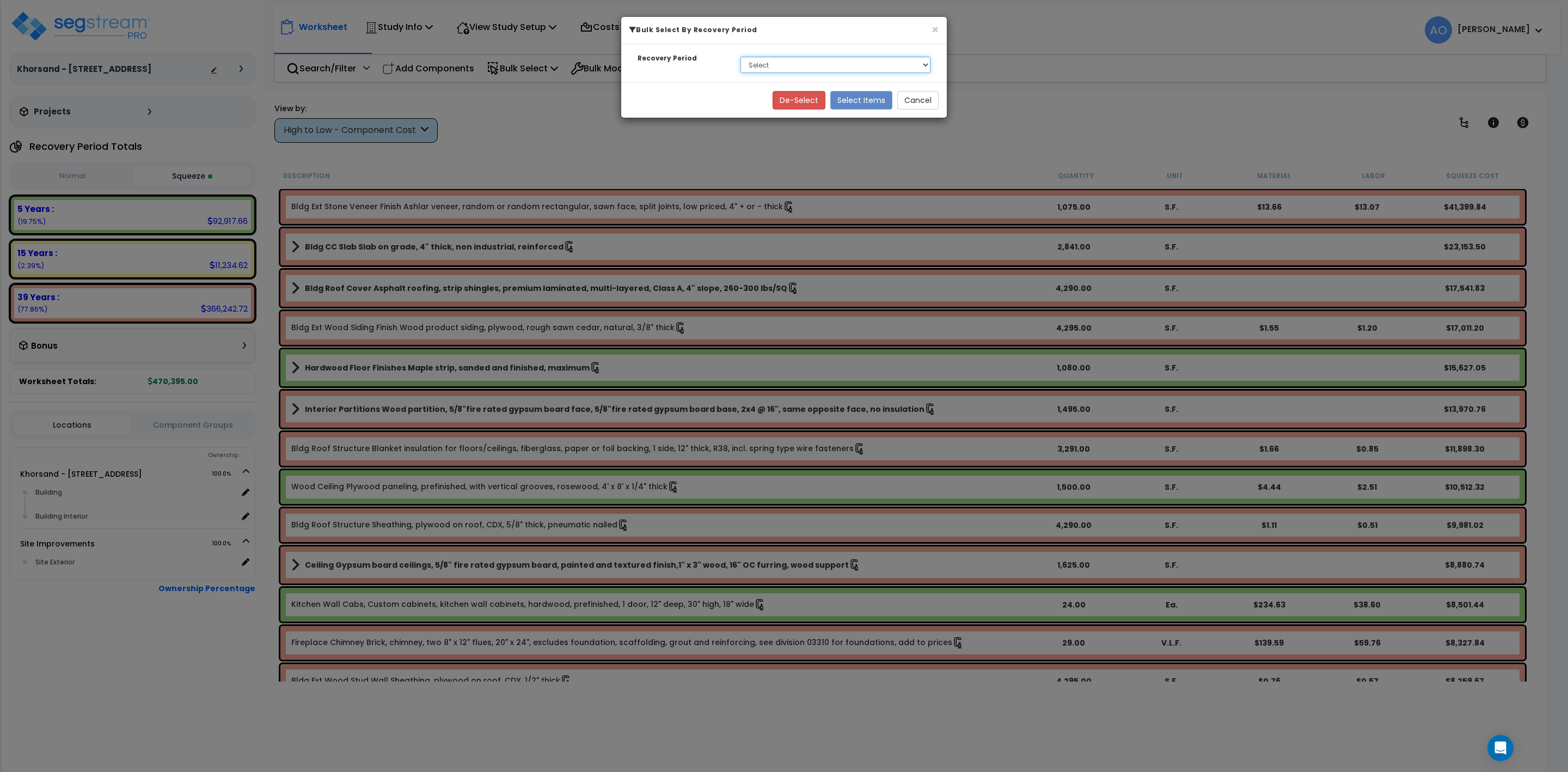
click at [798, 67] on select "Select 5 Years 15 Years 39 Years" at bounding box center [836, 65] width 190 height 16
select select "39Y"
click at [741, 57] on select "Select 5 Years 15 Years 39 Years" at bounding box center [836, 65] width 190 height 16
click at [864, 100] on button "Select Items" at bounding box center [862, 101] width 62 height 19
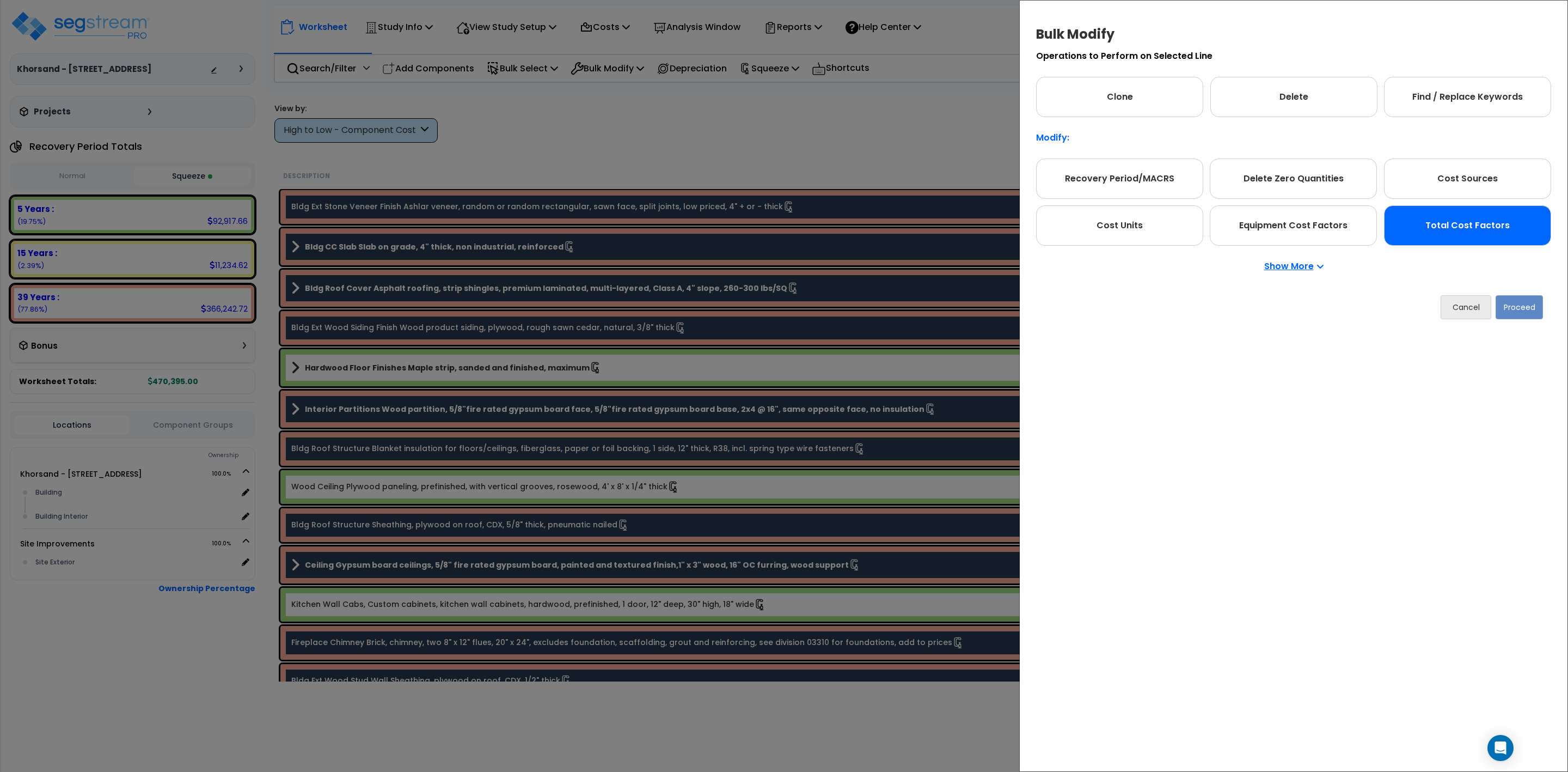
click at [1427, 219] on div "Total Cost Factors" at bounding box center [1468, 226] width 167 height 41
click at [1534, 315] on button "Proceed" at bounding box center [1521, 307] width 48 height 24
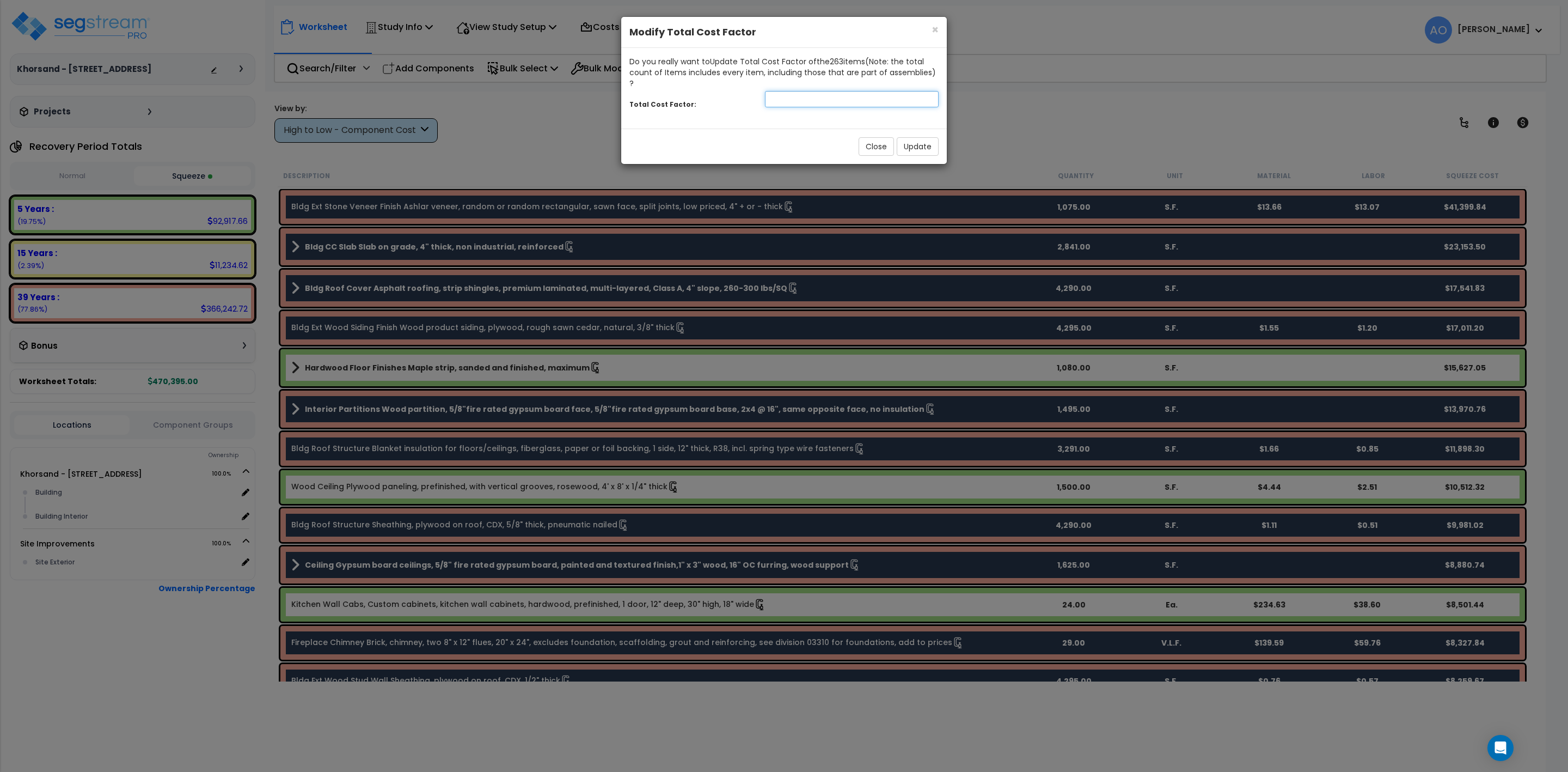
click at [791, 91] on input "number" at bounding box center [852, 99] width 174 height 16
type input "1.1"
click at [912, 137] on button "Update" at bounding box center [918, 147] width 42 height 19
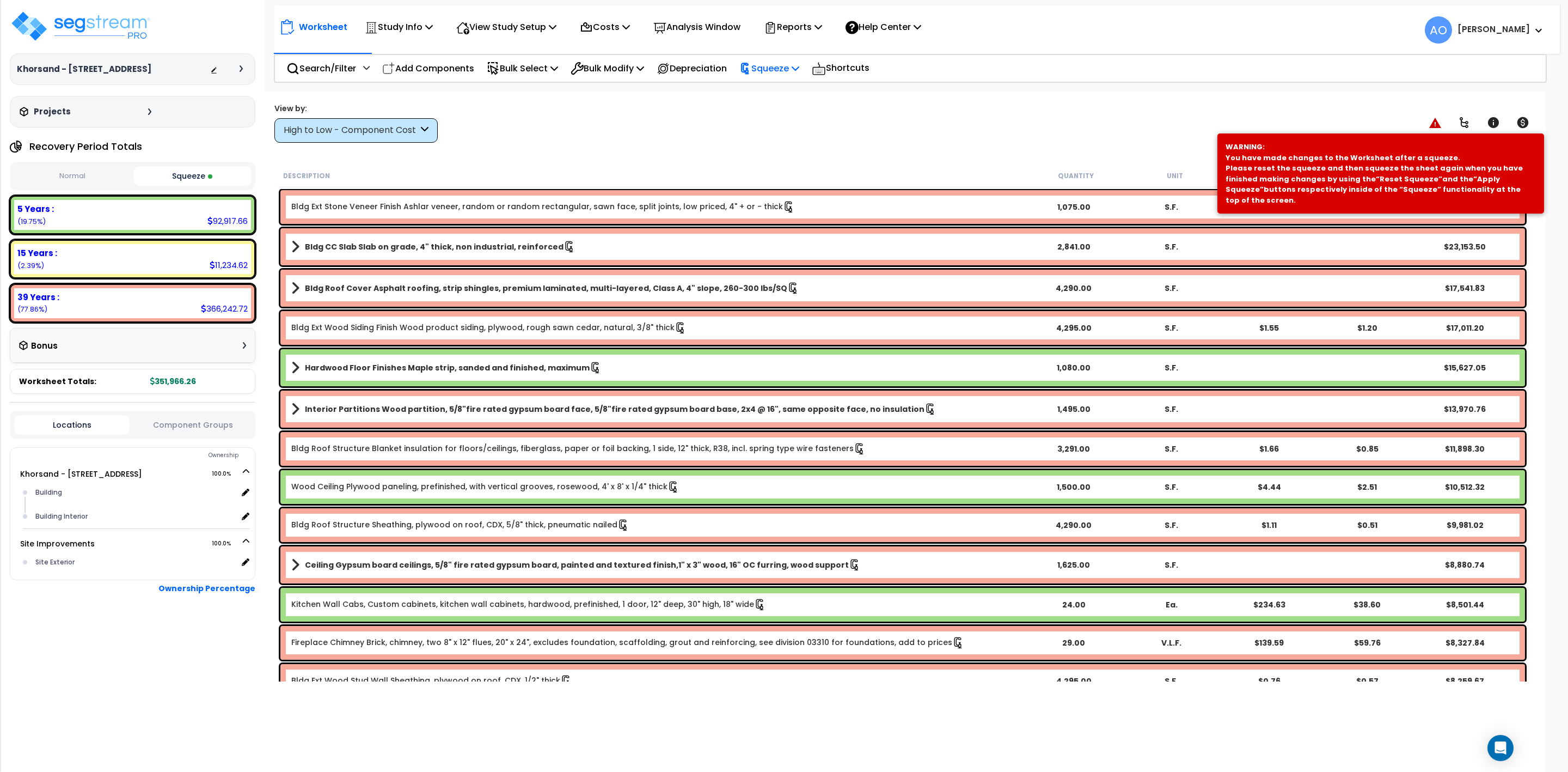
click at [791, 64] on p "Squeeze" at bounding box center [770, 68] width 60 height 15
click at [783, 95] on link "Re-squeeze" at bounding box center [788, 94] width 108 height 25
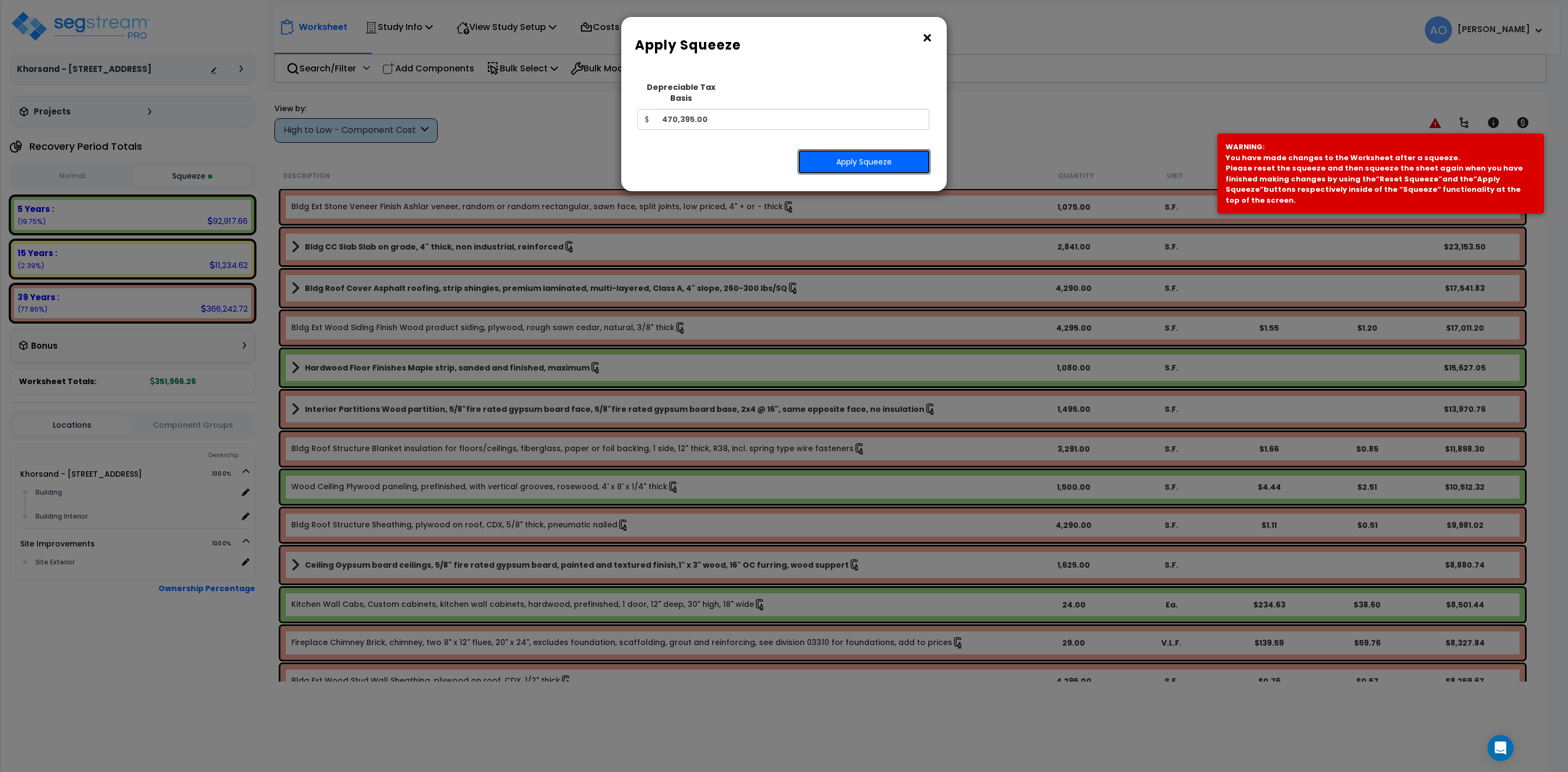
click at [846, 149] on button "Apply Squeeze" at bounding box center [864, 162] width 133 height 25
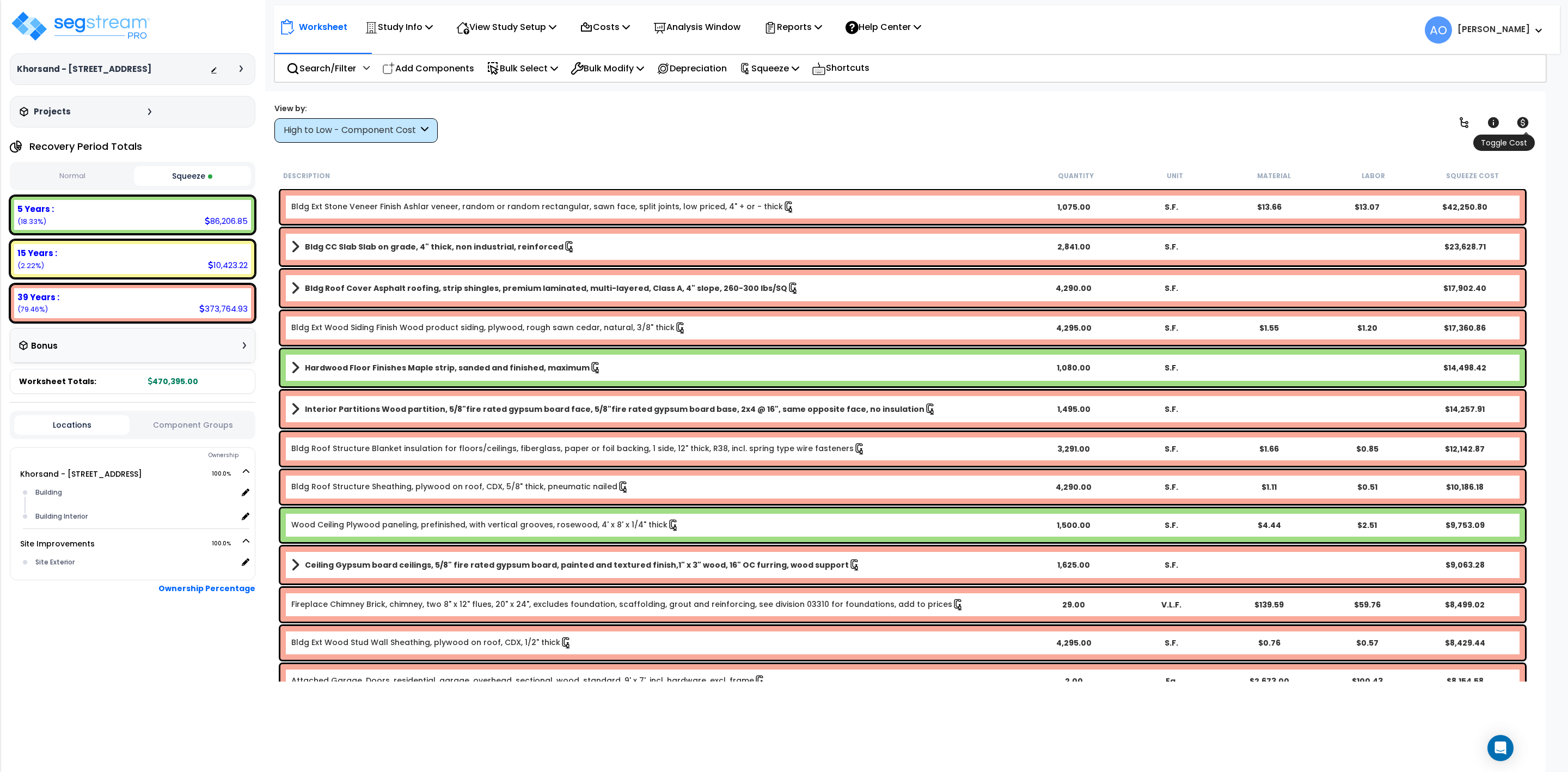
click at [1523, 116] on link at bounding box center [1523, 123] width 24 height 24
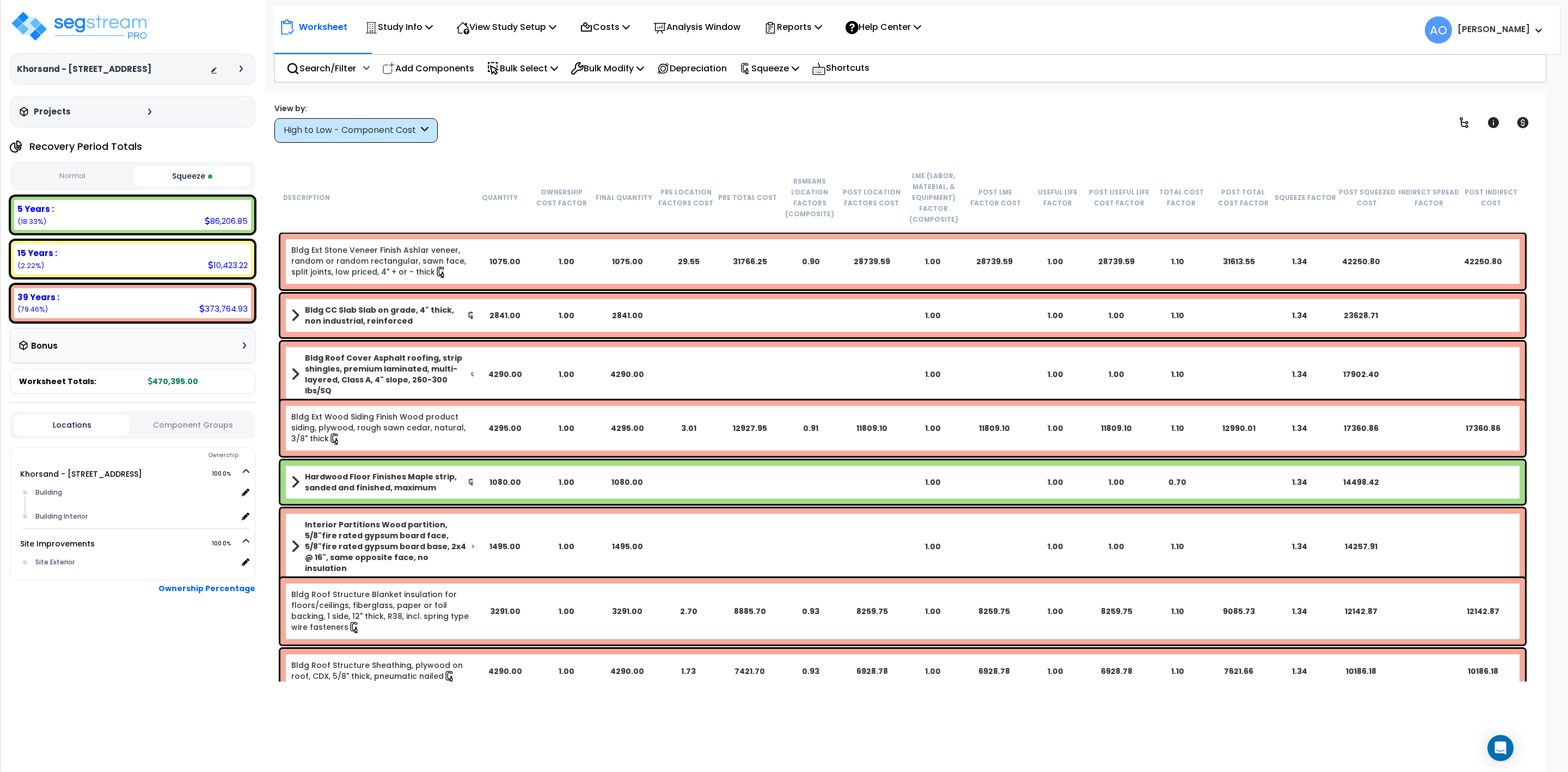
click at [112, 628] on div at bounding box center [133, 621] width 246 height 55
click at [744, 144] on div "Worksheet Study Info Study Setup Add Property Unit Template study Clone study AO" at bounding box center [903, 477] width 1286 height 772
click at [802, 23] on p "Reports" at bounding box center [793, 27] width 59 height 15
click at [809, 76] on link "Manage Report Images" at bounding box center [812, 75] width 108 height 22
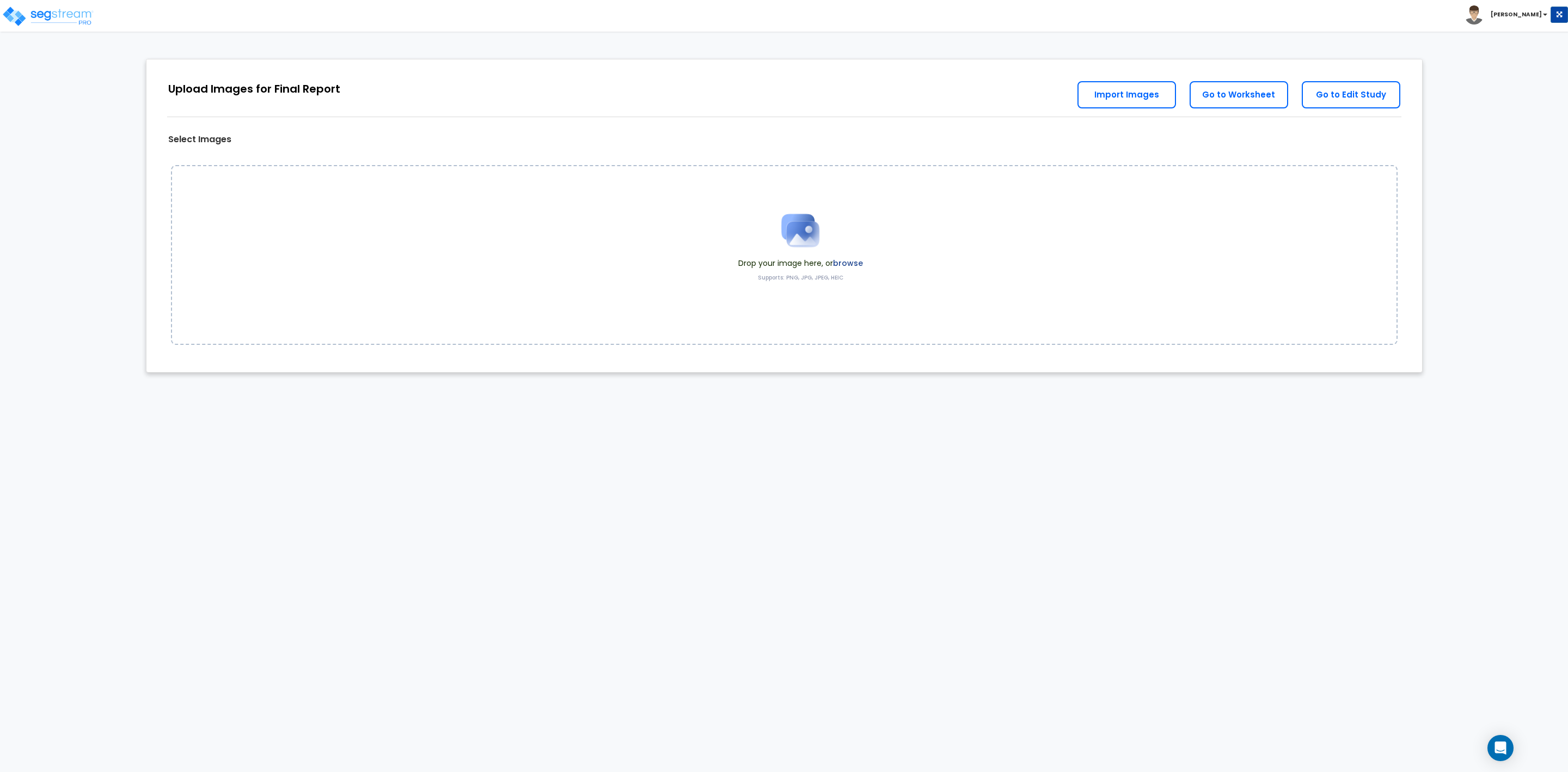
click at [811, 264] on span "Drop your image here, or browse" at bounding box center [801, 263] width 125 height 11
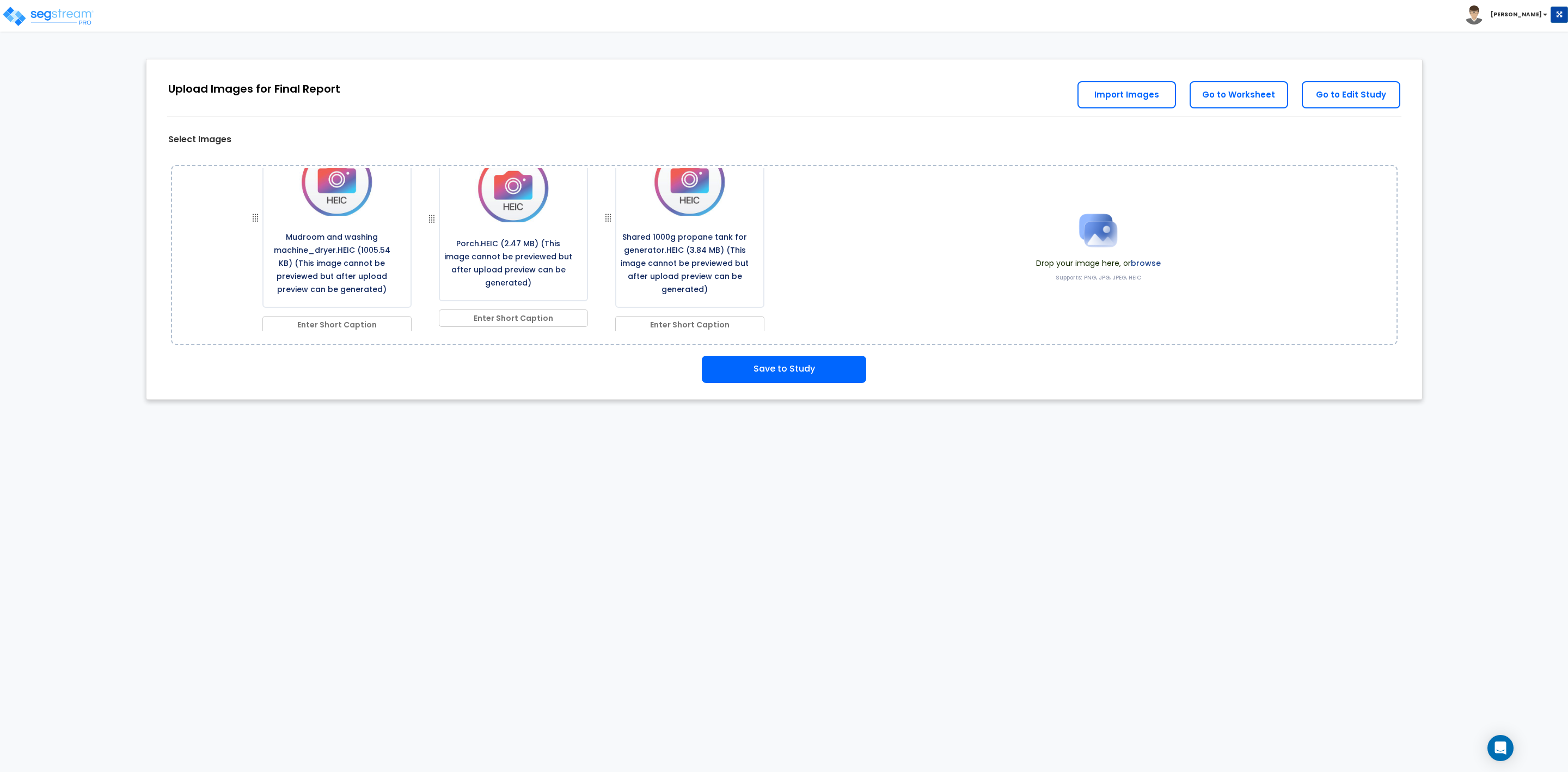
scroll to position [592, 0]
click at [777, 369] on button "Save to Study" at bounding box center [784, 369] width 165 height 27
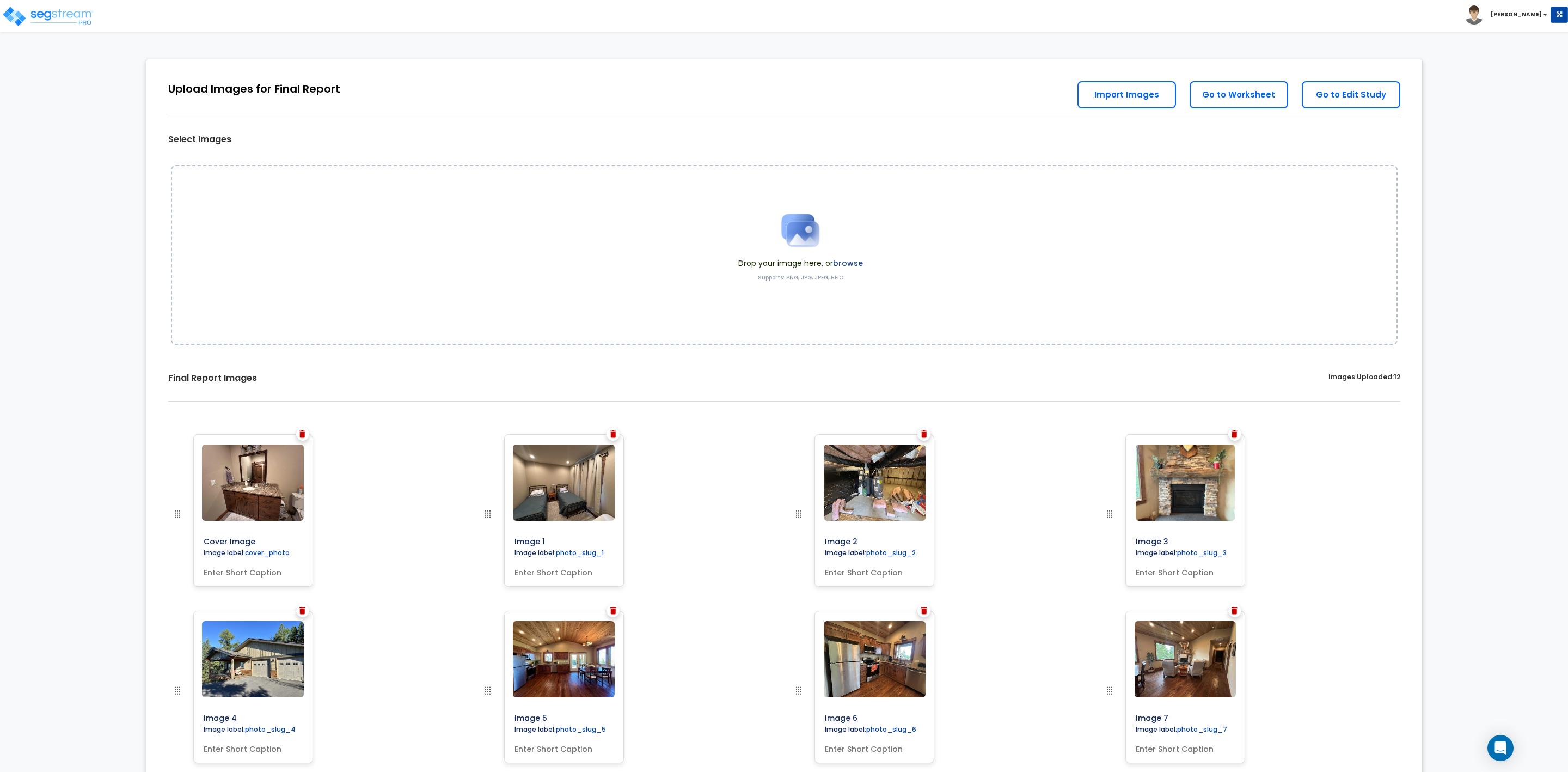
click at [835, 265] on label "browse" at bounding box center [848, 263] width 30 height 11
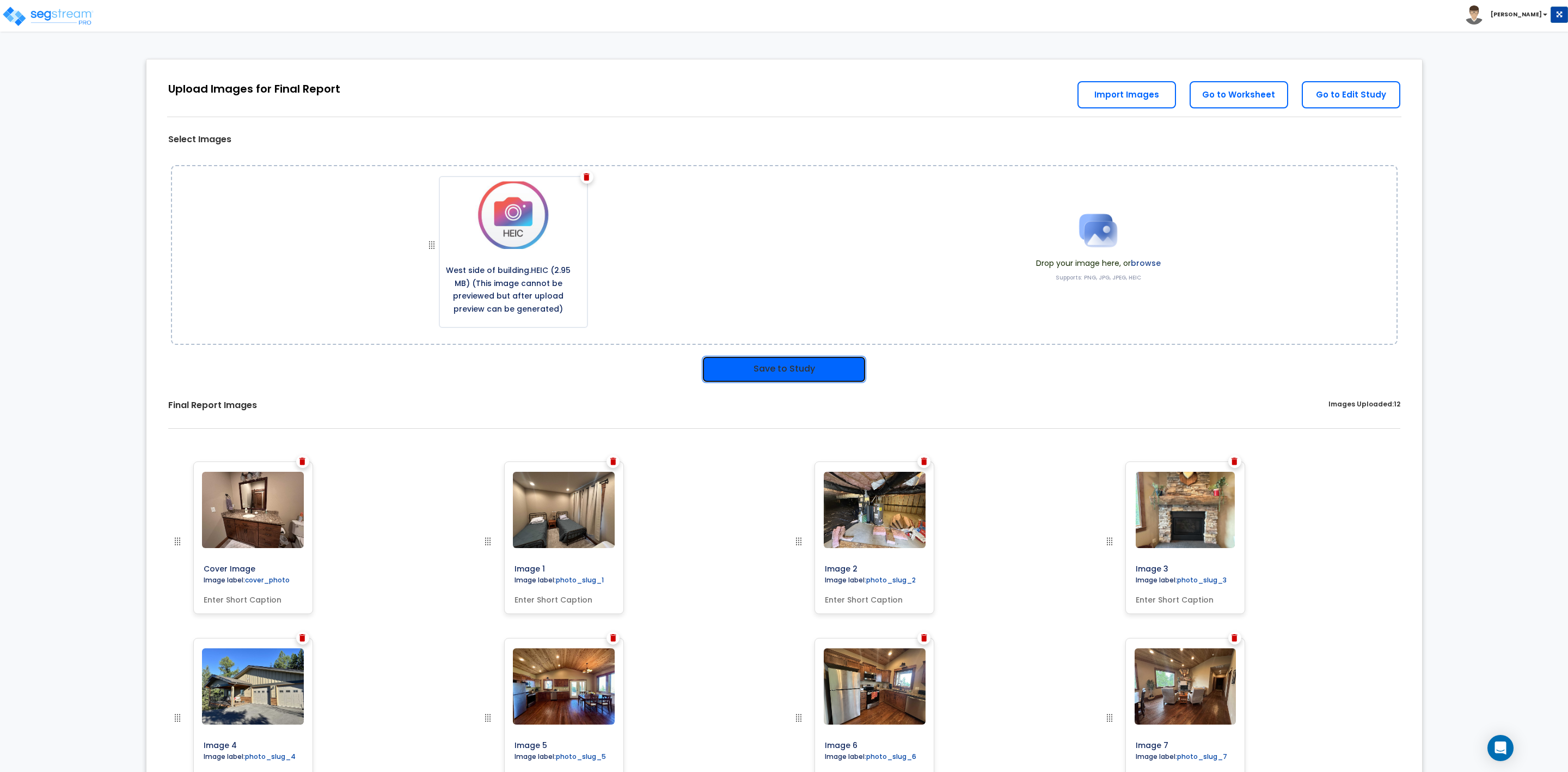
click at [798, 360] on button "Save to Study" at bounding box center [784, 369] width 165 height 27
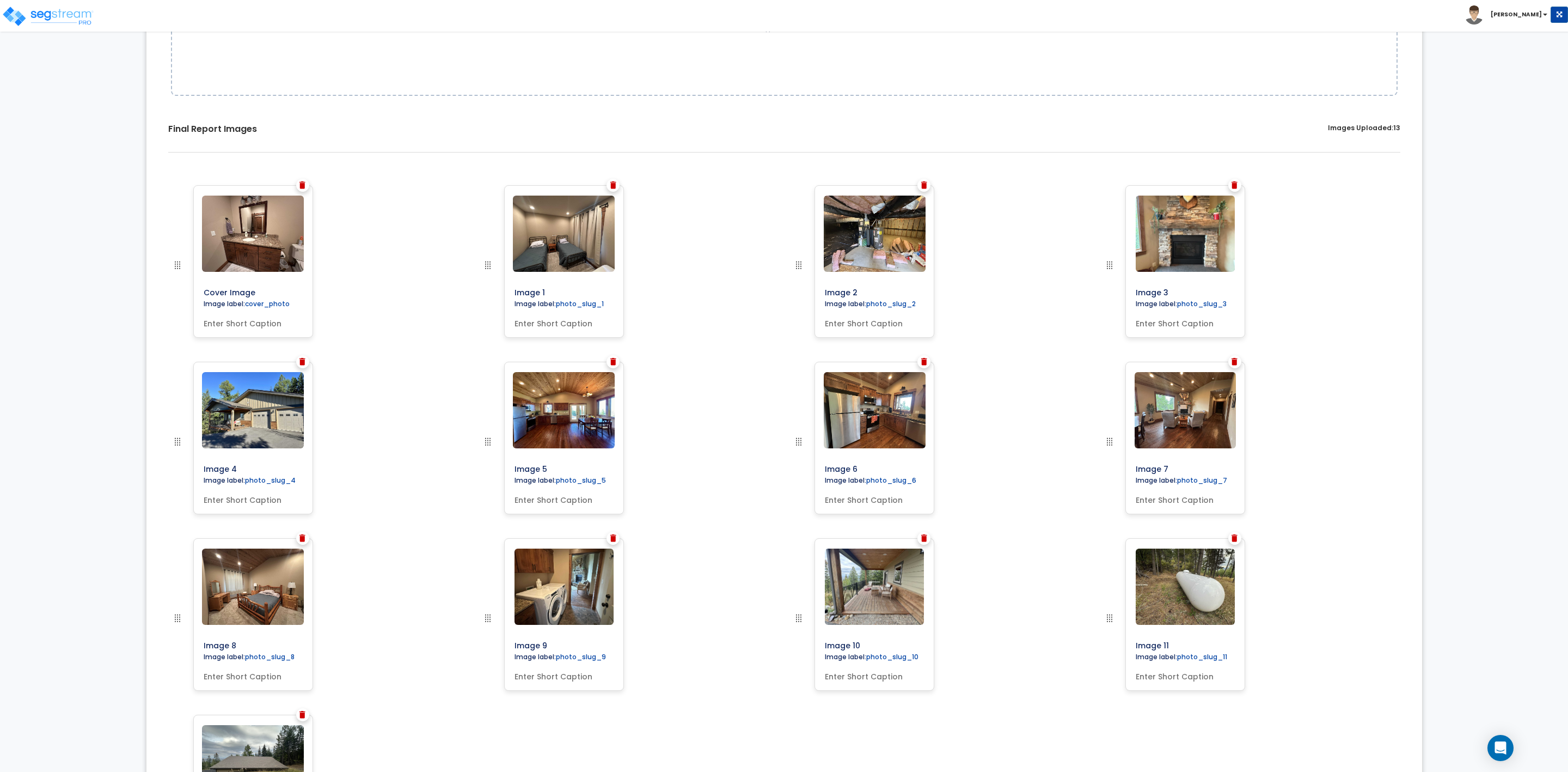
scroll to position [236, 0]
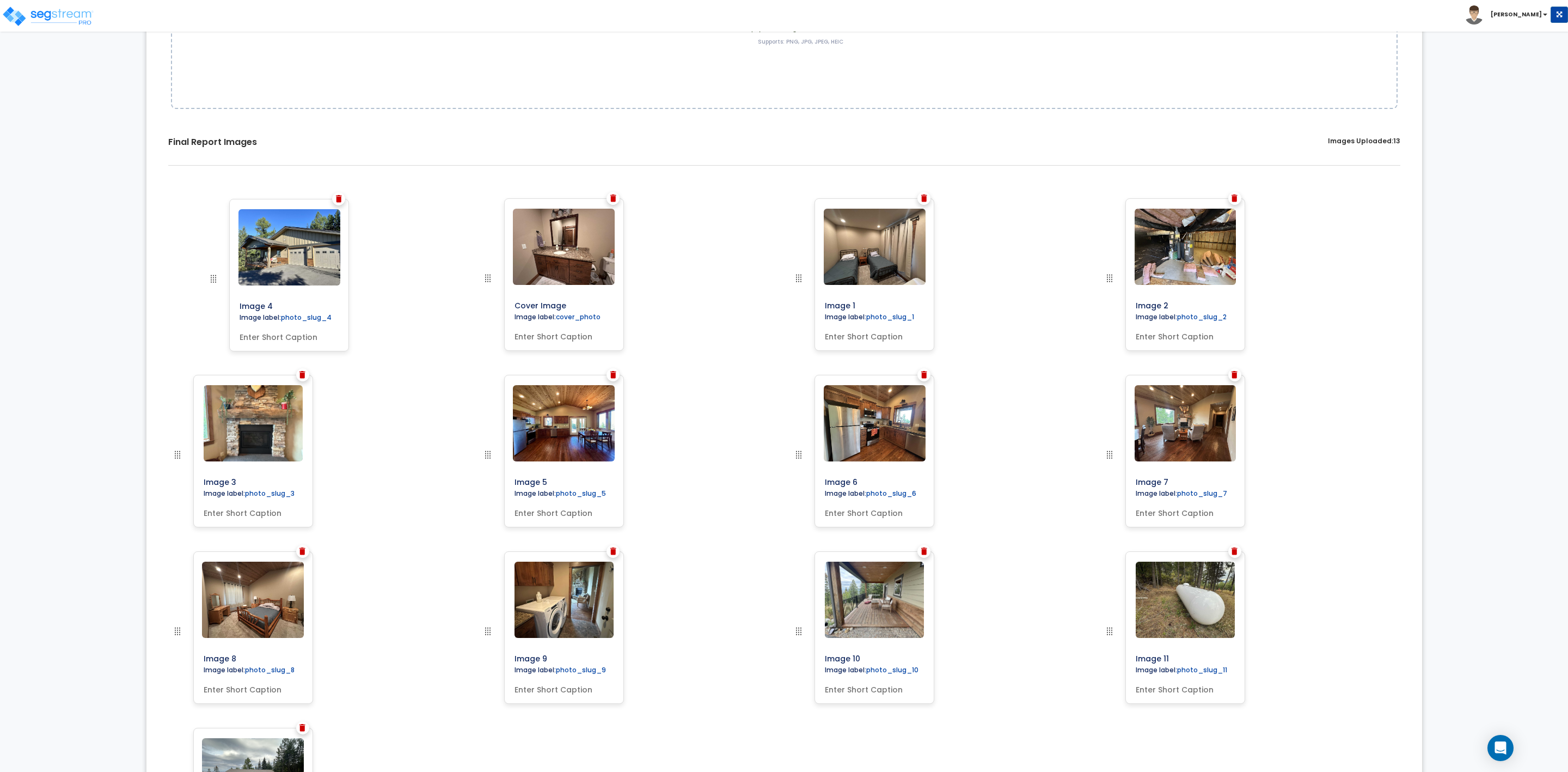
drag, startPoint x: 176, startPoint y: 436, endPoint x: 208, endPoint y: 255, distance: 183.8
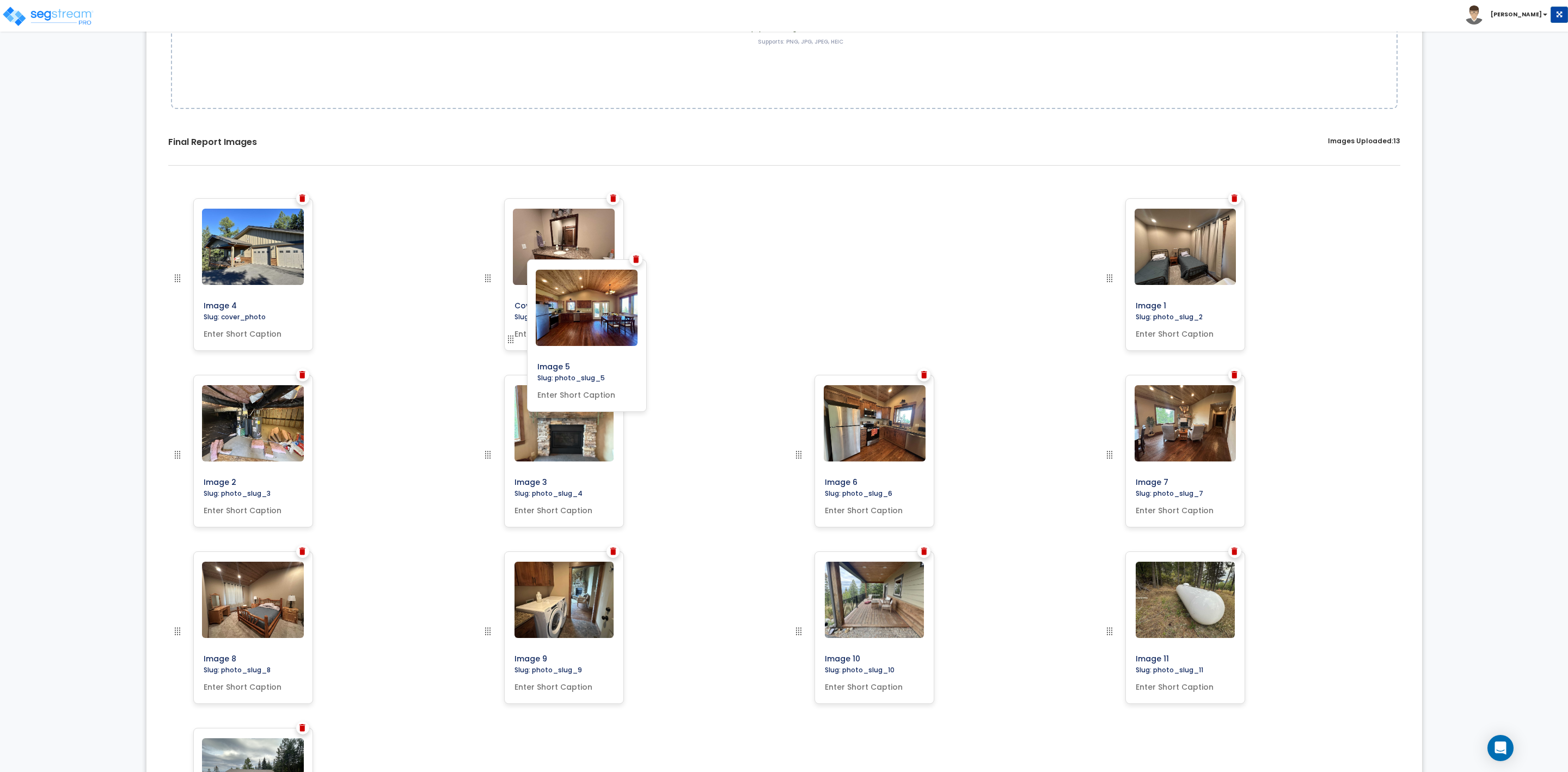
drag, startPoint x: 493, startPoint y: 442, endPoint x: 514, endPoint y: 269, distance: 174.3
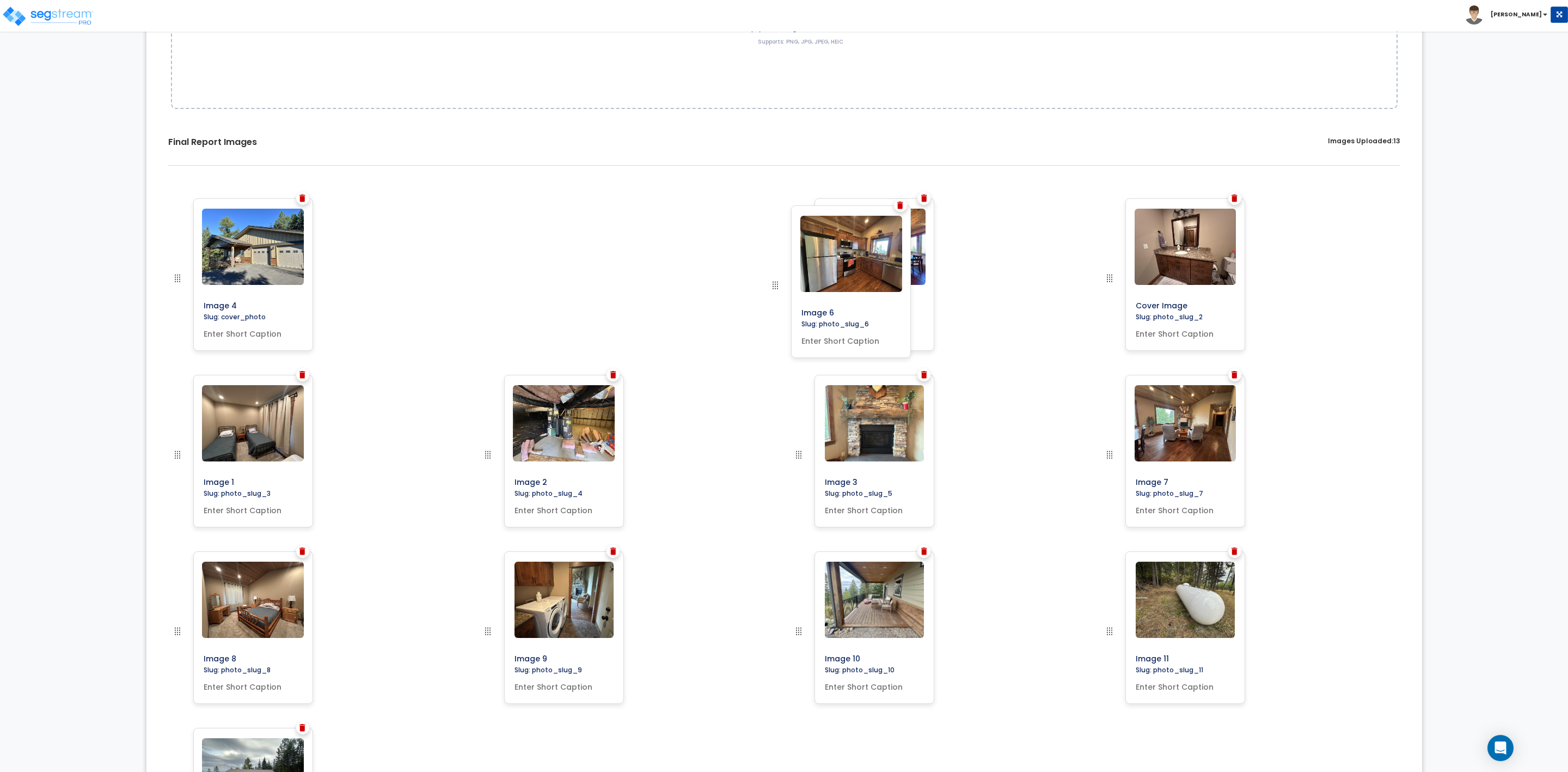
drag, startPoint x: 796, startPoint y: 415, endPoint x: 777, endPoint y: 283, distance: 133.4
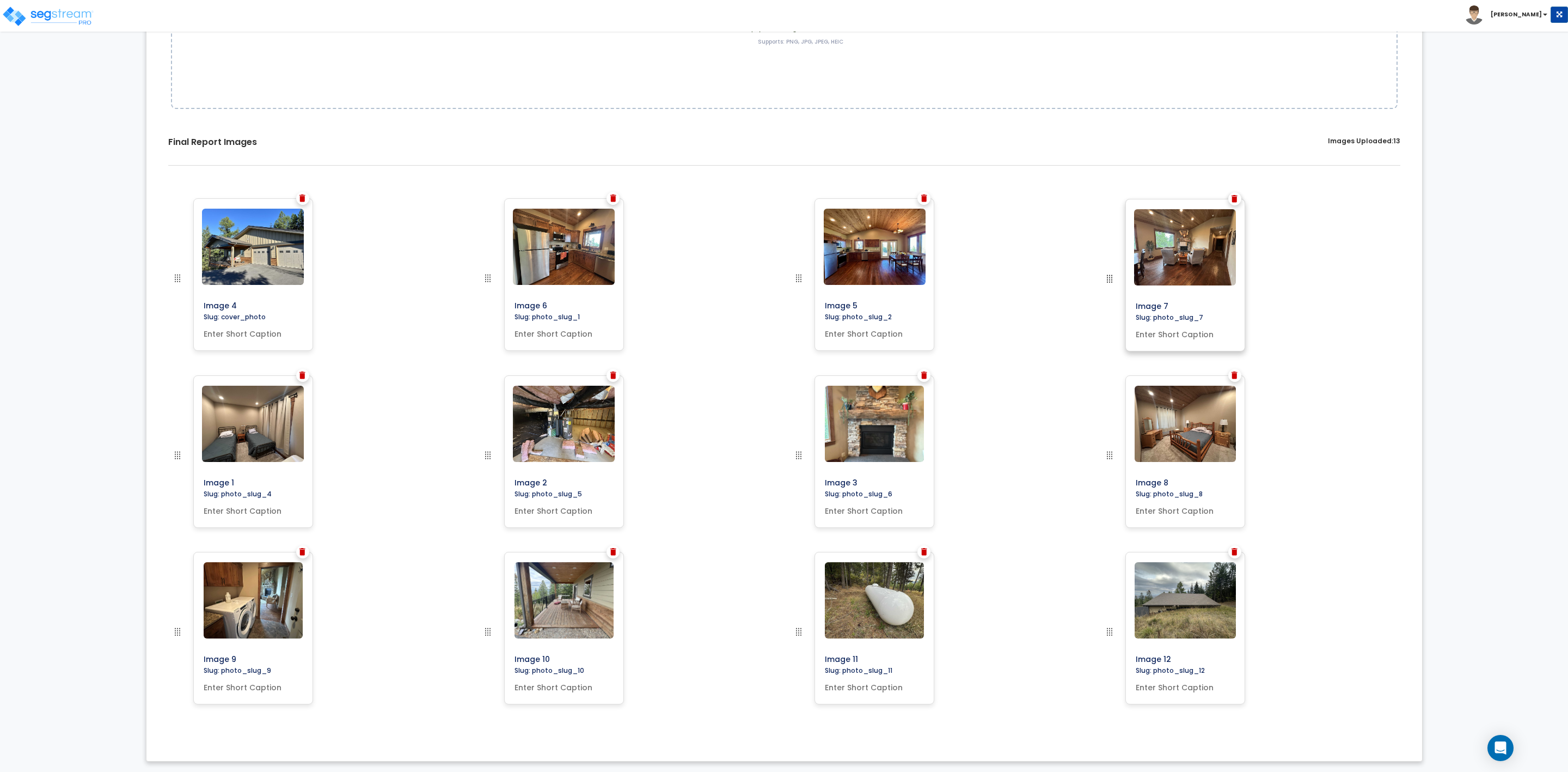
drag, startPoint x: 1111, startPoint y: 456, endPoint x: 1194, endPoint y: 258, distance: 214.7
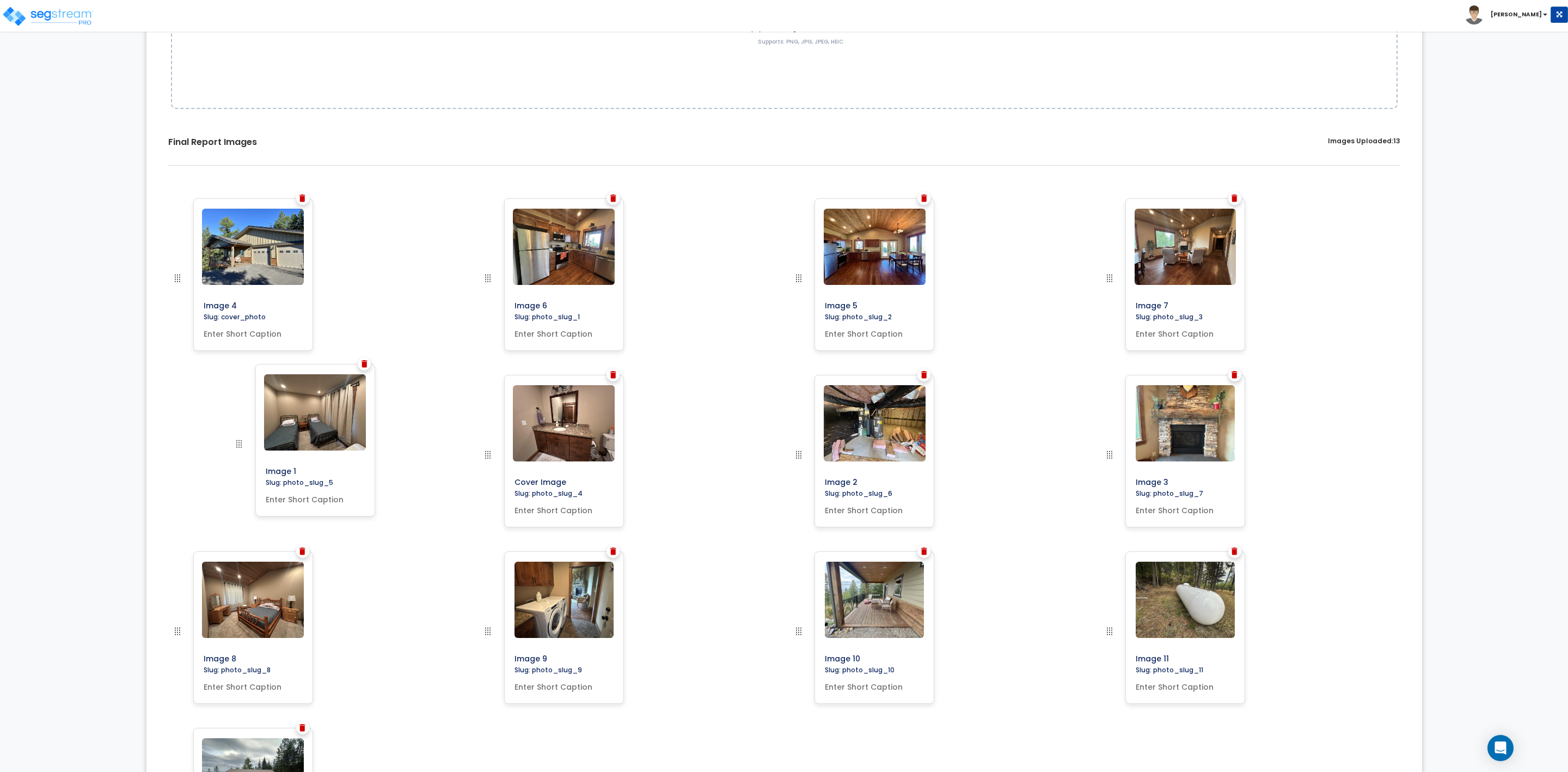
drag, startPoint x: 489, startPoint y: 450, endPoint x: 228, endPoint y: 451, distance: 261.0
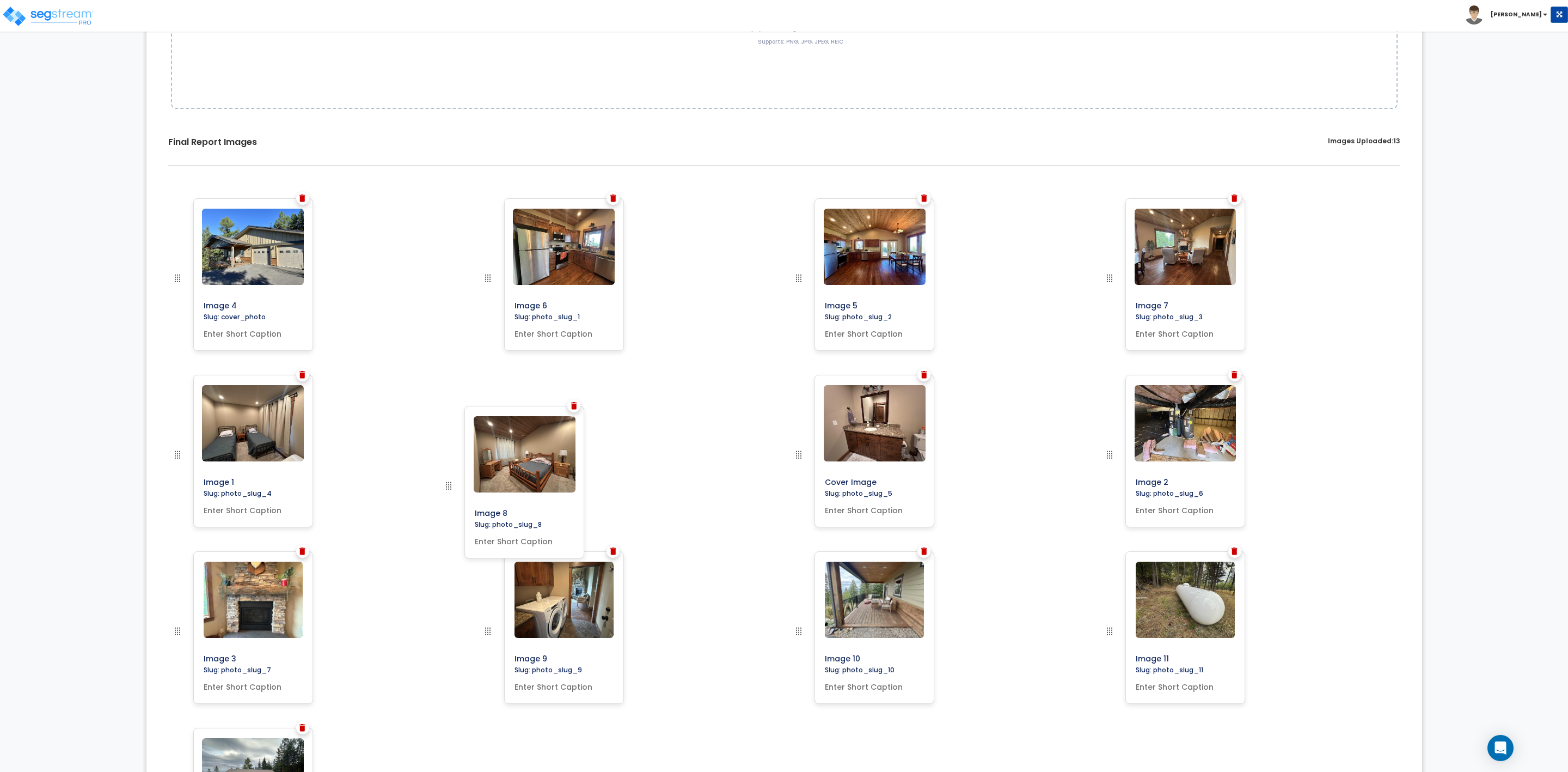
drag, startPoint x: 183, startPoint y: 629, endPoint x: 454, endPoint y: 482, distance: 308.3
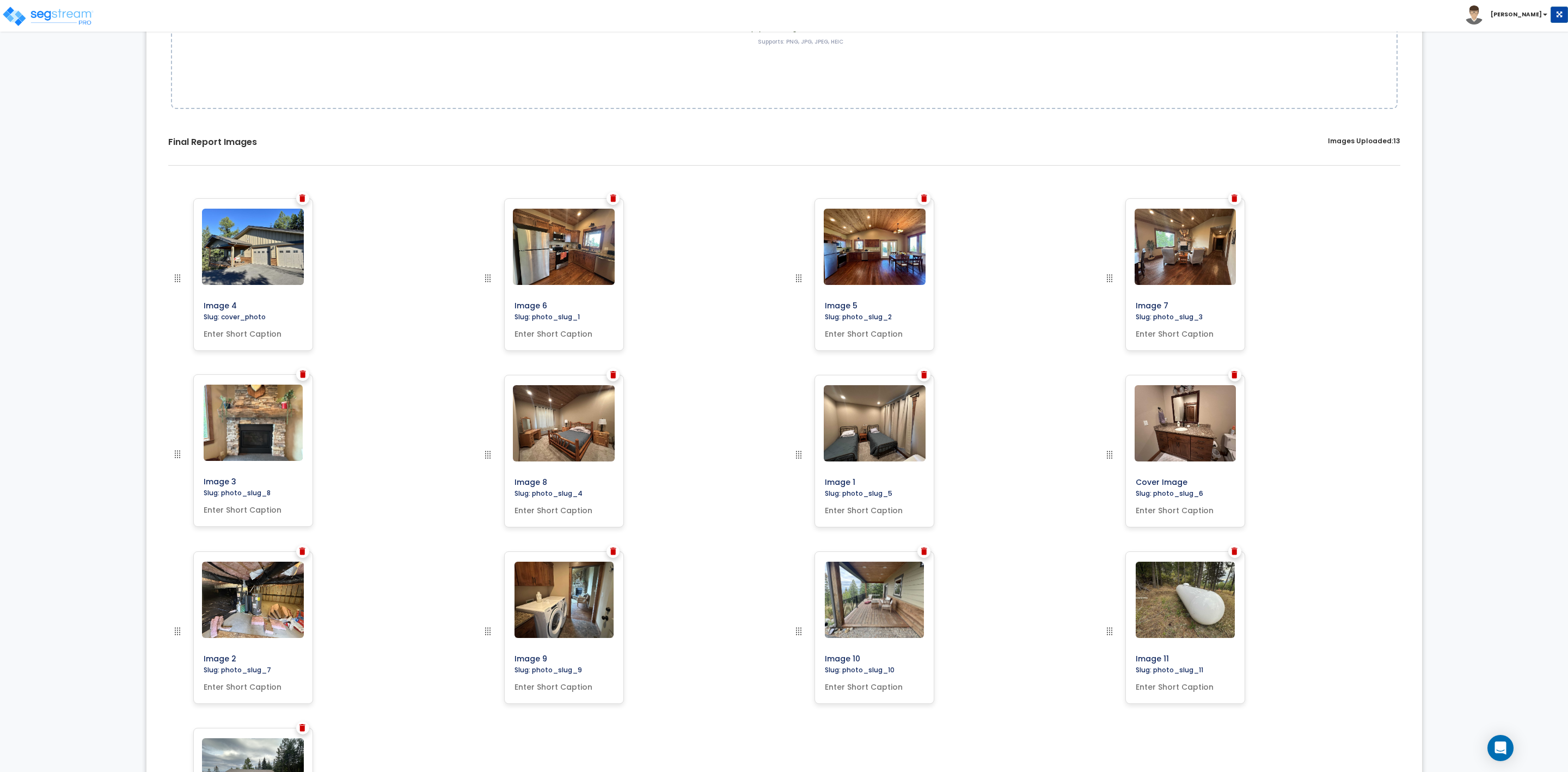
drag, startPoint x: 176, startPoint y: 628, endPoint x: 170, endPoint y: 446, distance: 182.1
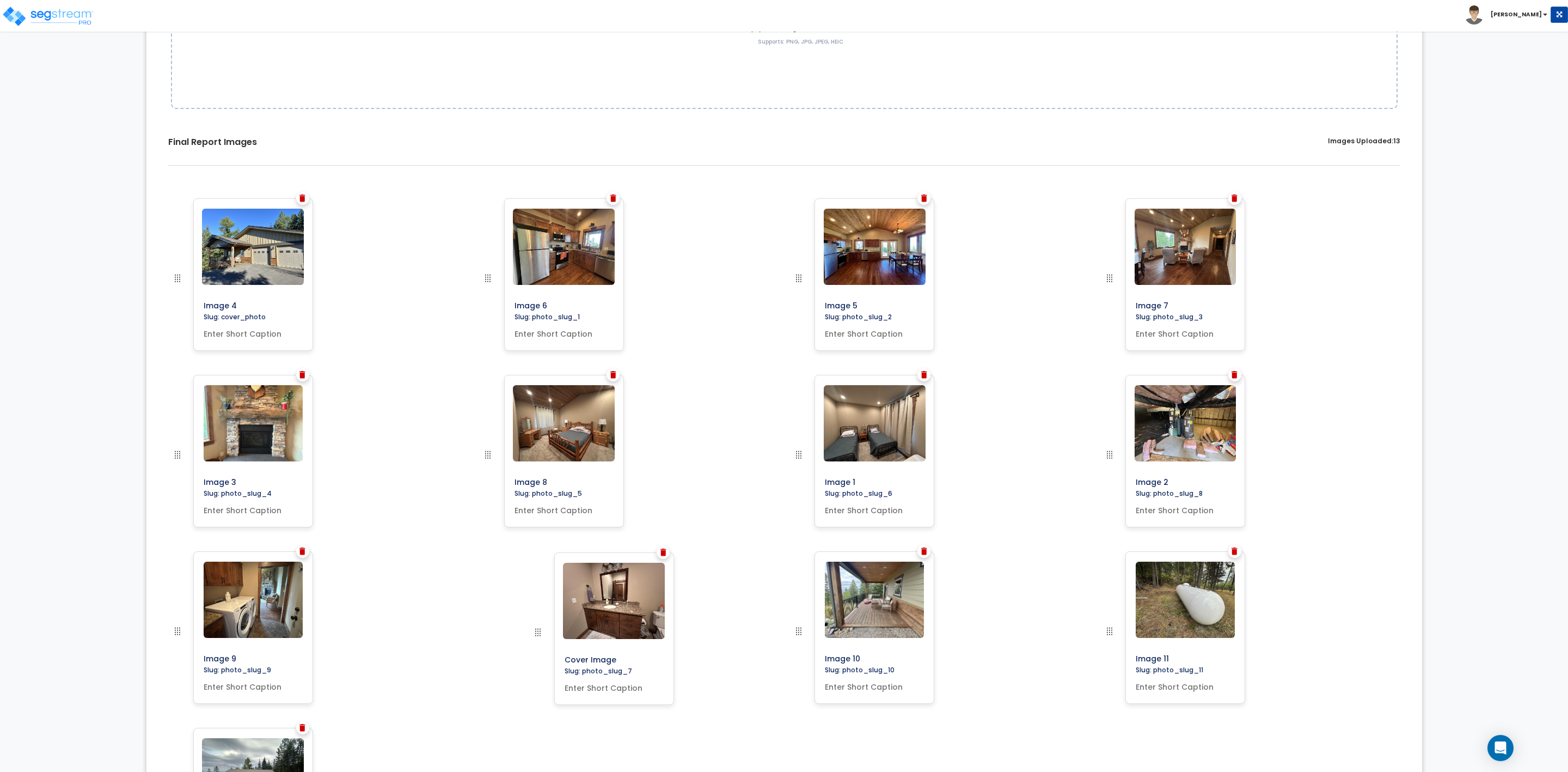
drag, startPoint x: 1115, startPoint y: 453, endPoint x: 536, endPoint y: 636, distance: 607.2
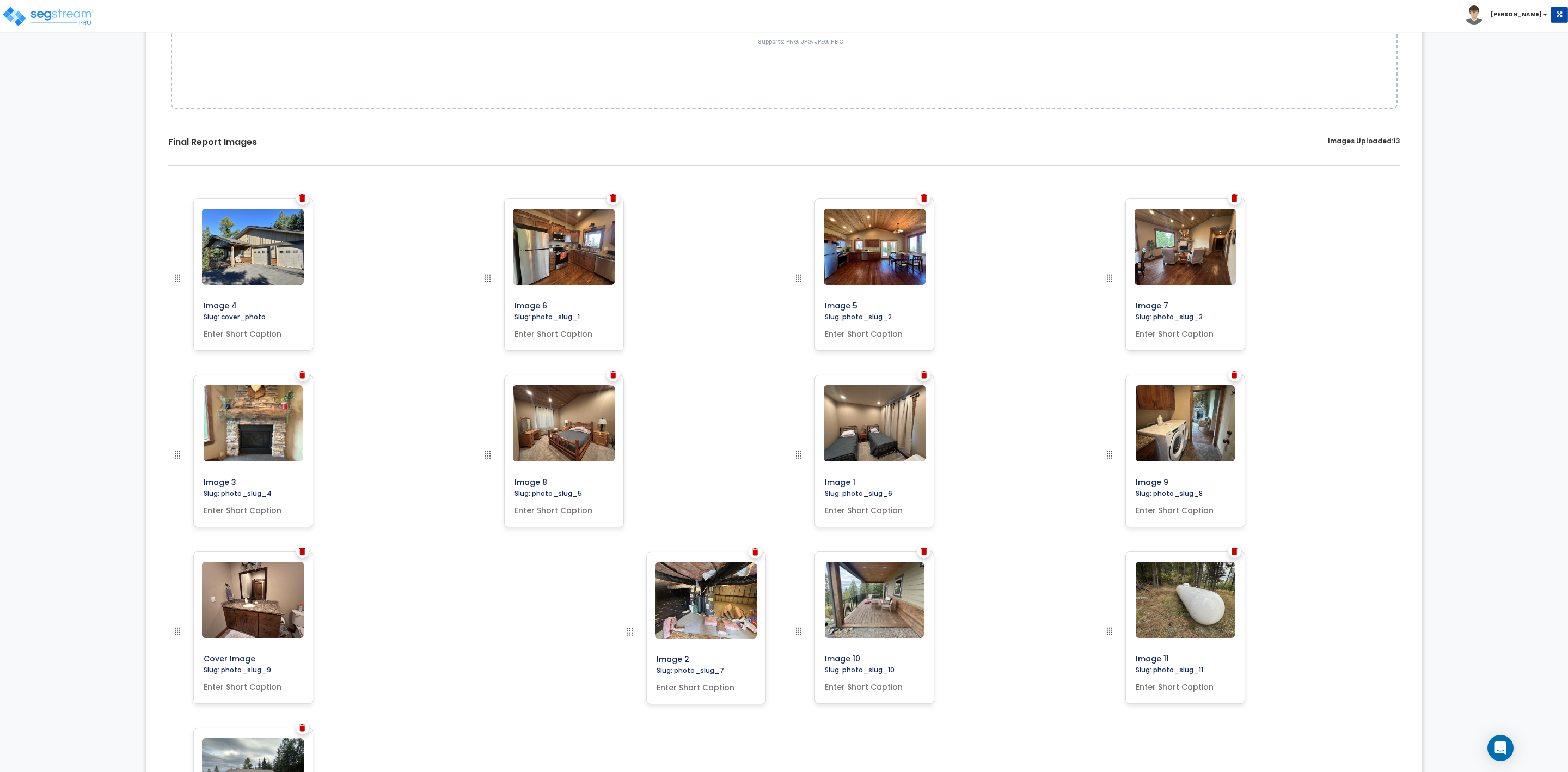
drag, startPoint x: 1105, startPoint y: 276, endPoint x: 617, endPoint y: 660, distance: 621.0
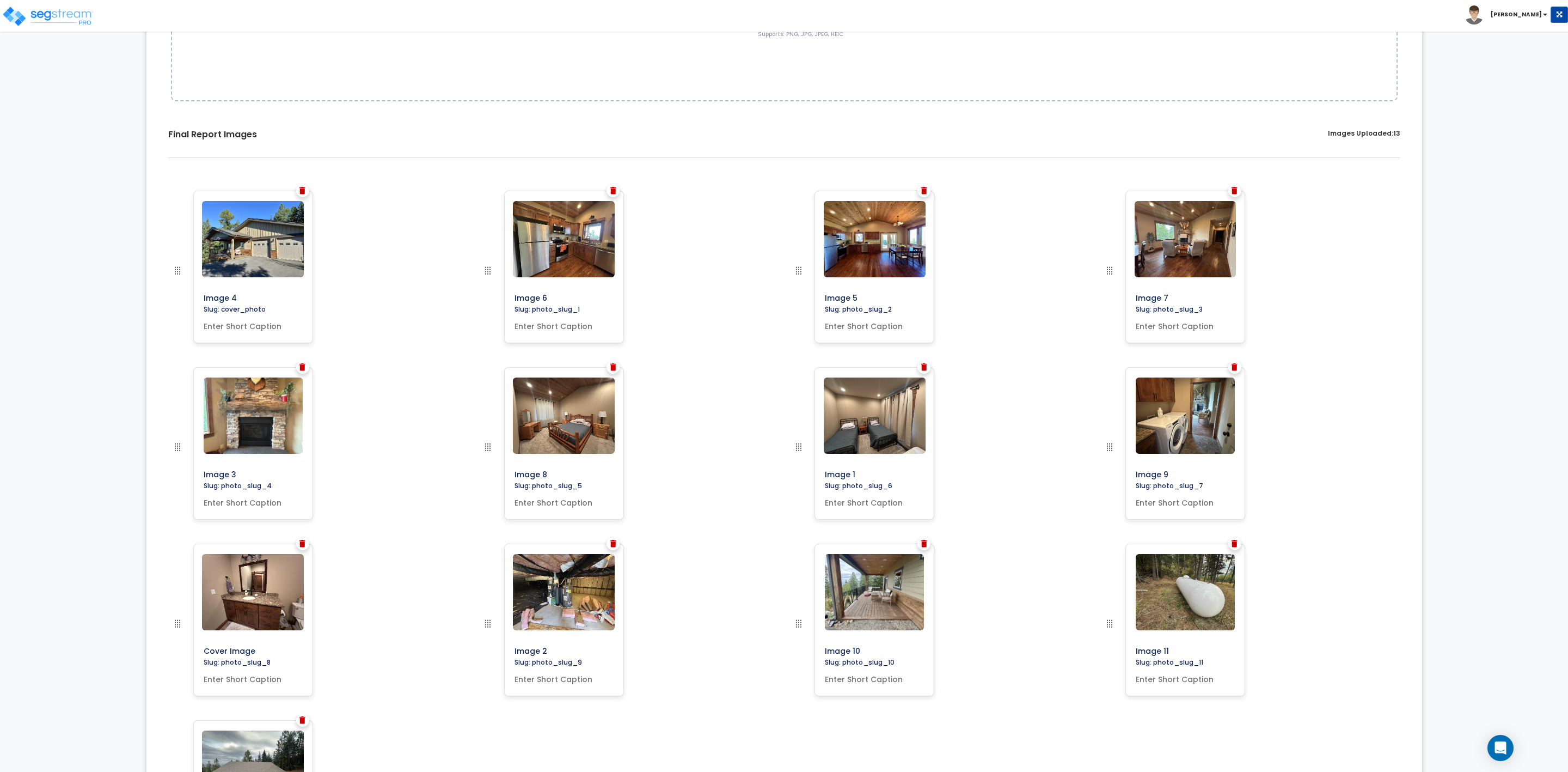
scroll to position [0, 0]
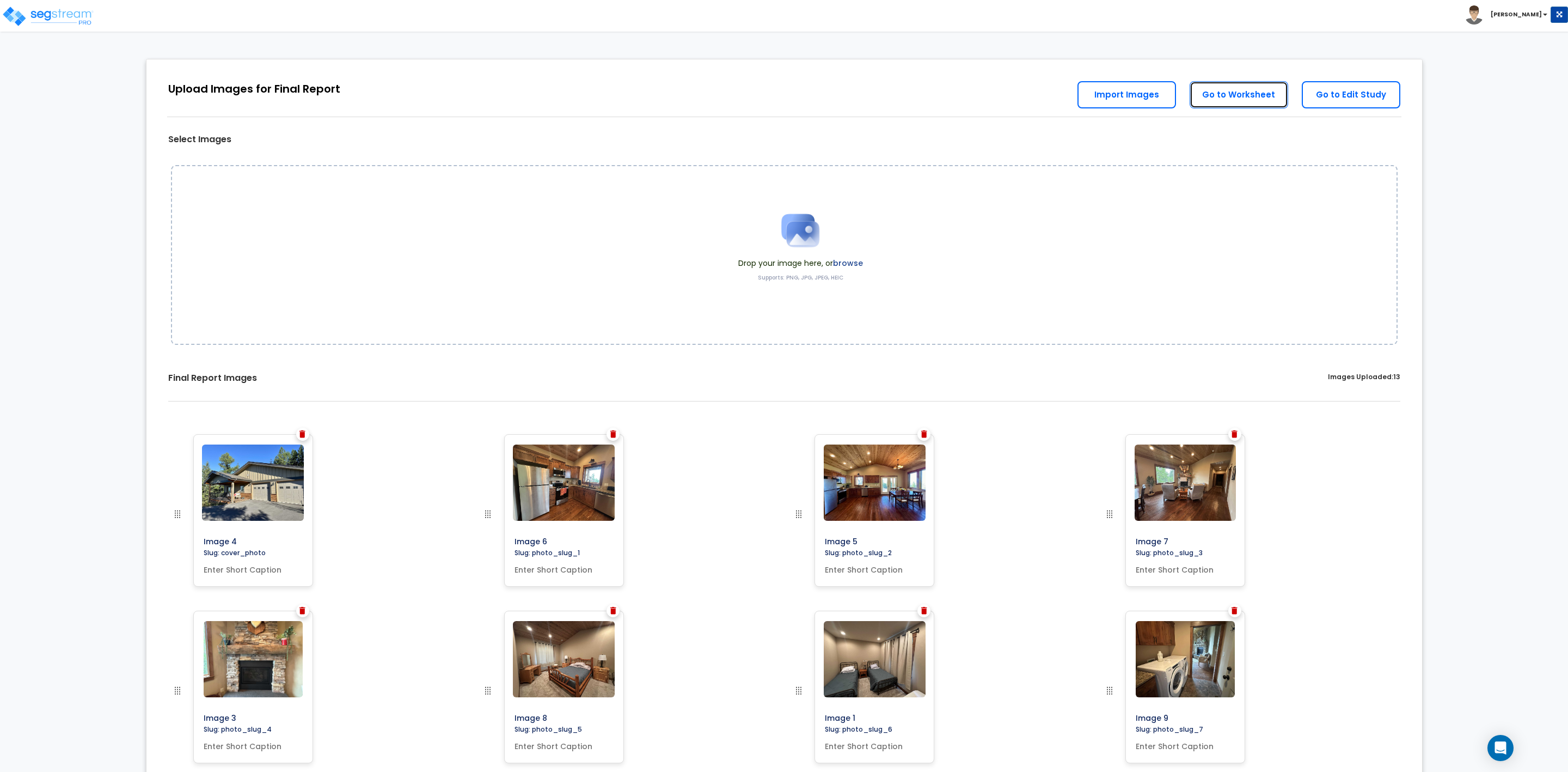
click at [1222, 98] on link "Go to Worksheet" at bounding box center [1239, 94] width 98 height 27
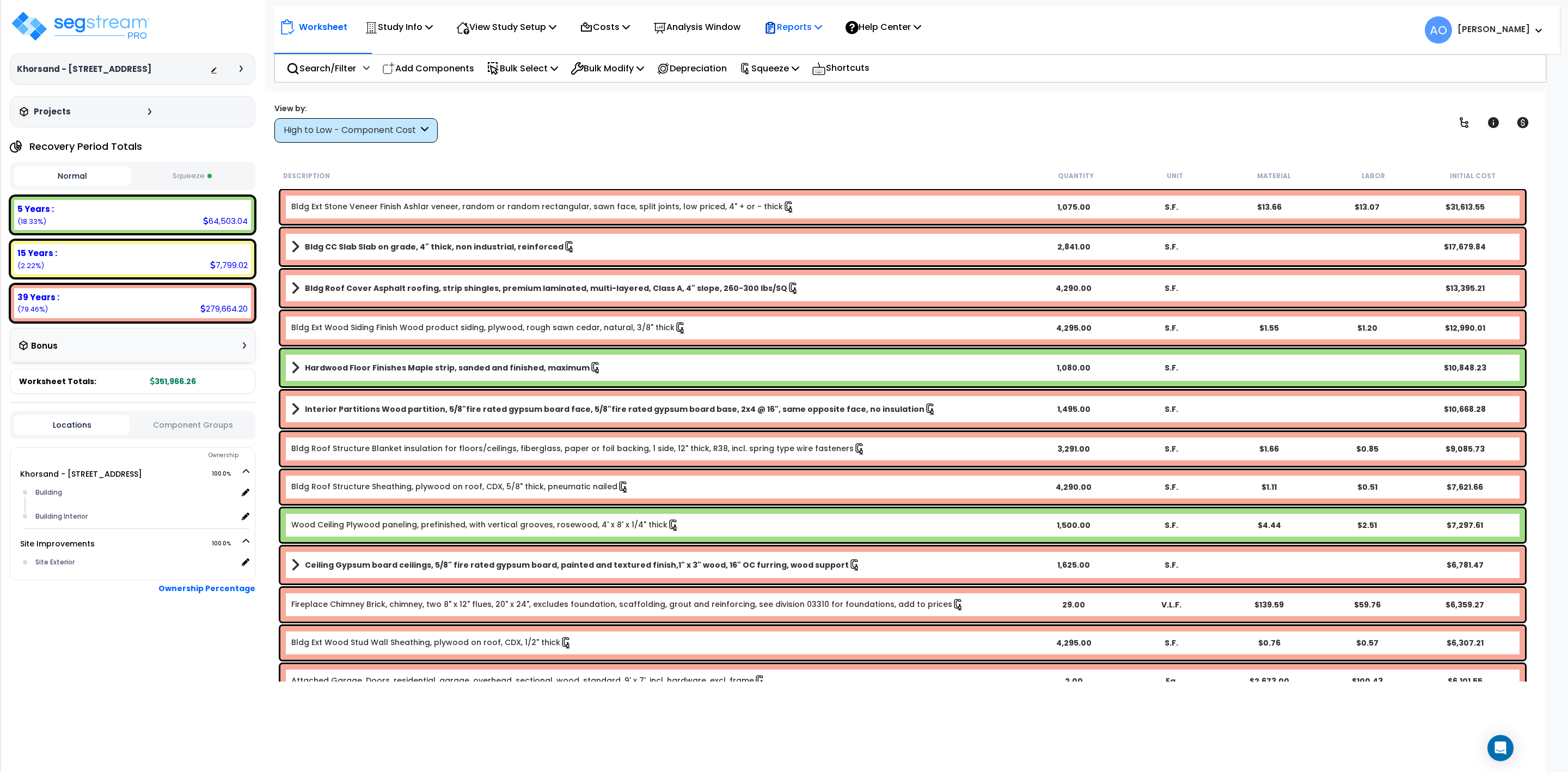
click at [809, 25] on p "Reports" at bounding box center [793, 27] width 59 height 15
click at [809, 23] on p "Reports" at bounding box center [793, 27] width 59 height 15
click at [804, 53] on link "Get Report" at bounding box center [812, 52] width 108 height 22
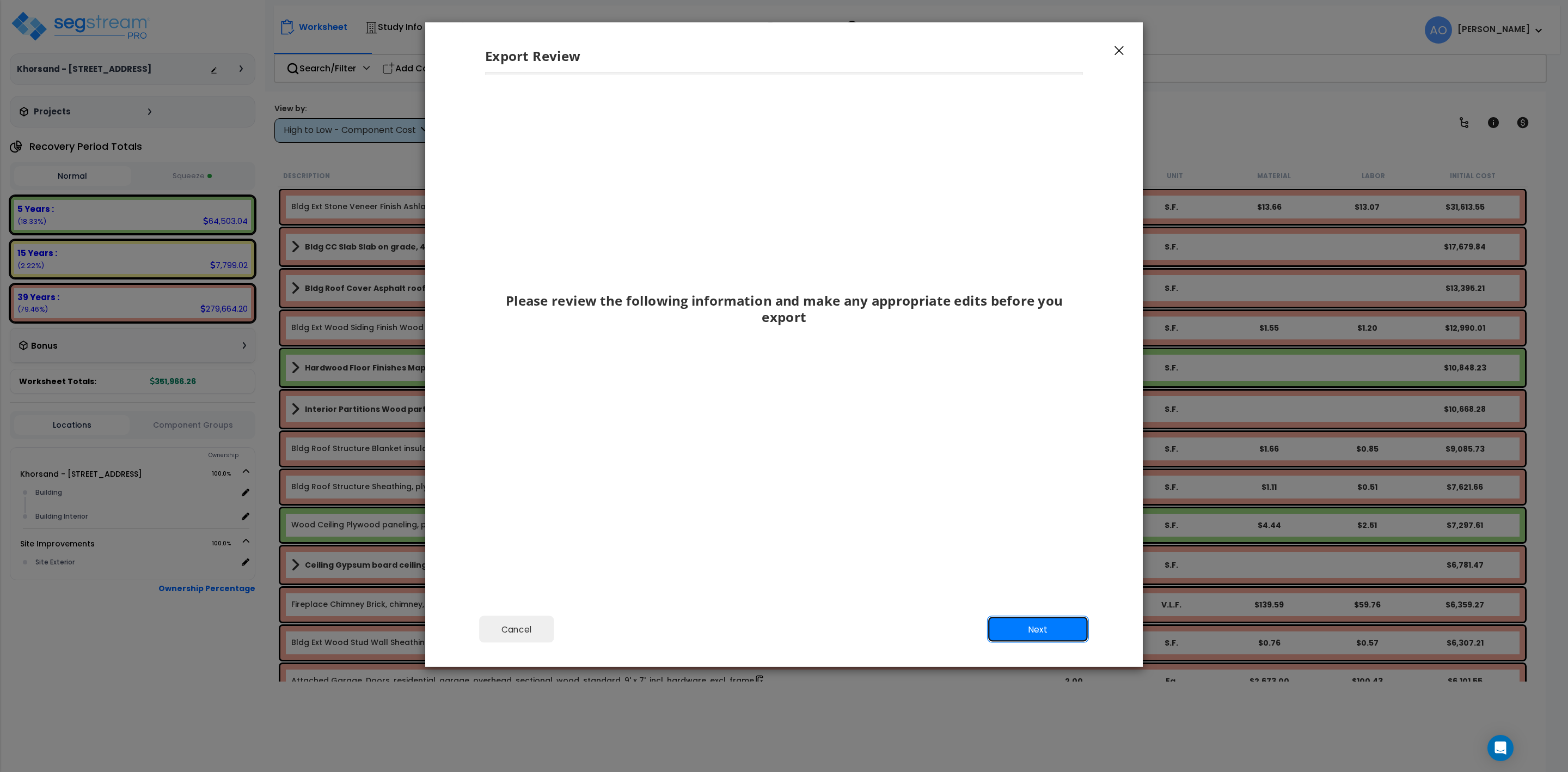
click at [1001, 628] on button "Next" at bounding box center [1038, 628] width 101 height 27
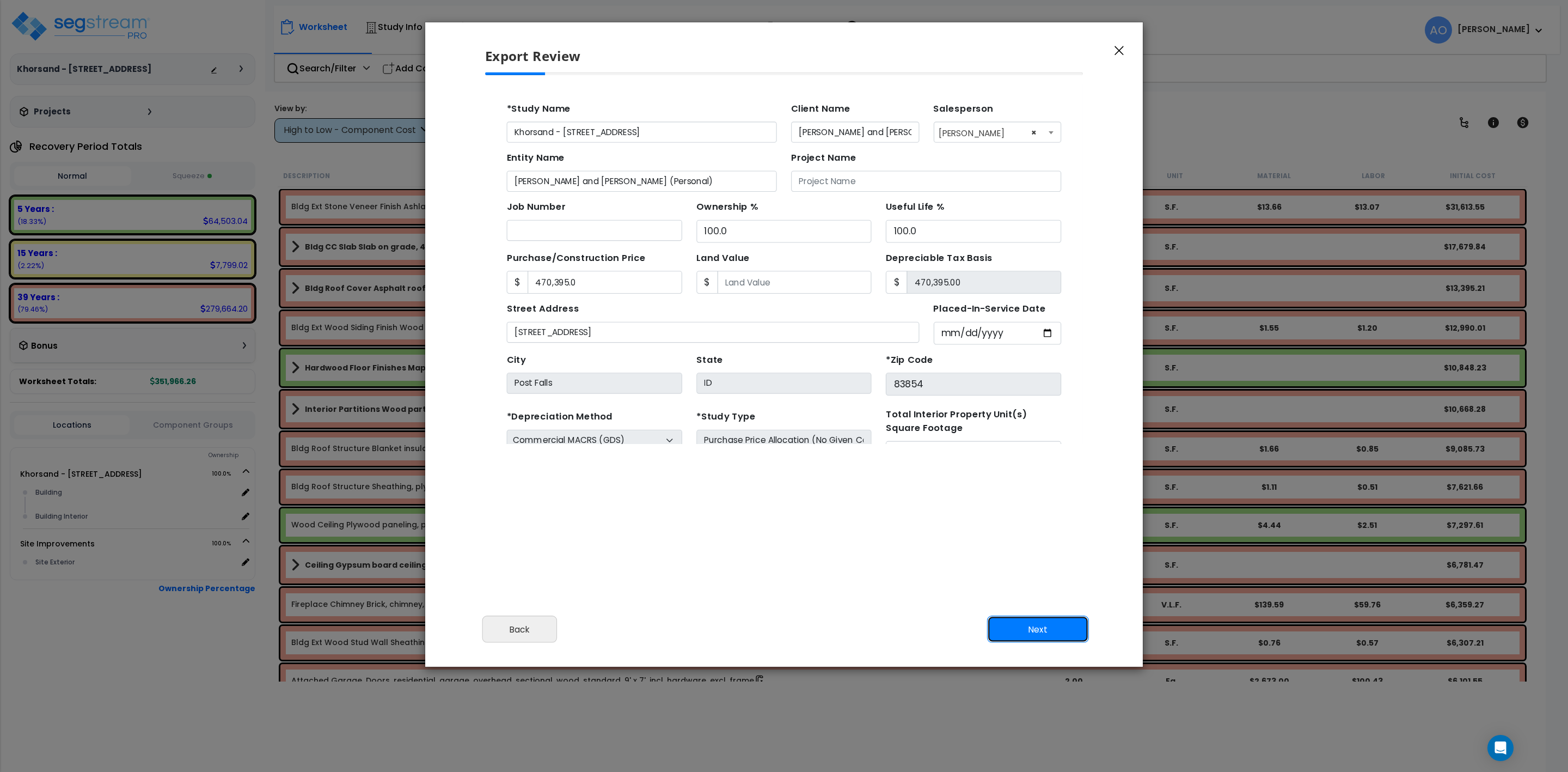
scroll to position [100, 0]
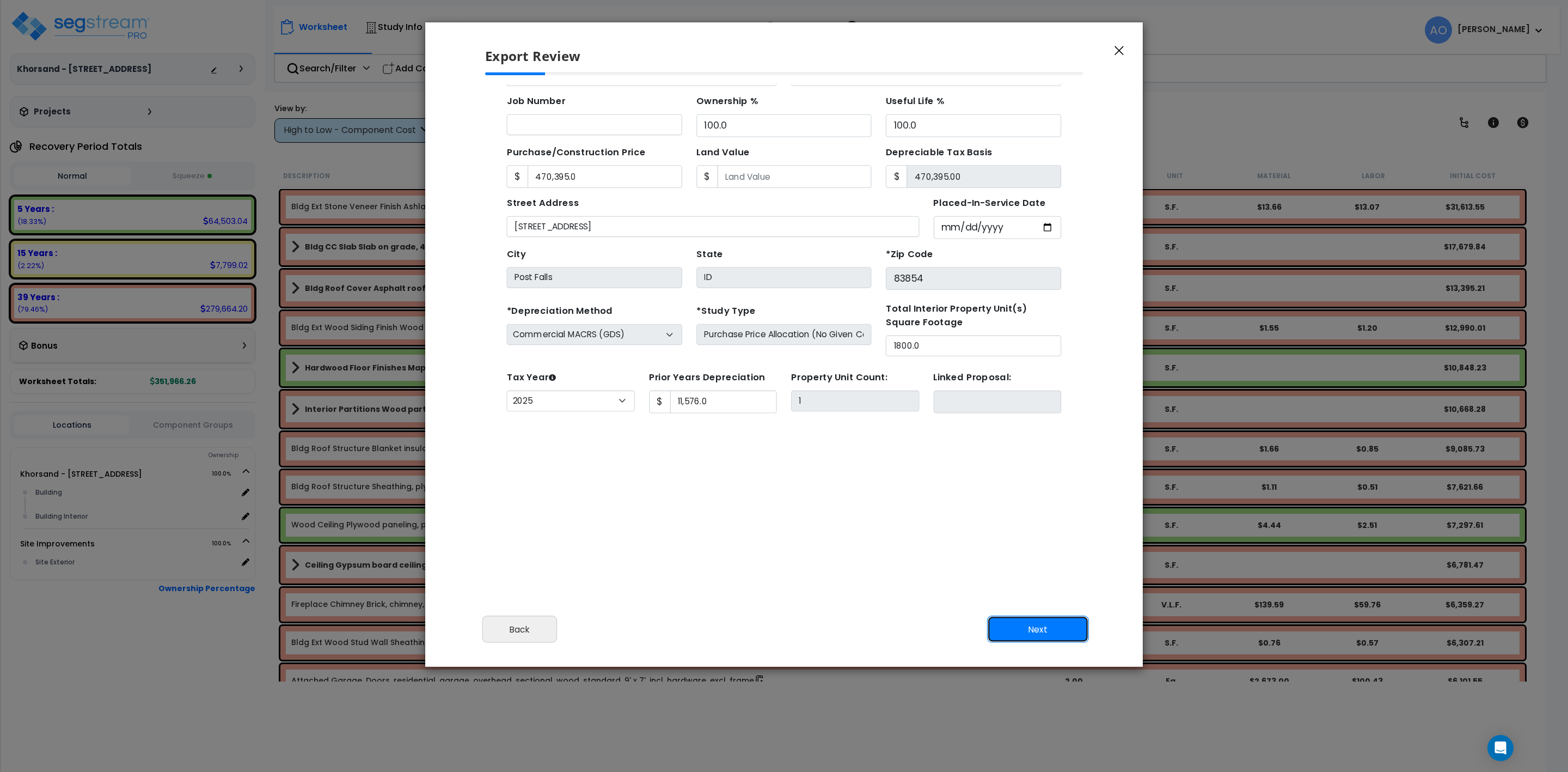
click at [1028, 631] on button "Next" at bounding box center [1038, 628] width 101 height 27
type input "470395"
type input "11576"
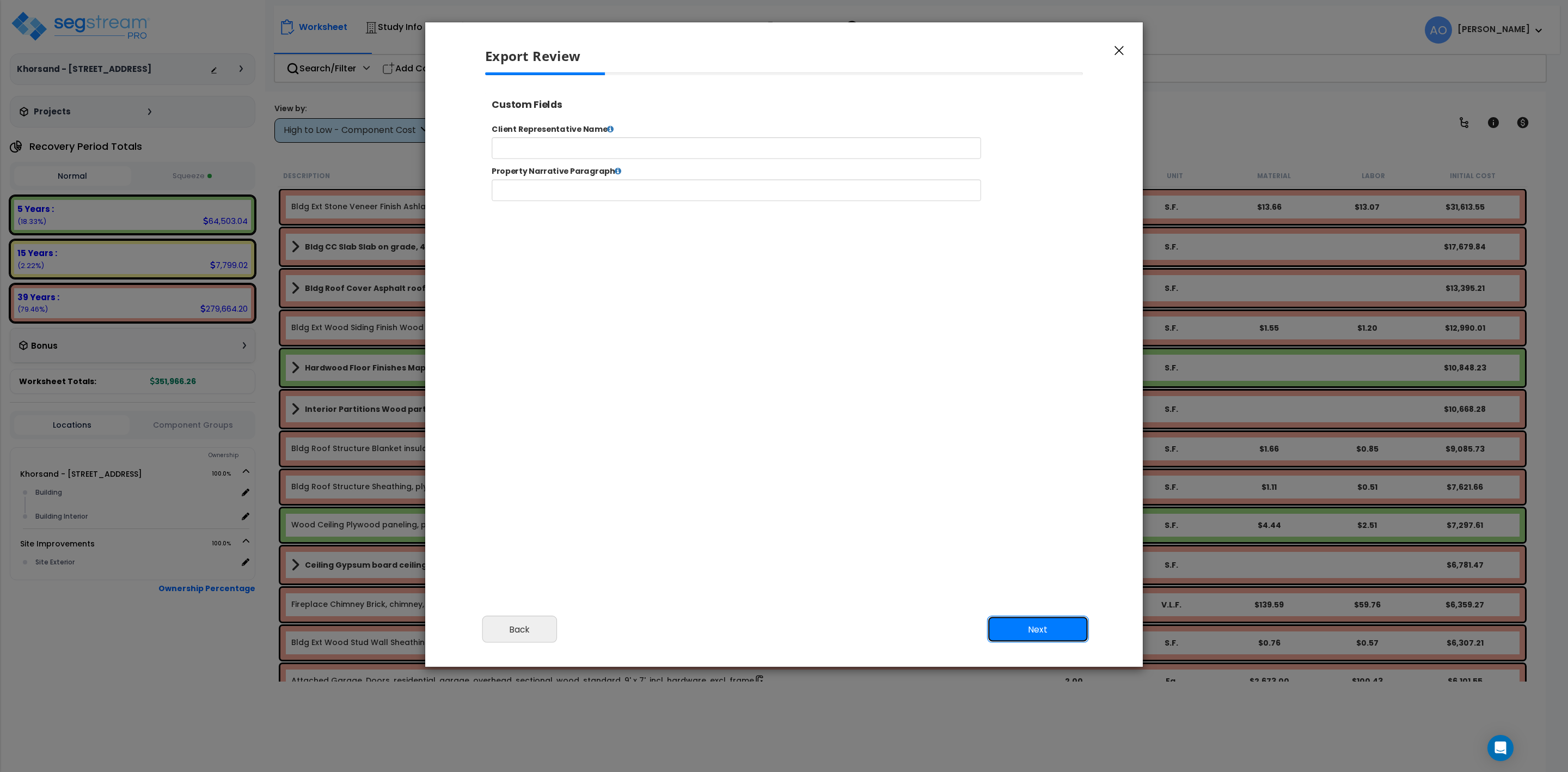
scroll to position [0, 0]
click at [568, 147] on input "text" at bounding box center [770, 155] width 556 height 24
select select "2025"
type input "Khorsand - 11559 W Coyote LaneNico"
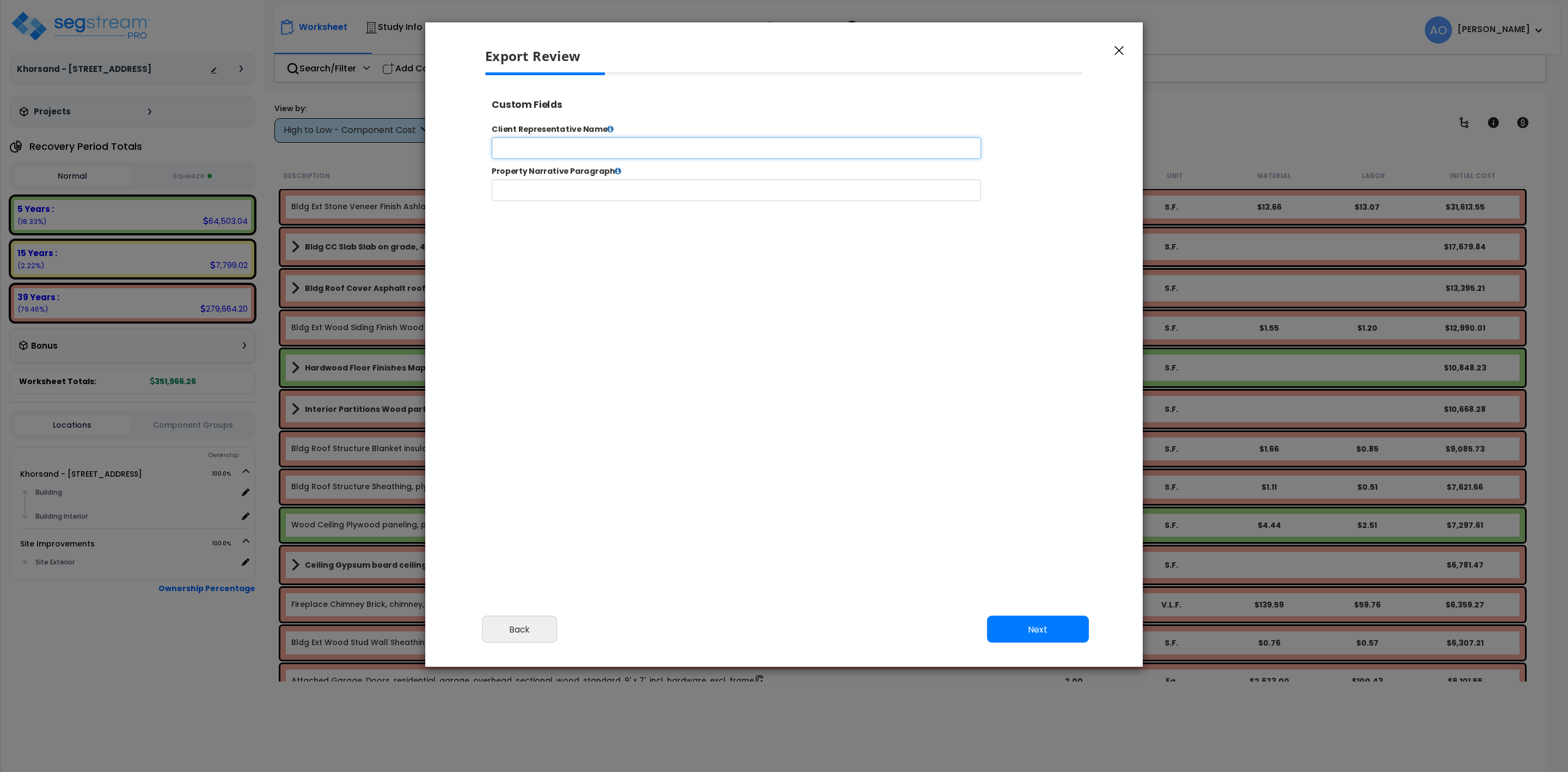
scroll to position [0, 0]
click at [586, 158] on input "text" at bounding box center [770, 155] width 556 height 24
type input "[PERSON_NAME]"
click at [565, 210] on input "text" at bounding box center [770, 203] width 556 height 24
click at [526, 199] on input "text" at bounding box center [770, 203] width 556 height 24
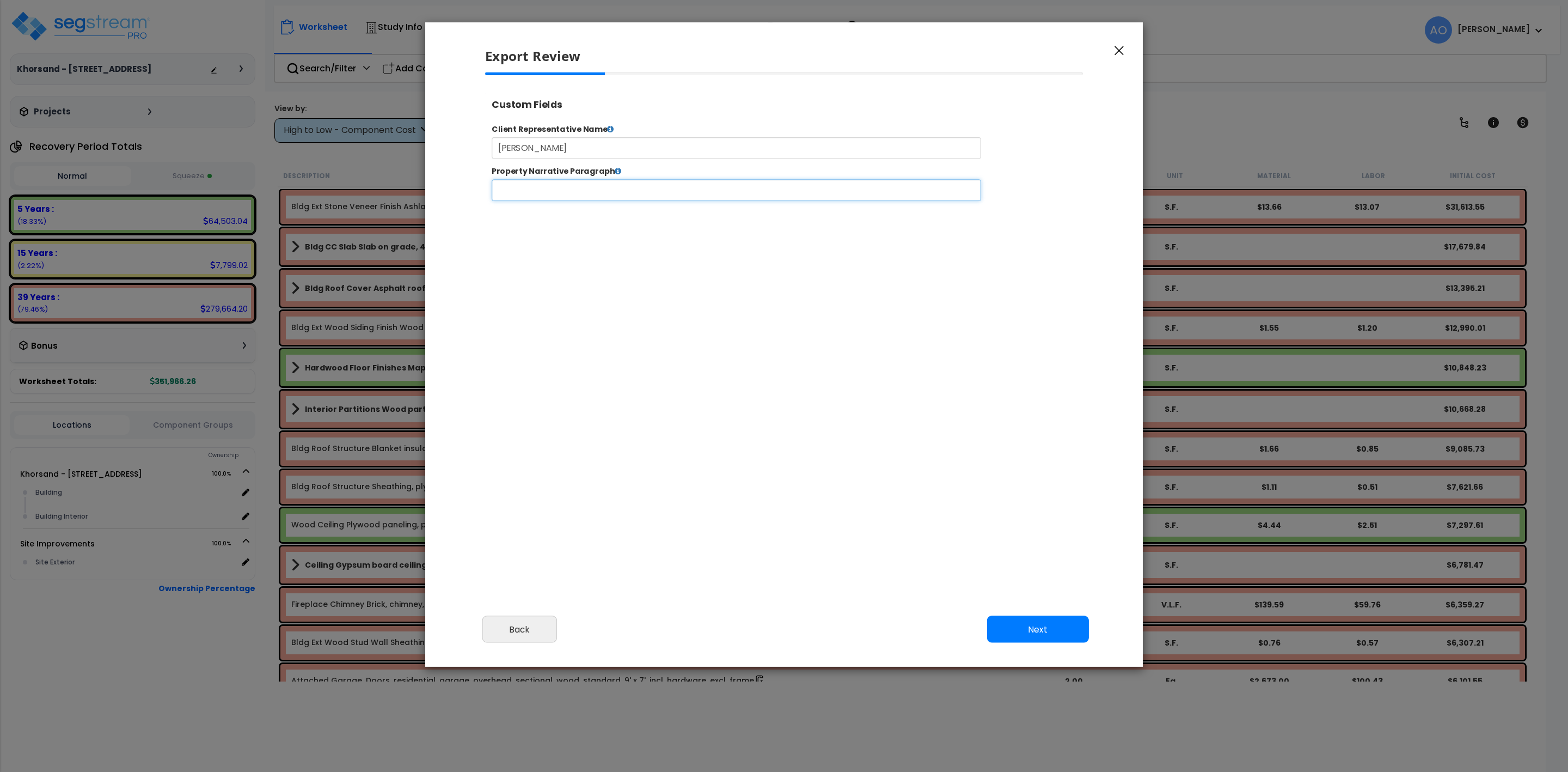
paste input "The subject property is a 1,800 square foot home with 2 bedrooms and 1 bathroom…"
type input "The subject property is a 1,800 square foot home with 2 bedrooms and 1 bathroom…"
click at [1028, 623] on button "Next" at bounding box center [1038, 628] width 101 height 27
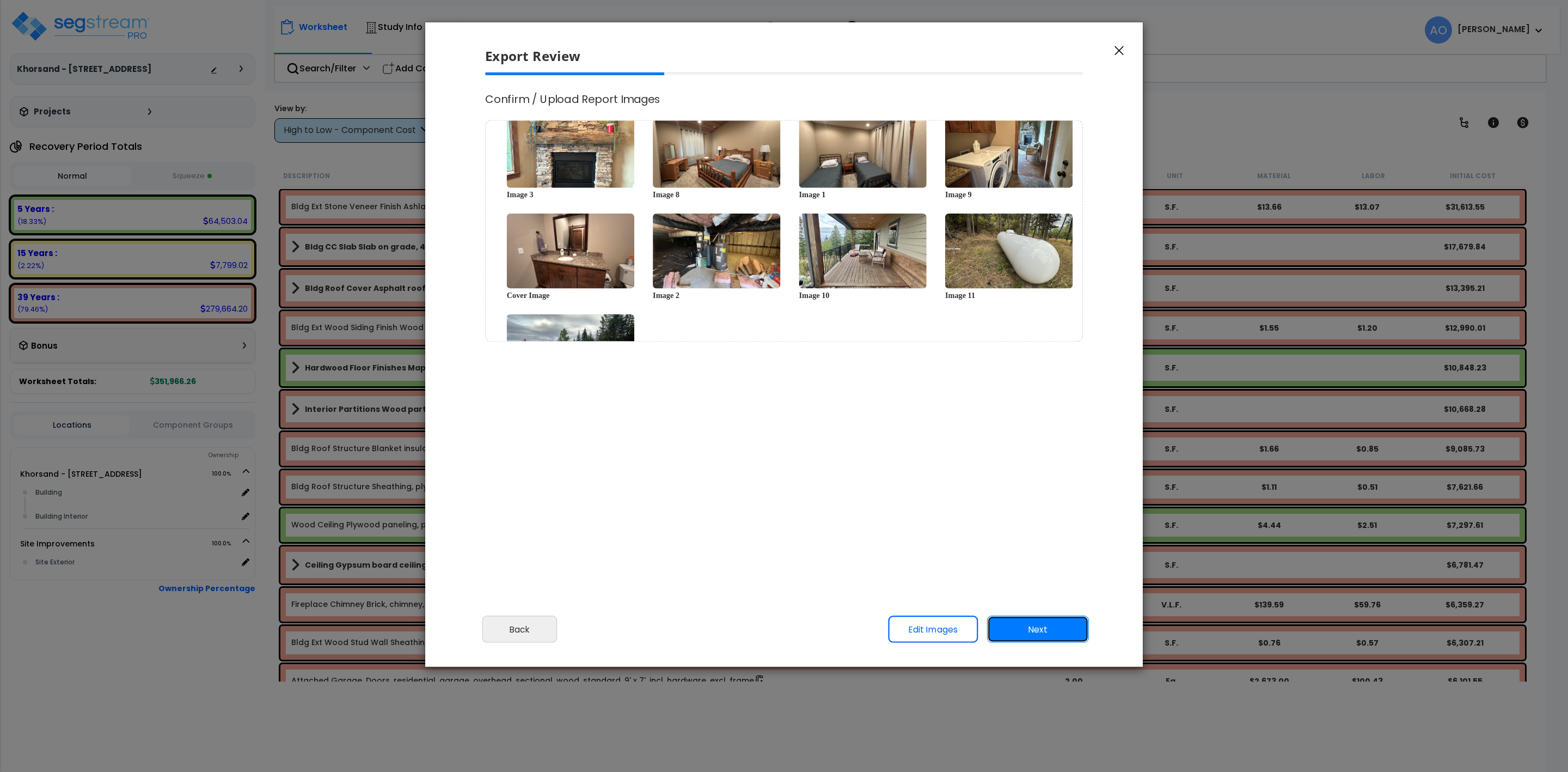
scroll to position [176, 0]
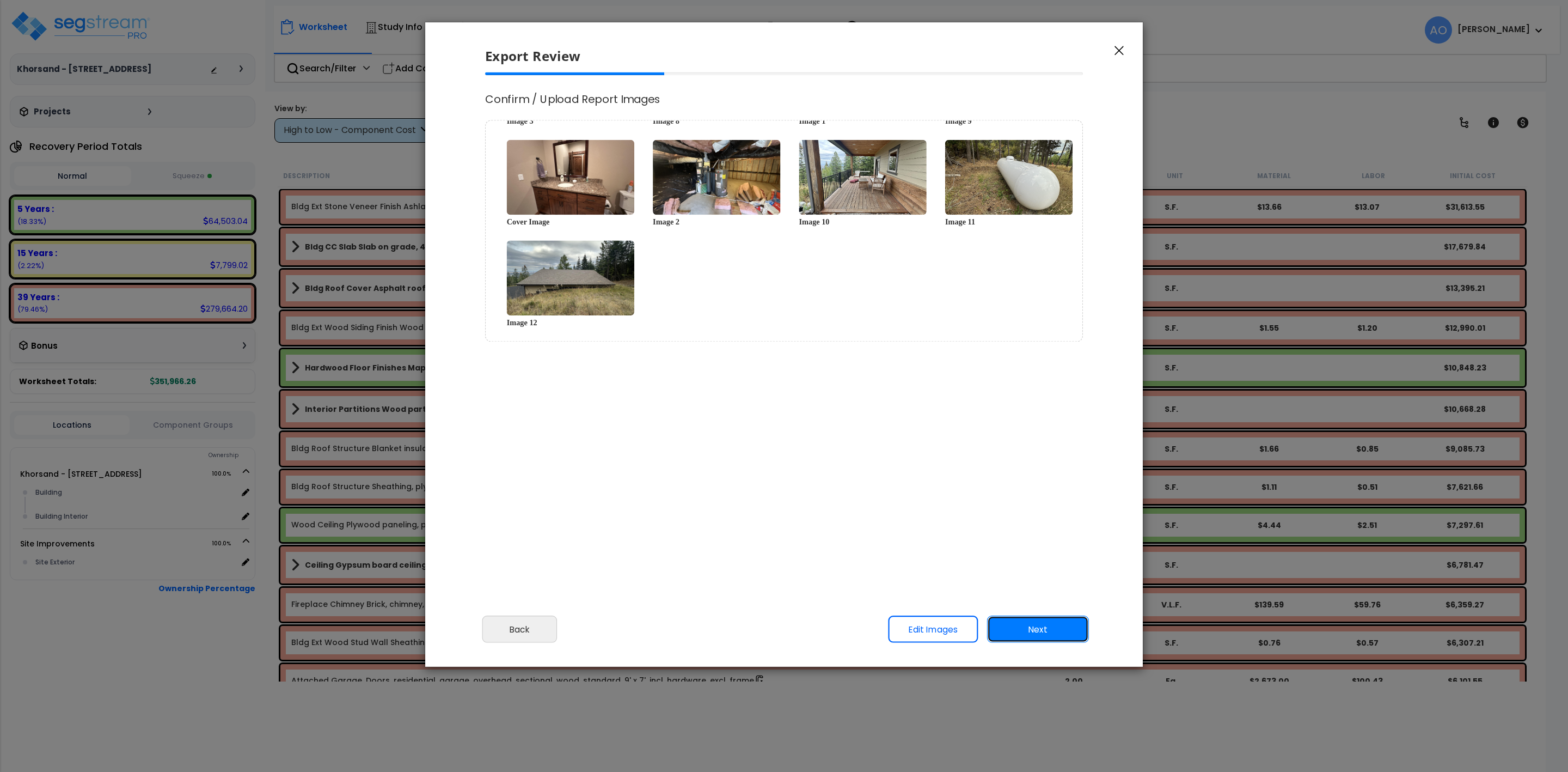
click at [1049, 631] on button "Next" at bounding box center [1038, 628] width 101 height 27
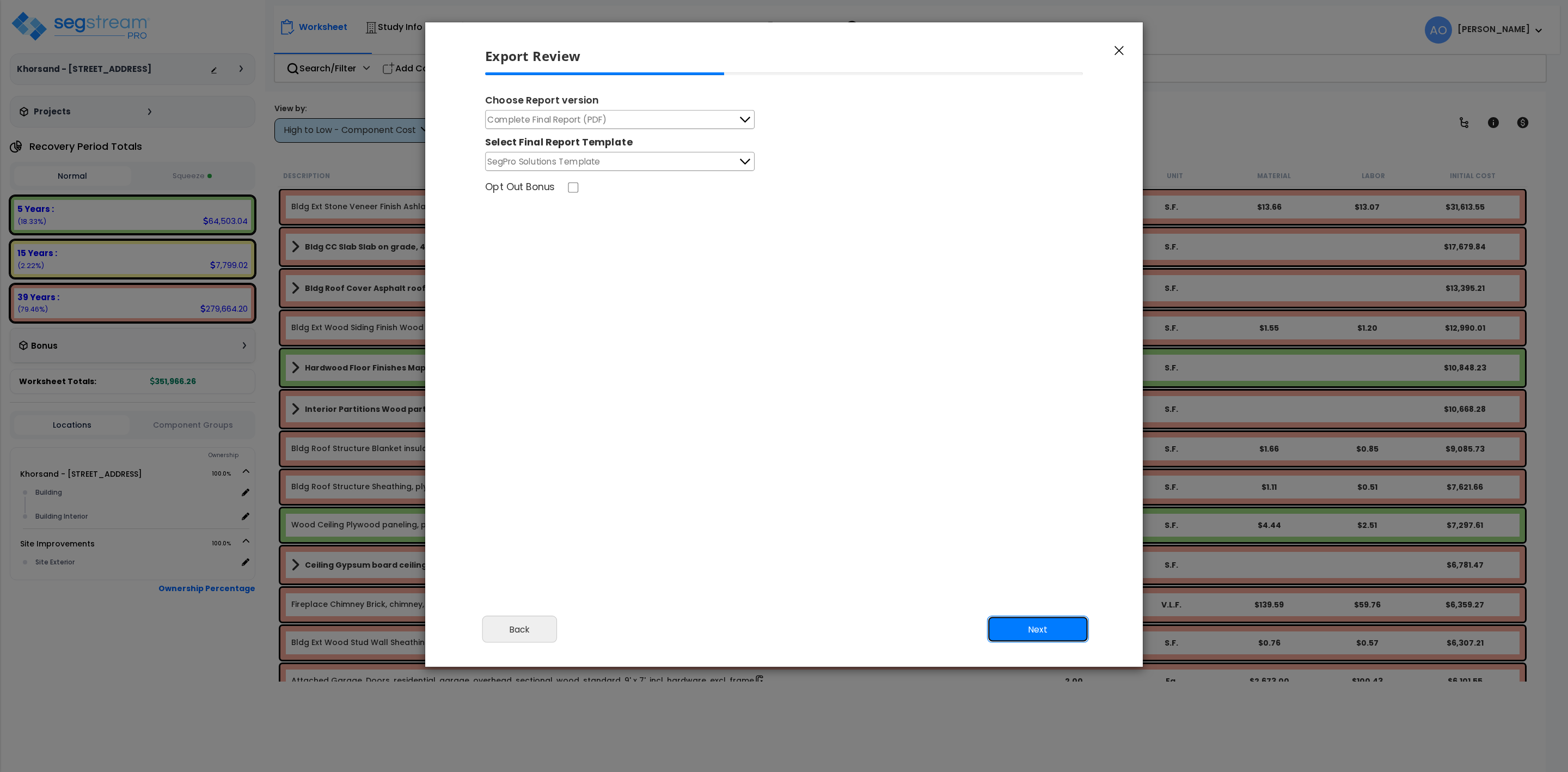
click at [1012, 618] on button "Next" at bounding box center [1038, 628] width 101 height 27
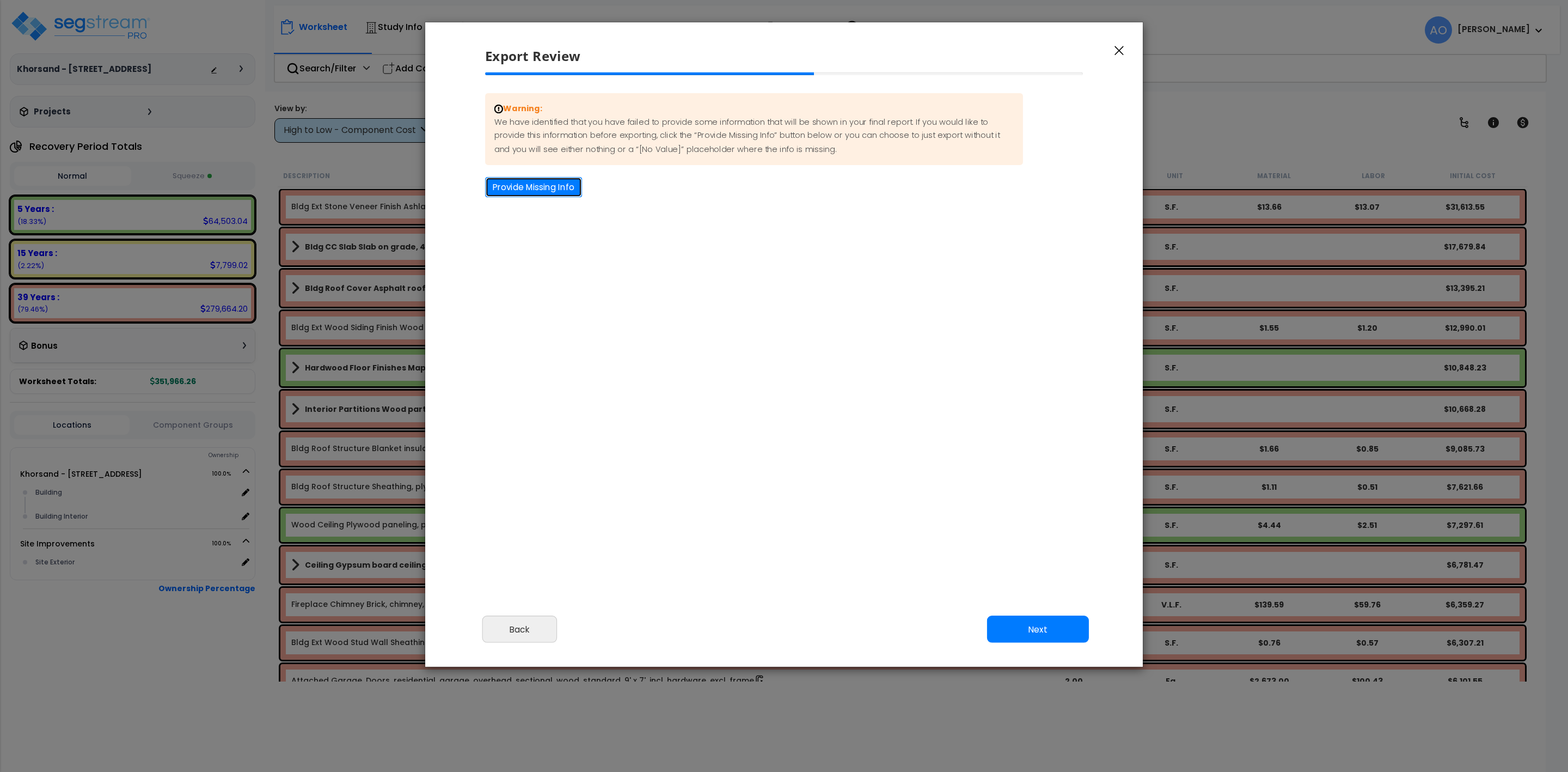
click at [553, 191] on button "Provide Missing Info" at bounding box center [534, 187] width 97 height 20
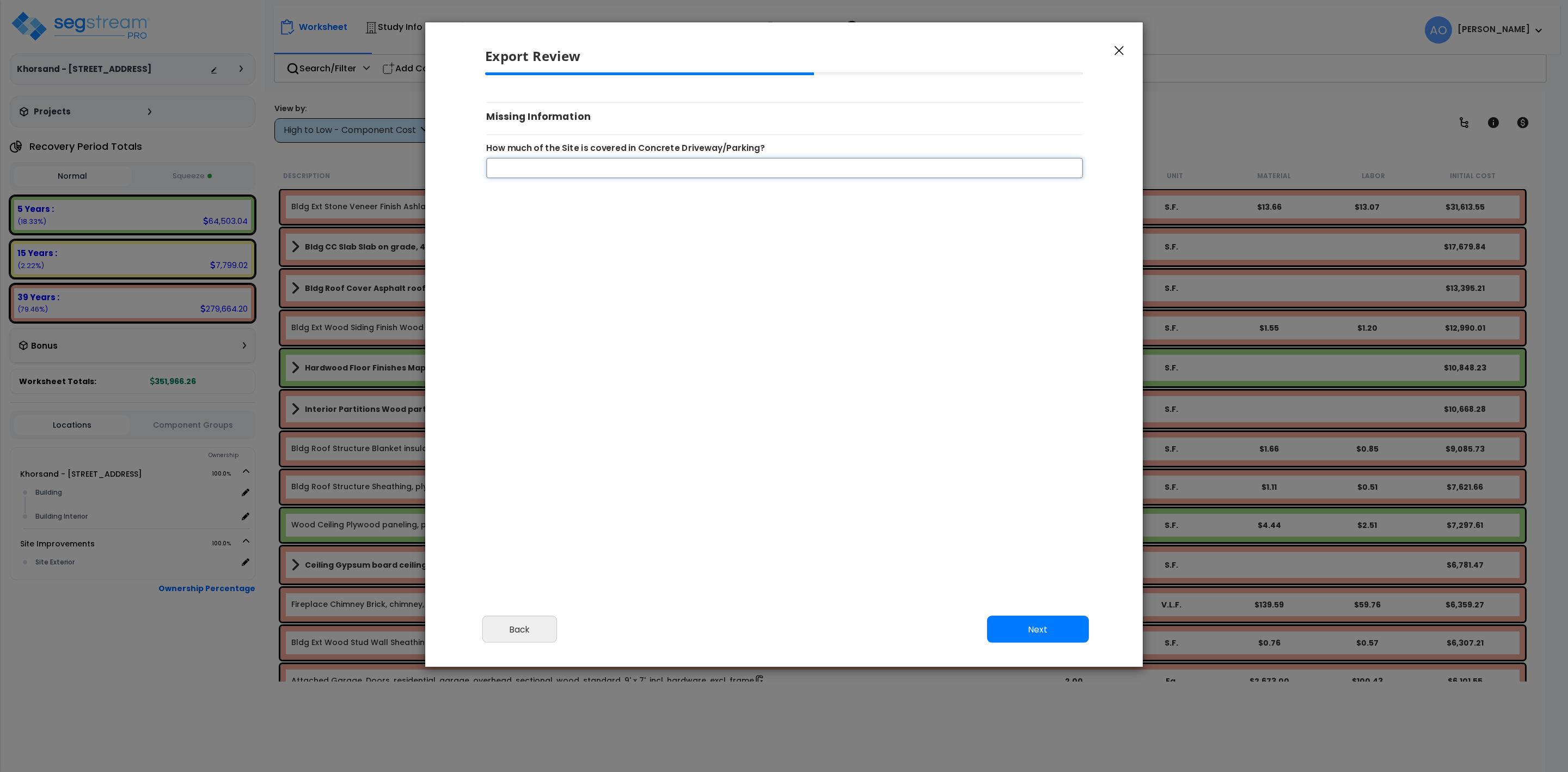
click at [563, 172] on input "How much of the Site is covered in Concrete Driveway/Parking?" at bounding box center [784, 168] width 597 height 20
type input "0"
click at [1026, 628] on button "Next" at bounding box center [1038, 628] width 101 height 27
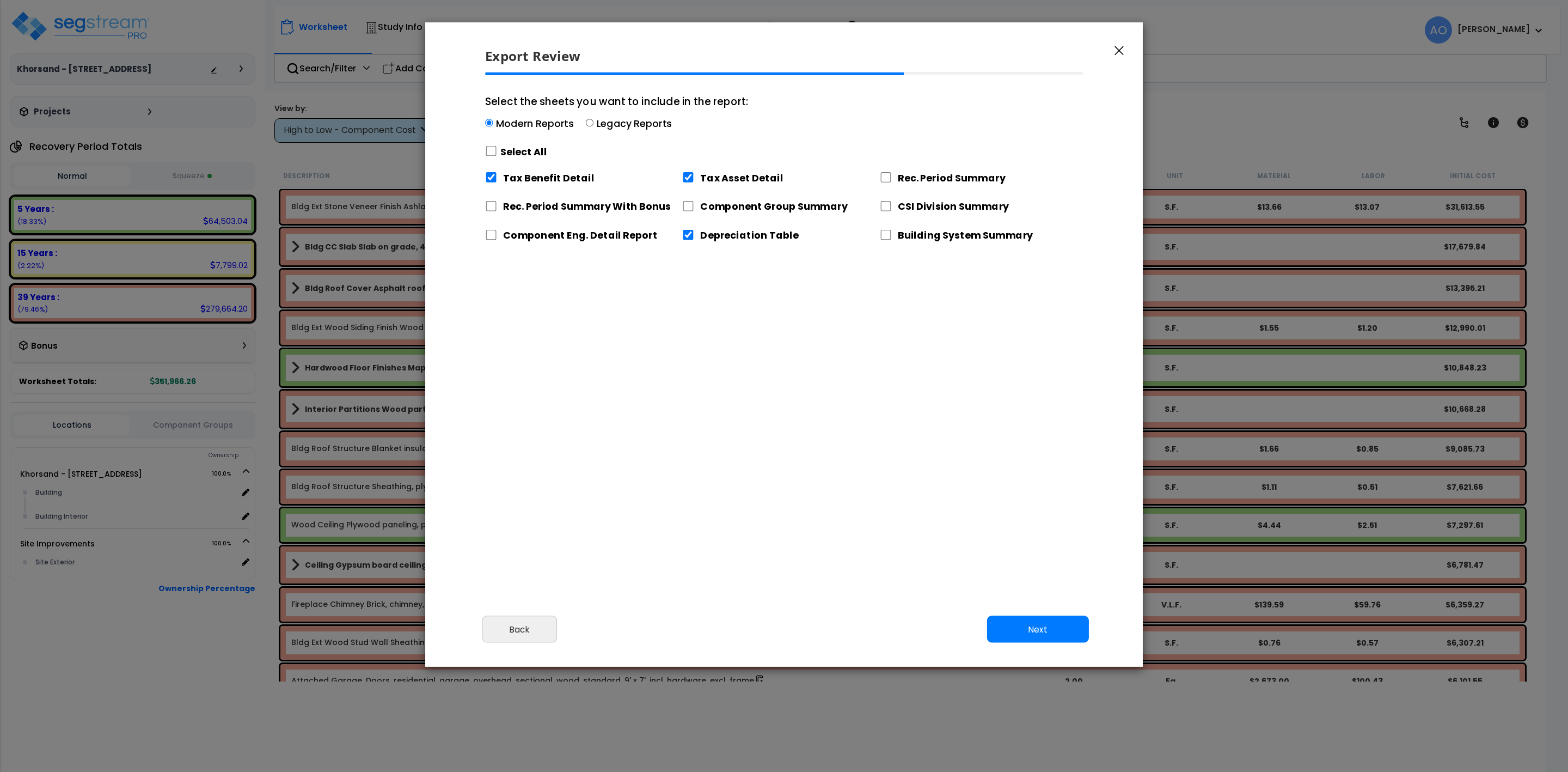
click at [610, 126] on label "Legacy Reports" at bounding box center [635, 123] width 76 height 13
click at [594, 126] on input "Select the sheets you want to include in the report: Modern Reports Legacy Repo…" at bounding box center [590, 123] width 8 height 8
radio input "true"
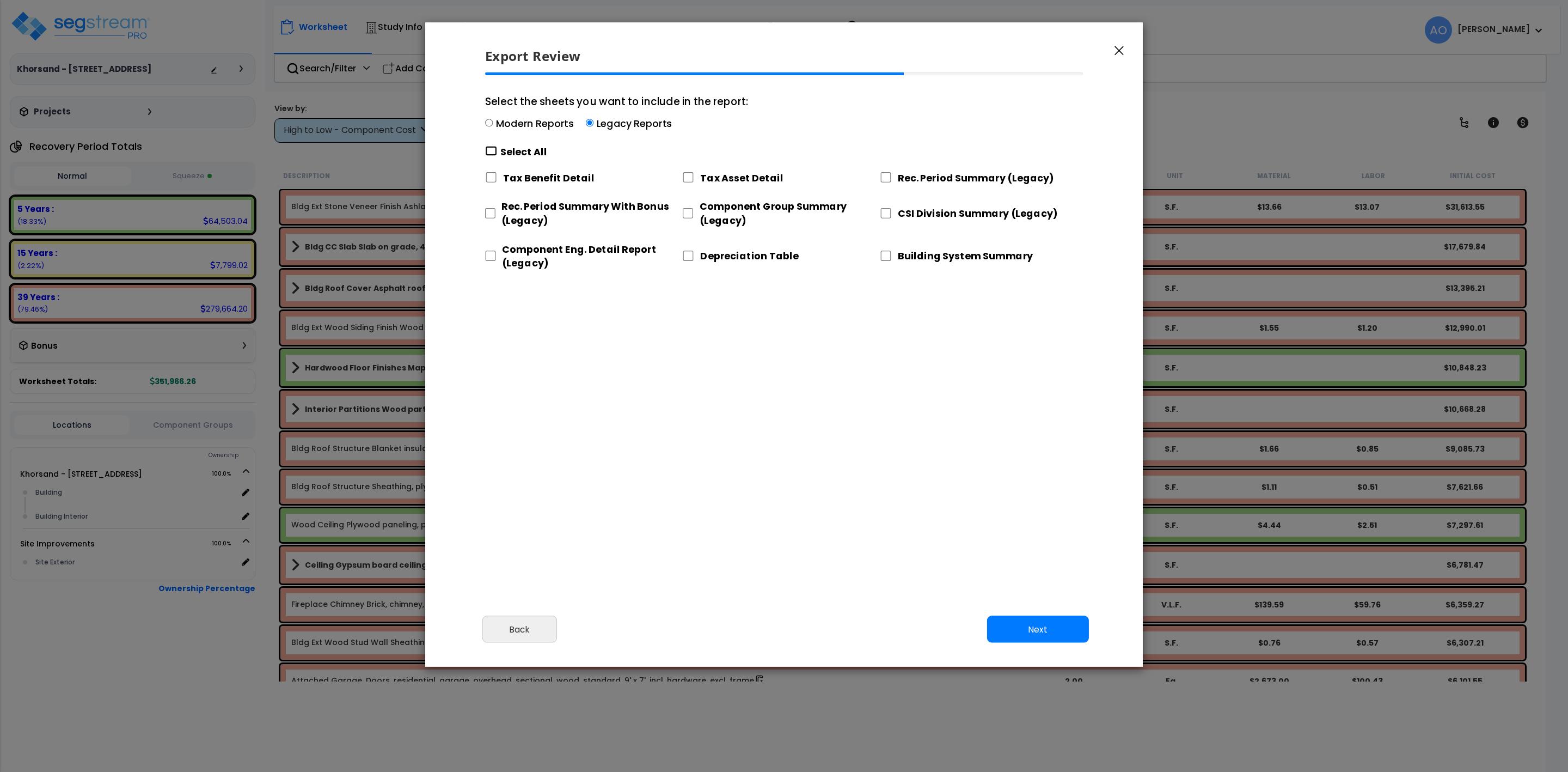
click at [494, 154] on input "Select the sheets you want to include in the report: Modern Reports Legacy Repo…" at bounding box center [491, 151] width 12 height 10
checkbox input "true"
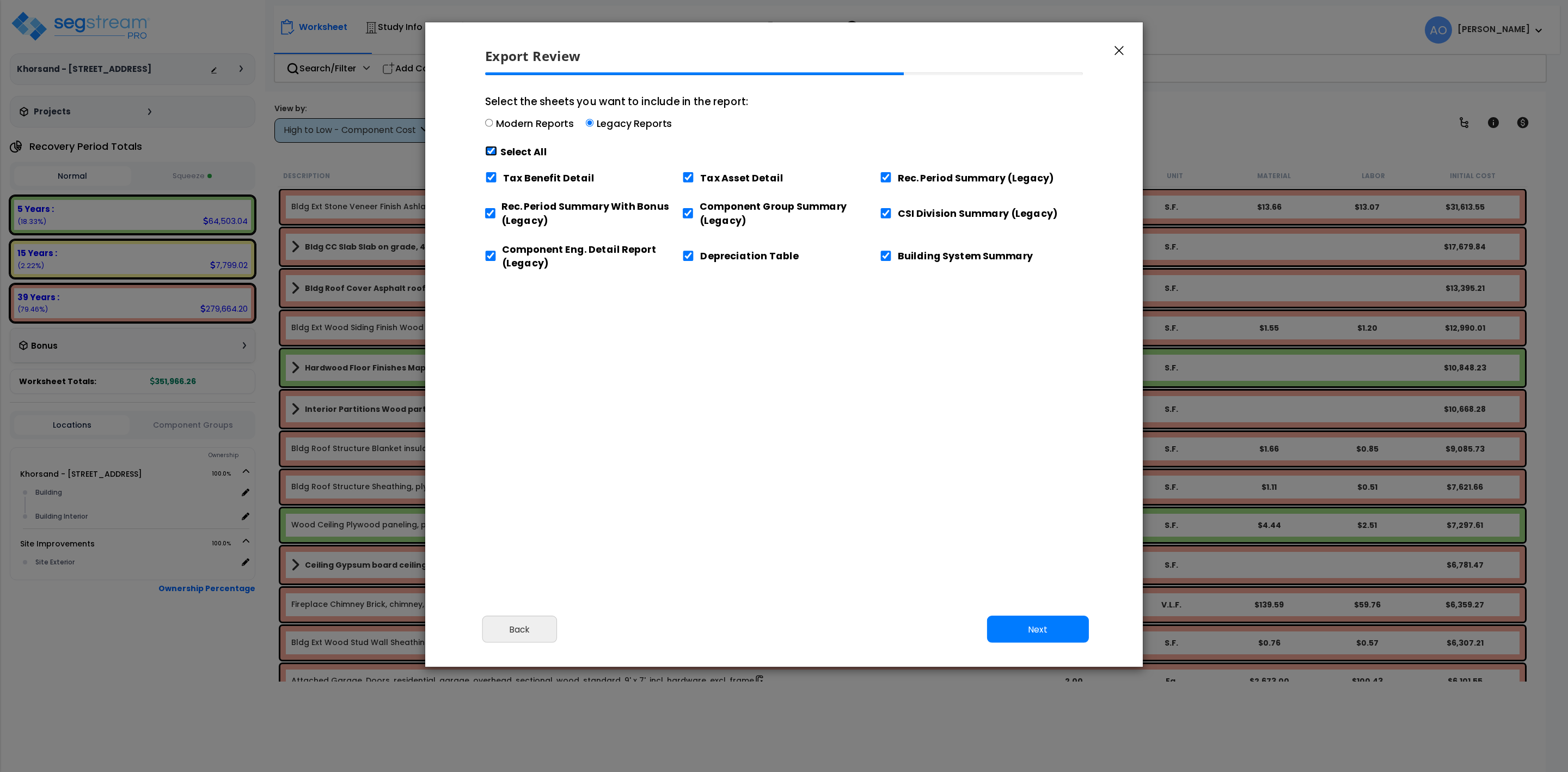
checkbox input "true"
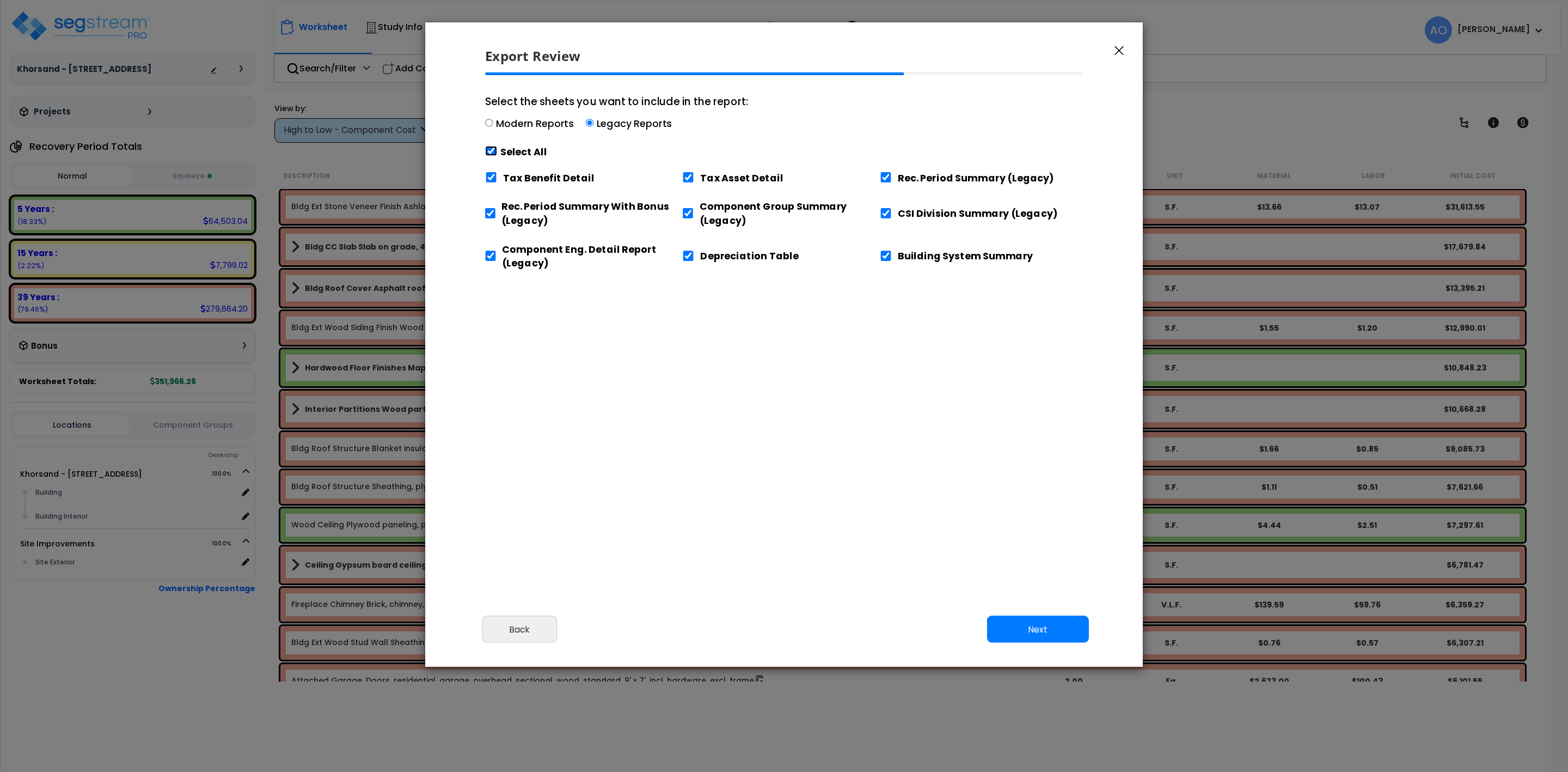
checkbox input "true"
click at [495, 178] on input "Tax Benefit Detail" at bounding box center [491, 176] width 12 height 10
checkbox input "false"
click at [492, 258] on input "Component Eng. Detail Report (Legacy)" at bounding box center [491, 255] width 11 height 10
checkbox input "false"
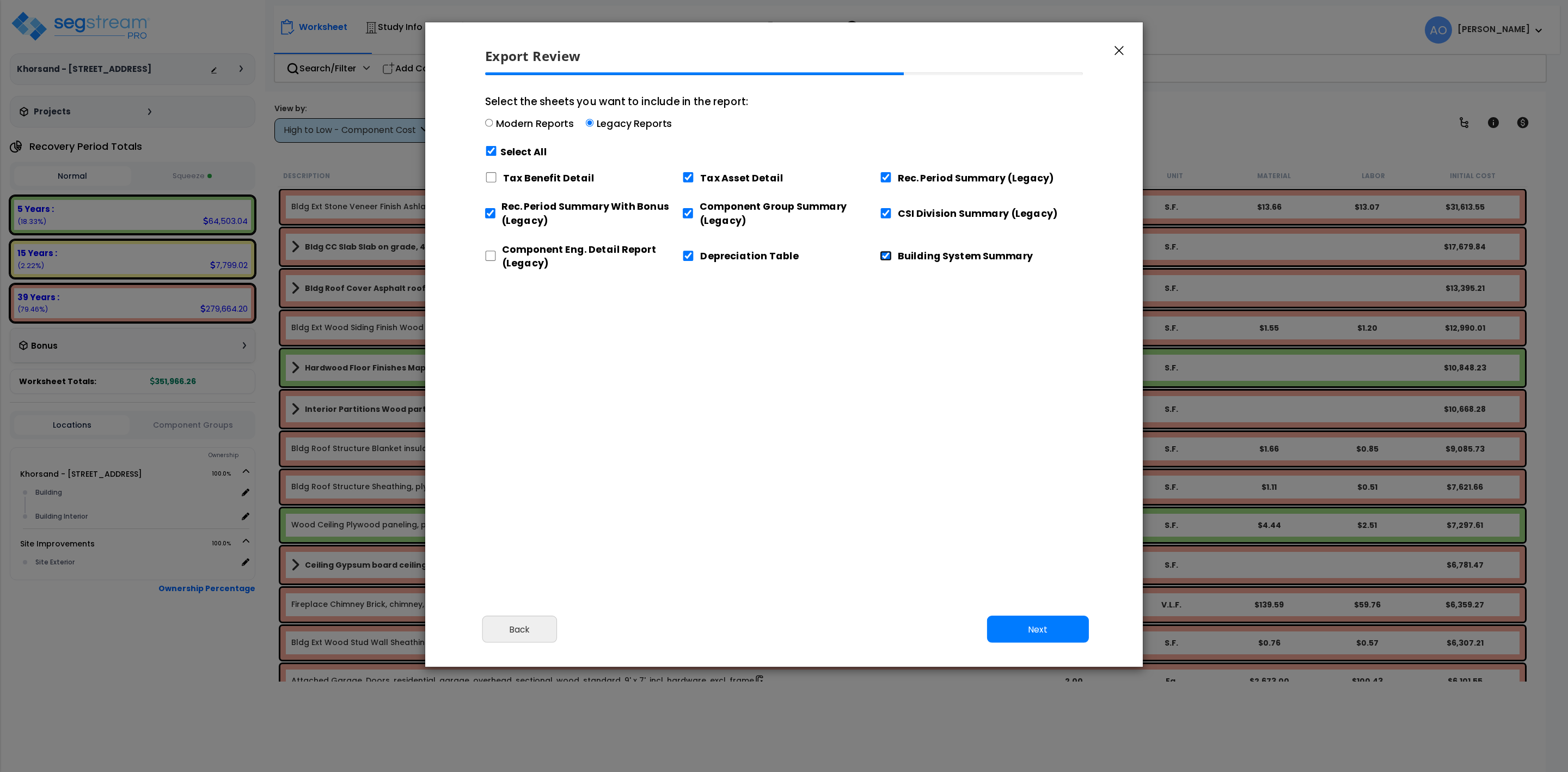
click at [887, 260] on input "Building System Summary" at bounding box center [886, 255] width 12 height 10
checkbox input "false"
click at [1040, 634] on button "Next" at bounding box center [1038, 628] width 101 height 27
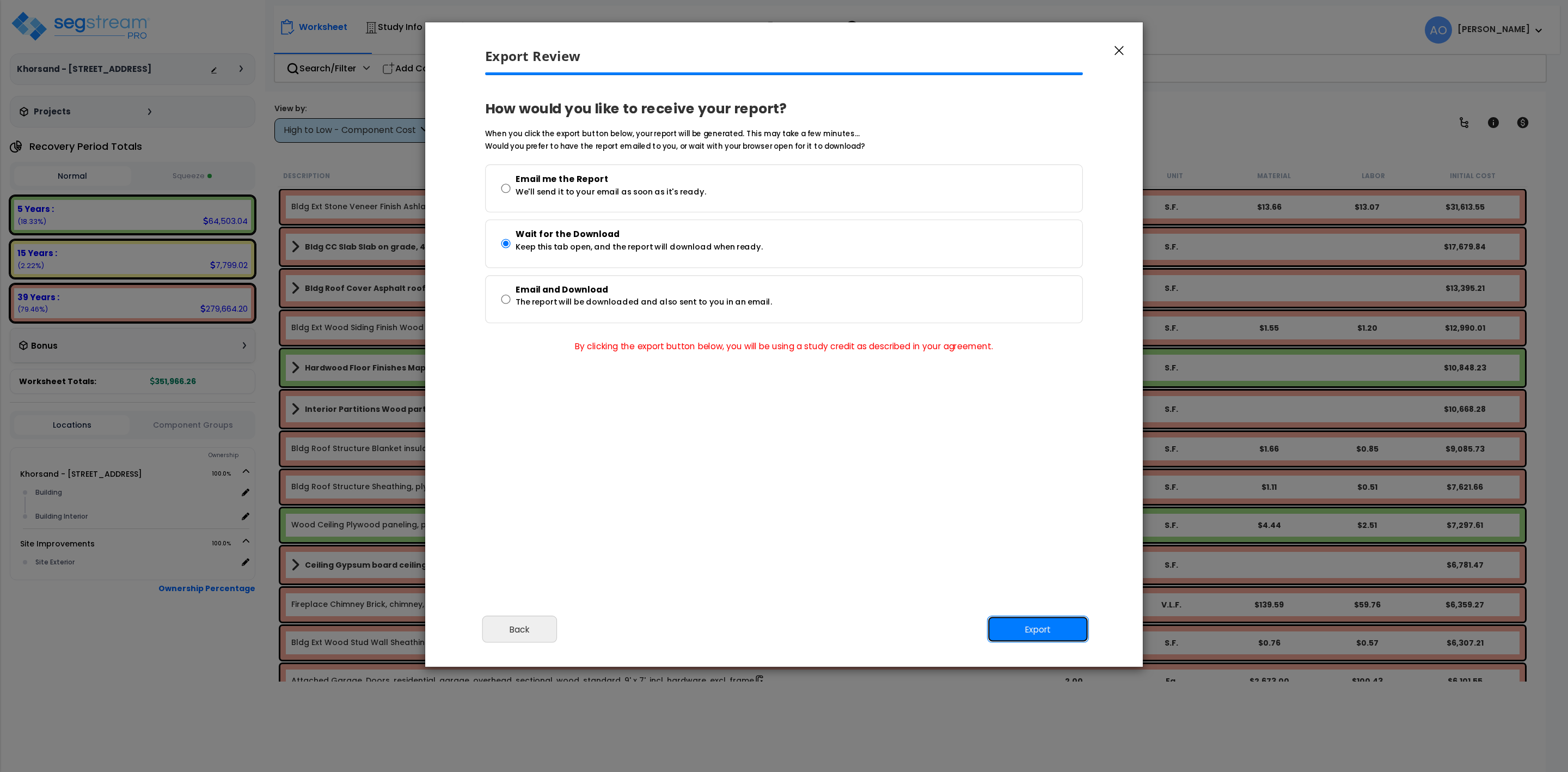
click at [1029, 628] on button "Export" at bounding box center [1038, 628] width 101 height 27
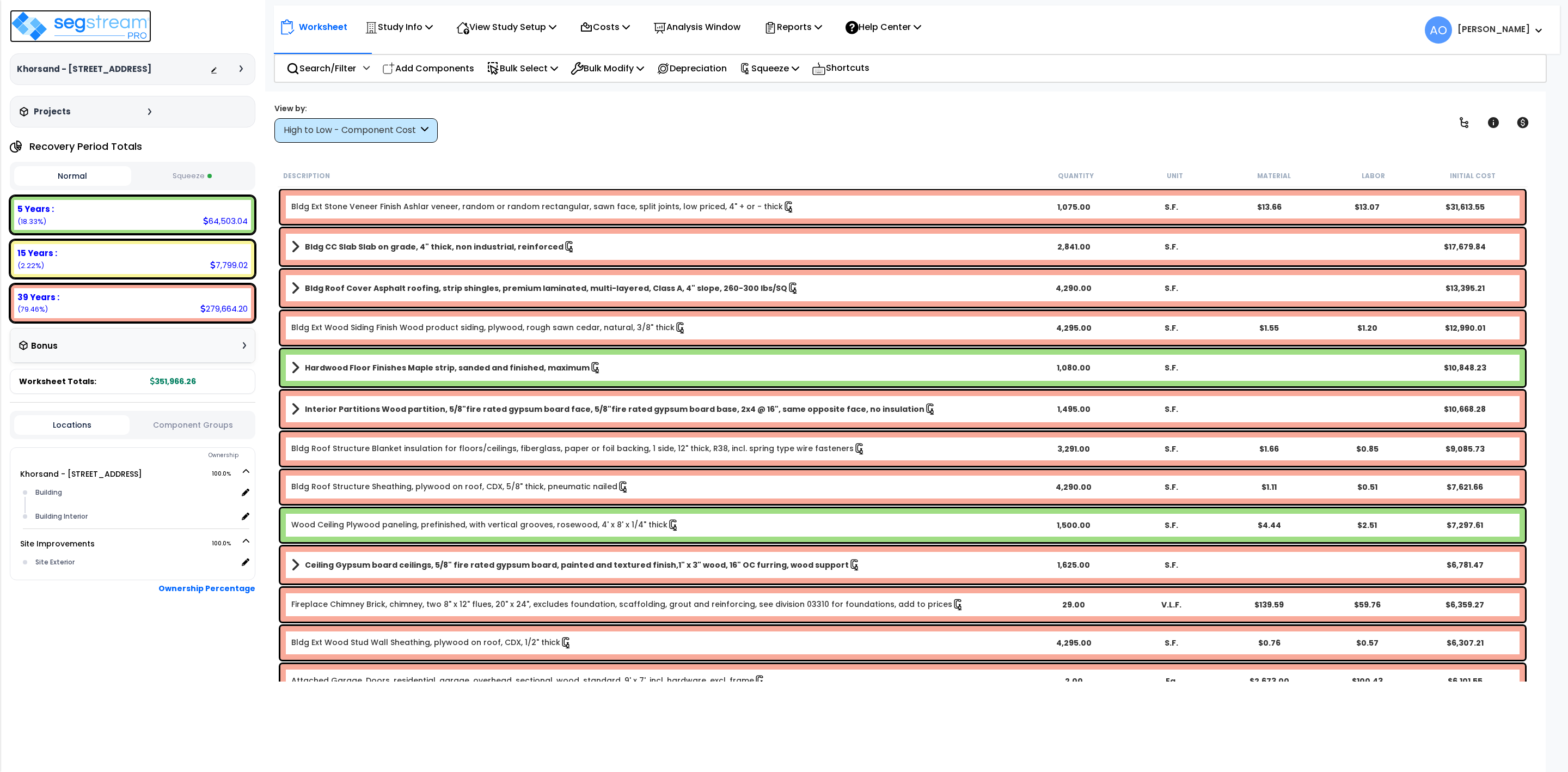
click at [87, 20] on img at bounding box center [80, 27] width 141 height 33
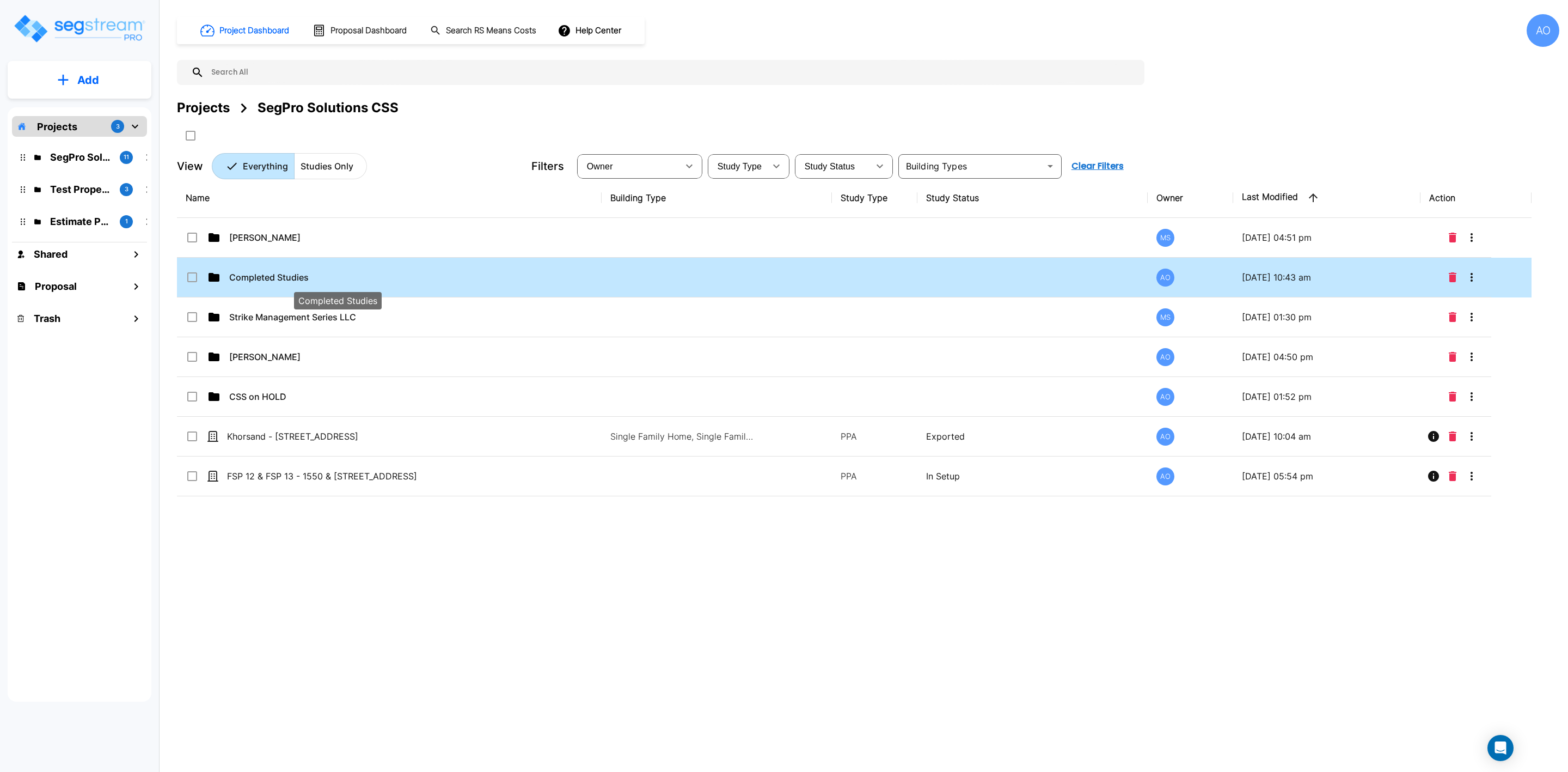
click at [286, 276] on p "Completed Studies" at bounding box center [338, 277] width 217 height 13
checkbox input "false"
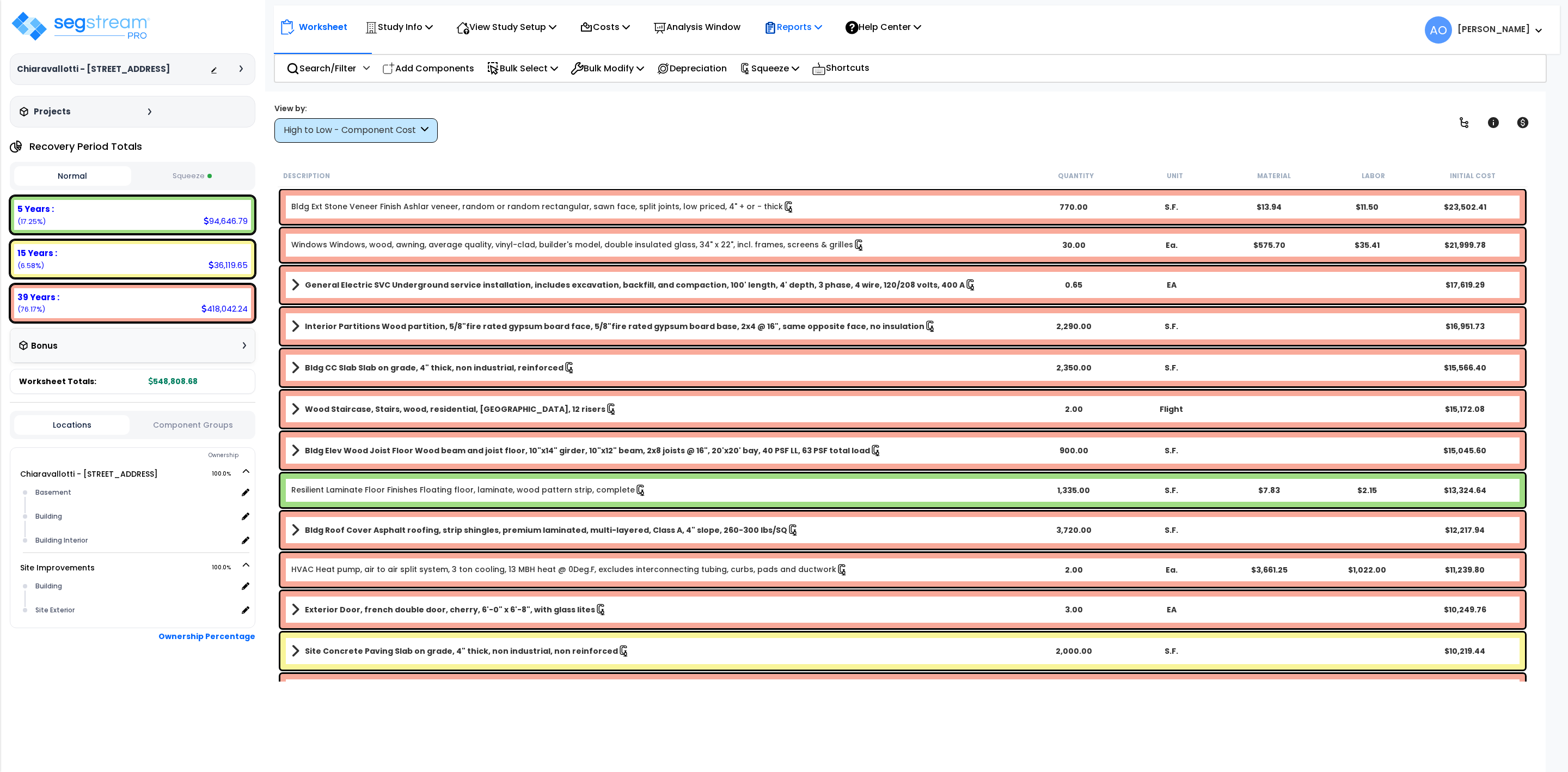
click at [799, 26] on p "Reports" at bounding box center [793, 27] width 59 height 15
click at [802, 52] on link "Get Report" at bounding box center [812, 52] width 108 height 22
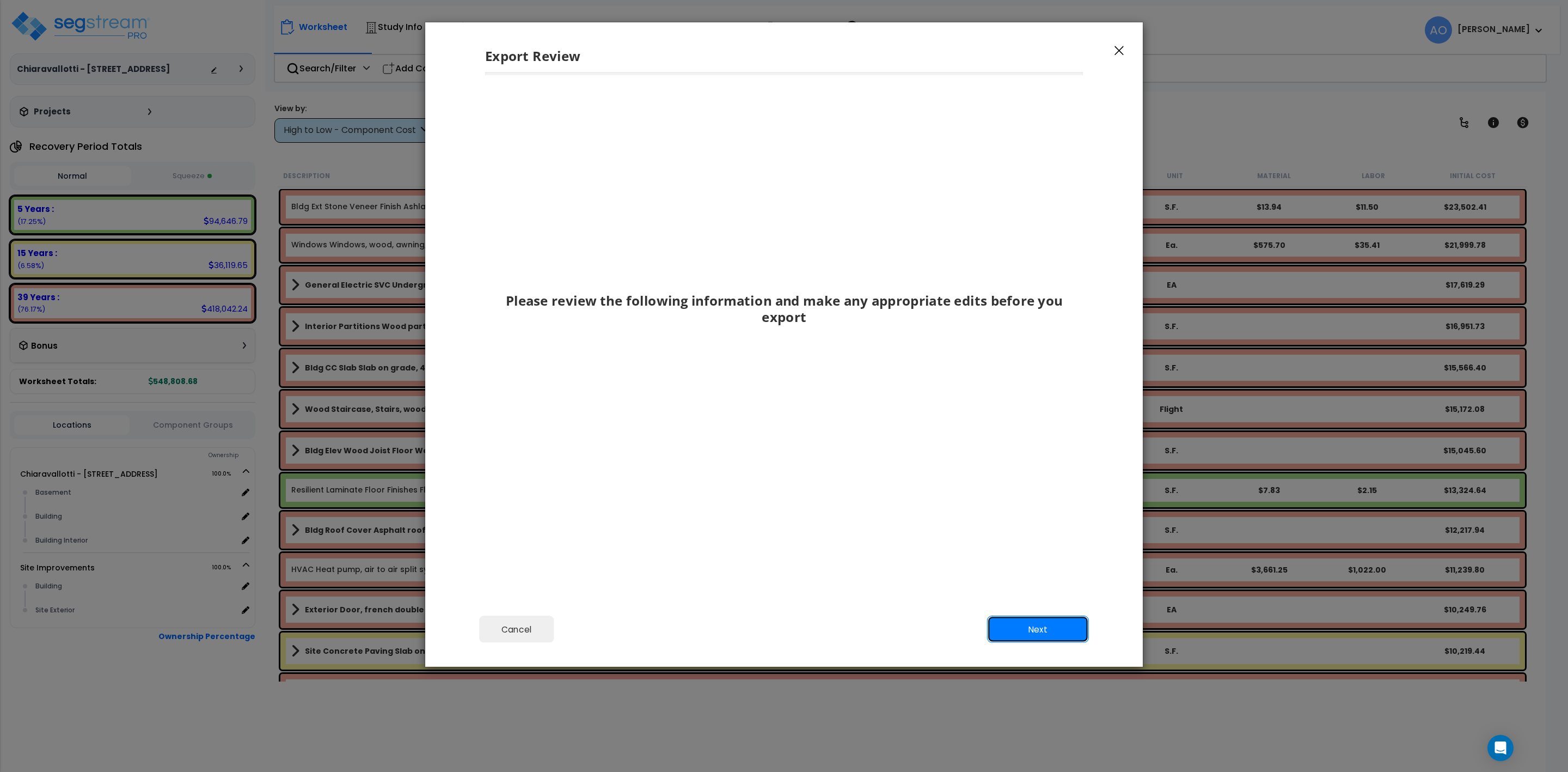
click at [1062, 628] on button "Next" at bounding box center [1038, 628] width 101 height 27
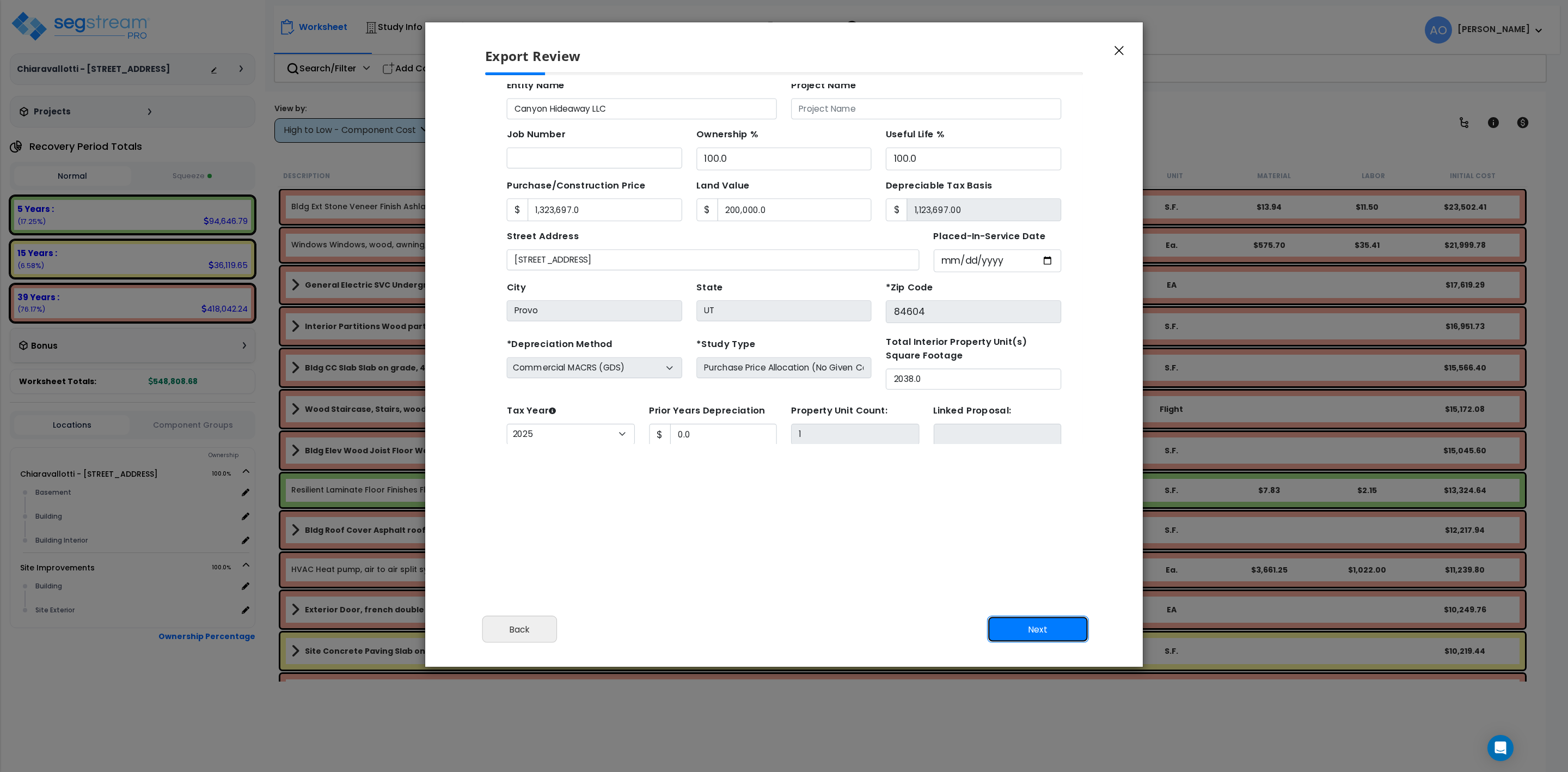
scroll to position [100, 0]
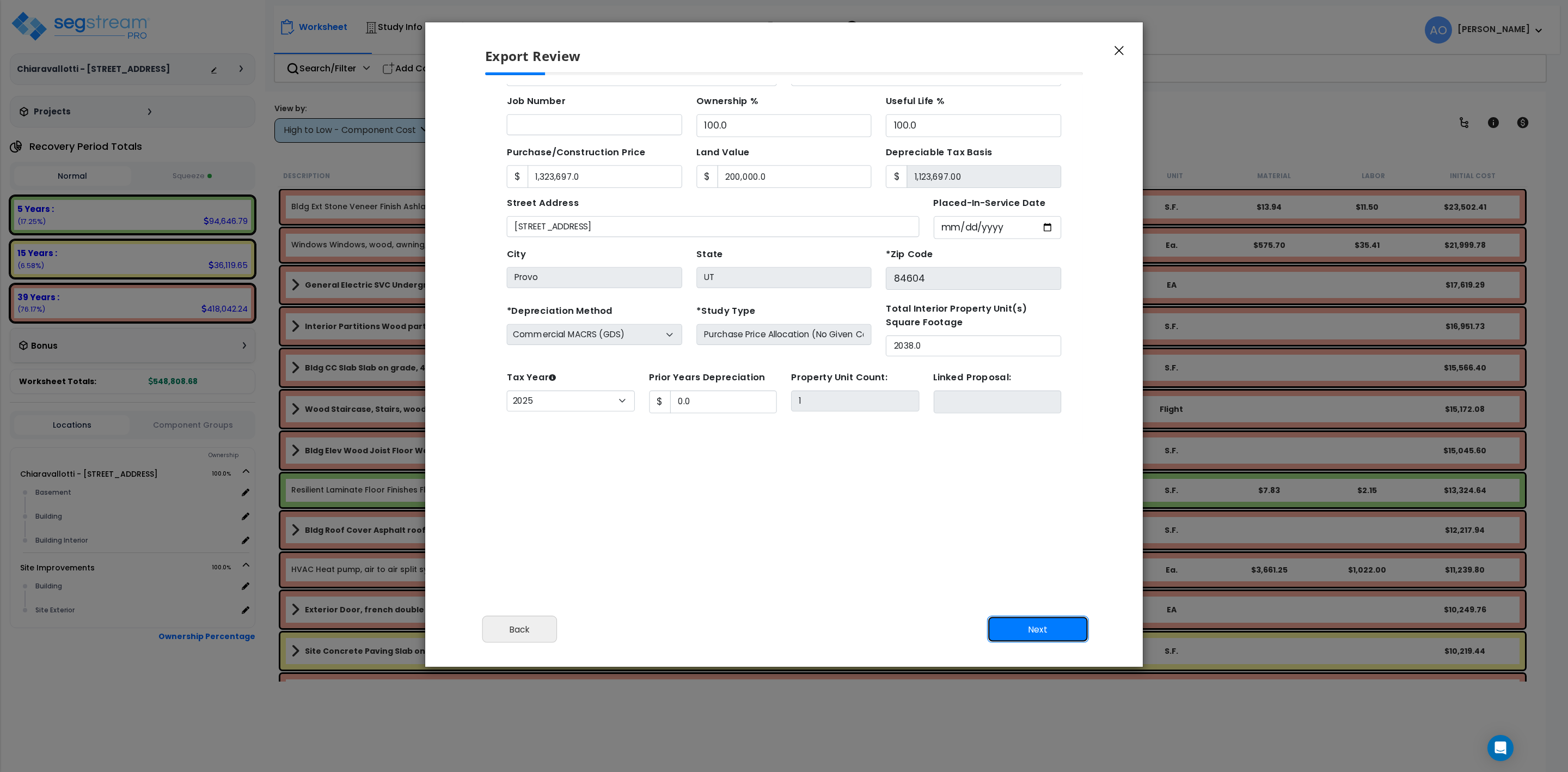
click at [1032, 632] on button "Next" at bounding box center [1038, 628] width 101 height 27
type input "1323697"
type input "200000"
type input "0"
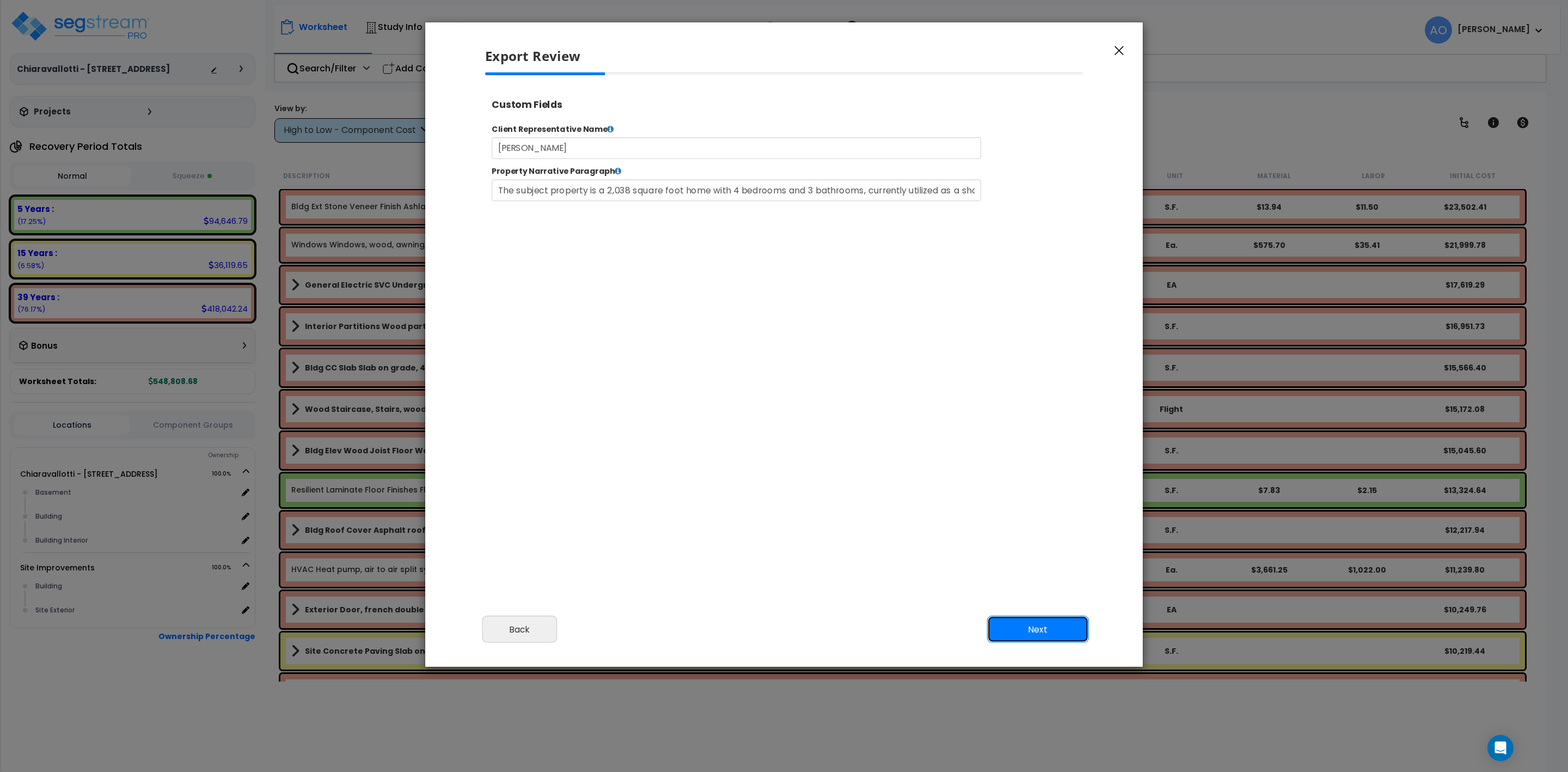
scroll to position [0, 0]
click at [1032, 632] on button "Next" at bounding box center [1038, 628] width 101 height 27
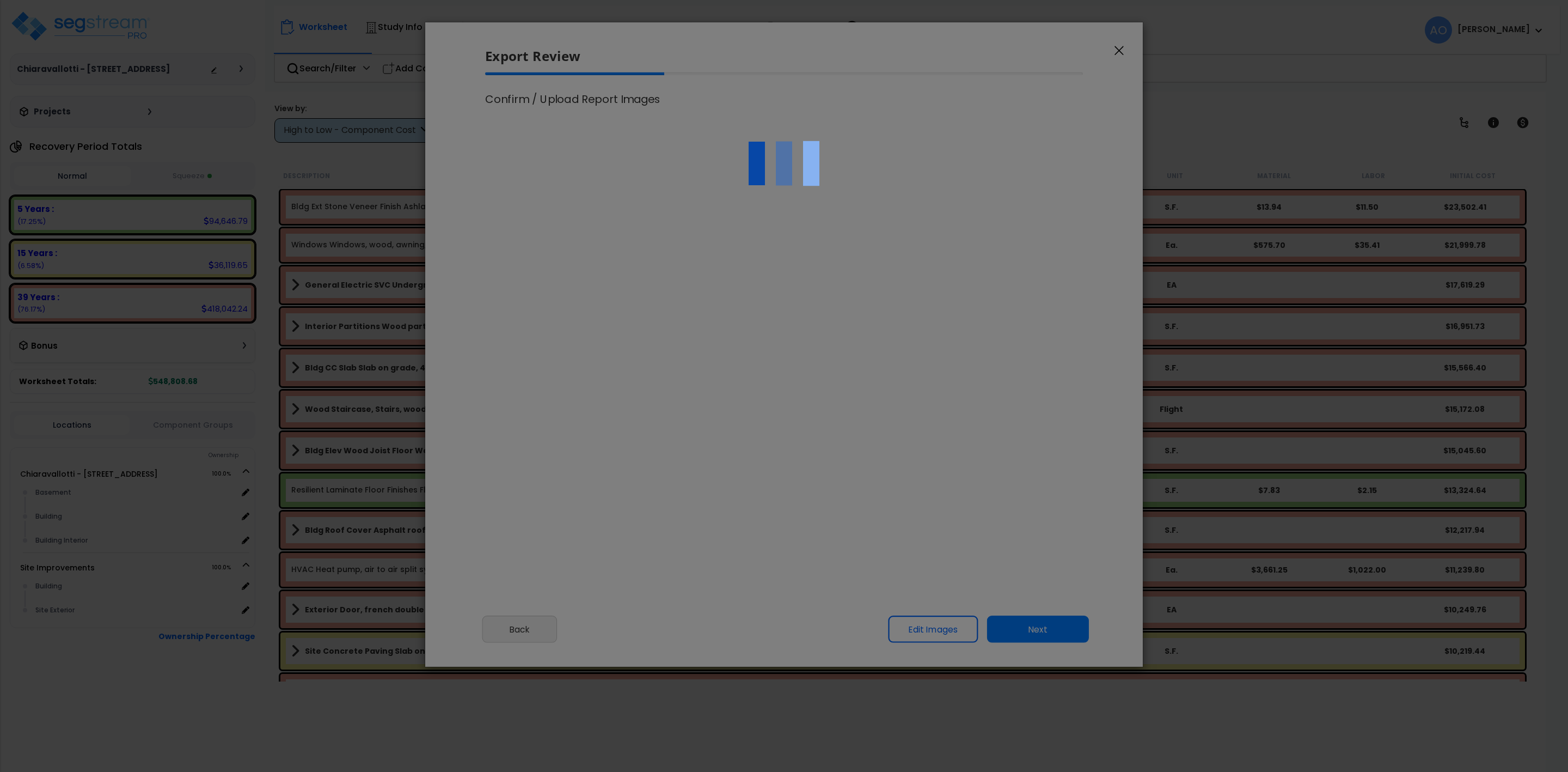
select select "2025"
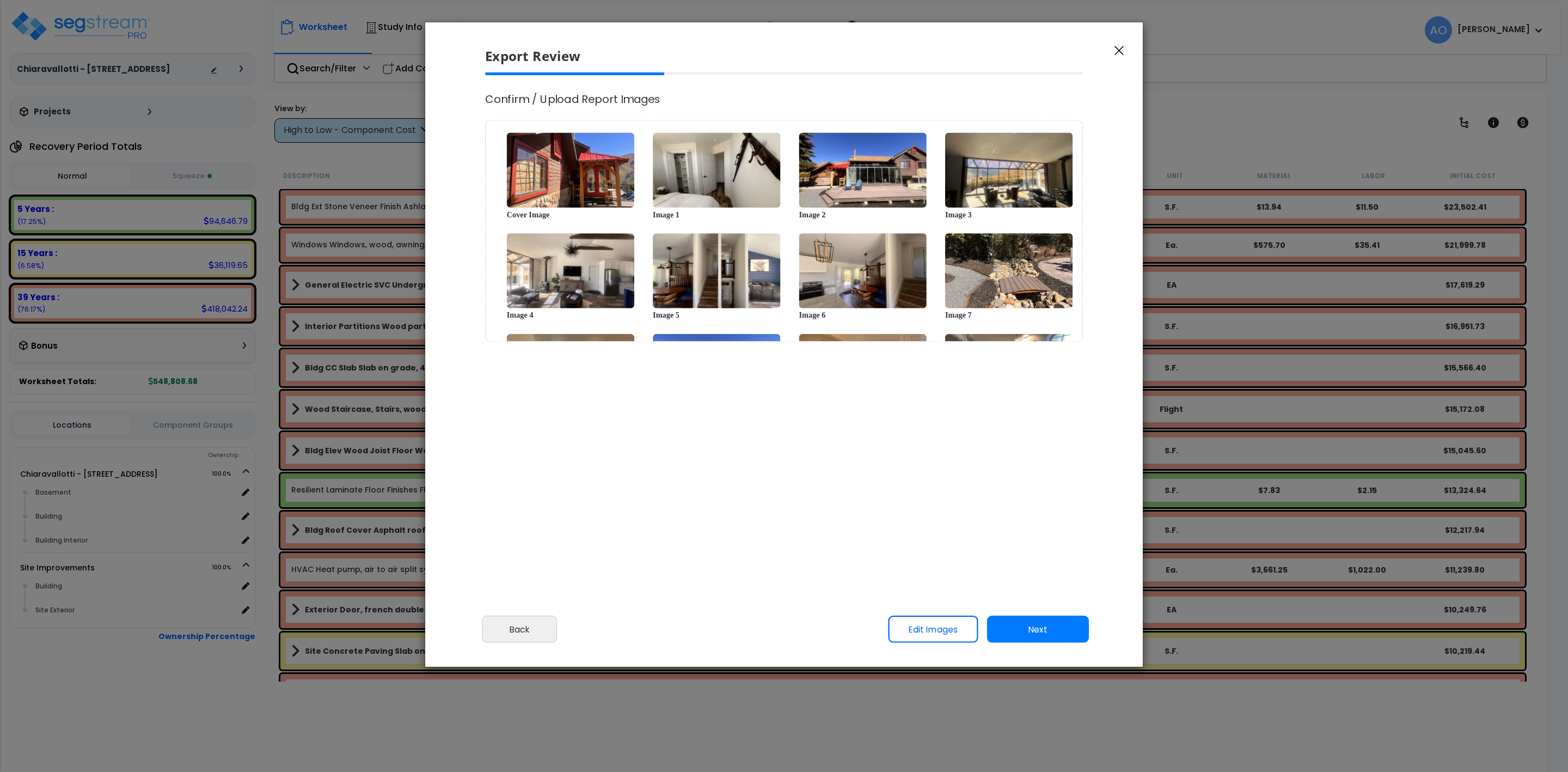
scroll to position [453, 28]
click at [1032, 632] on button "Next" at bounding box center [1038, 628] width 101 height 27
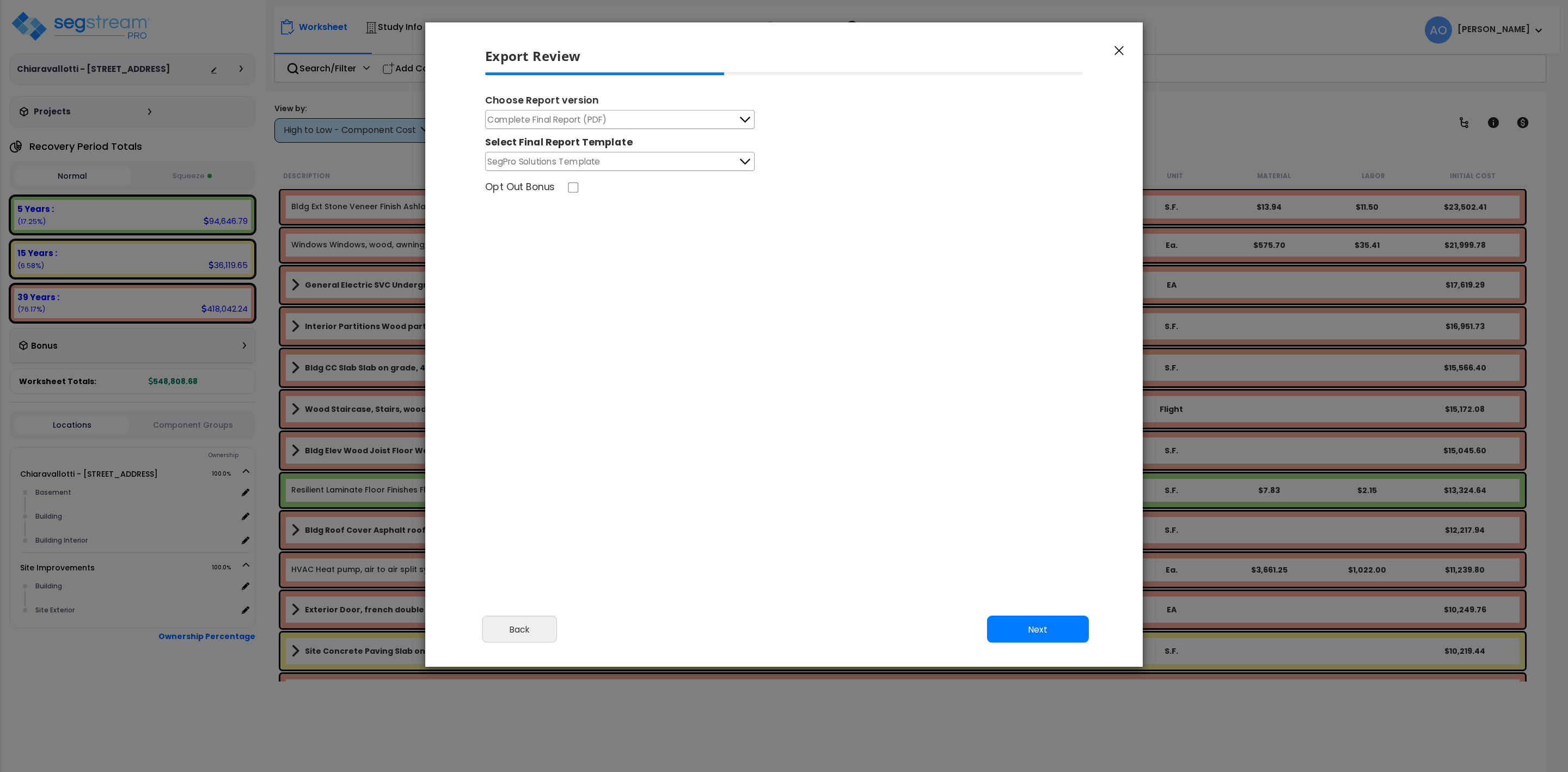
click at [1032, 632] on button "Next" at bounding box center [1038, 628] width 101 height 27
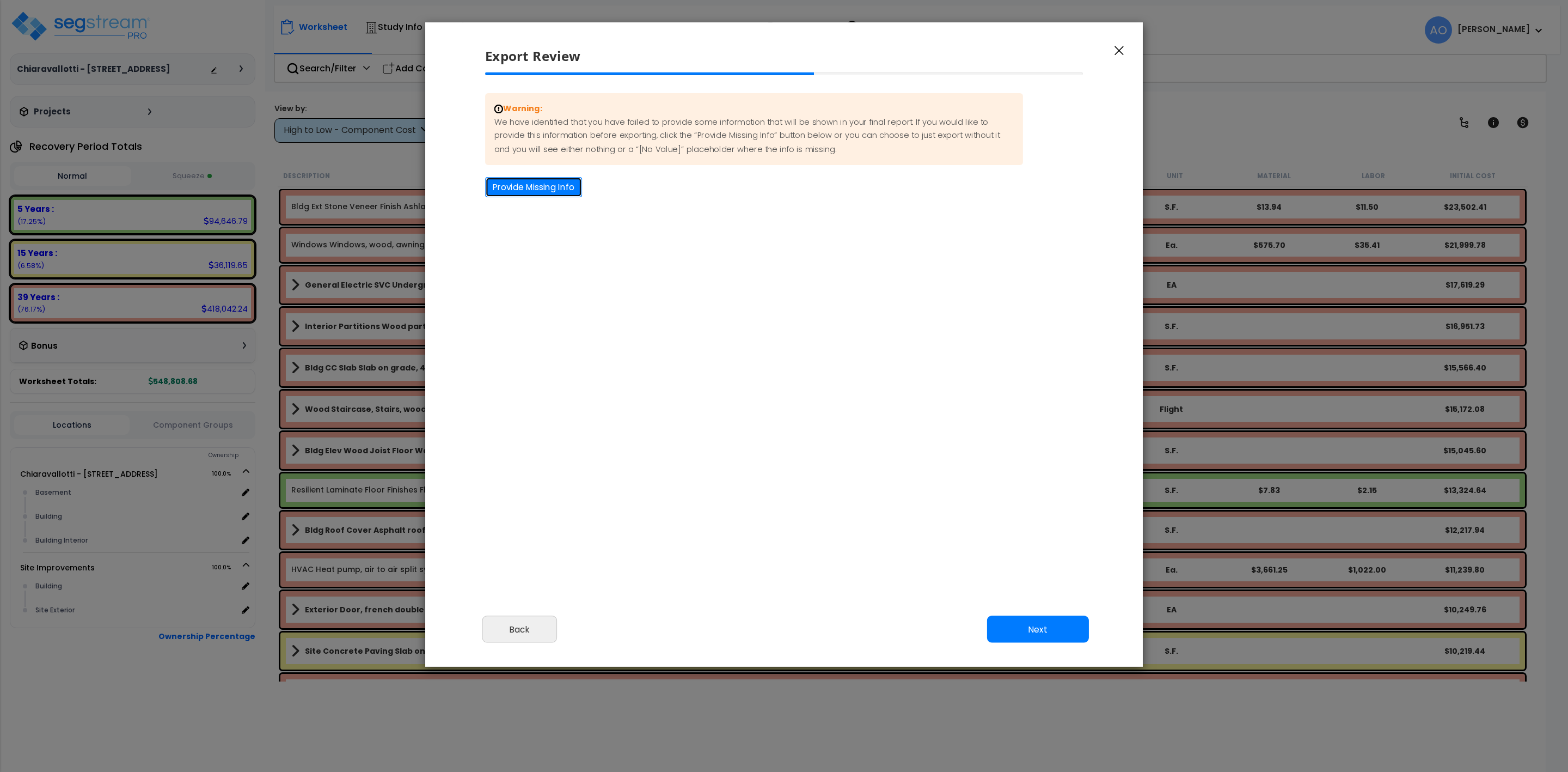
click at [546, 190] on button "Provide Missing Info" at bounding box center [534, 187] width 97 height 20
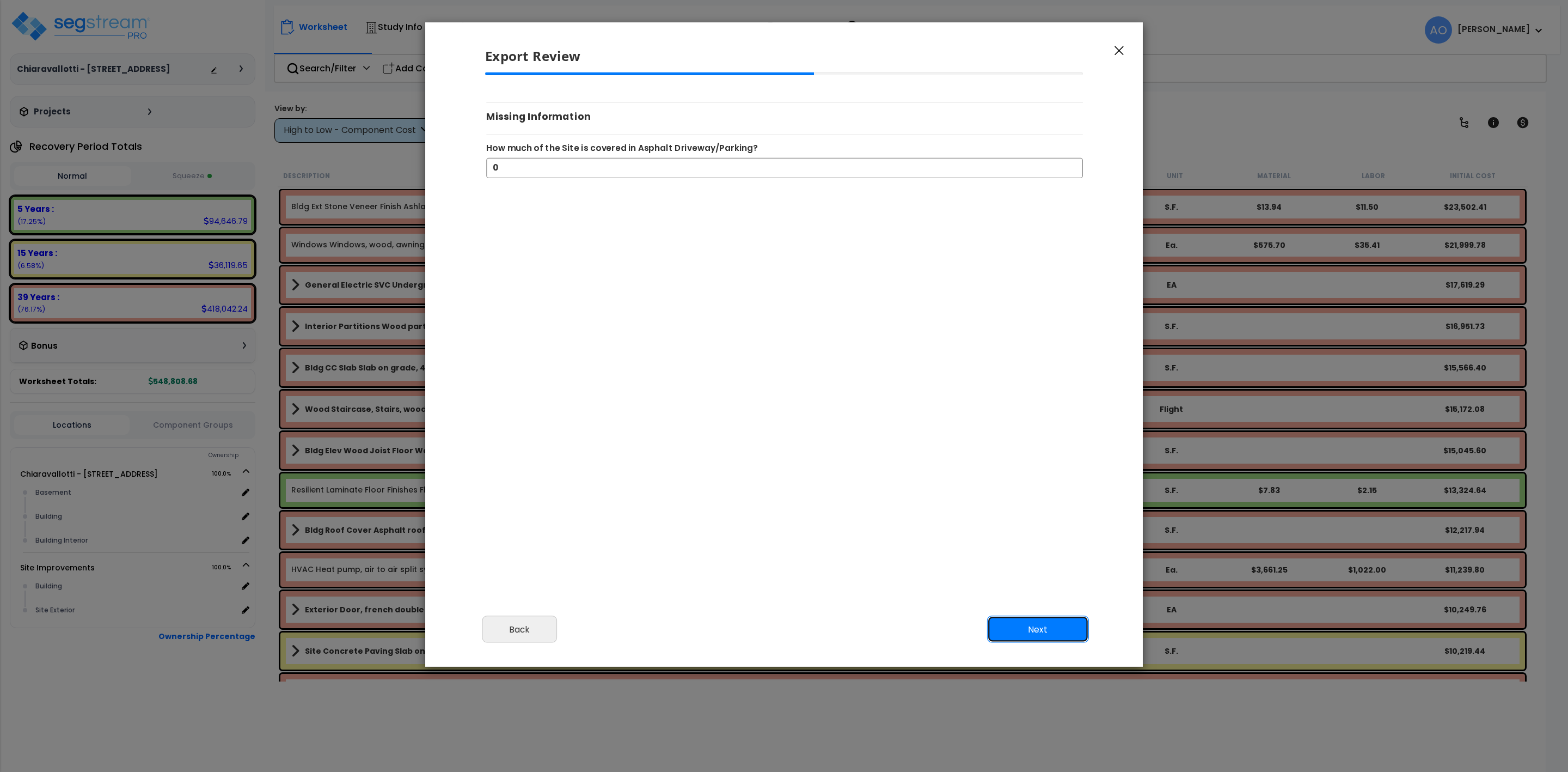
click at [1013, 628] on button "Next" at bounding box center [1038, 628] width 101 height 27
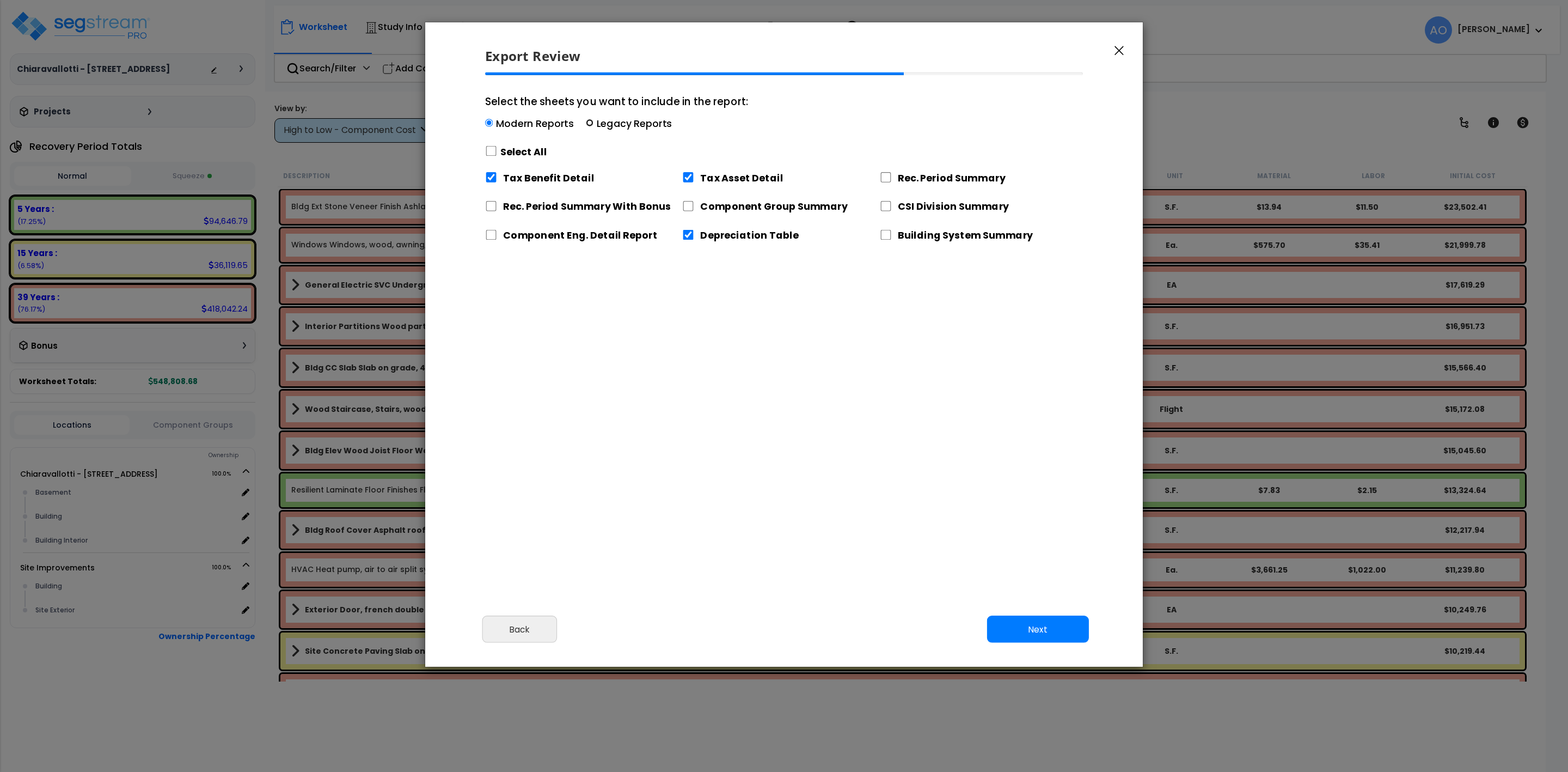
click at [590, 121] on input "Select the sheets you want to include in the report: Modern Reports Legacy Repo…" at bounding box center [590, 123] width 8 height 8
radio input "true"
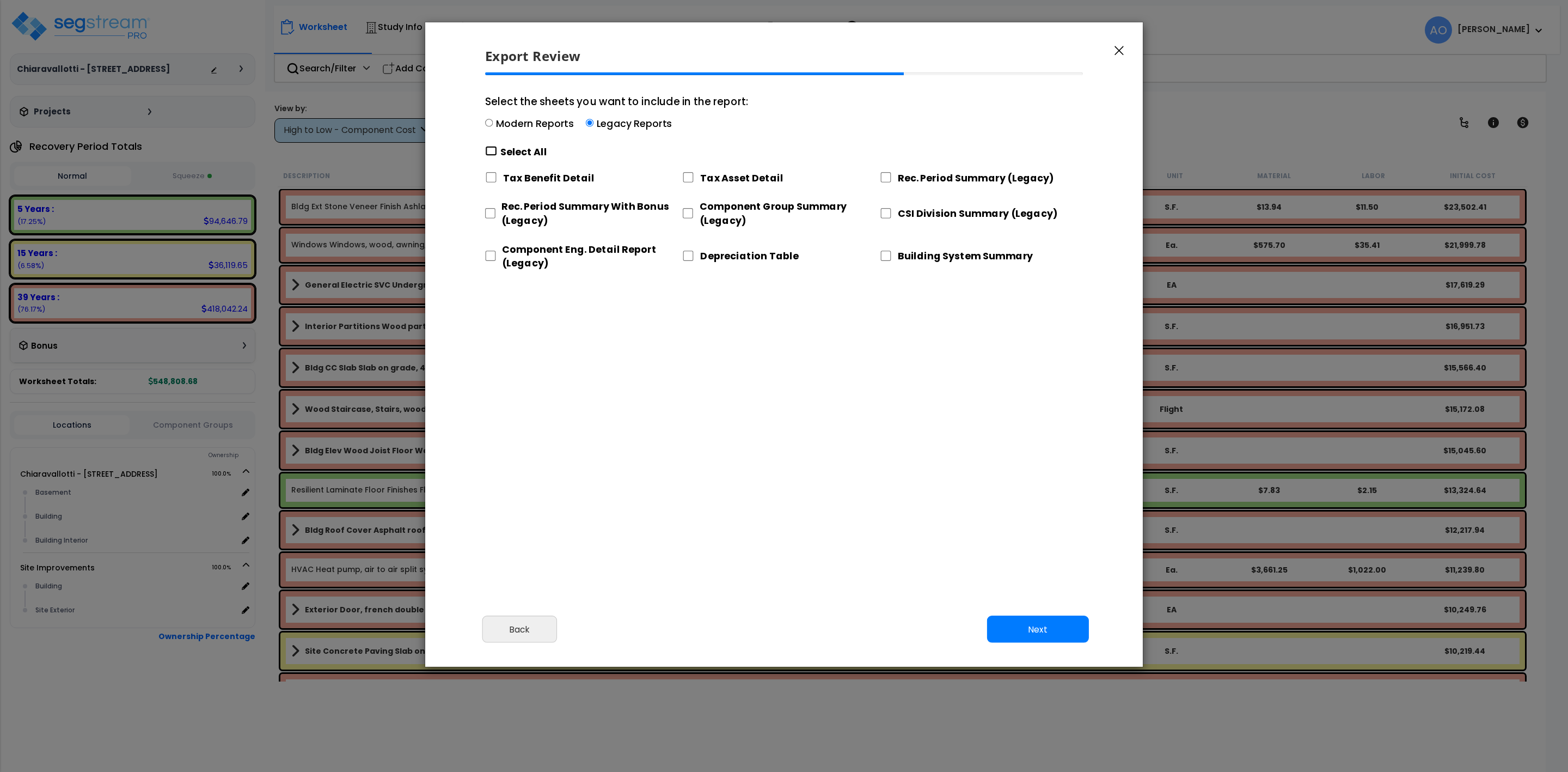
click at [491, 152] on input "Select the sheets you want to include in the report: Modern Reports Legacy Repo…" at bounding box center [491, 151] width 12 height 10
checkbox input "true"
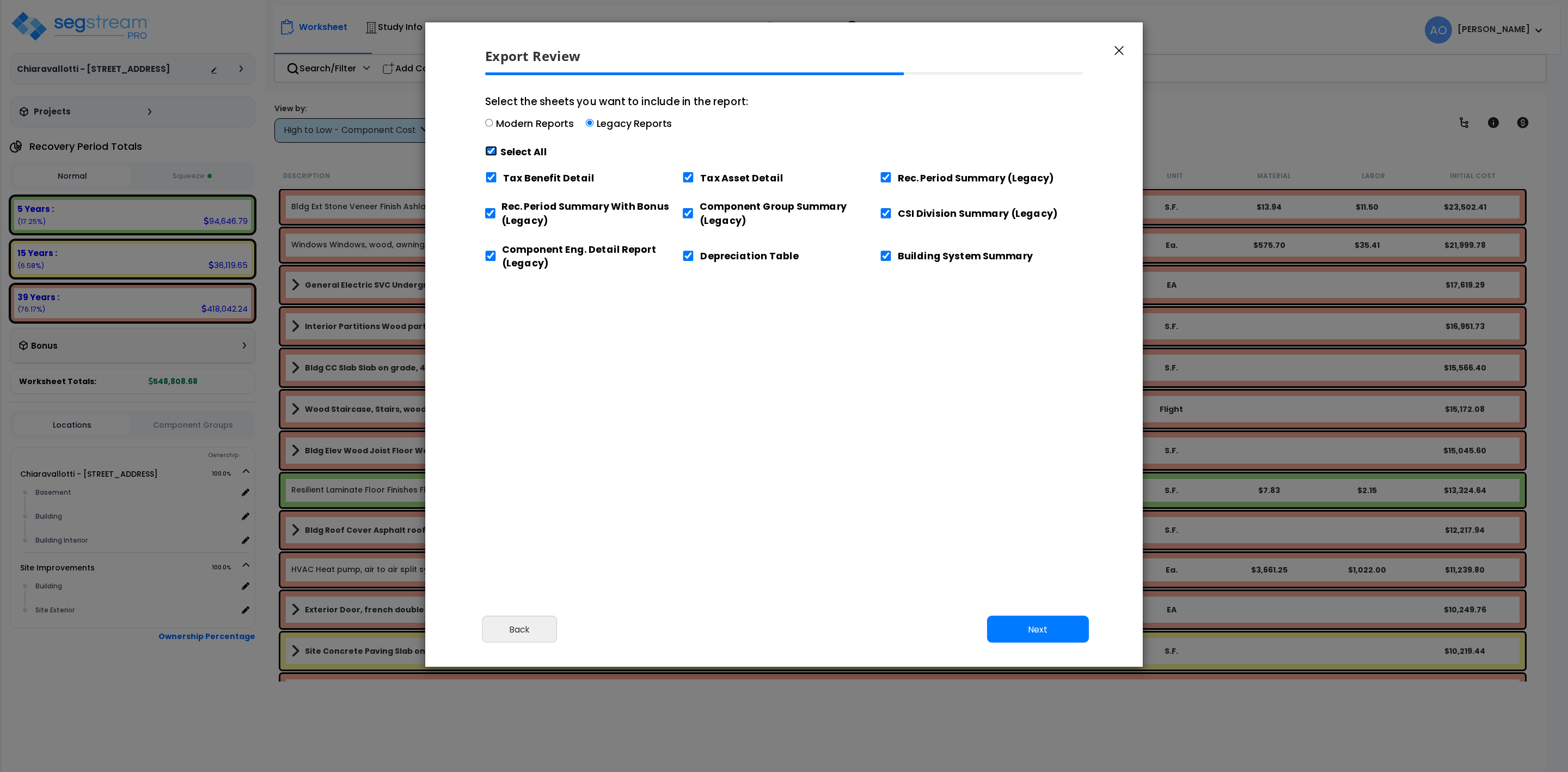
checkbox input "true"
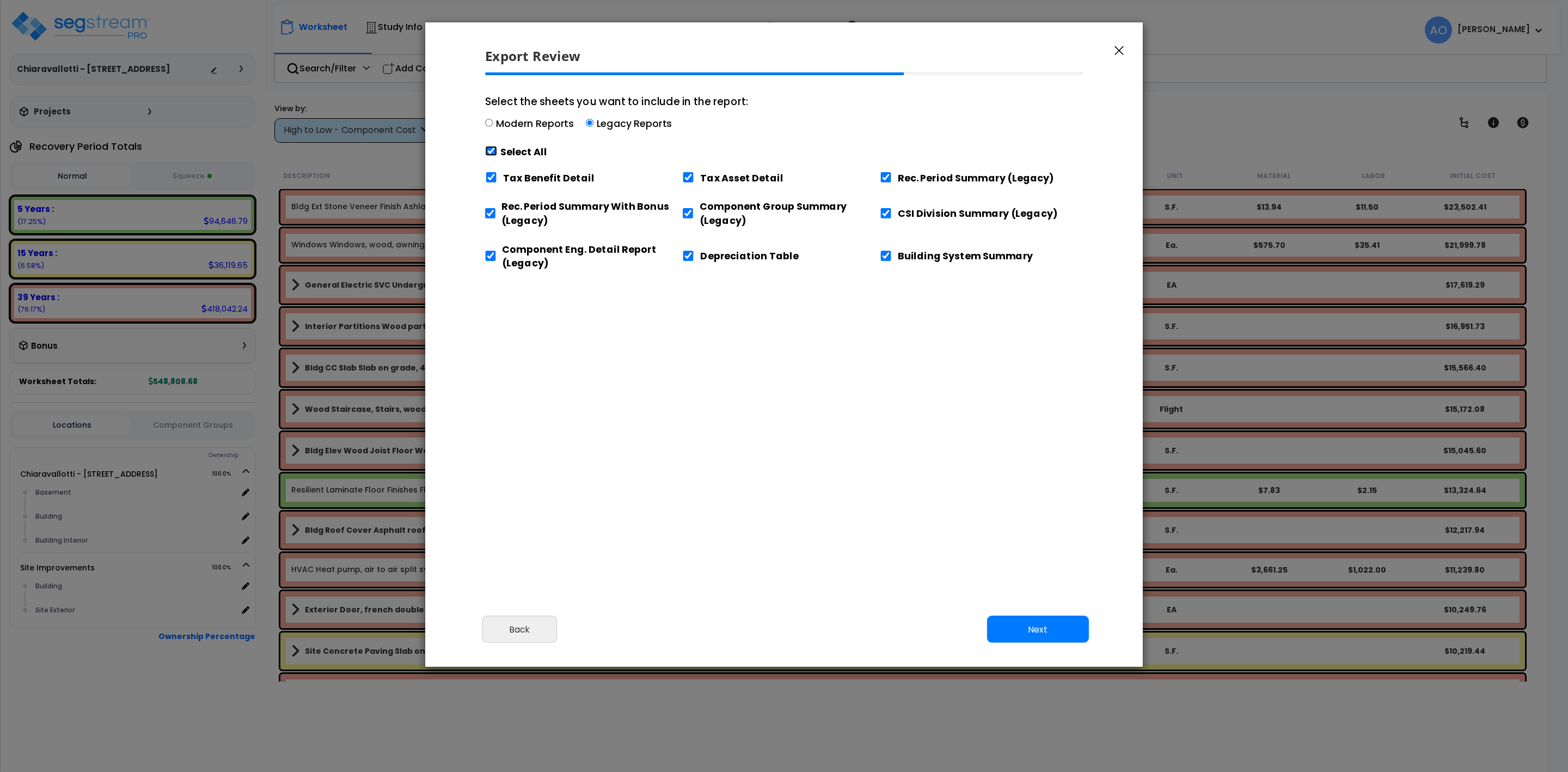
checkbox input "true"
click at [491, 178] on input "Tax Benefit Detail" at bounding box center [491, 176] width 12 height 10
checkbox input "false"
click at [491, 253] on input "Component Eng. Detail Report (Legacy)" at bounding box center [491, 255] width 11 height 10
checkbox input "false"
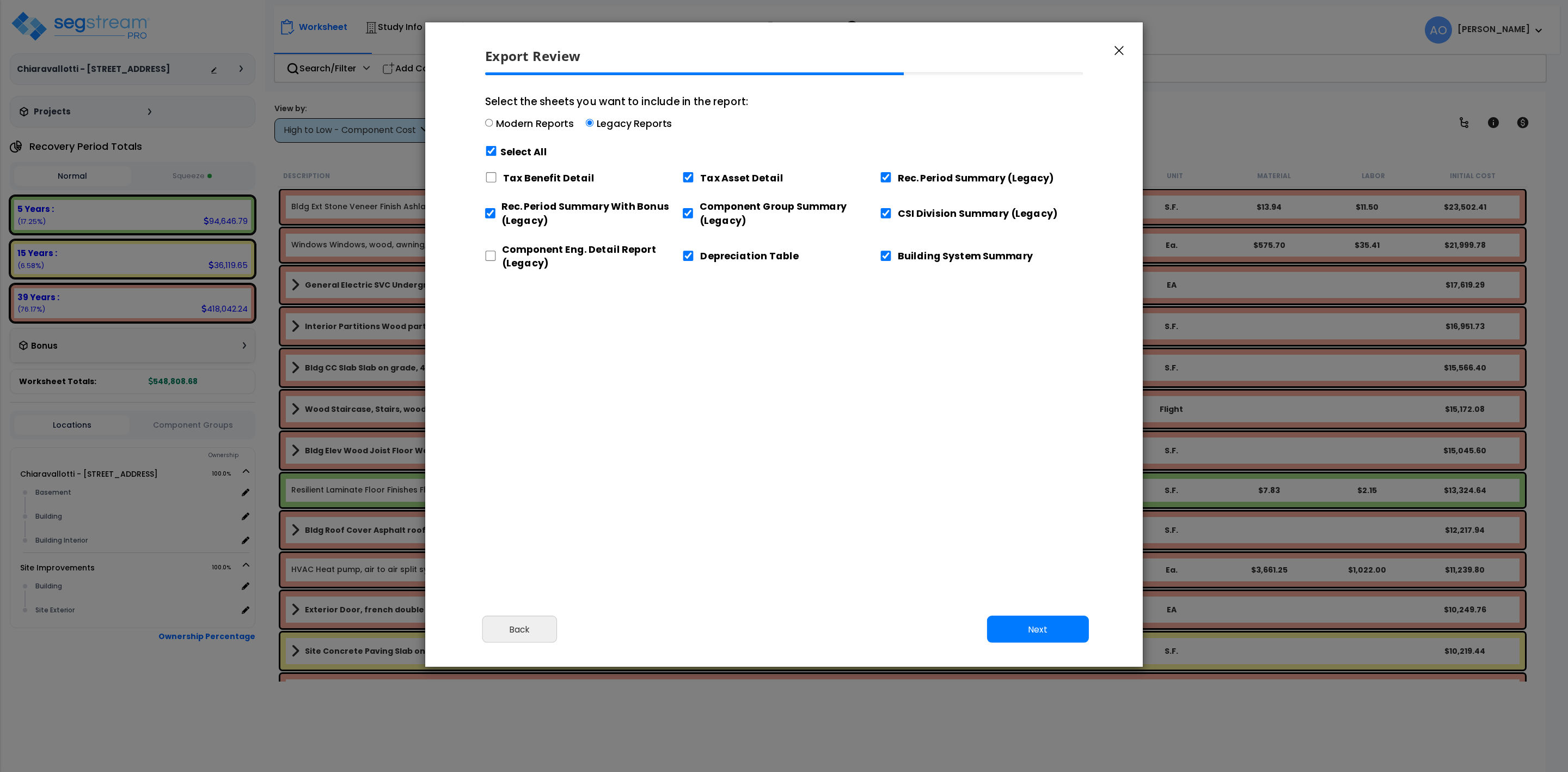
click at [886, 264] on div "Building System Summary" at bounding box center [979, 254] width 197 height 37
click at [884, 252] on input "Building System Summary" at bounding box center [886, 255] width 12 height 10
checkbox input "false"
click at [1029, 630] on button "Next" at bounding box center [1038, 628] width 101 height 27
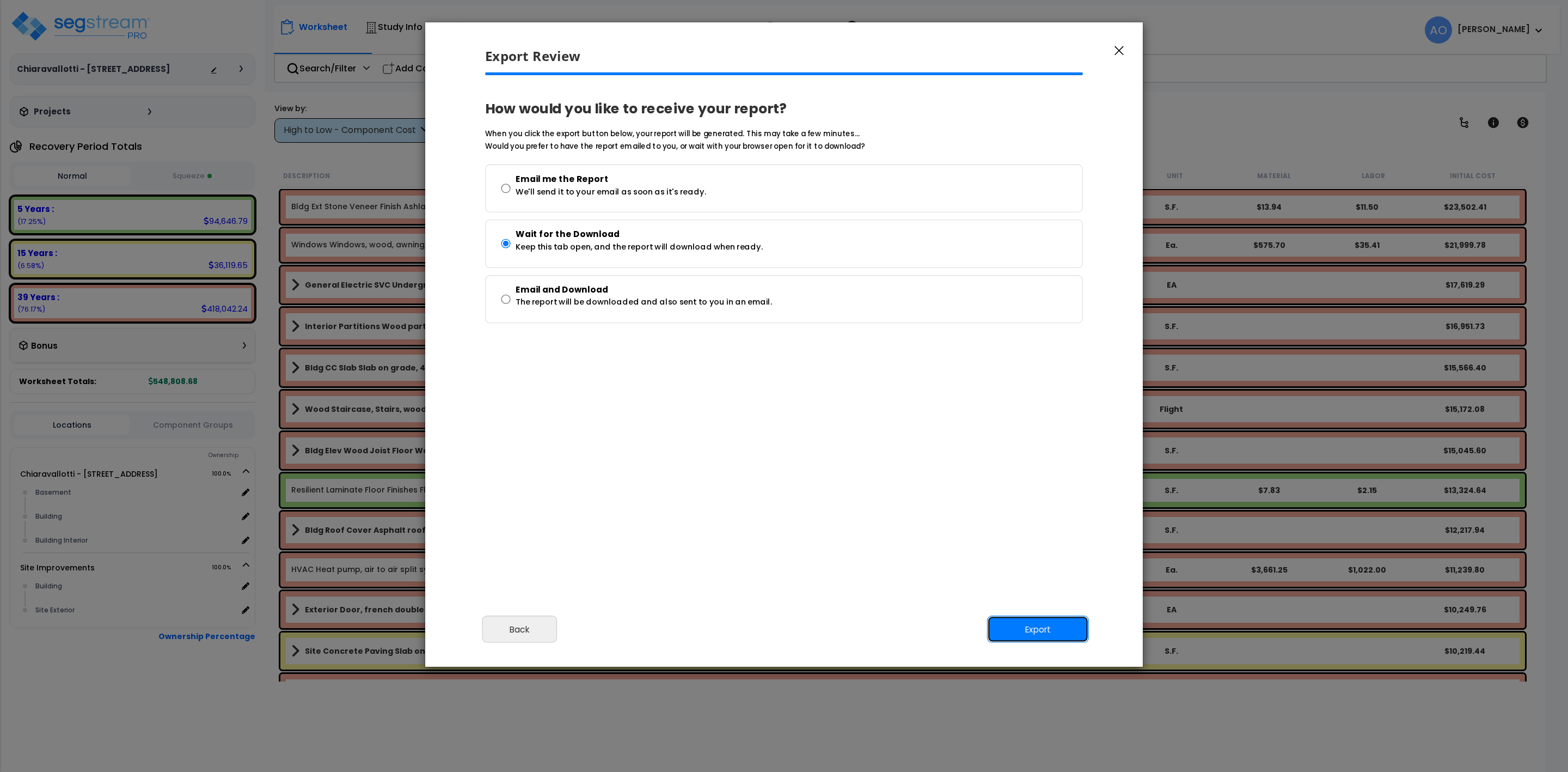
click at [1032, 626] on button "Export" at bounding box center [1038, 628] width 101 height 27
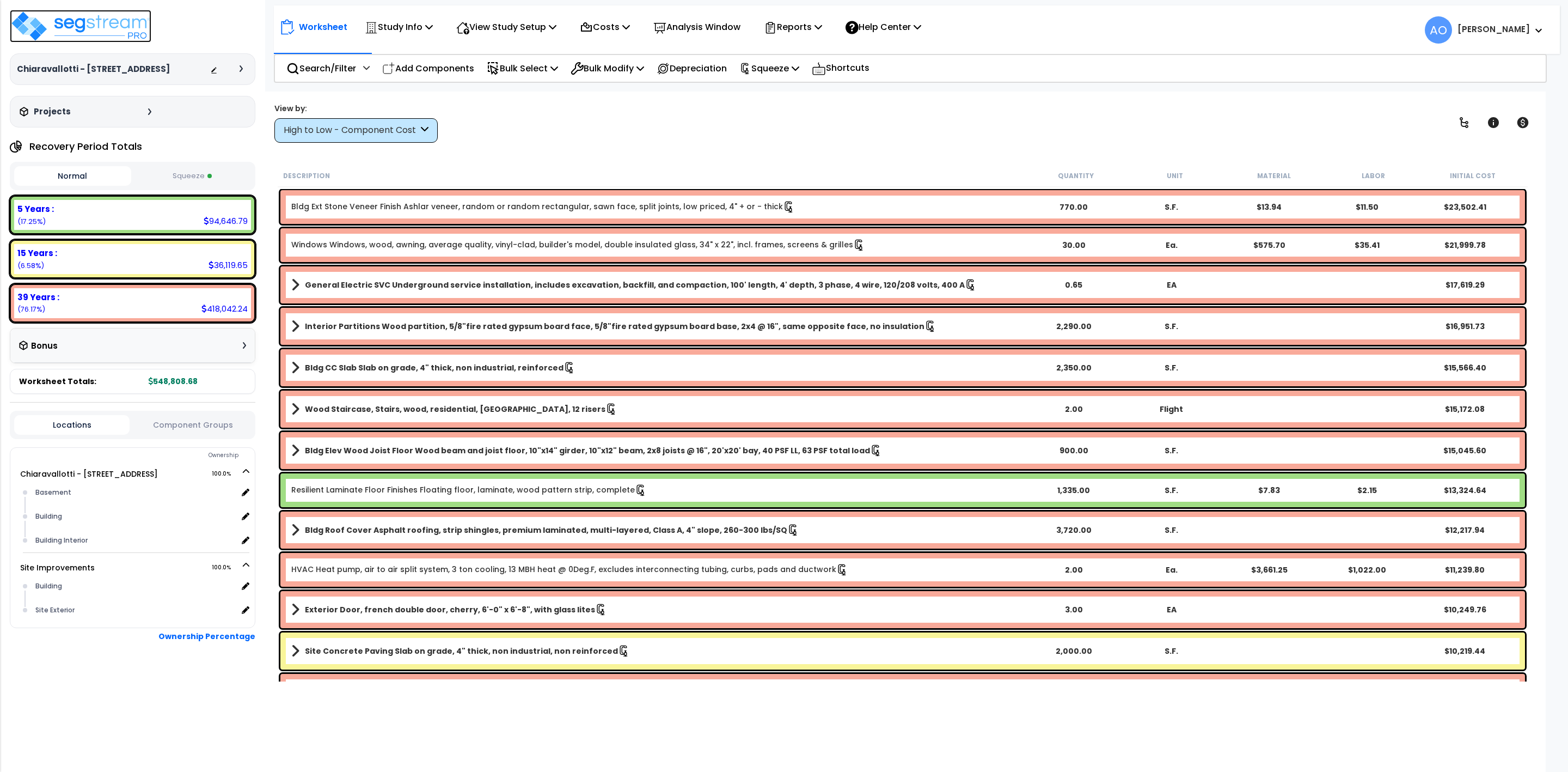
click at [77, 26] on img at bounding box center [80, 27] width 141 height 33
